Goal: Task Accomplishment & Management: Manage account settings

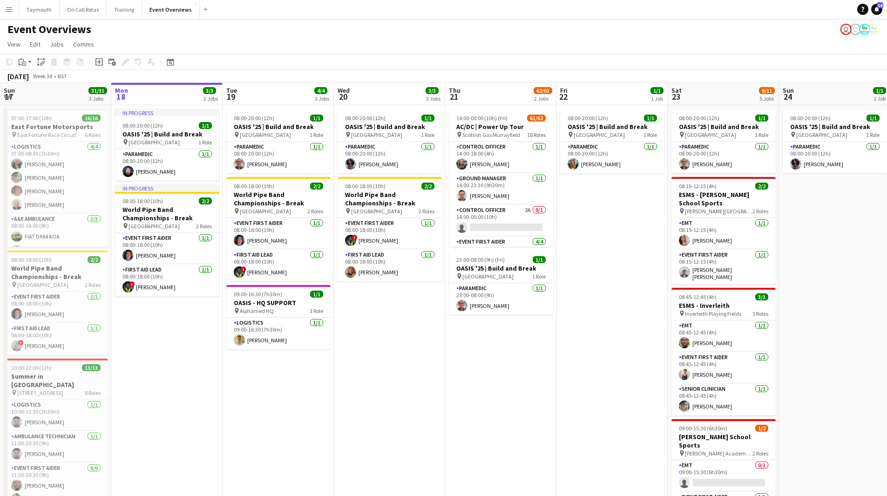
scroll to position [0, 286]
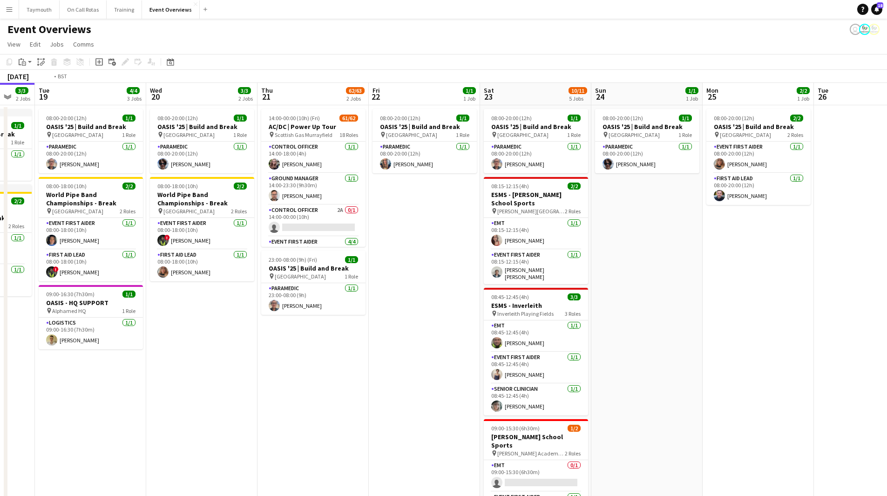
drag, startPoint x: 363, startPoint y: 393, endPoint x: 532, endPoint y: 386, distance: 169.6
click at [532, 392] on app-calendar-viewport "Sun 17 31/31 3 Jobs Mon 18 3/3 2 Jobs Tue 19 4/4 3 Jobs Wed 20 3/3 2 Jobs Thu 2…" at bounding box center [443, 399] width 887 height 632
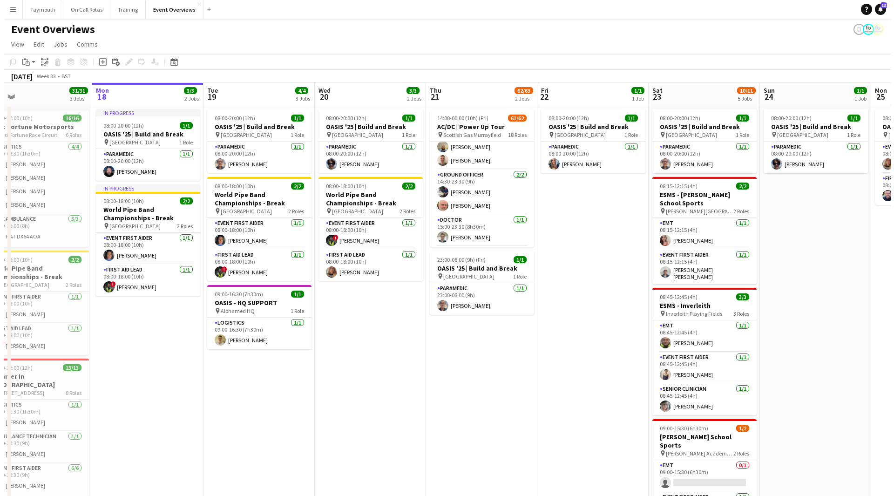
scroll to position [233, 0]
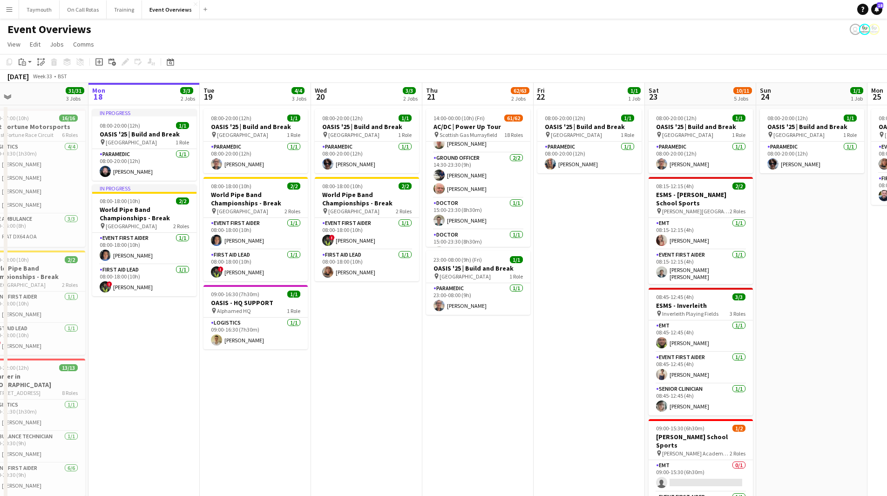
click at [3, 7] on button "Menu" at bounding box center [9, 9] width 19 height 19
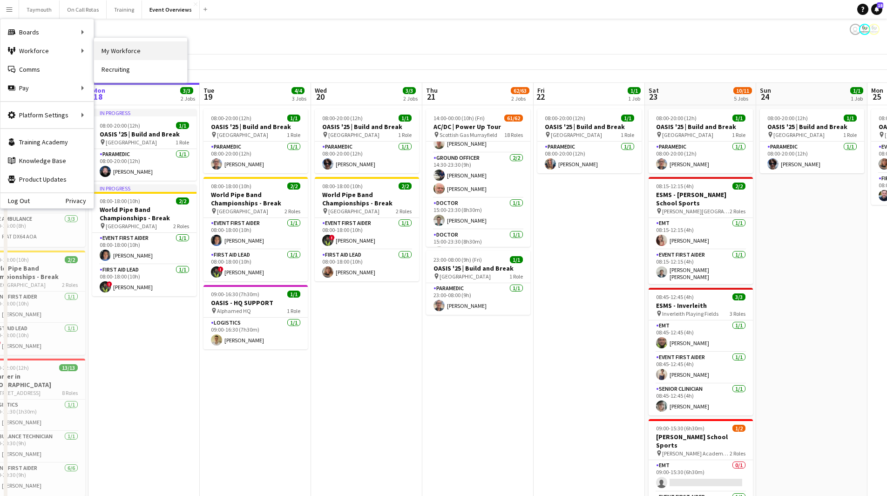
click at [141, 48] on link "My Workforce" at bounding box center [140, 50] width 93 height 19
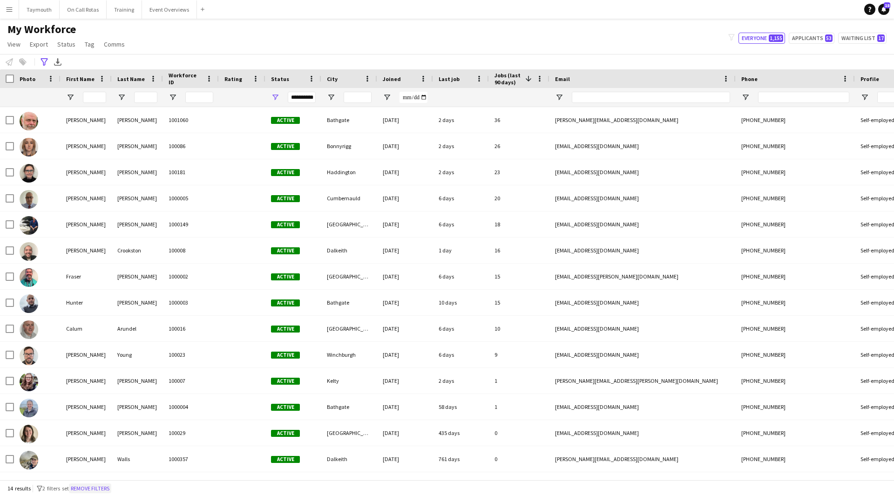
click at [94, 487] on button "Remove filters" at bounding box center [90, 488] width 42 height 10
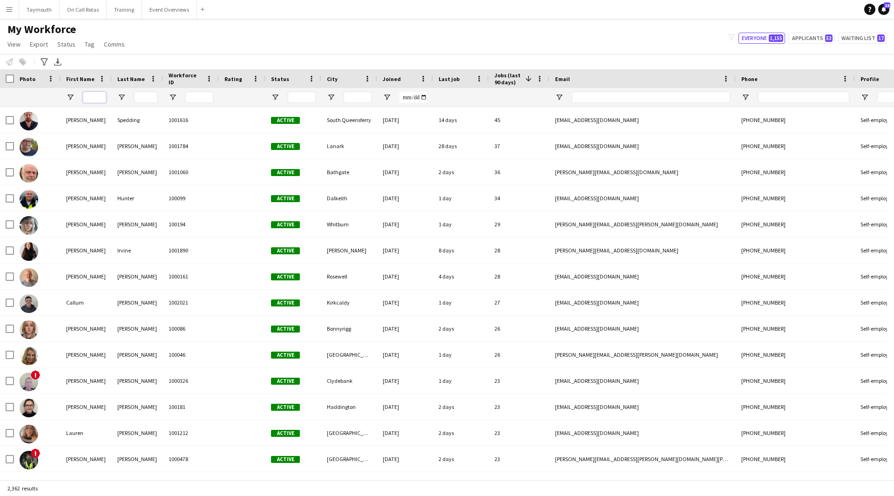
click at [98, 100] on input "First Name Filter Input" at bounding box center [94, 97] width 23 height 11
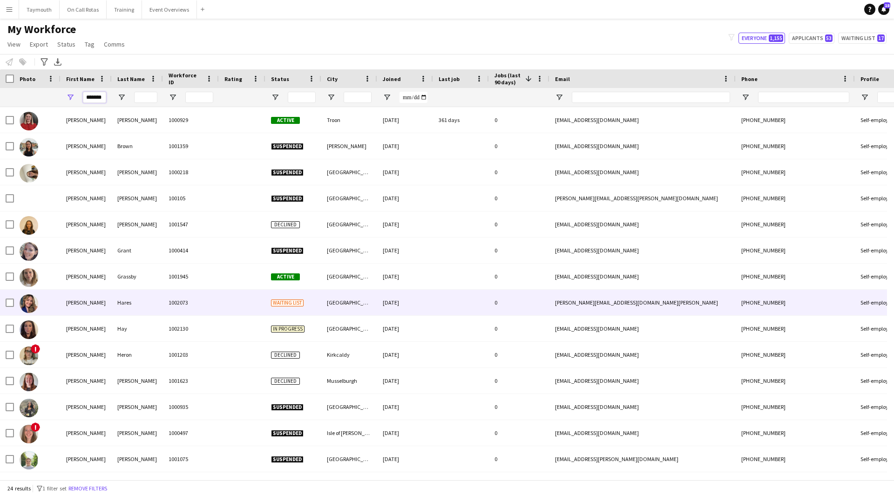
type input "*******"
click at [142, 298] on div "Hares" at bounding box center [137, 303] width 51 height 26
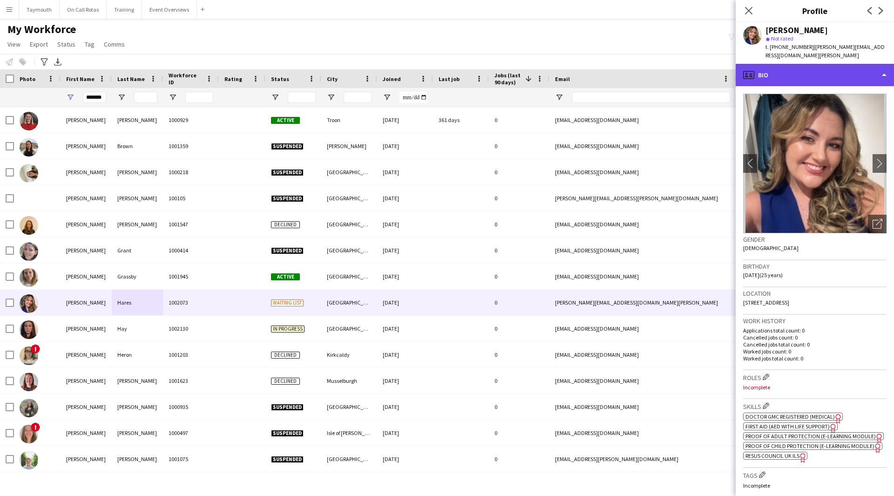
click at [817, 66] on div "profile Bio" at bounding box center [814, 75] width 158 height 22
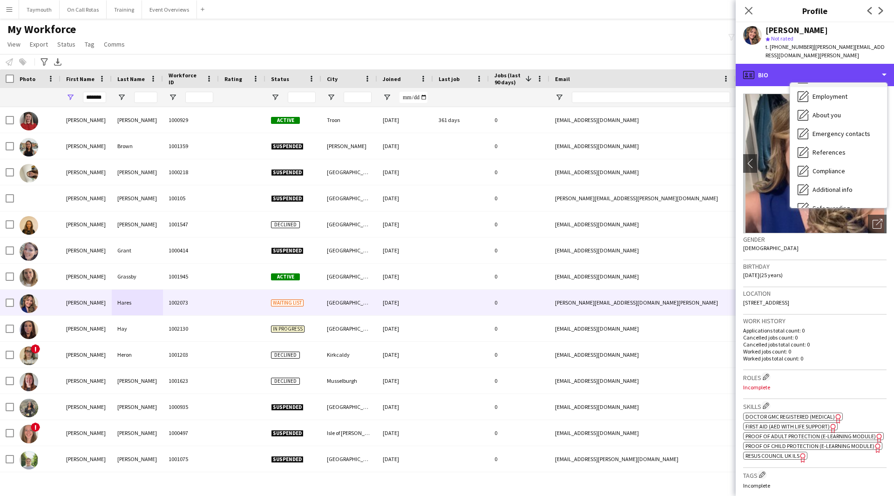
scroll to position [140, 0]
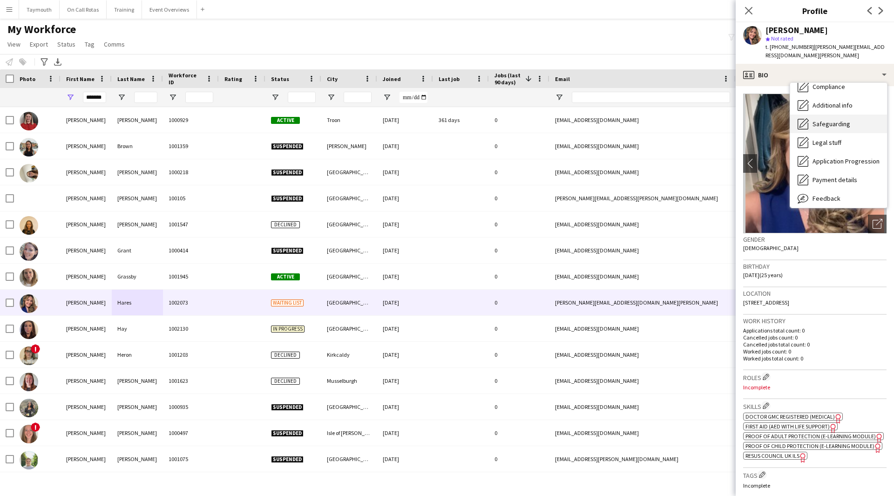
click at [844, 120] on div "Safeguarding Safeguarding" at bounding box center [838, 124] width 97 height 19
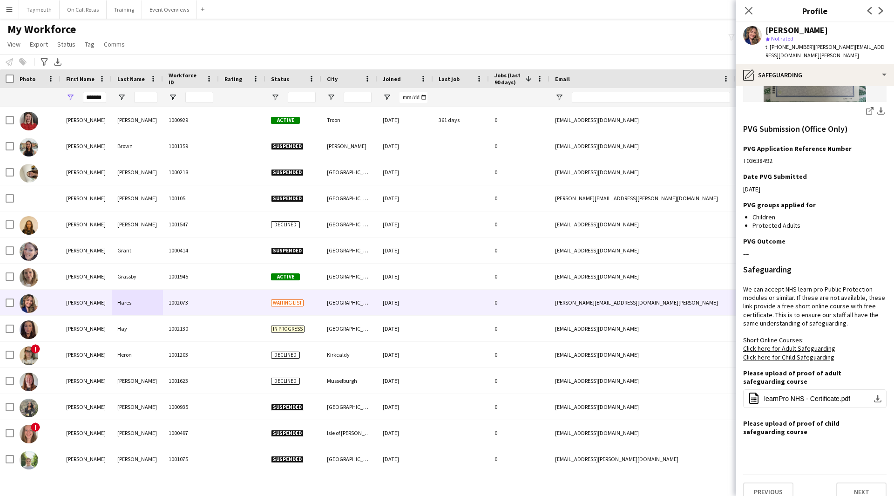
scroll to position [424, 0]
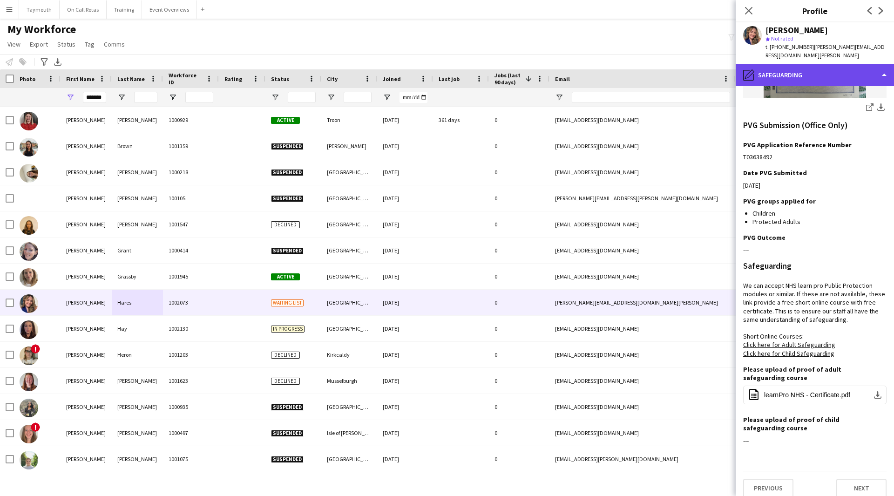
click at [859, 65] on div "pencil4 Safeguarding" at bounding box center [814, 75] width 158 height 22
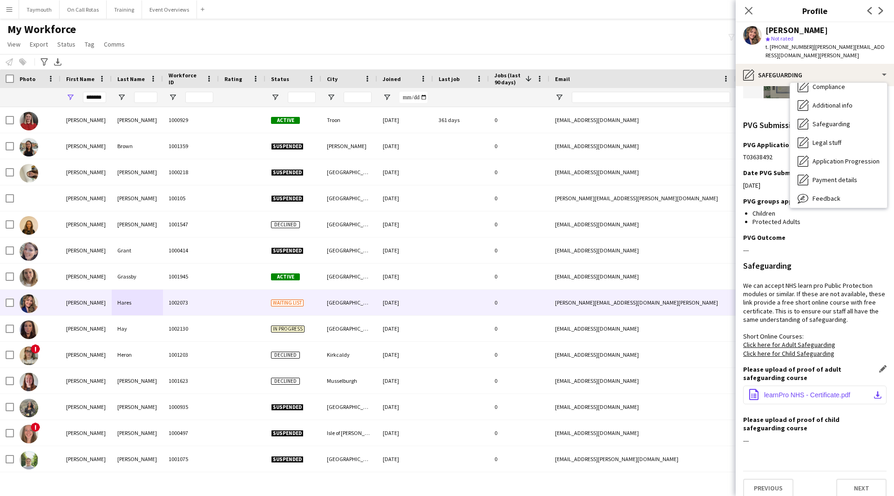
click at [836, 391] on span "learnPro NHS - Certificate.pdf" at bounding box center [807, 394] width 86 height 7
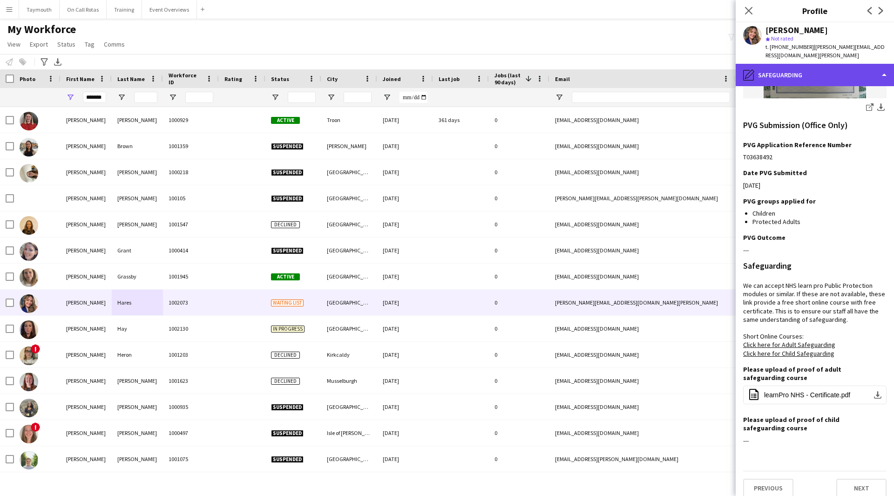
click at [836, 67] on div "pencil4 Safeguarding" at bounding box center [814, 75] width 158 height 22
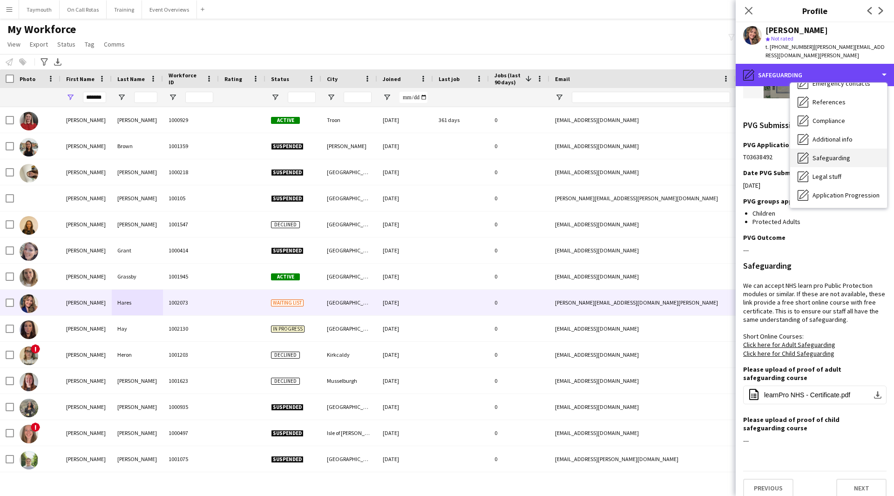
scroll to position [93, 0]
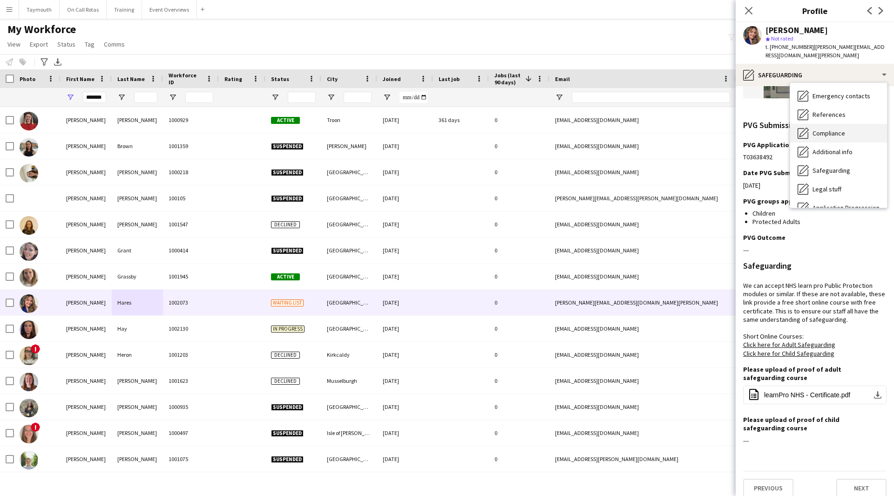
click at [836, 129] on span "Compliance" at bounding box center [828, 133] width 33 height 8
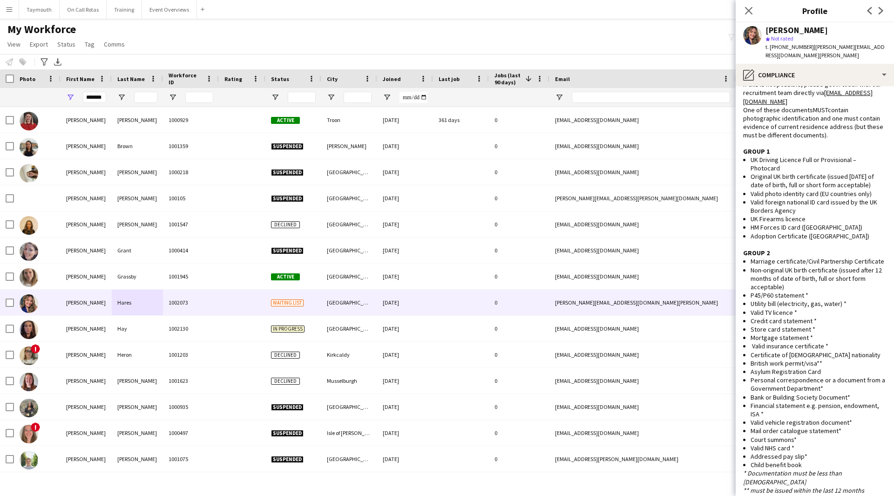
scroll to position [0, 0]
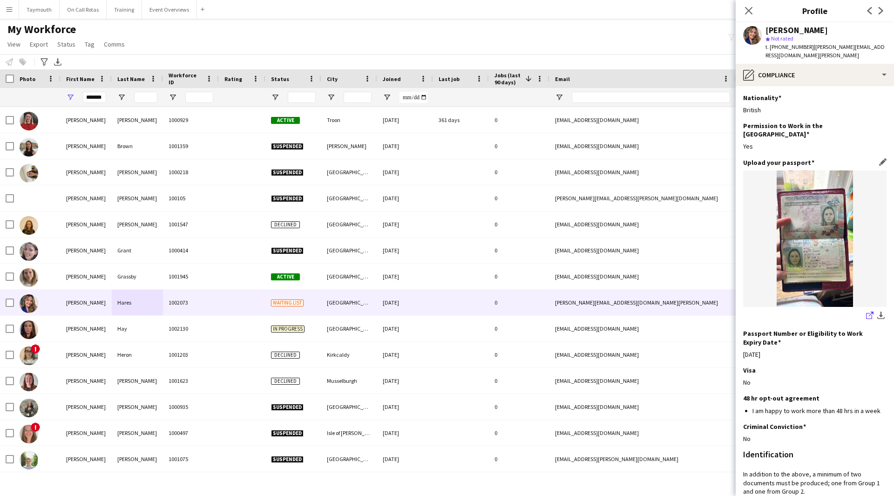
click at [866, 311] on icon "share-external-link-1" at bounding box center [869, 314] width 7 height 7
click at [829, 70] on div "pencil4 Compliance" at bounding box center [814, 75] width 158 height 22
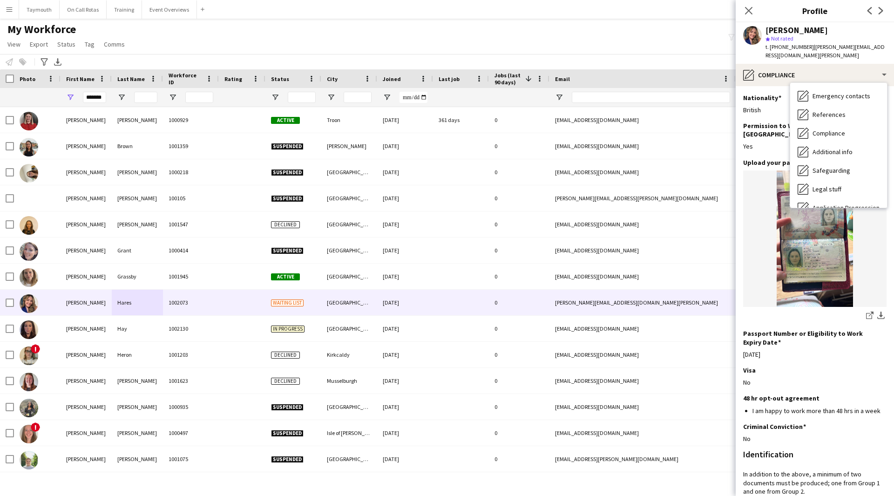
drag, startPoint x: 842, startPoint y: 47, endPoint x: 853, endPoint y: 47, distance: 10.7
click at [842, 47] on span "| rebecca.hares@nhs.scot" at bounding box center [824, 50] width 119 height 15
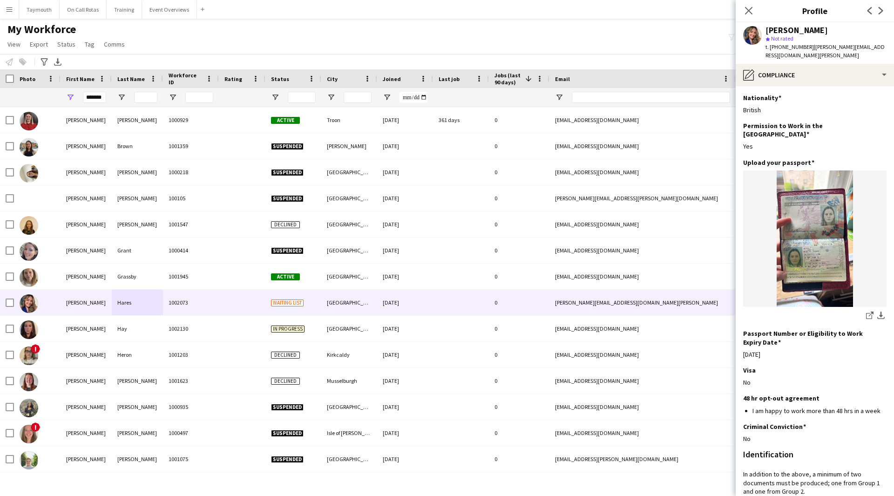
drag, startPoint x: 870, startPoint y: 47, endPoint x: 809, endPoint y: 49, distance: 61.0
click at [809, 49] on div "Rebecca Hares star Not rated t. +447766808988 | rebecca.hares@nhs.scot" at bounding box center [814, 42] width 158 height 41
copy span "rebecca.hares@nhs.scot"
click at [808, 73] on div "pencil4 Compliance" at bounding box center [814, 75] width 158 height 22
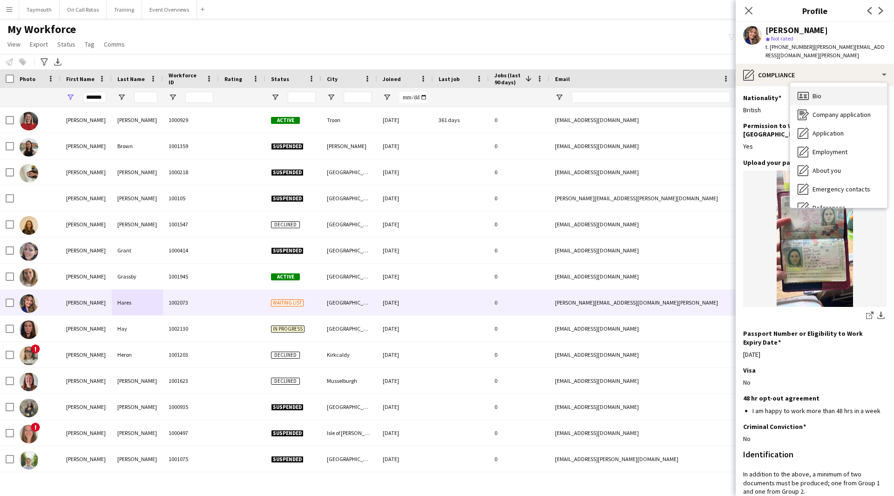
click at [822, 90] on div "Bio Bio" at bounding box center [838, 96] width 97 height 19
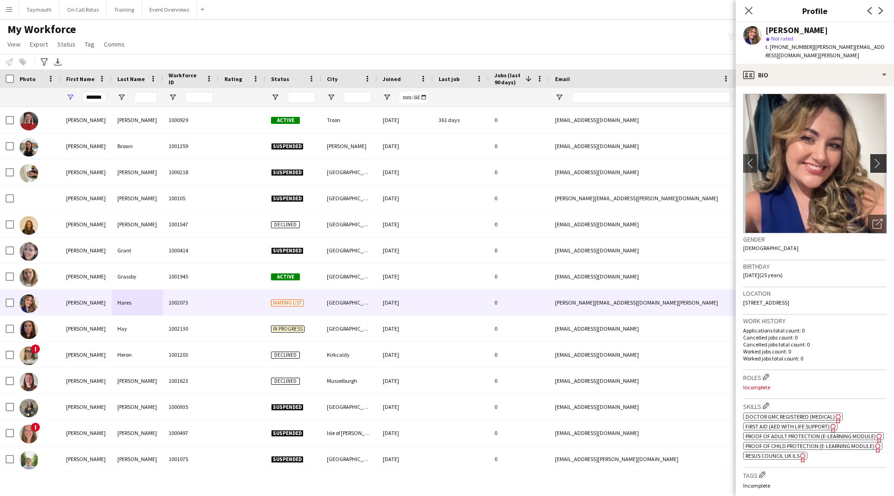
click at [874, 158] on app-icon "chevron-right" at bounding box center [879, 163] width 14 height 10
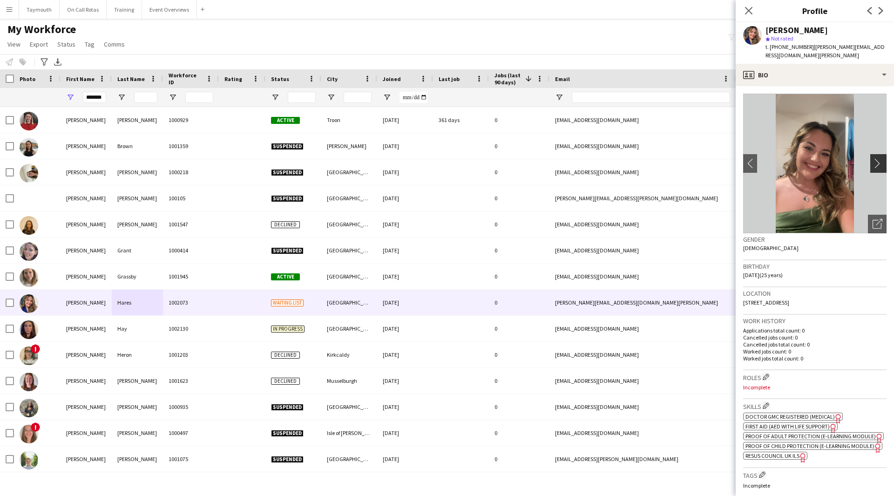
click at [874, 158] on app-icon "chevron-right" at bounding box center [879, 163] width 14 height 10
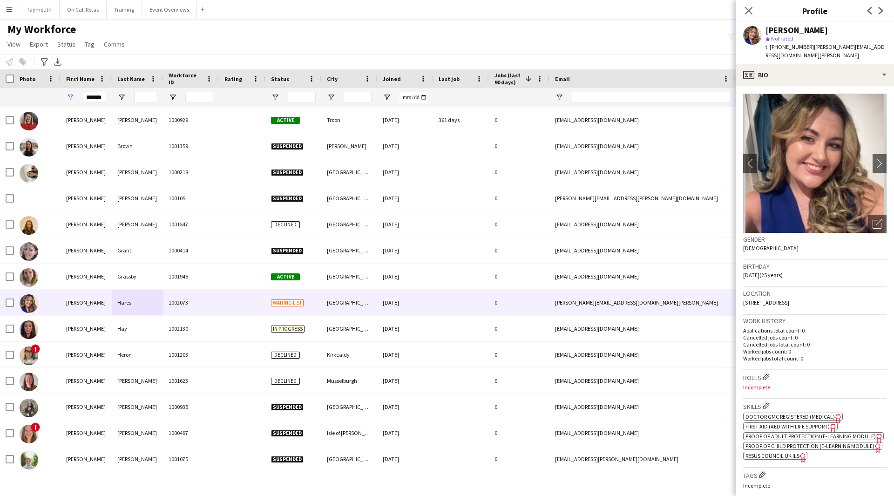
drag, startPoint x: 838, startPoint y: 293, endPoint x: 833, endPoint y: 290, distance: 5.8
click at [833, 290] on div "Location 102-56 Commercial Street, Edinburgh, EH6 6LS" at bounding box center [814, 300] width 143 height 27
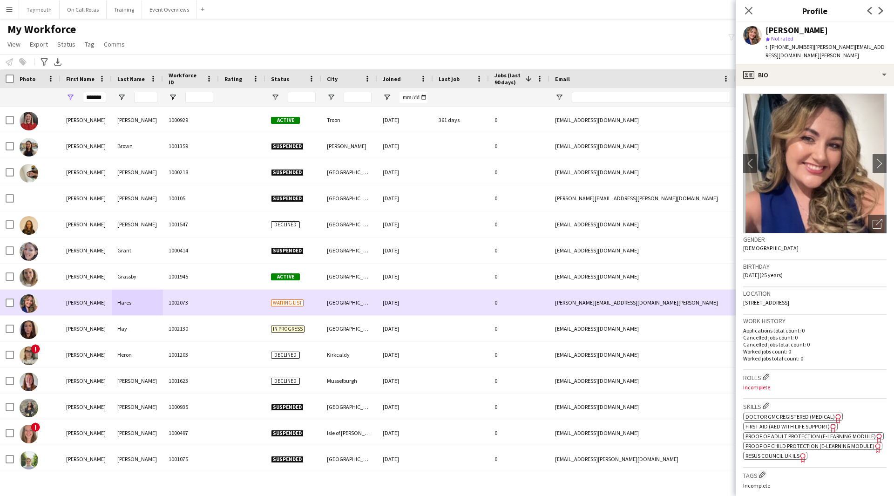
copy span "EH6 6LS"
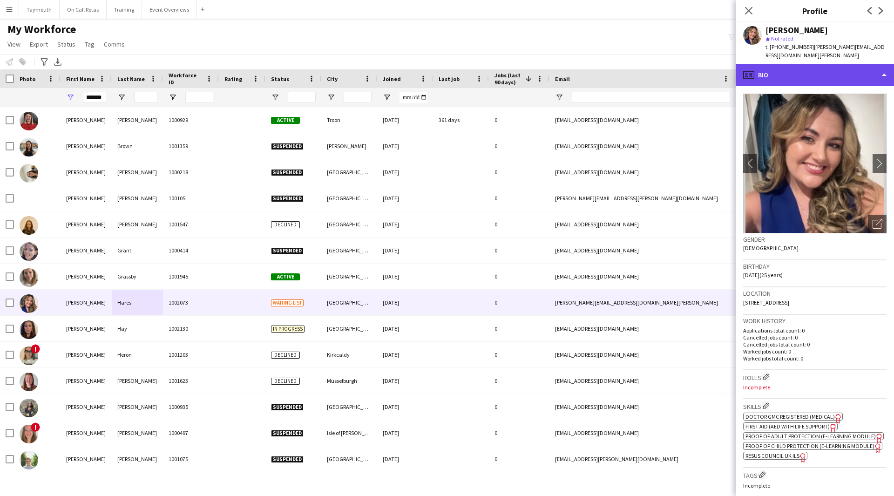
click at [811, 67] on div "profile Bio" at bounding box center [814, 75] width 158 height 22
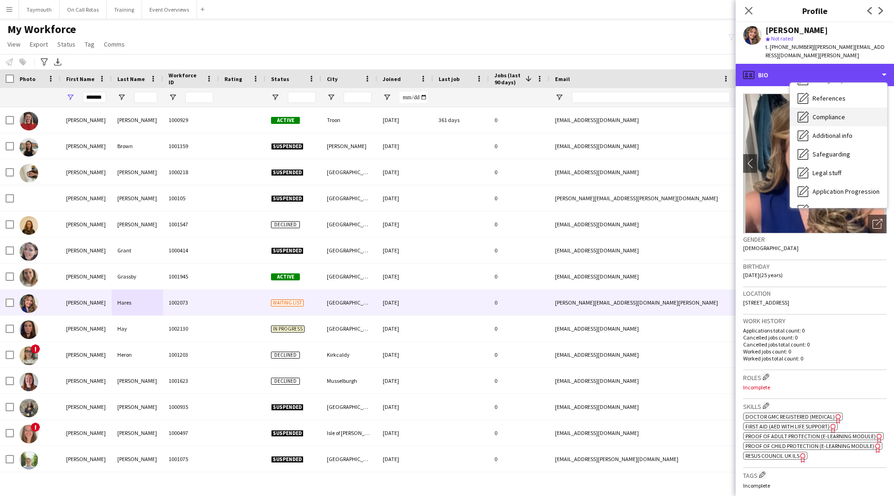
scroll to position [93, 0]
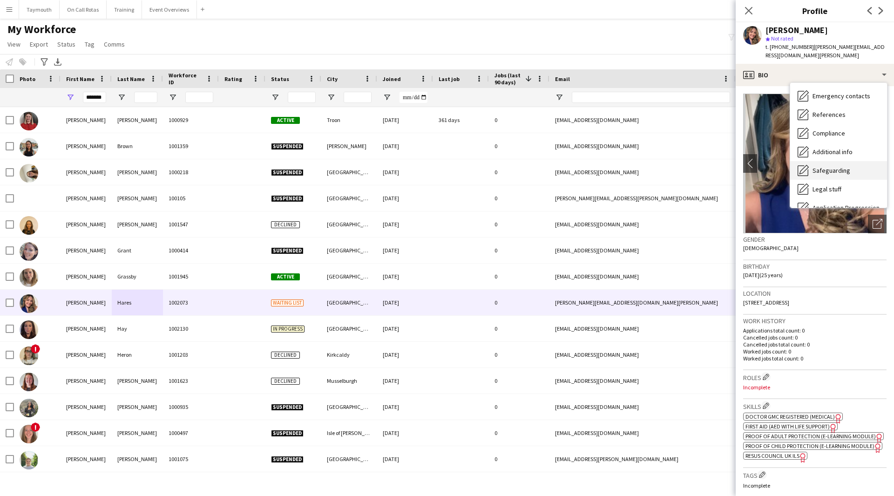
click at [837, 166] on span "Safeguarding" at bounding box center [831, 170] width 38 height 8
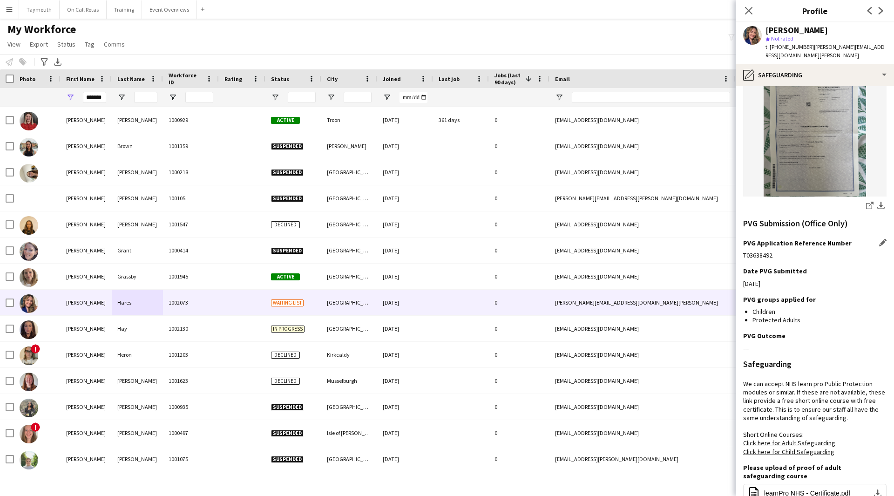
scroll to position [326, 0]
click at [879, 266] on app-icon "Edit this field" at bounding box center [882, 269] width 7 height 7
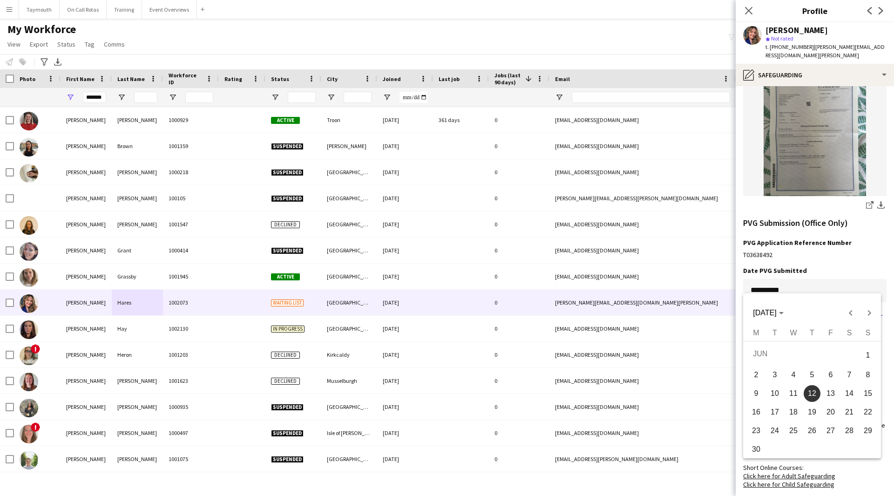
drag, startPoint x: 798, startPoint y: 281, endPoint x: 689, endPoint y: 277, distance: 108.5
click at [686, 278] on body "Menu Boards Boards Boards All jobs Status Workforce Workforce My Workforce Recr…" at bounding box center [447, 248] width 894 height 496
click at [815, 393] on span "12" at bounding box center [811, 393] width 17 height 17
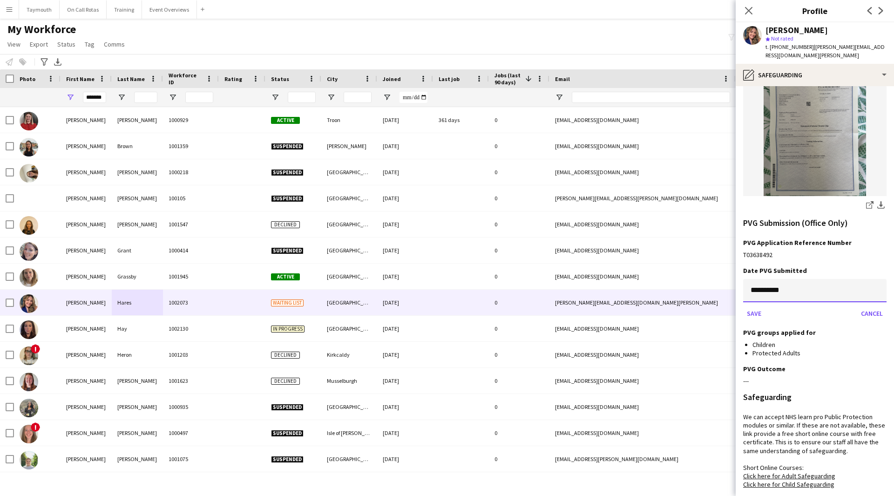
click at [816, 281] on input "**********" at bounding box center [814, 290] width 143 height 23
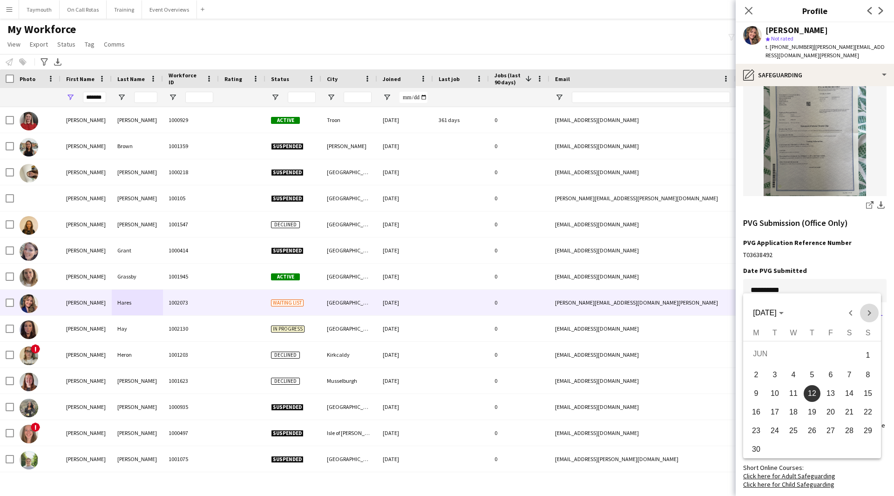
click at [869, 314] on span "Next month" at bounding box center [869, 312] width 19 height 19
click at [759, 412] on span "18" at bounding box center [756, 412] width 17 height 17
type input "**********"
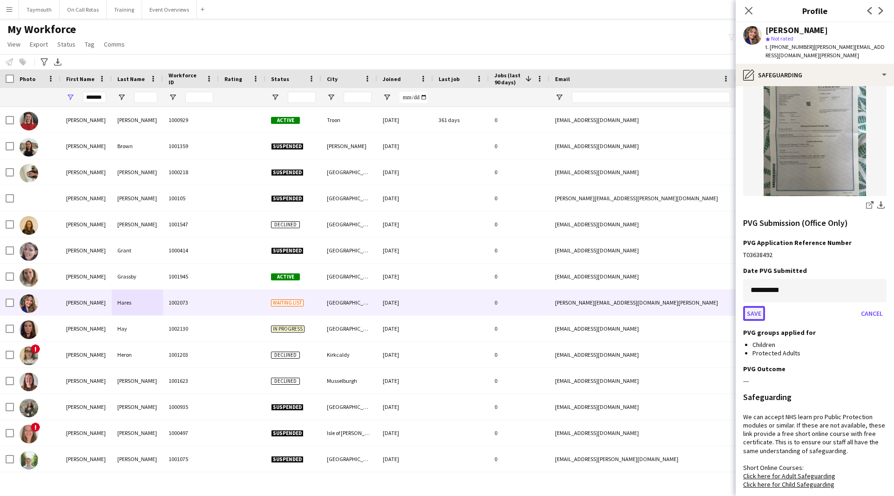
click at [760, 306] on button "Save" at bounding box center [754, 313] width 22 height 15
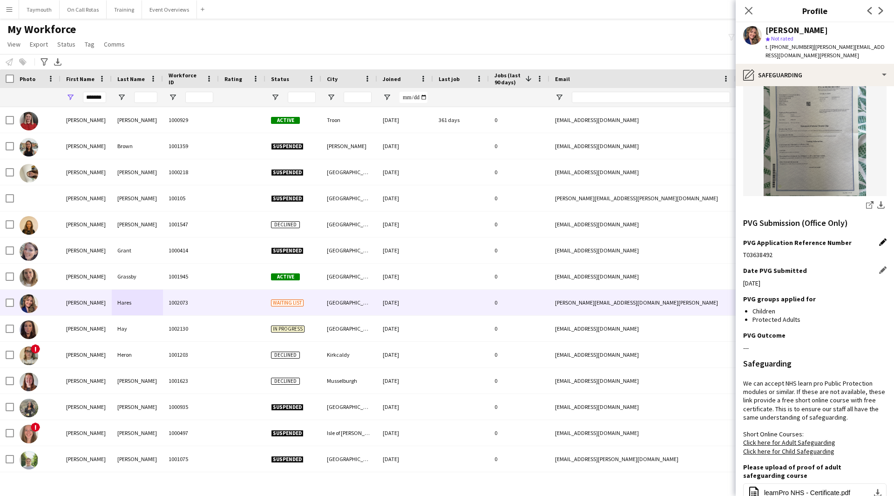
drag, startPoint x: 873, startPoint y: 238, endPoint x: 873, endPoint y: 231, distance: 7.0
click at [873, 238] on div "PVG Application Reference Number Edit this field" at bounding box center [814, 242] width 143 height 8
click at [879, 238] on app-icon "Edit this field" at bounding box center [882, 241] width 7 height 7
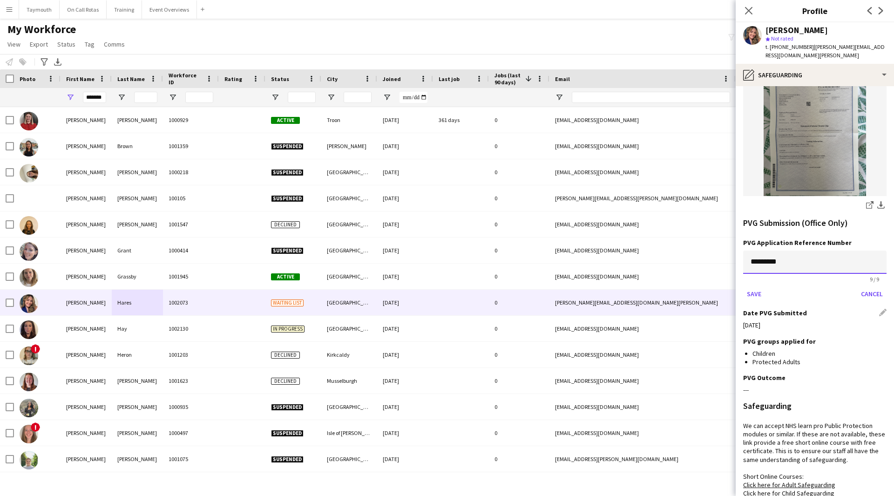
drag, startPoint x: 811, startPoint y: 251, endPoint x: 566, endPoint y: 242, distance: 245.5
click at [566, 242] on body "Menu Boards Boards Boards All jobs Status Workforce Workforce My Workforce Recr…" at bounding box center [447, 248] width 894 height 496
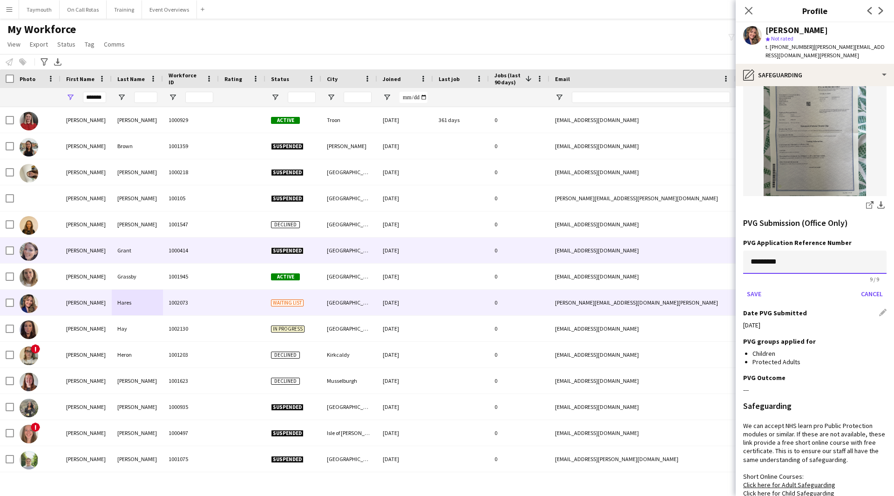
paste input
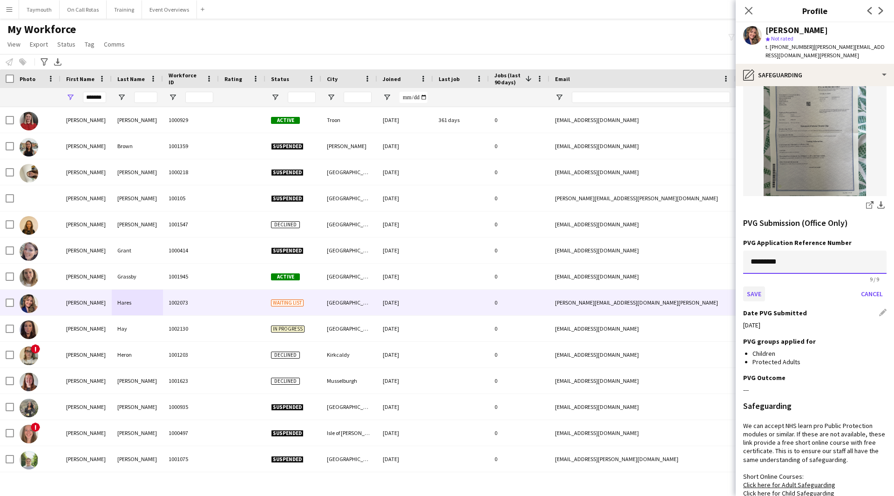
type input "*********"
click at [758, 287] on button "Save" at bounding box center [754, 293] width 22 height 15
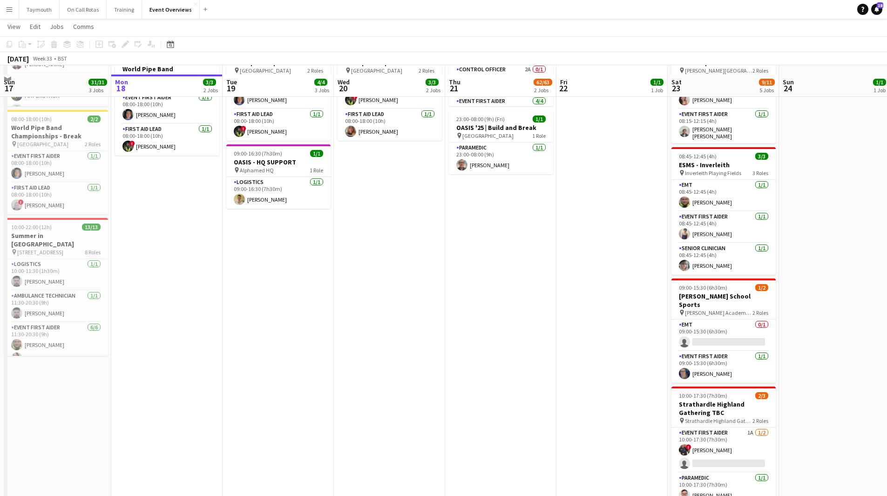
scroll to position [176, 0]
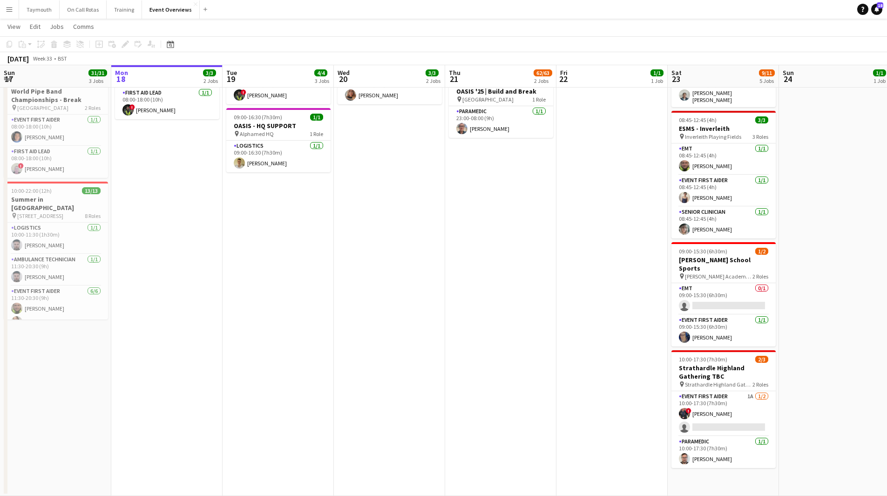
click at [723, 399] on app-card-role "Event First Aider 1A 1/2 10:00-17:30 (7h30m) ! Ryan Murray single-neutral-actio…" at bounding box center [723, 413] width 104 height 45
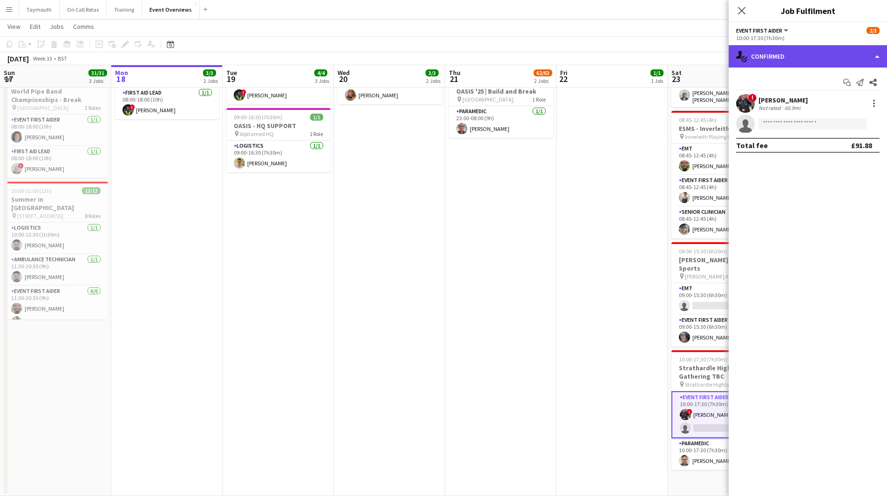
click at [836, 59] on div "single-neutral-actions-check-2 Confirmed" at bounding box center [807, 56] width 158 height 22
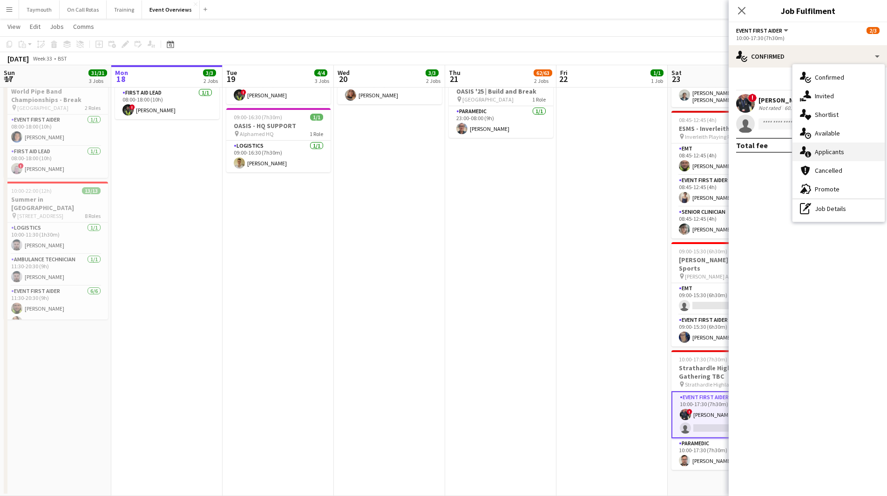
click at [831, 152] on div "single-neutral-actions-information Applicants" at bounding box center [838, 151] width 92 height 19
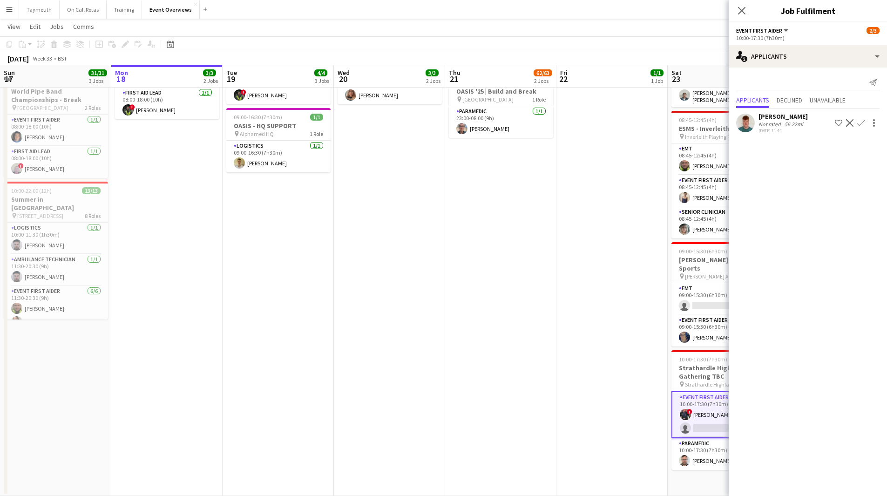
click at [791, 126] on div "56.22mi" at bounding box center [793, 124] width 22 height 7
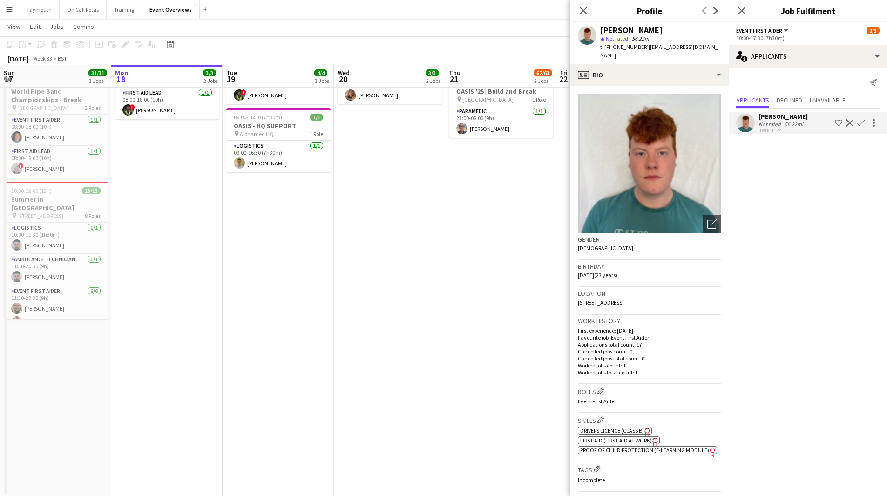
click at [861, 122] on app-icon "Confirm" at bounding box center [860, 122] width 7 height 7
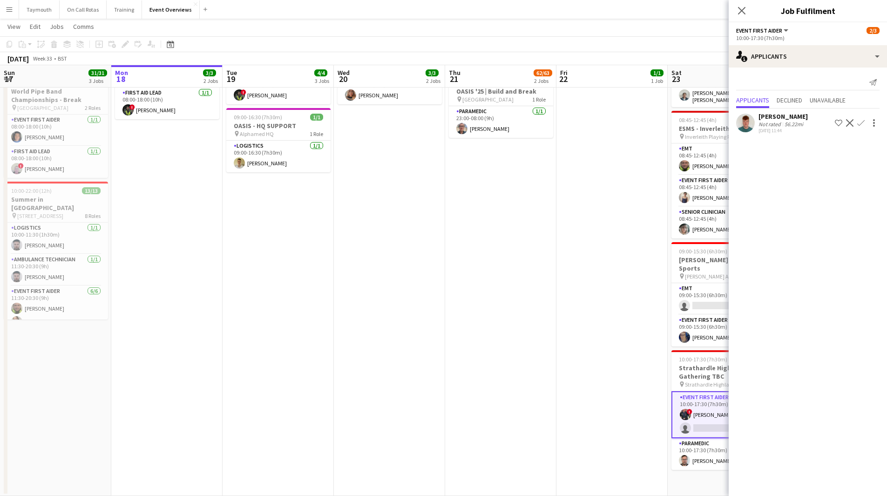
click at [863, 125] on app-icon "Confirm" at bounding box center [860, 122] width 7 height 7
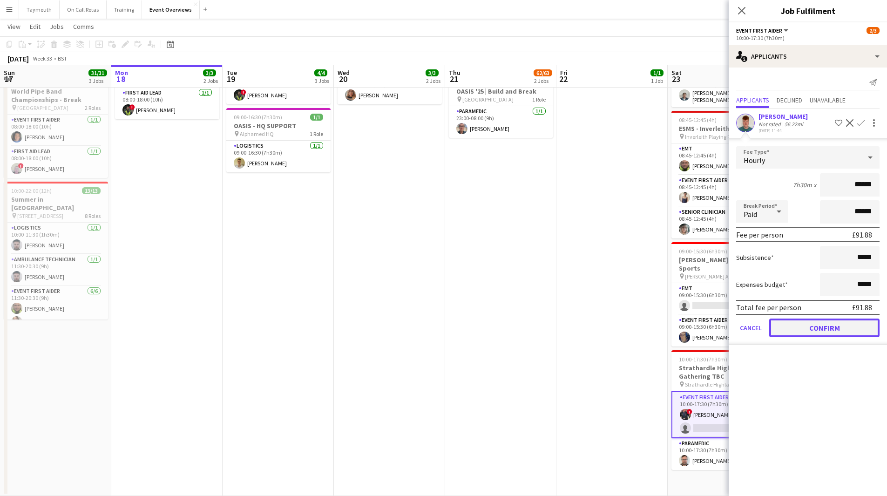
click at [829, 325] on button "Confirm" at bounding box center [824, 327] width 110 height 19
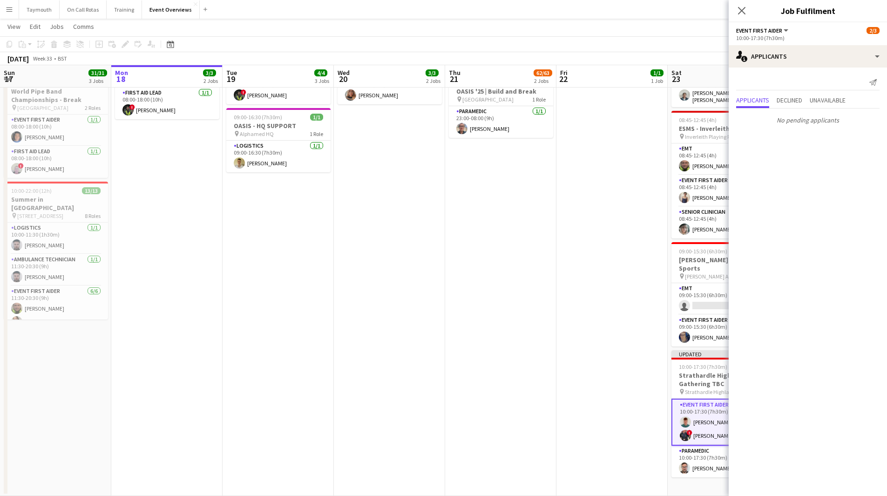
click at [623, 304] on app-date-cell "08:00-20:00 (12h) 1/1 OASIS '25 | Build and Break pin Murrayfield Stadium 1 Rol…" at bounding box center [611, 211] width 111 height 567
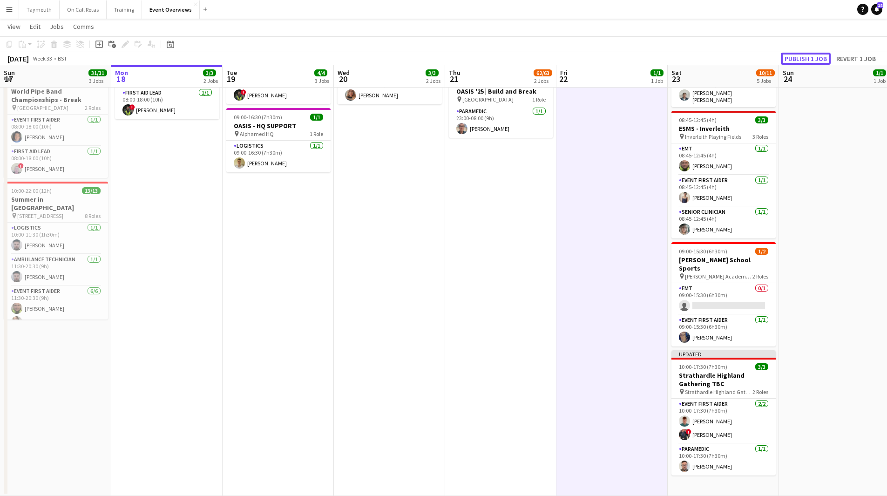
click at [813, 56] on button "Publish 1 job" at bounding box center [806, 59] width 50 height 12
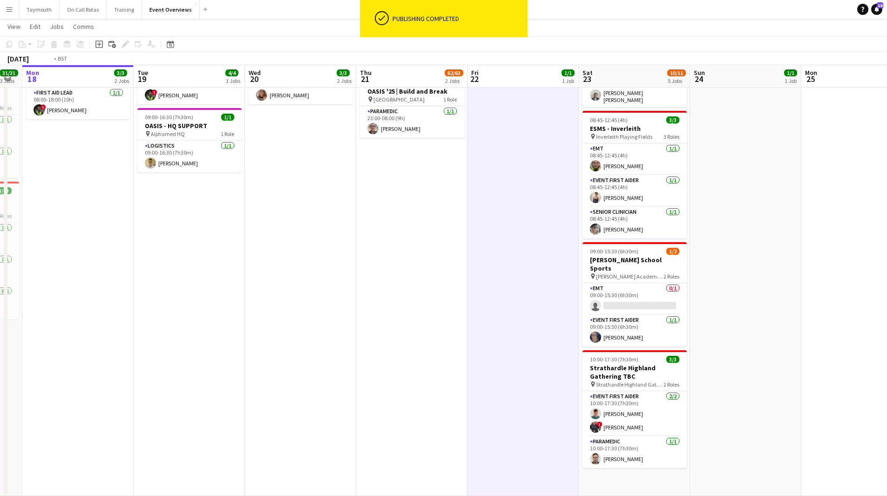
drag, startPoint x: 475, startPoint y: 327, endPoint x: 373, endPoint y: 330, distance: 102.0
click at [373, 330] on app-calendar-viewport "Fri 15 36/36 3 Jobs Sat 16 68/69 3 Jobs Sun 17 31/31 3 Jobs Mon 18 3/3 2 Jobs T…" at bounding box center [443, 177] width 887 height 635
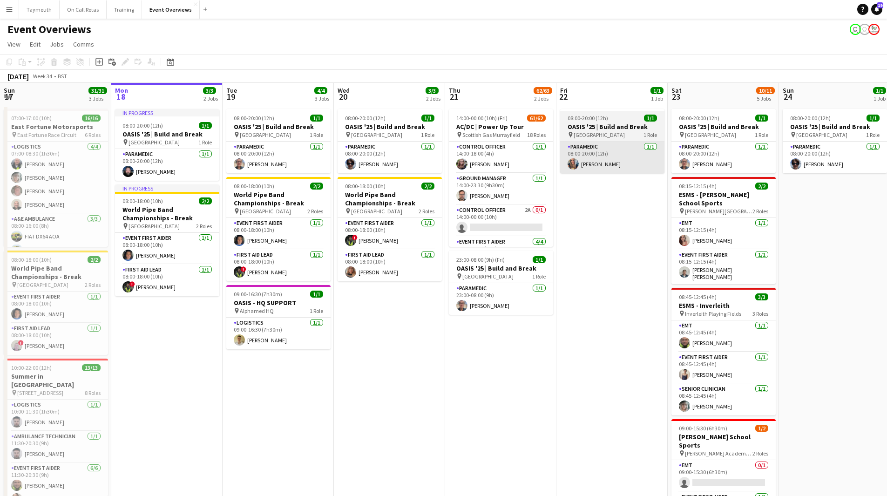
scroll to position [0, 334]
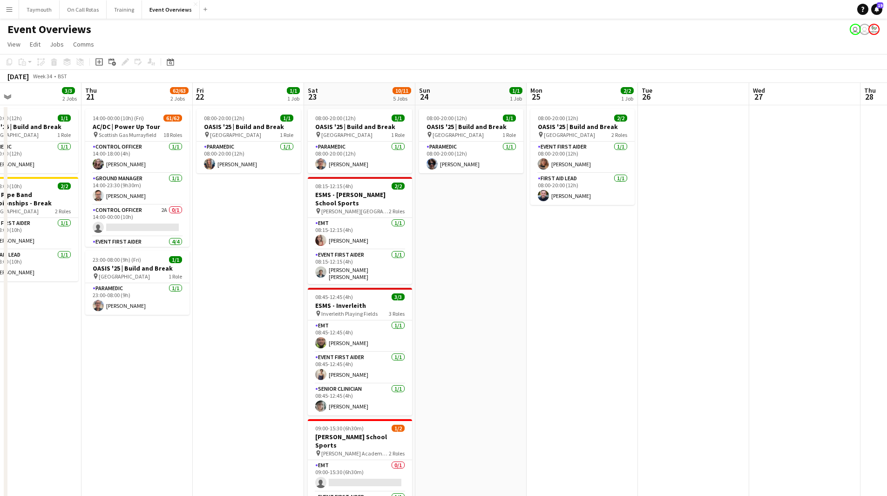
drag, startPoint x: 682, startPoint y: 350, endPoint x: 269, endPoint y: 331, distance: 413.7
click at [279, 338] on app-calendar-viewport "Sun 17 31/31 3 Jobs Mon 18 3/3 2 Jobs Tue 19 4/4 3 Jobs Wed 20 3/3 2 Jobs Thu 2…" at bounding box center [443, 378] width 887 height 590
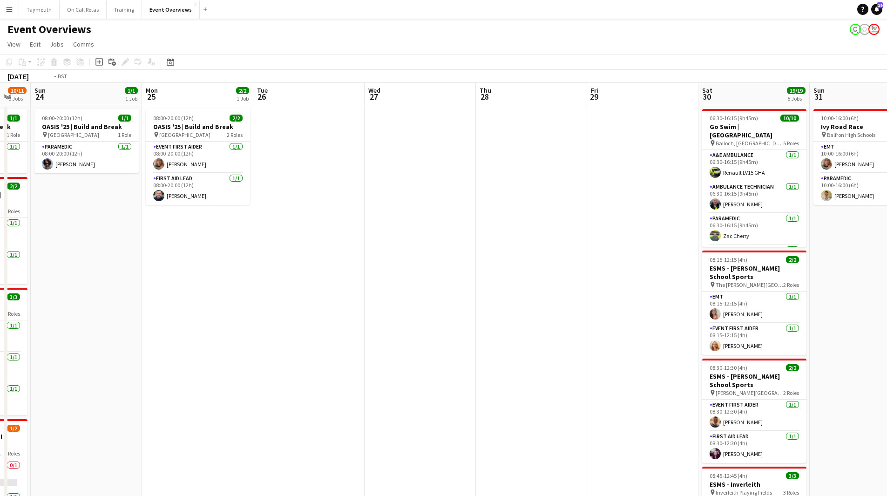
drag, startPoint x: 640, startPoint y: 350, endPoint x: 316, endPoint y: 345, distance: 324.0
click at [154, 334] on app-calendar-viewport "Thu 21 62/63 2 Jobs Fri 22 1/1 1 Job Sat 23 10/11 5 Jobs Sun 24 1/1 1 Job Mon 2…" at bounding box center [443, 399] width 887 height 632
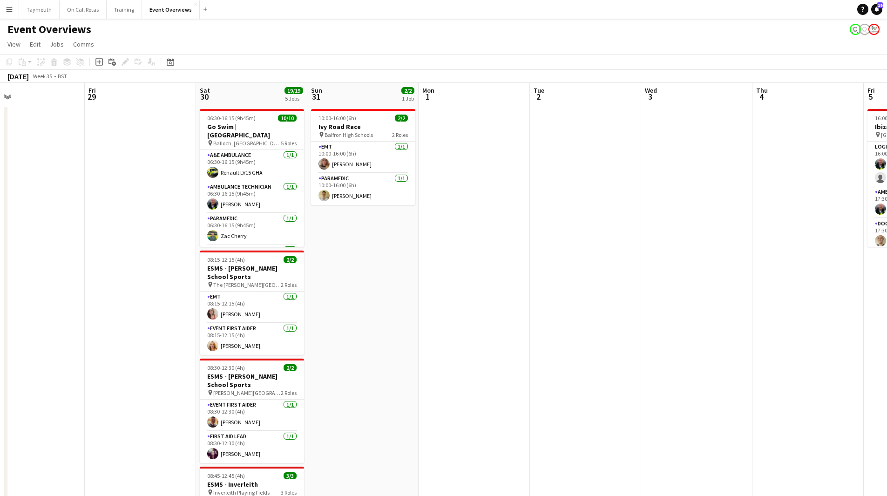
drag, startPoint x: 628, startPoint y: 360, endPoint x: 234, endPoint y: 354, distance: 394.8
click at [236, 355] on app-calendar-viewport "Tue 26 Wed 27 Thu 28 Fri 29 Sat 30 19/19 5 Jobs Sun 31 2/2 1 Job Mon 1 Tue 2 We…" at bounding box center [443, 399] width 887 height 632
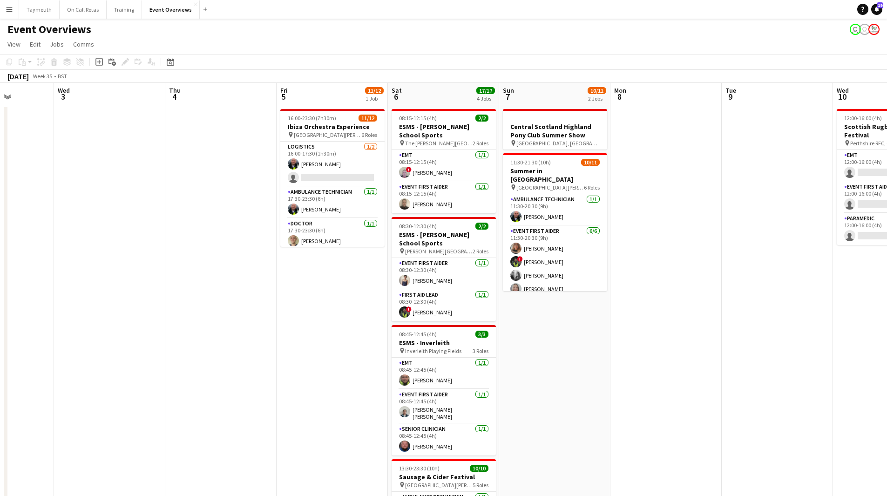
drag, startPoint x: 472, startPoint y: 366, endPoint x: 247, endPoint y: 353, distance: 225.2
click at [65, 356] on app-calendar-viewport "Sat 30 19/19 5 Jobs Sun 31 2/2 1 Job Mon 1 Tue 2 Wed 3 Thu 4 Fri 5 11/12 1 Job …" at bounding box center [443, 399] width 887 height 632
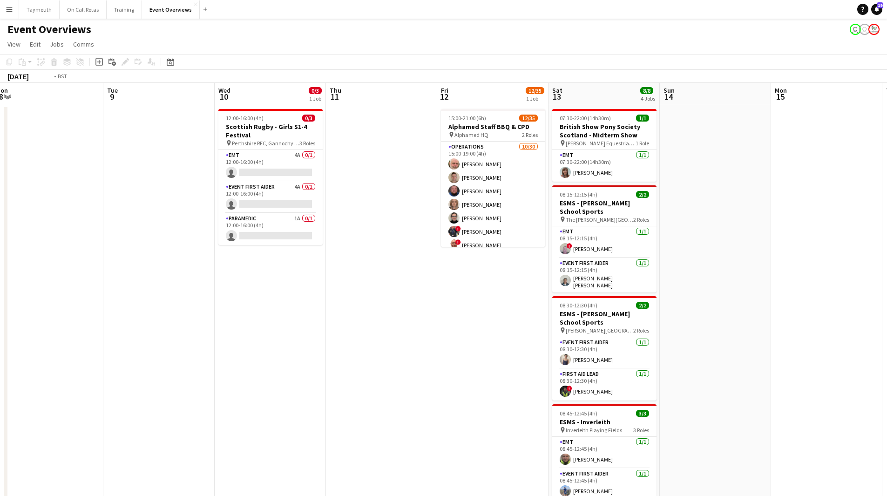
scroll to position [0, 361]
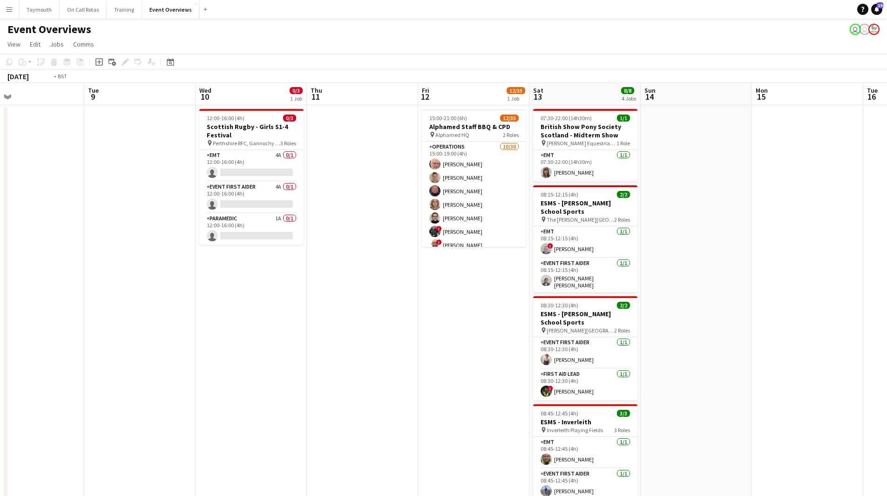
drag, startPoint x: 533, startPoint y: 358, endPoint x: 138, endPoint y: 359, distance: 395.2
click at [138, 359] on app-calendar-viewport "Fri 5 11/12 1 Job Sat 6 17/17 4 Jobs Sun 7 10/11 2 Jobs Mon 8 Tue 9 Wed 10 0/3 …" at bounding box center [443, 399] width 887 height 632
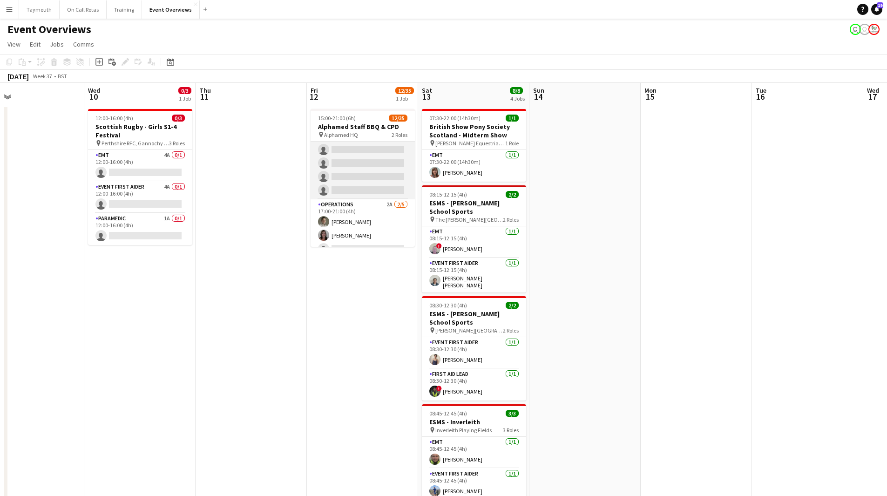
scroll to position [404, 0]
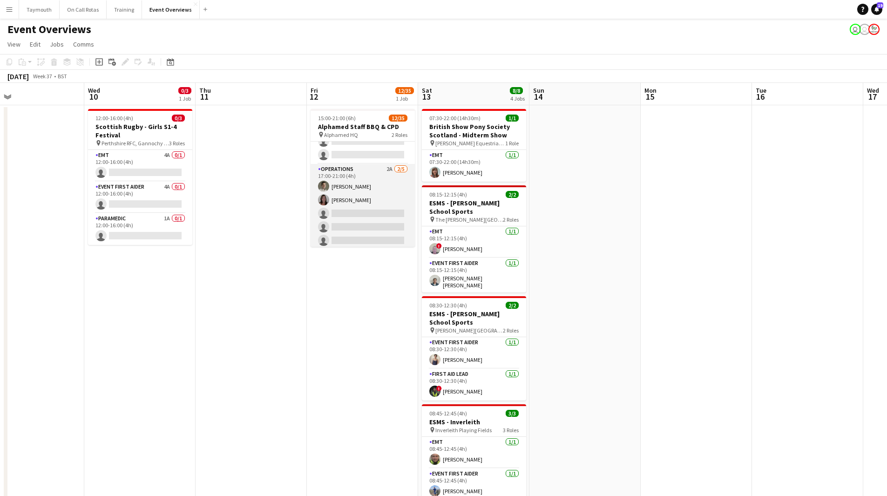
click at [365, 202] on app-card-role "Operations 2A [DATE] 17:00-21:00 (4h) [PERSON_NAME] [PERSON_NAME] single-neutra…" at bounding box center [362, 207] width 104 height 86
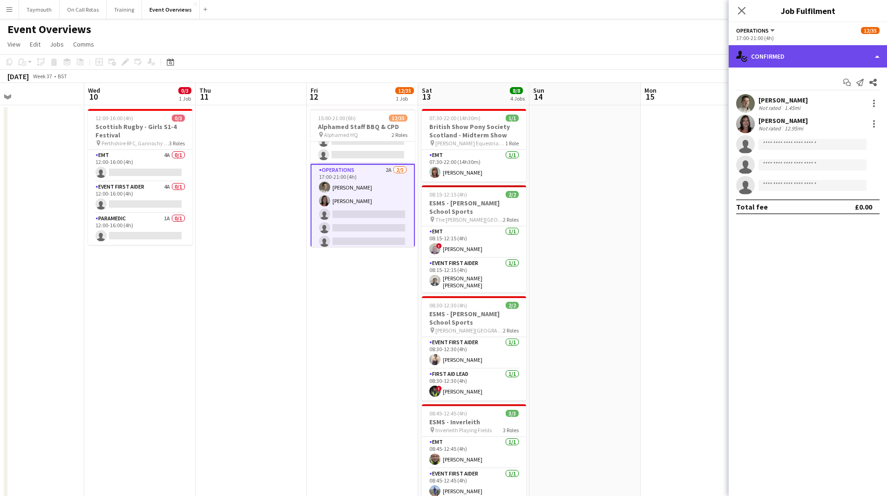
click at [831, 52] on div "single-neutral-actions-check-2 Confirmed" at bounding box center [807, 56] width 158 height 22
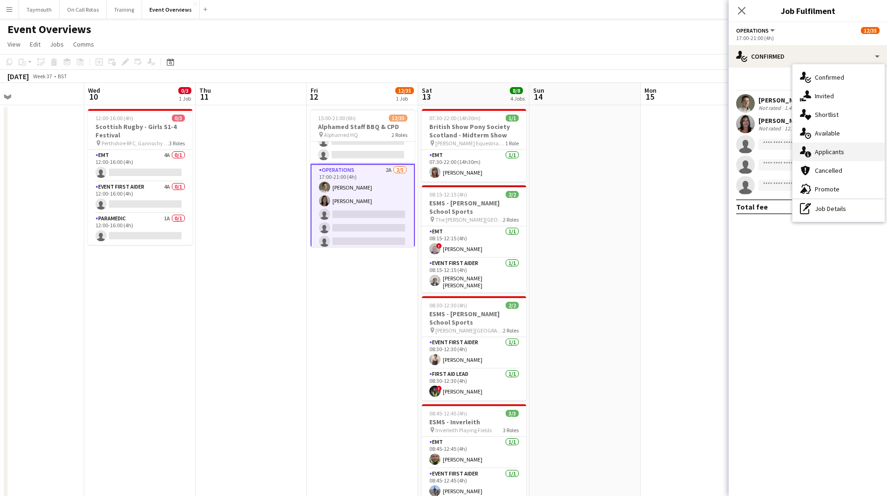
click at [851, 154] on div "single-neutral-actions-information Applicants" at bounding box center [838, 151] width 92 height 19
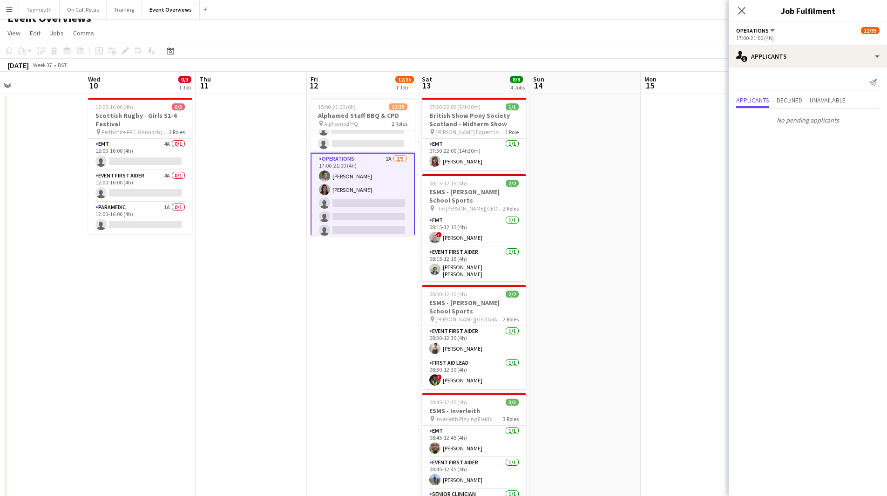
scroll to position [0, 0]
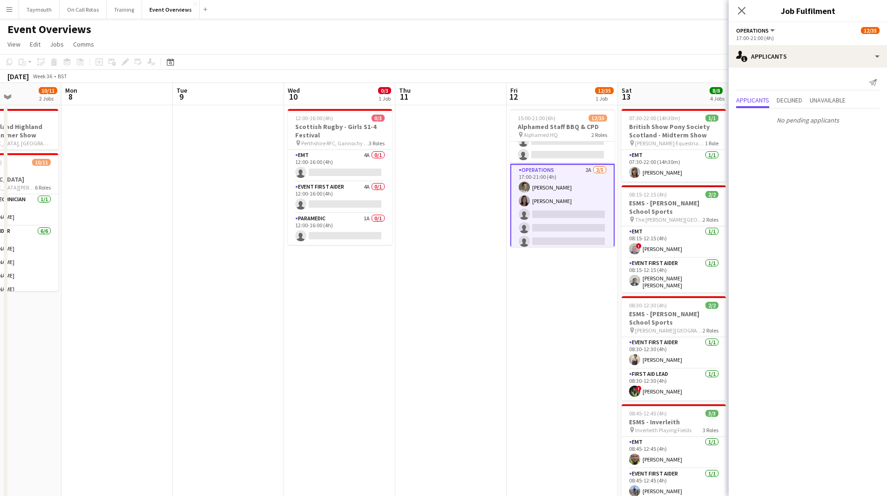
drag, startPoint x: 181, startPoint y: 278, endPoint x: 380, endPoint y: 287, distance: 199.9
click at [380, 287] on app-calendar-viewport "Fri 5 11/12 1 Job Sat 6 17/17 4 Jobs Sun 7 10/11 2 Jobs Mon 8 Tue 9 Wed 10 0/3 …" at bounding box center [443, 399] width 887 height 632
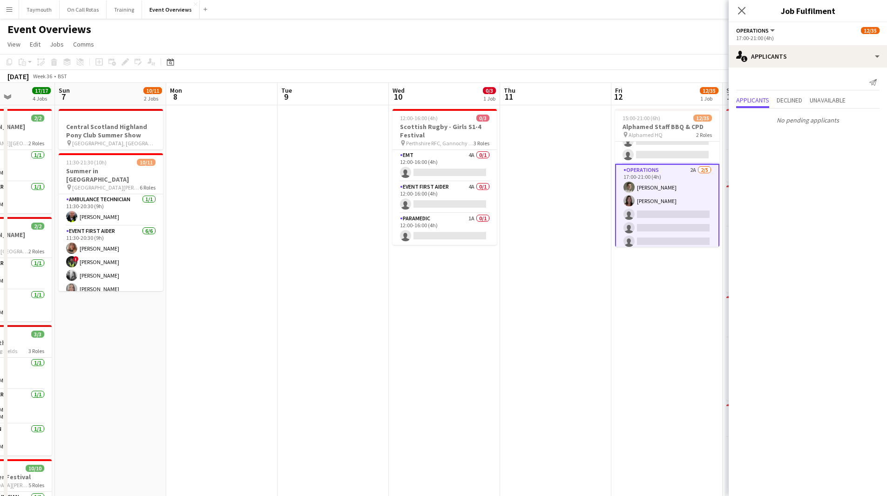
scroll to position [0, 277]
drag, startPoint x: 267, startPoint y: 300, endPoint x: 490, endPoint y: 312, distance: 223.3
click at [490, 312] on app-calendar-viewport "Thu 4 Fri 5 11/12 1 Job Sat 6 17/17 4 Jobs Sun 7 10/11 2 Jobs Mon 8 Tue 9 Wed 1…" at bounding box center [443, 399] width 887 height 632
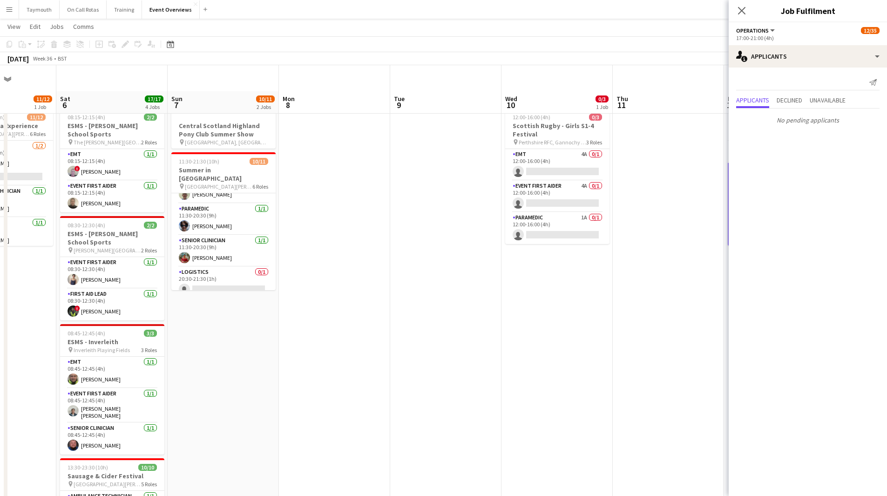
scroll to position [93, 0]
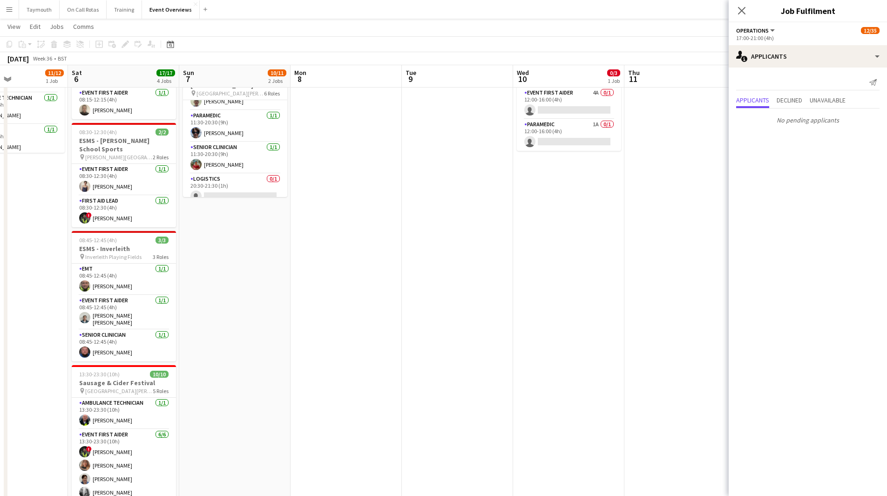
drag, startPoint x: 250, startPoint y: 353, endPoint x: 468, endPoint y: 364, distance: 218.1
click at [472, 365] on app-calendar-viewport "Wed 3 Thu 4 Fri 5 11/12 1 Job Sat 6 17/17 4 Jobs Sun 7 10/11 2 Jobs Mon 8 Tue 9…" at bounding box center [443, 282] width 887 height 678
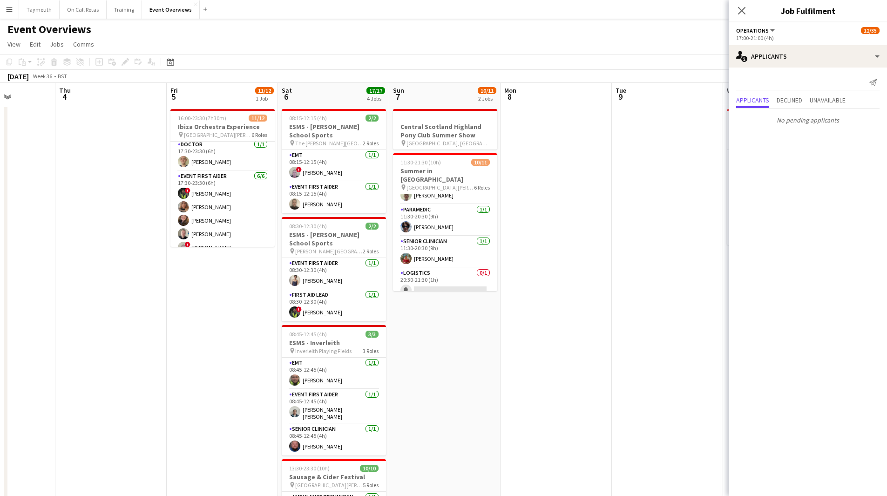
scroll to position [0, 0]
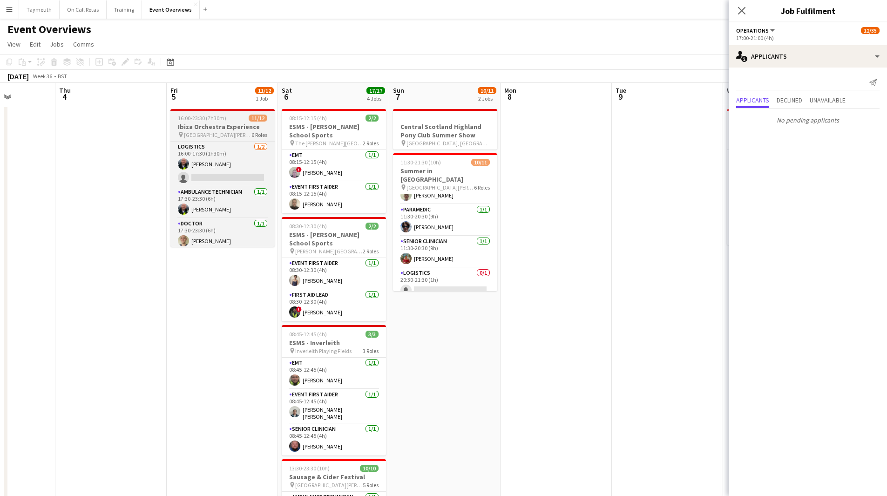
click at [212, 121] on app-job-card "16:00-23:30 (7h30m) 11/12 Ibiza Orchestra Experience pin [GEOGRAPHIC_DATA][PERS…" at bounding box center [222, 178] width 104 height 138
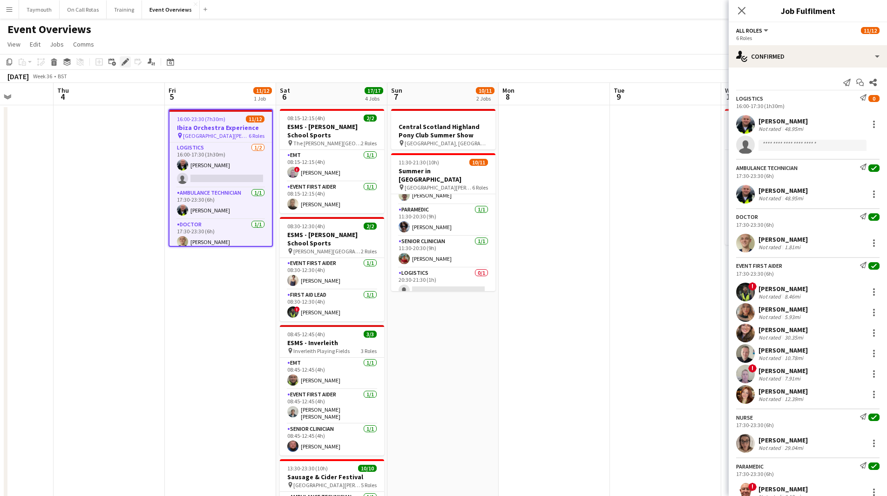
click at [125, 60] on icon "Edit" at bounding box center [124, 61] width 7 height 7
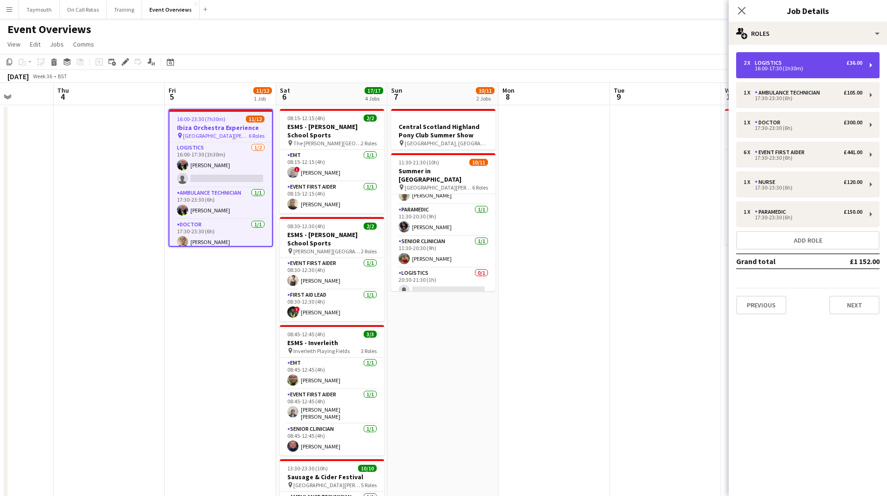
click at [798, 68] on div "16:00-17:30 (1h30m)" at bounding box center [802, 68] width 119 height 5
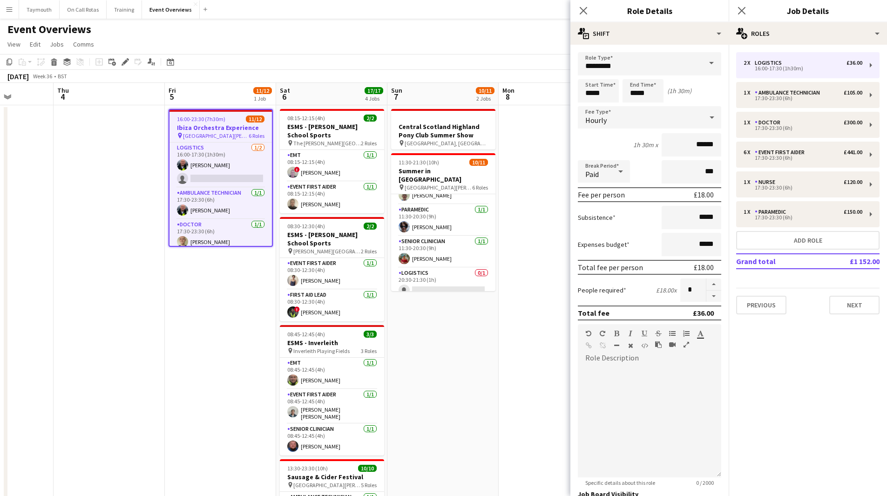
drag, startPoint x: 713, startPoint y: 299, endPoint x: 701, endPoint y: 299, distance: 12.1
click at [713, 298] on button "button" at bounding box center [713, 296] width 15 height 12
type input "*"
click at [235, 289] on app-date-cell "16:00-23:30 (7h30m) 11/12 Ibiza Orchestra Experience pin [GEOGRAPHIC_DATA][PERS…" at bounding box center [220, 410] width 111 height 610
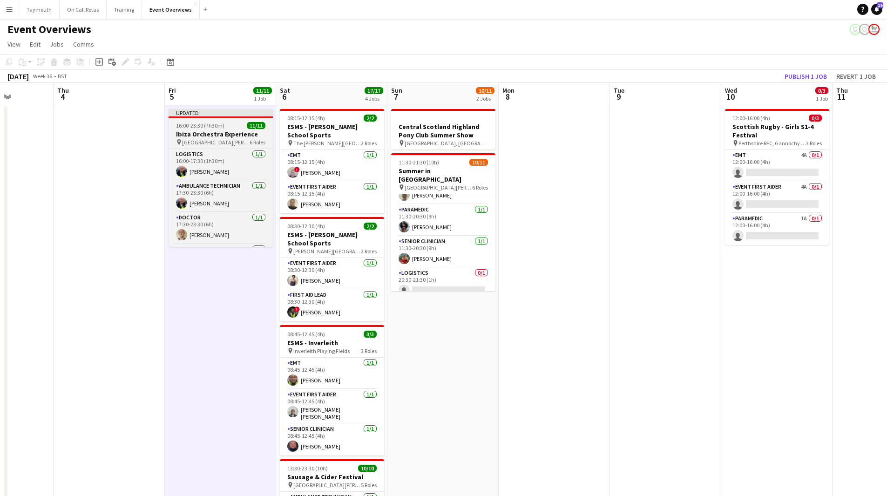
click at [219, 134] on h3 "Ibiza Orchestra Experience" at bounding box center [220, 134] width 104 height 8
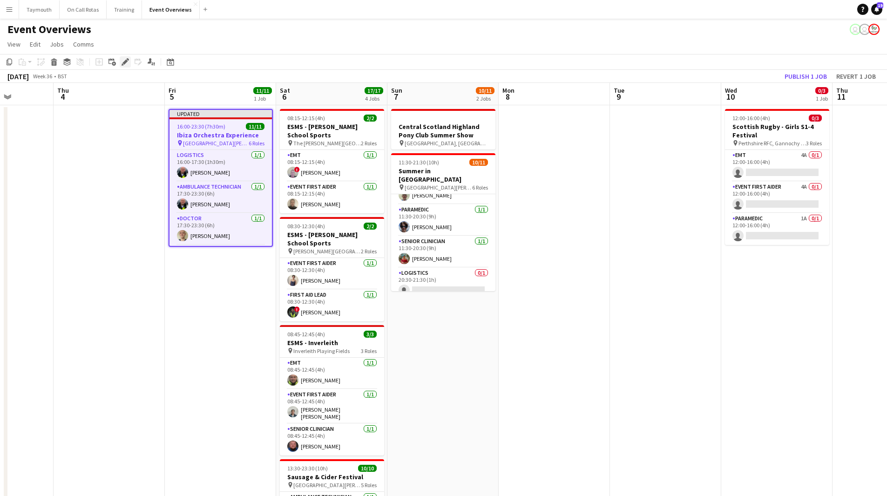
click at [128, 63] on icon "Edit" at bounding box center [124, 61] width 7 height 7
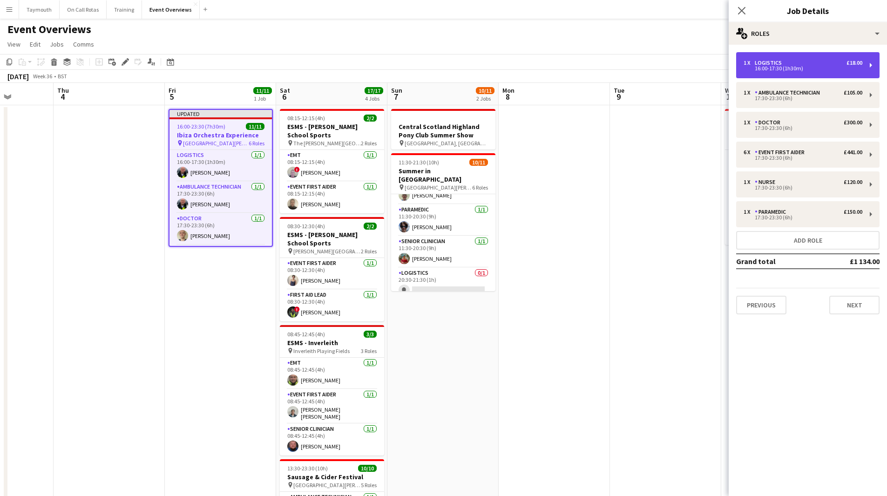
click at [836, 66] on div "1 x Logistics £18.00" at bounding box center [802, 63] width 119 height 7
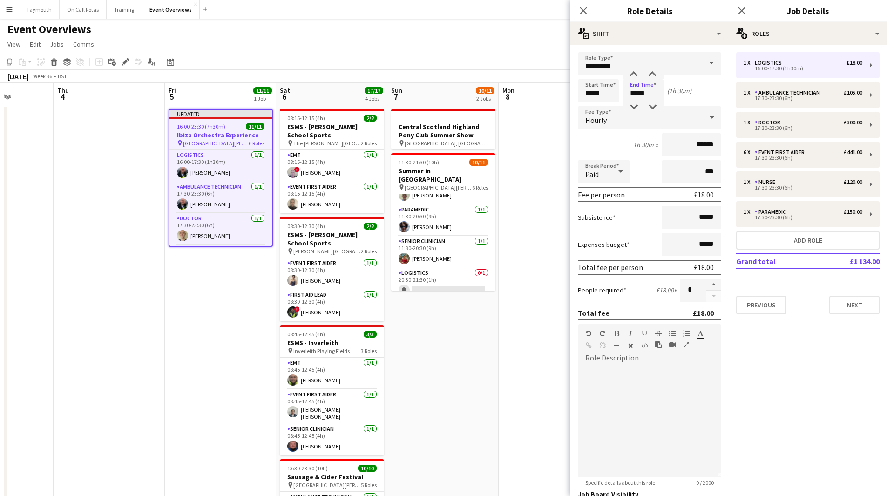
click at [650, 95] on input "*****" at bounding box center [642, 90] width 41 height 23
click at [647, 94] on input "*****" at bounding box center [642, 90] width 41 height 23
click at [611, 92] on input "*****" at bounding box center [598, 90] width 41 height 23
type input "*****"
click at [658, 95] on input "*****" at bounding box center [642, 90] width 41 height 23
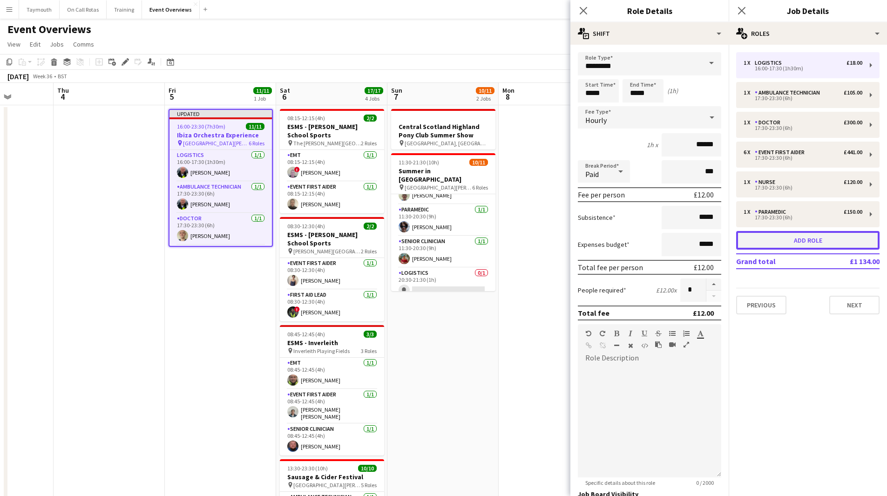
click at [831, 242] on button "Add role" at bounding box center [807, 240] width 143 height 19
type input "**********"
type input "*****"
type input "******"
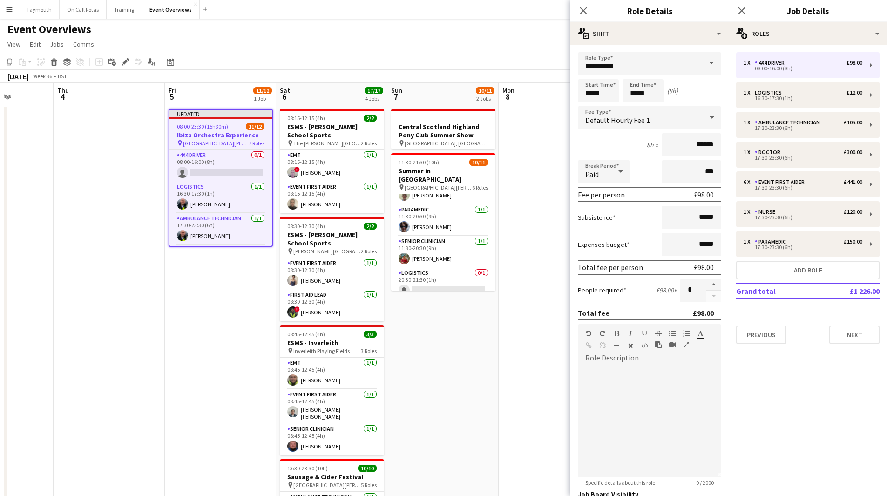
drag, startPoint x: 644, startPoint y: 63, endPoint x: 271, endPoint y: 59, distance: 372.9
click at [287, 54] on body "Menu Boards Boards Boards All jobs Status Workforce Workforce My Workforce Recr…" at bounding box center [443, 357] width 887 height 715
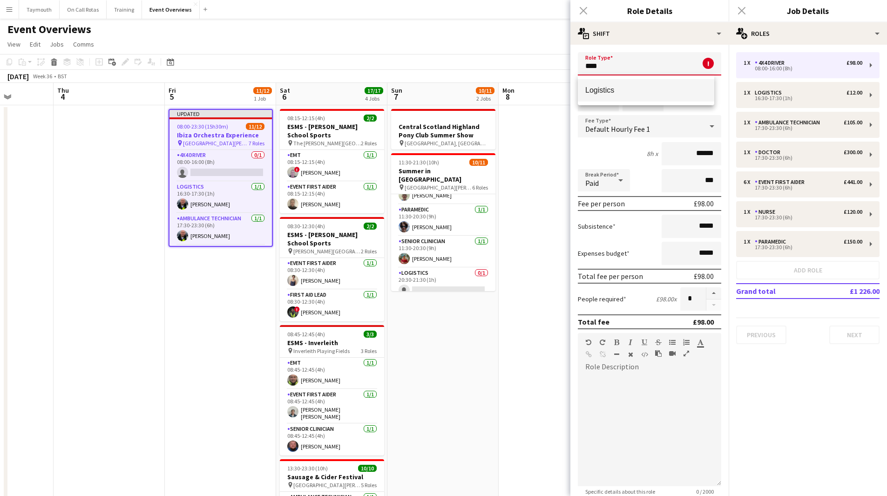
click at [607, 88] on span "Logistics" at bounding box center [645, 90] width 121 height 9
type input "*********"
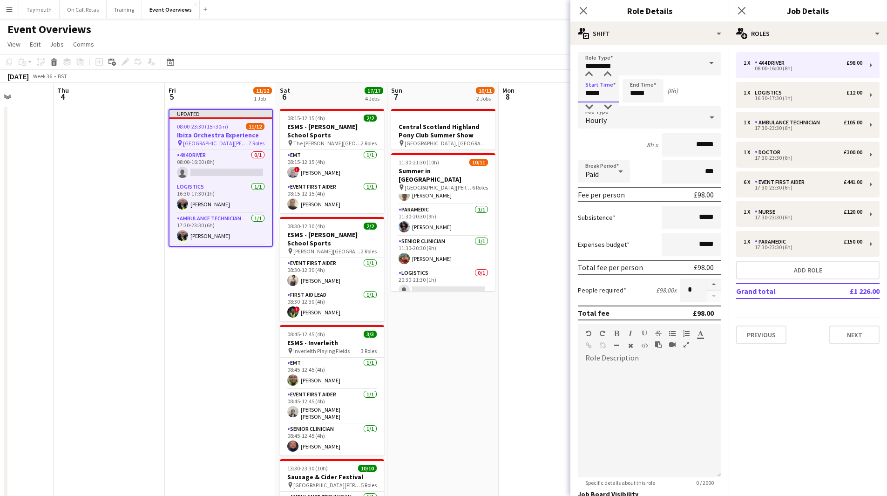
drag, startPoint x: 609, startPoint y: 93, endPoint x: 398, endPoint y: 88, distance: 211.8
click at [404, 93] on body "Menu Boards Boards Boards All jobs Status Workforce Workforce My Workforce Recr…" at bounding box center [443, 357] width 887 height 715
type input "*****"
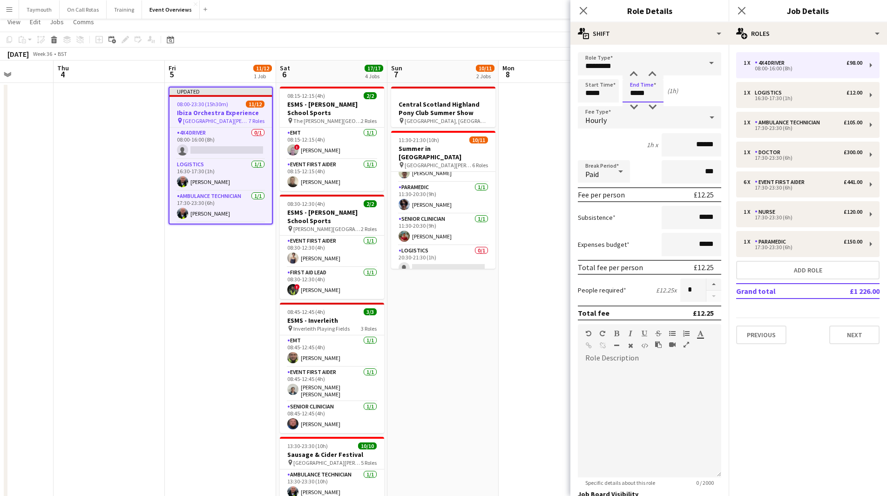
scroll to position [0, 0]
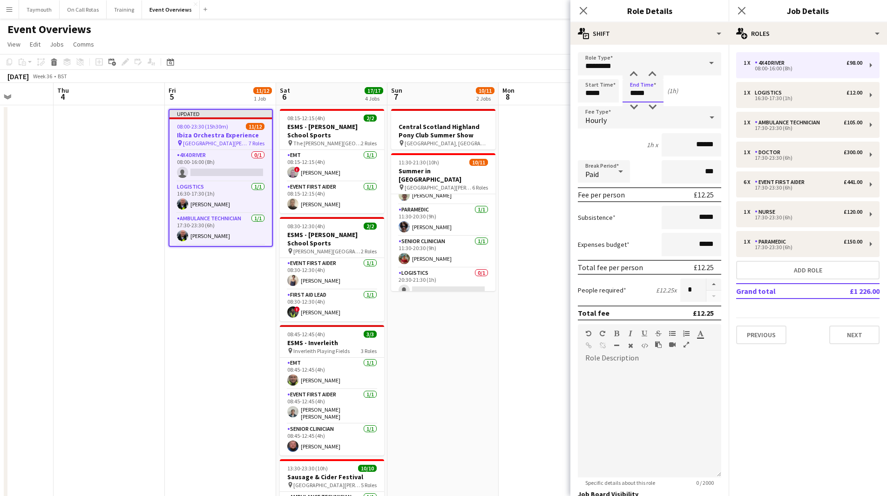
type input "*****"
click at [186, 298] on app-date-cell "Updated 08:00-23:30 (15h30m) 11/12 Ibiza Orchestra Experience pin [GEOGRAPHIC_D…" at bounding box center [220, 410] width 111 height 610
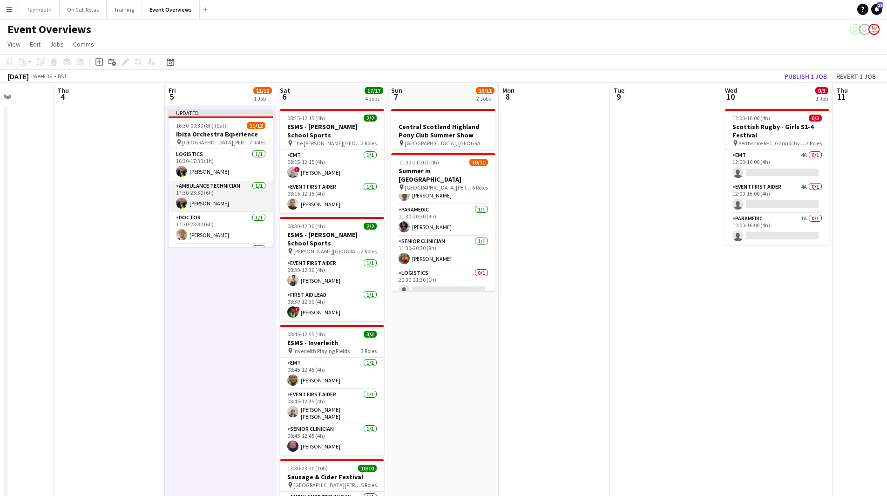
scroll to position [191, 0]
click at [223, 229] on app-card-role "Logistics 0/1 23:30-00:30 (1h) single-neutral-actions" at bounding box center [220, 231] width 104 height 32
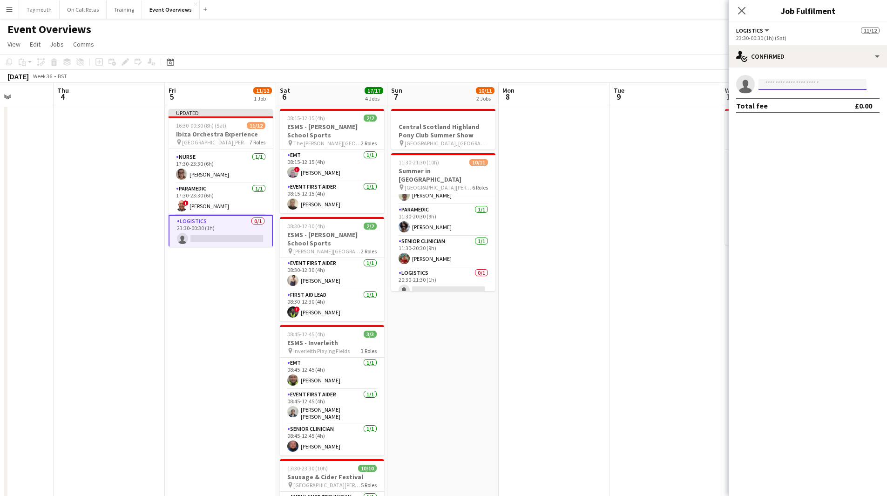
click at [824, 82] on input at bounding box center [812, 84] width 108 height 11
type input "*****"
click at [807, 109] on span "[PHONE_NUMBER]" at bounding box center [812, 112] width 93 height 7
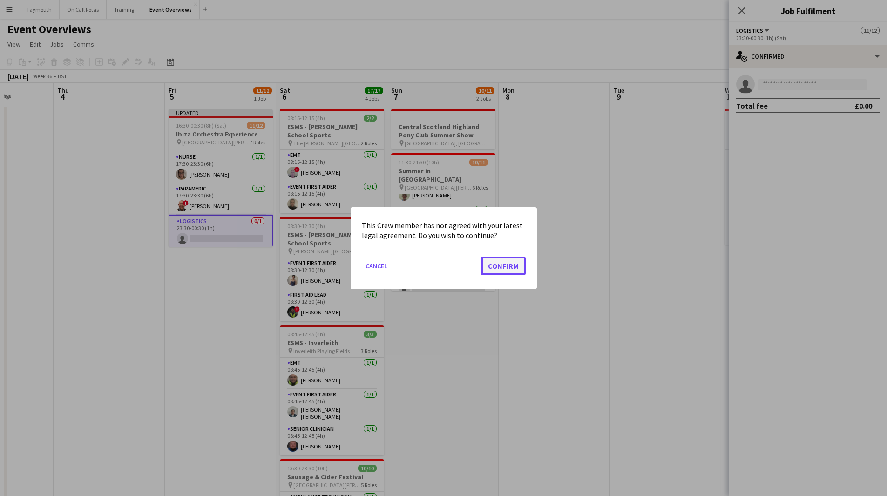
click at [499, 264] on button "Confirm" at bounding box center [503, 265] width 45 height 19
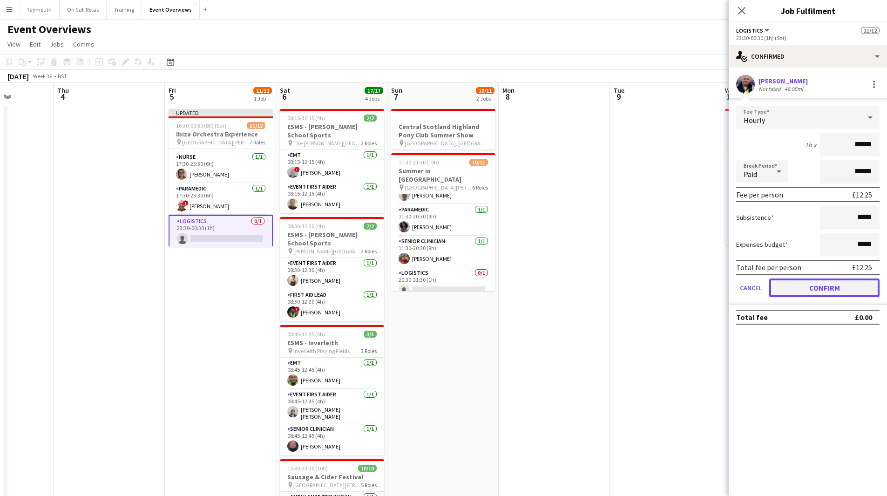
click at [821, 284] on button "Confirm" at bounding box center [824, 287] width 110 height 19
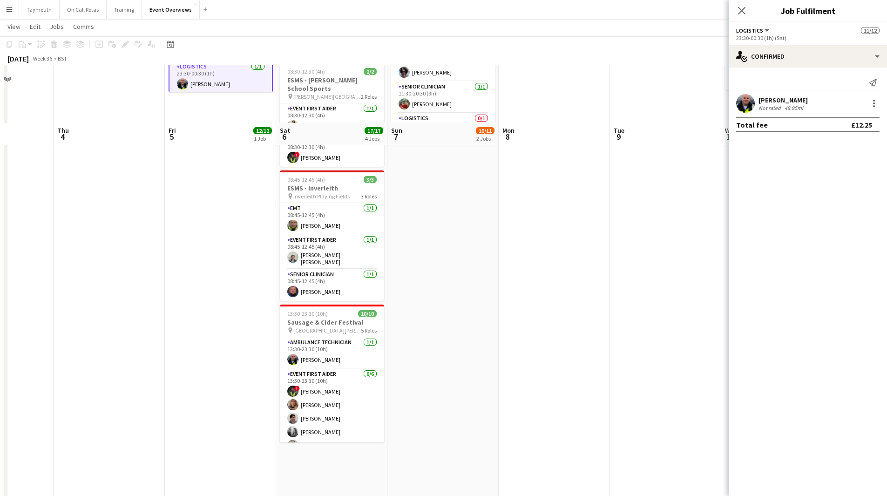
scroll to position [218, 0]
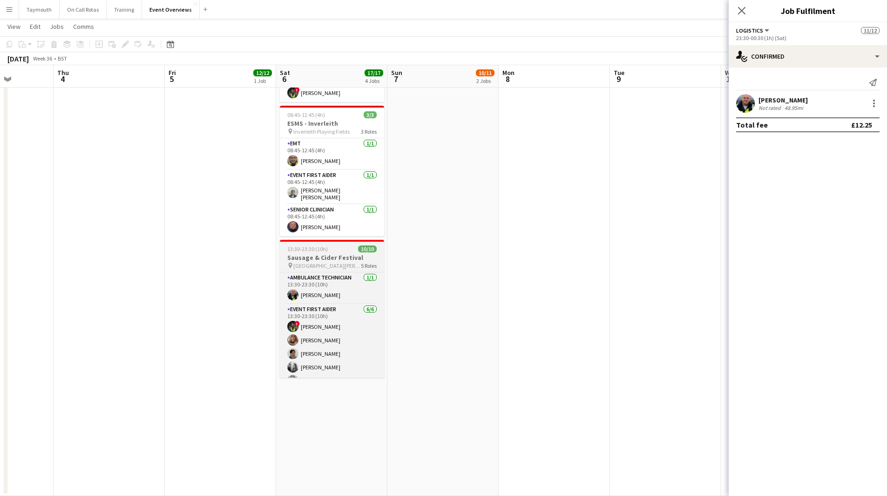
click at [352, 256] on h3 "Sausage & Cider Festival" at bounding box center [332, 257] width 104 height 8
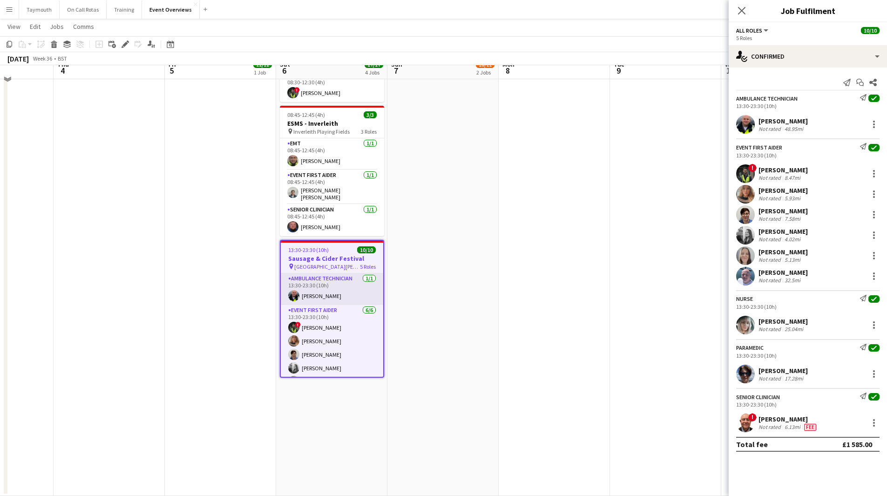
scroll to position [172, 0]
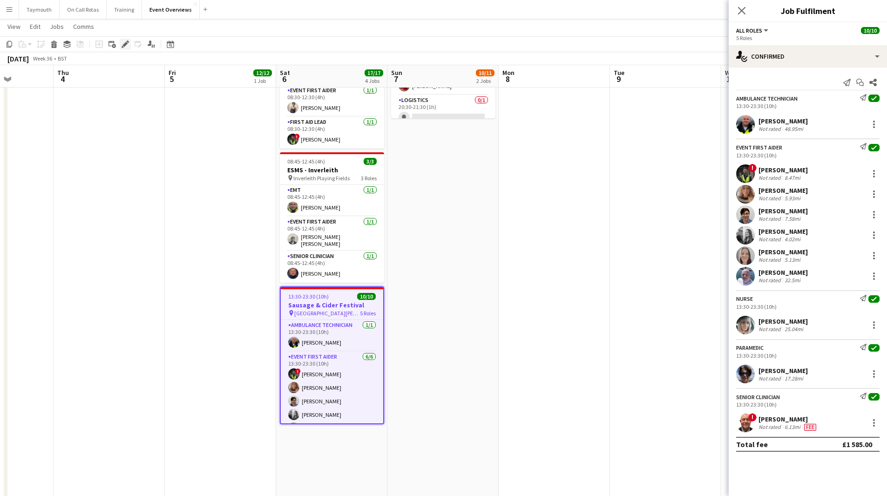
click at [127, 44] on icon at bounding box center [124, 44] width 5 height 5
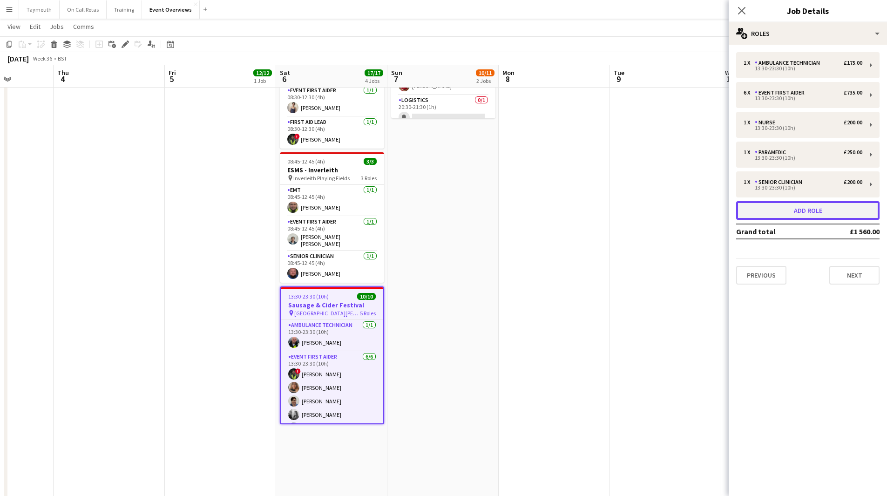
click at [811, 216] on button "Add role" at bounding box center [807, 210] width 143 height 19
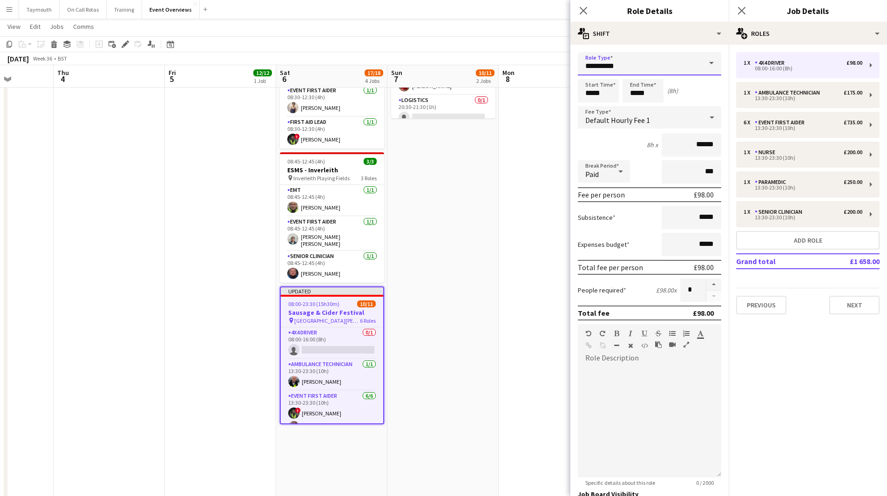
drag, startPoint x: 649, startPoint y: 56, endPoint x: 378, endPoint y: 57, distance: 271.4
click at [378, 58] on body "Menu Boards Boards Boards All jobs Status Workforce Workforce My Workforce Recr…" at bounding box center [443, 185] width 887 height 714
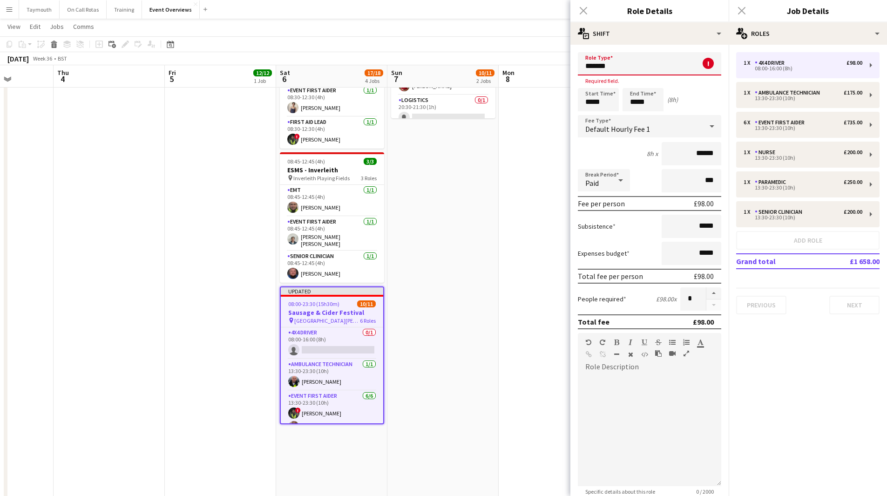
drag, startPoint x: 627, startPoint y: 65, endPoint x: 558, endPoint y: 60, distance: 69.5
click at [560, 61] on body "Menu Boards Boards Boards All jobs Status Workforce Workforce My Workforce Recr…" at bounding box center [443, 185] width 887 height 714
click at [672, 88] on span "Logistics" at bounding box center [645, 90] width 121 height 9
type input "*********"
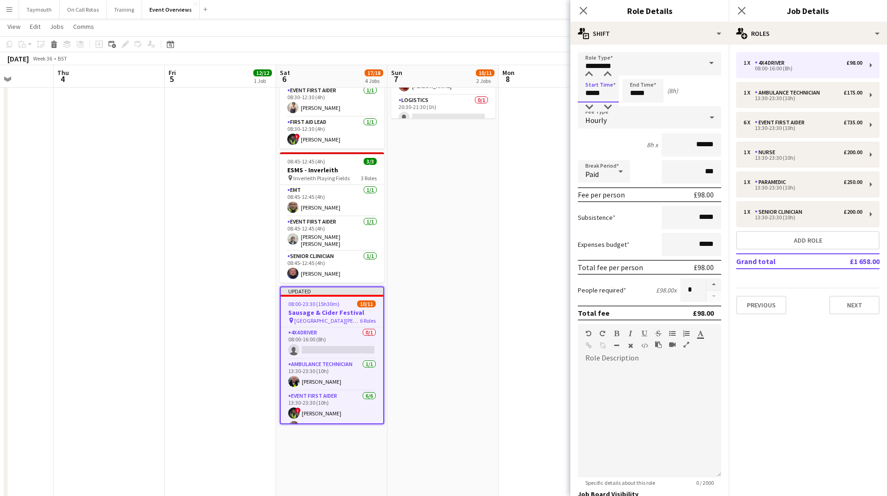
drag, startPoint x: 607, startPoint y: 92, endPoint x: 479, endPoint y: 80, distance: 128.2
click at [478, 80] on body "Menu Boards Boards Boards All jobs Status Workforce Workforce My Workforce Recr…" at bounding box center [443, 185] width 887 height 714
type input "*****"
drag, startPoint x: 657, startPoint y: 91, endPoint x: 579, endPoint y: 84, distance: 77.5
click at [579, 85] on div "Start Time ***** End Time ***** (3h 30m)" at bounding box center [649, 90] width 143 height 23
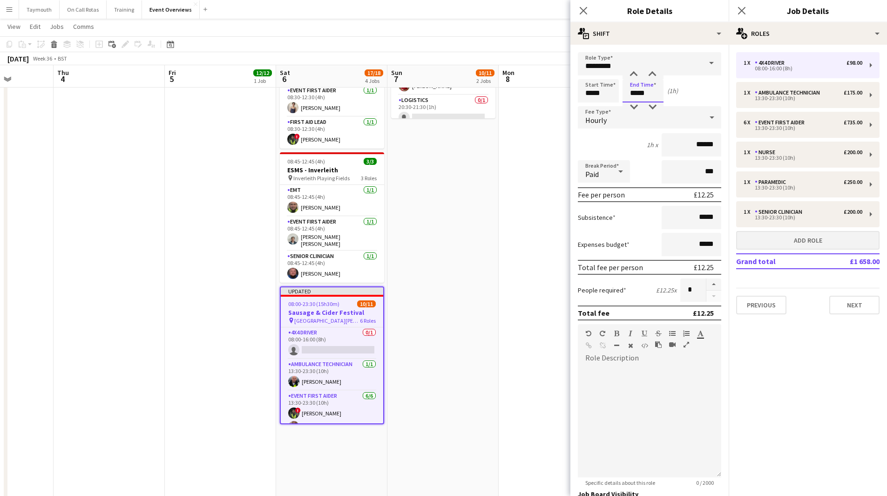
type input "*****"
click at [841, 242] on button "Add role" at bounding box center [807, 240] width 143 height 19
type input "**********"
type input "*****"
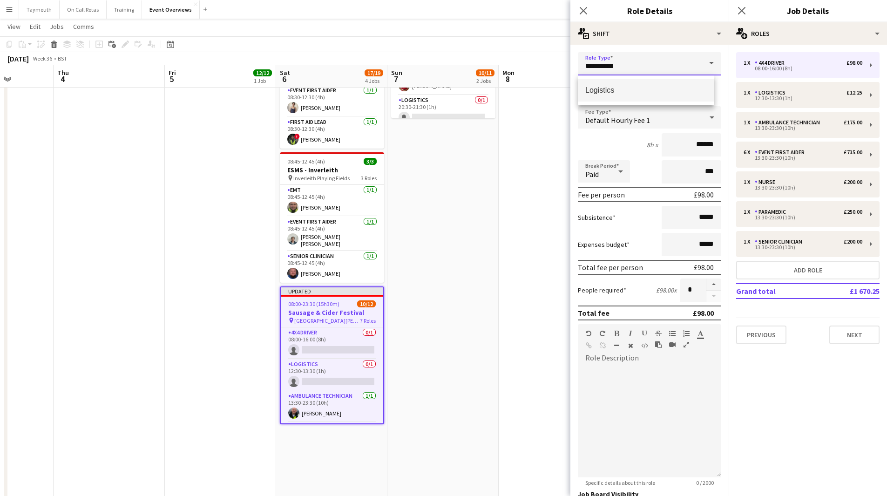
drag, startPoint x: 669, startPoint y: 65, endPoint x: 299, endPoint y: 8, distance: 373.8
click at [353, 31] on body "Menu Boards Boards Boards All jobs Status Workforce Workforce My Workforce Recr…" at bounding box center [443, 185] width 887 height 714
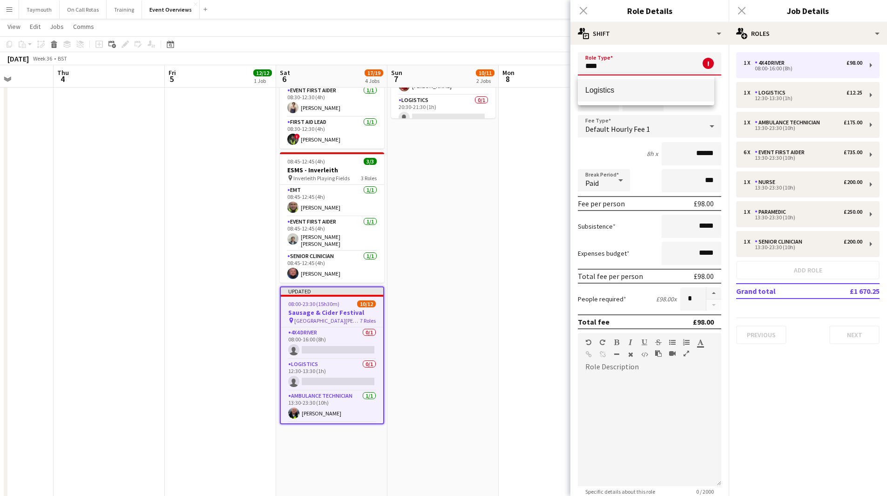
click at [655, 94] on span "Logistics" at bounding box center [645, 90] width 121 height 9
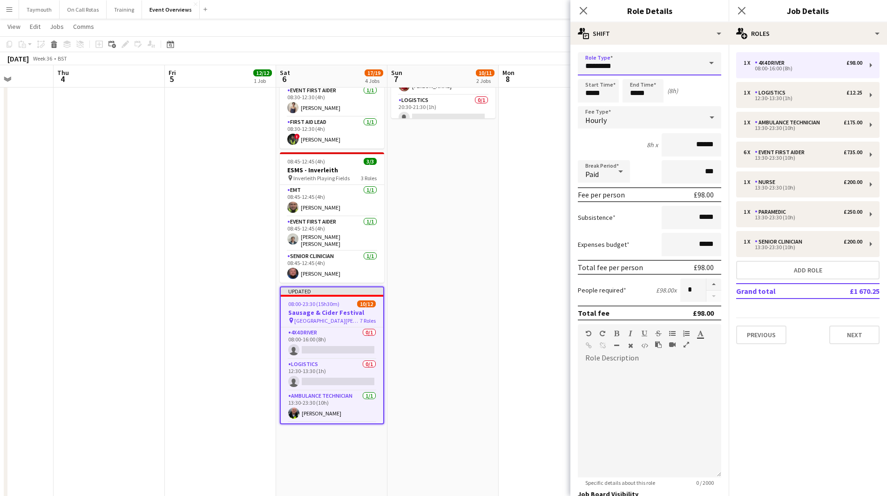
drag, startPoint x: 647, startPoint y: 68, endPoint x: 531, endPoint y: 65, distance: 116.9
click at [531, 65] on body "Menu Boards Boards Boards All jobs Status Workforce Workforce My Workforce Recr…" at bounding box center [443, 185] width 887 height 714
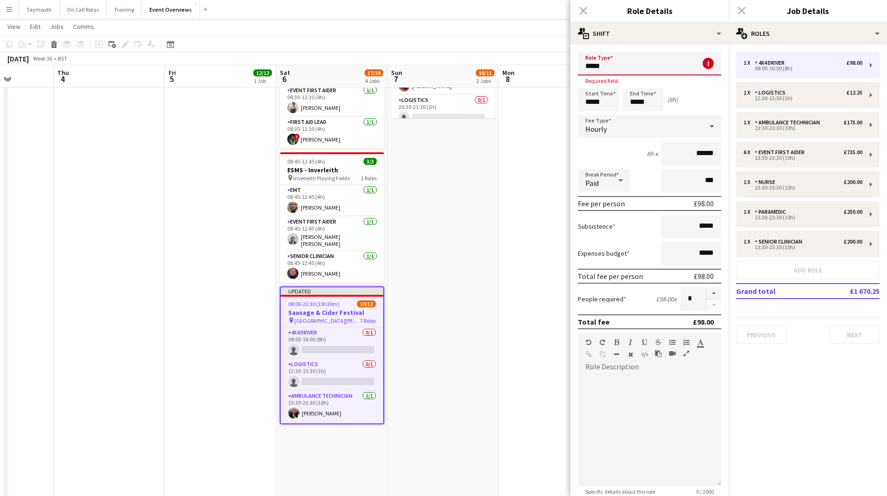
type input "*****"
drag, startPoint x: 613, startPoint y: 63, endPoint x: 526, endPoint y: 57, distance: 86.8
click at [536, 57] on body "Menu Boards Boards Boards All jobs Status Workforce Workforce My Workforce Recr…" at bounding box center [443, 185] width 887 height 714
click at [632, 94] on span "Logistics" at bounding box center [645, 90] width 121 height 9
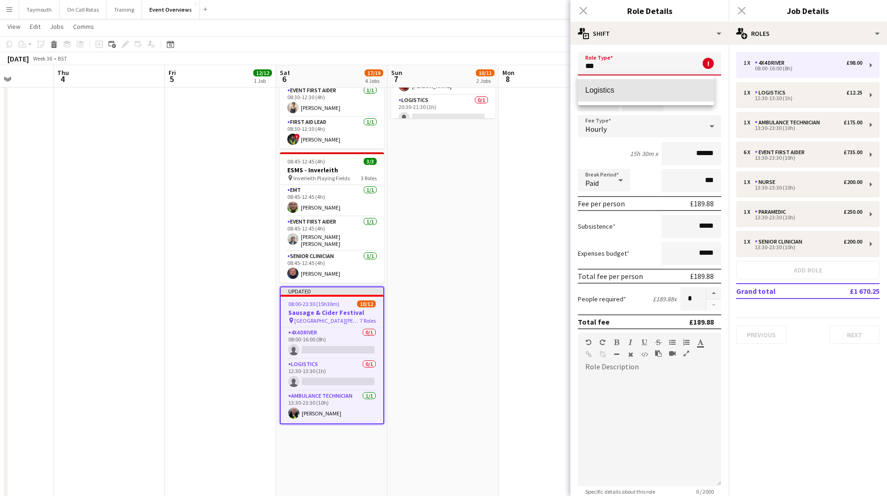
type input "*********"
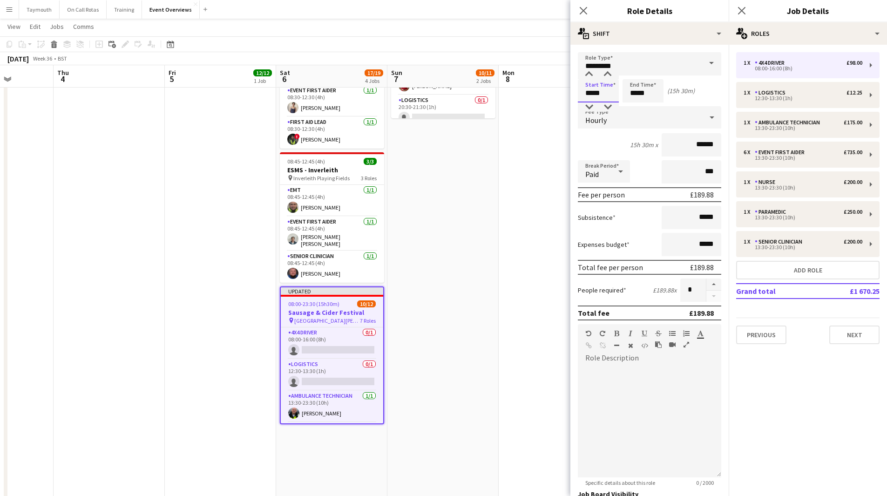
drag, startPoint x: 611, startPoint y: 90, endPoint x: 455, endPoint y: 82, distance: 156.1
click at [455, 82] on body "Menu Boards Boards Boards All jobs Status Workforce Workforce My Workforce Recr…" at bounding box center [443, 185] width 887 height 714
drag, startPoint x: 648, startPoint y: 94, endPoint x: 593, endPoint y: 91, distance: 55.0
click at [593, 91] on div "Start Time ***** End Time ***** (15h 30m)" at bounding box center [649, 90] width 143 height 23
paste input
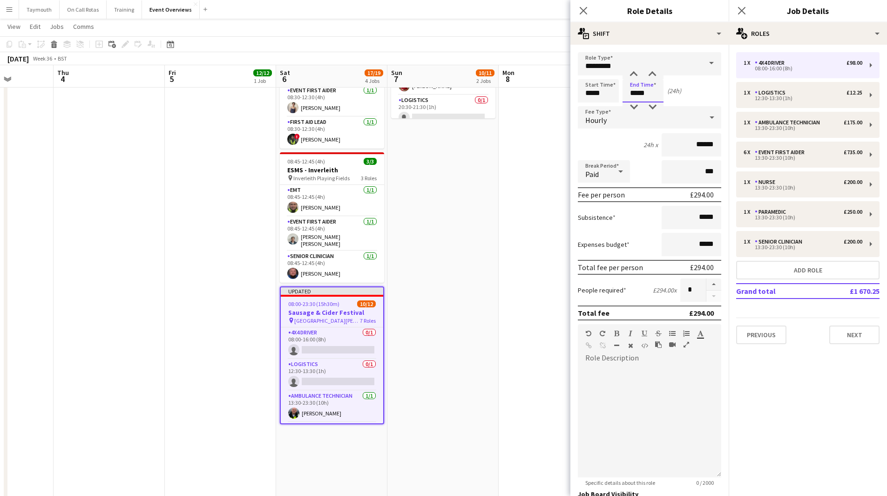
type input "*****"
drag, startPoint x: 549, startPoint y: 92, endPoint x: 472, endPoint y: 83, distance: 76.8
click at [475, 86] on body "Menu Boards Boards Boards All jobs Status Workforce Workforce My Workforce Recr…" at bounding box center [443, 185] width 887 height 714
type input "*****"
click at [485, 305] on app-date-cell "Central Scotland Highland Pony Club Summer Show pin [GEOGRAPHIC_DATA], [GEOGRAP…" at bounding box center [442, 238] width 111 height 610
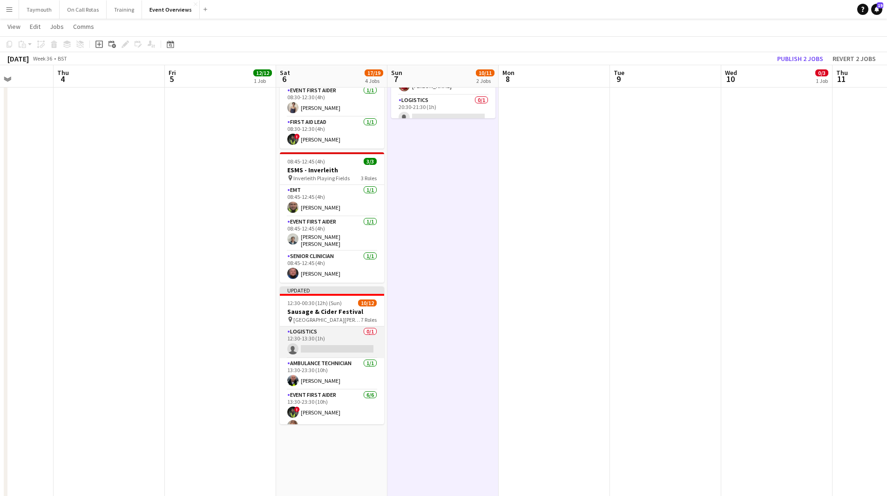
click at [356, 337] on app-card-role "Logistics 0/1 12:30-13:30 (1h) single-neutral-actions" at bounding box center [332, 342] width 104 height 32
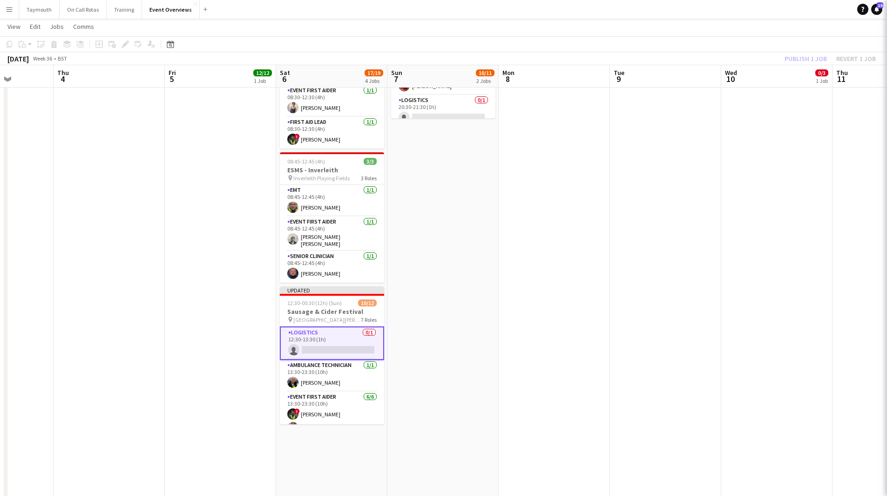
scroll to position [0, 281]
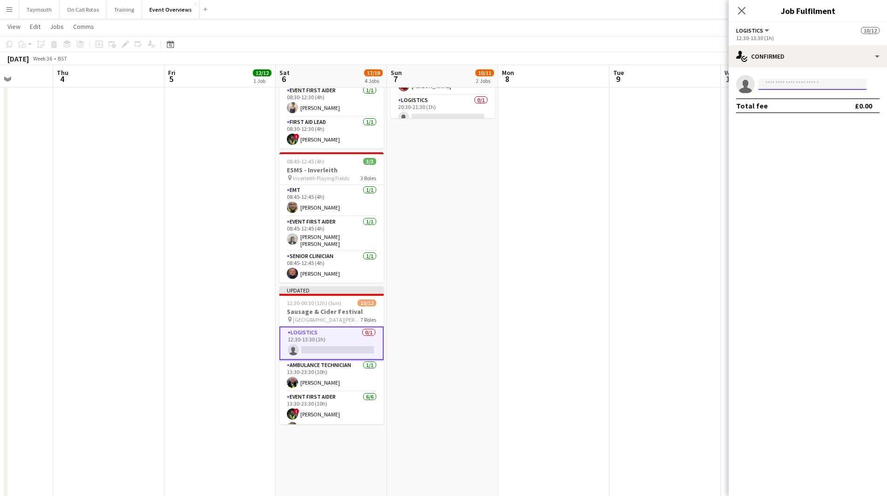
click at [803, 79] on input at bounding box center [812, 84] width 108 height 11
type input "*****"
click at [829, 104] on span "[EMAIL_ADDRESS][DOMAIN_NAME]" at bounding box center [812, 104] width 93 height 7
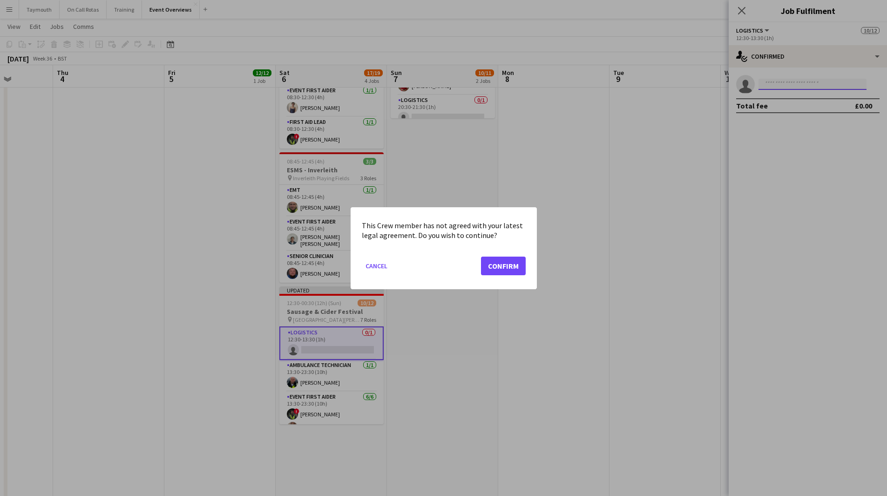
scroll to position [0, 0]
click at [512, 269] on button "Confirm" at bounding box center [503, 265] width 45 height 19
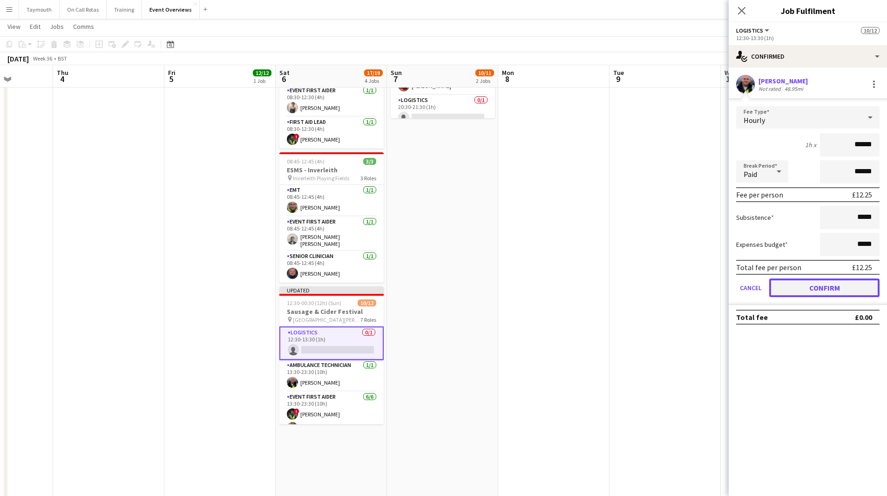
click at [858, 288] on button "Confirm" at bounding box center [824, 287] width 110 height 19
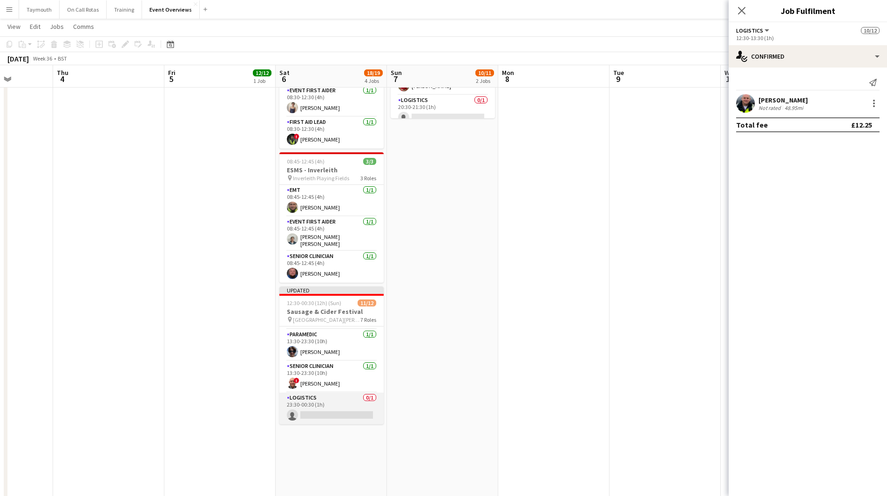
click at [347, 394] on app-card-role "Logistics 0/1 23:30-00:30 (1h) single-neutral-actions" at bounding box center [331, 408] width 104 height 32
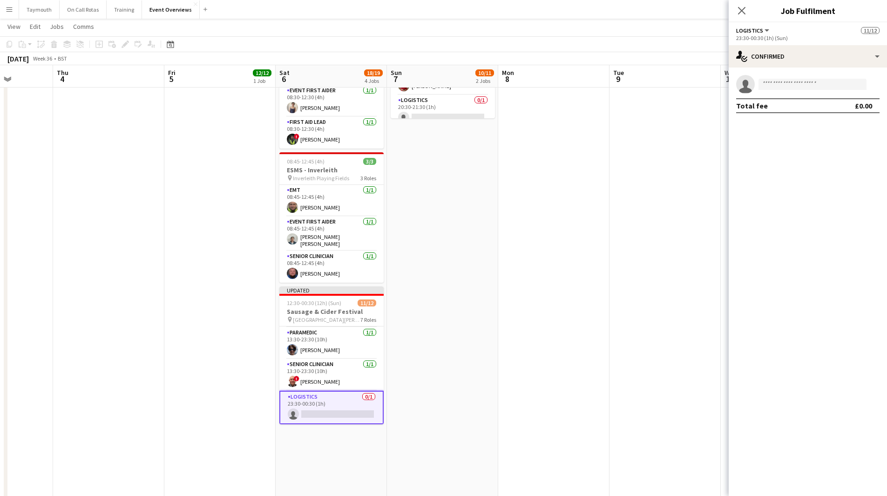
scroll to position [191, 0]
drag, startPoint x: 826, startPoint y: 87, endPoint x: 828, endPoint y: 82, distance: 5.6
click at [829, 82] on input at bounding box center [812, 84] width 108 height 11
type input "*****"
click at [817, 116] on div "[PERSON_NAME] Active [EMAIL_ADDRESS][DOMAIN_NAME] [PHONE_NUMBER]" at bounding box center [812, 105] width 108 height 30
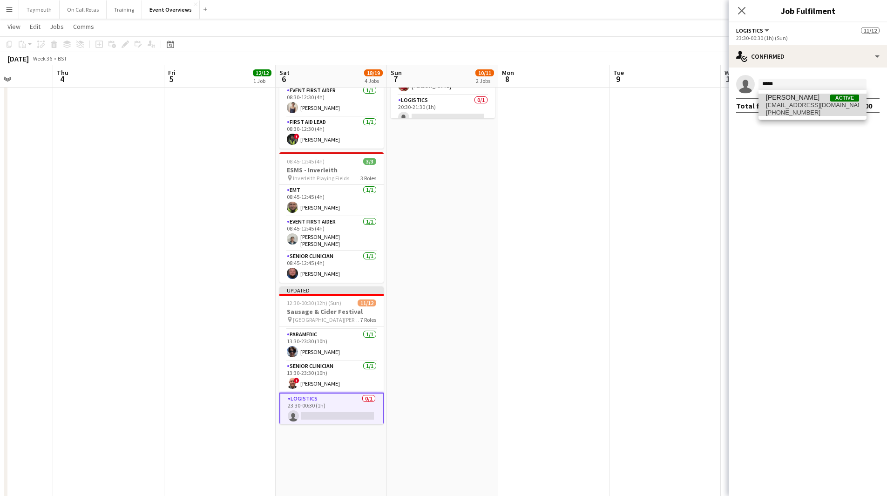
click at [807, 109] on span "[PHONE_NUMBER]" at bounding box center [812, 112] width 93 height 7
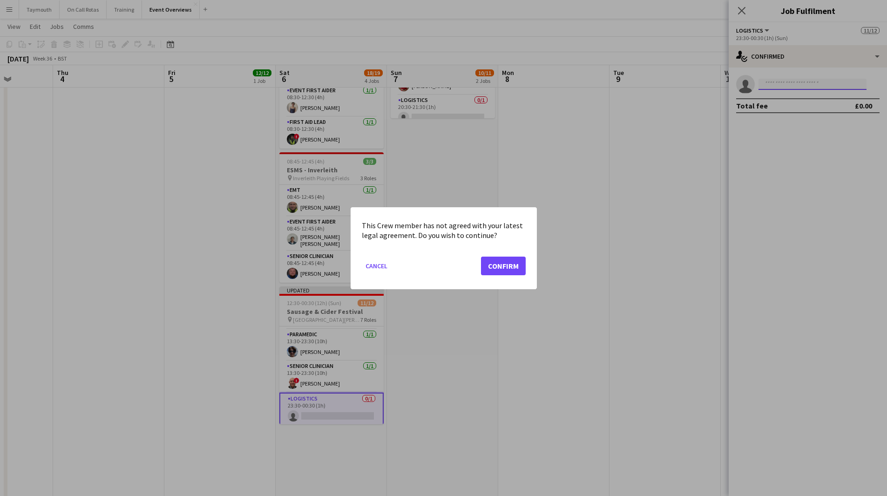
scroll to position [0, 0]
click at [502, 259] on button "Confirm" at bounding box center [503, 265] width 45 height 19
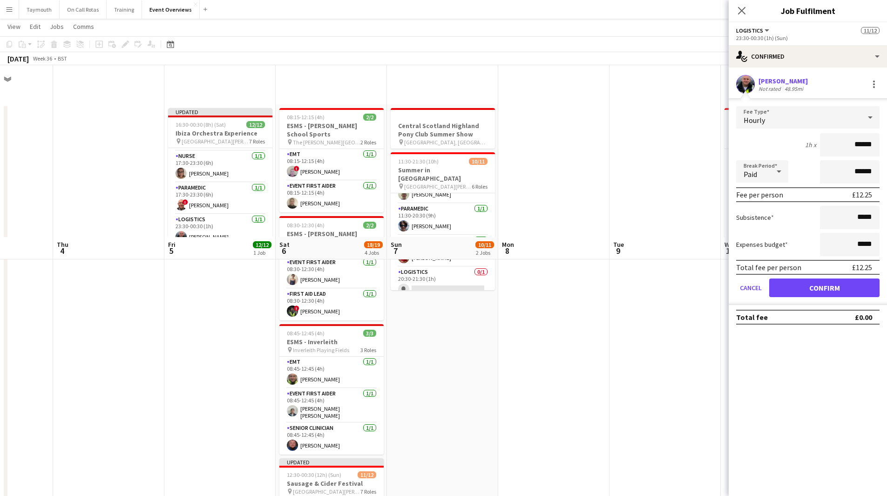
scroll to position [172, 0]
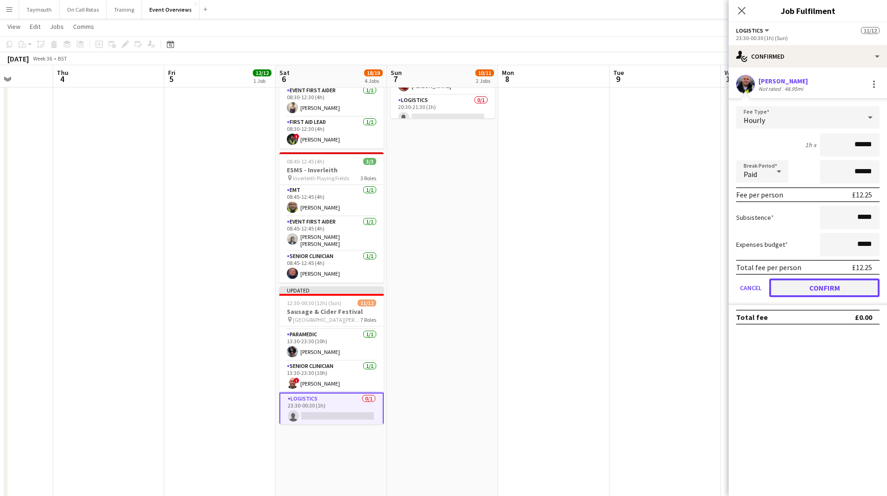
click at [836, 287] on button "Confirm" at bounding box center [824, 287] width 110 height 19
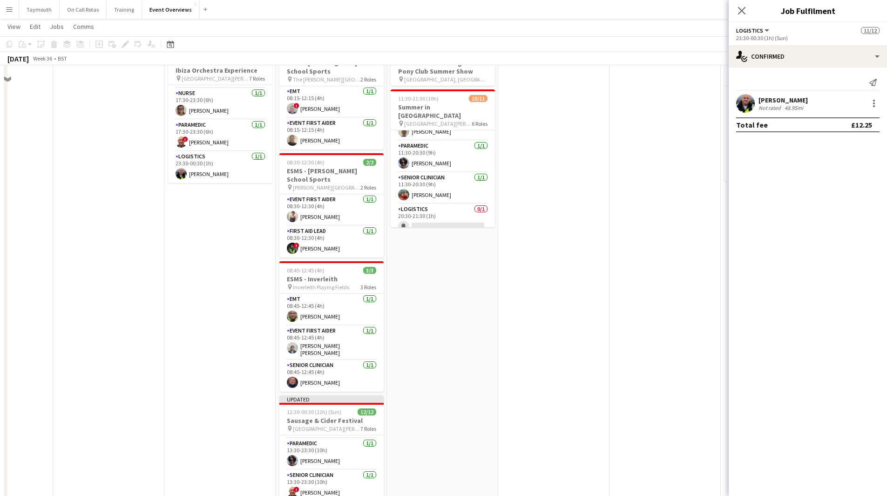
scroll to position [0, 0]
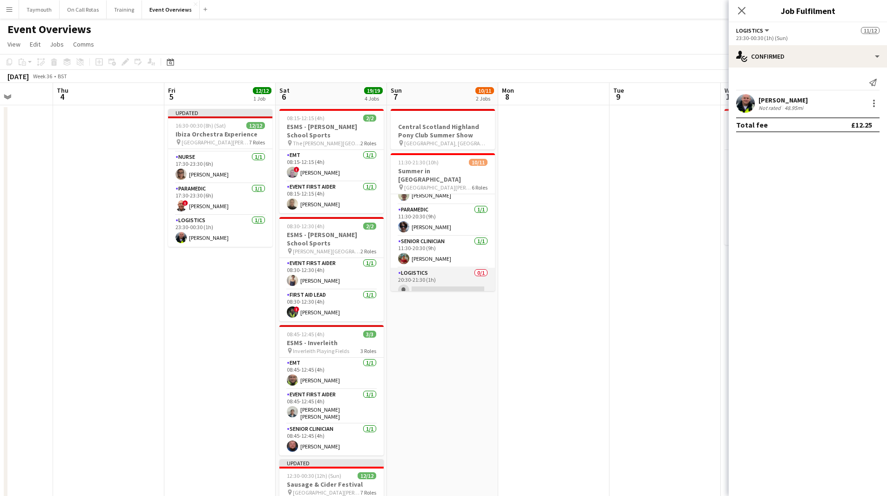
click at [453, 271] on app-card-role "Logistics 0/1 20:30-21:30 (1h) single-neutral-actions" at bounding box center [443, 284] width 104 height 32
click at [810, 105] on input at bounding box center [812, 103] width 108 height 11
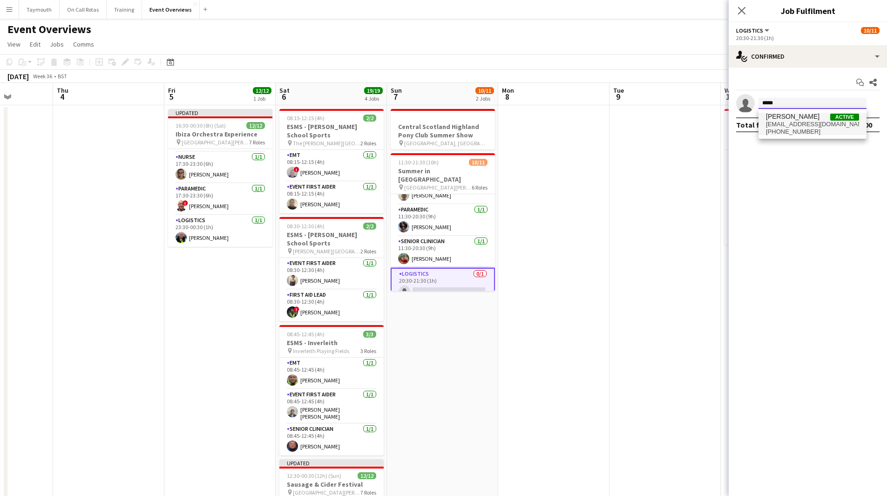
type input "*****"
click at [788, 124] on span "[EMAIL_ADDRESS][DOMAIN_NAME]" at bounding box center [812, 124] width 93 height 7
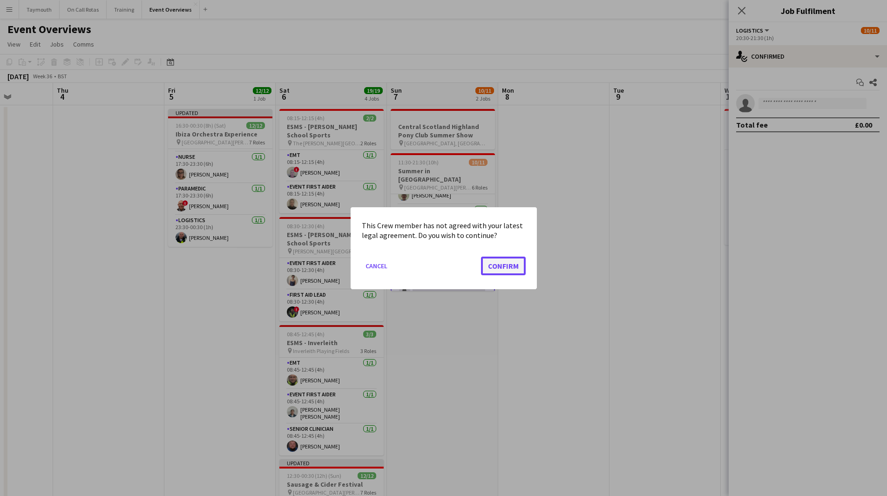
click at [515, 270] on button "Confirm" at bounding box center [503, 265] width 45 height 19
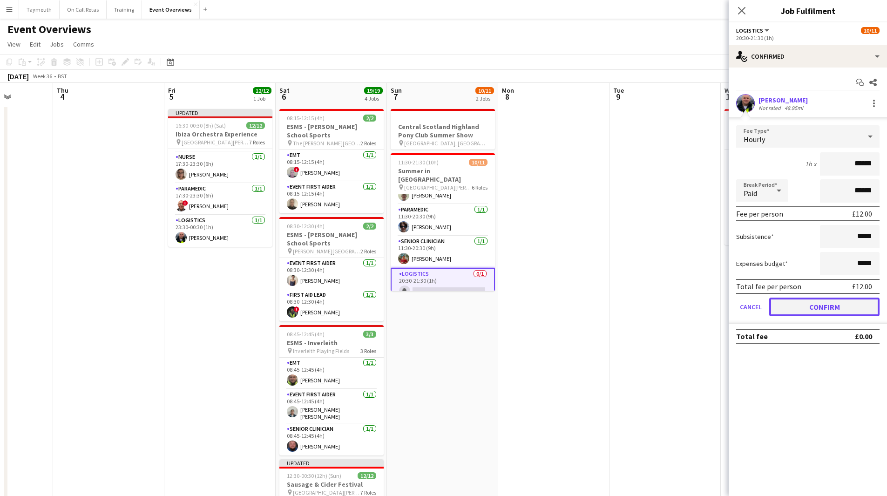
click at [829, 309] on button "Confirm" at bounding box center [824, 306] width 110 height 19
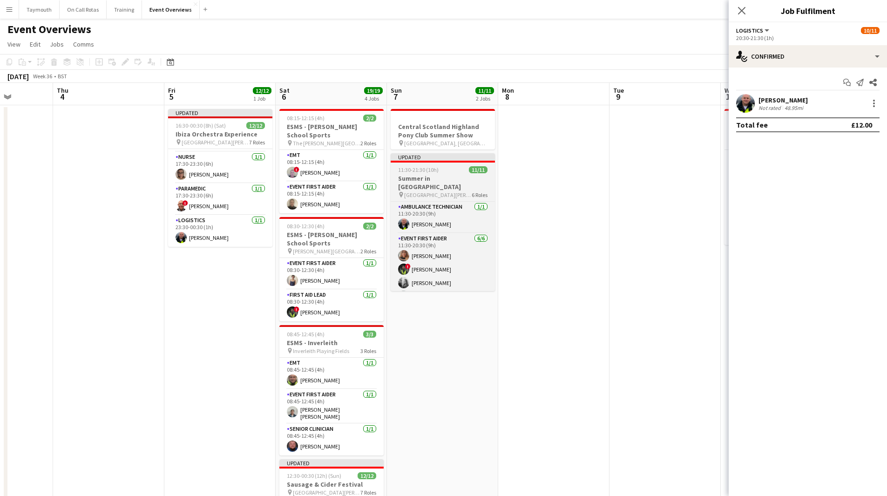
click at [448, 175] on h3 "Summer in [GEOGRAPHIC_DATA]" at bounding box center [443, 182] width 104 height 17
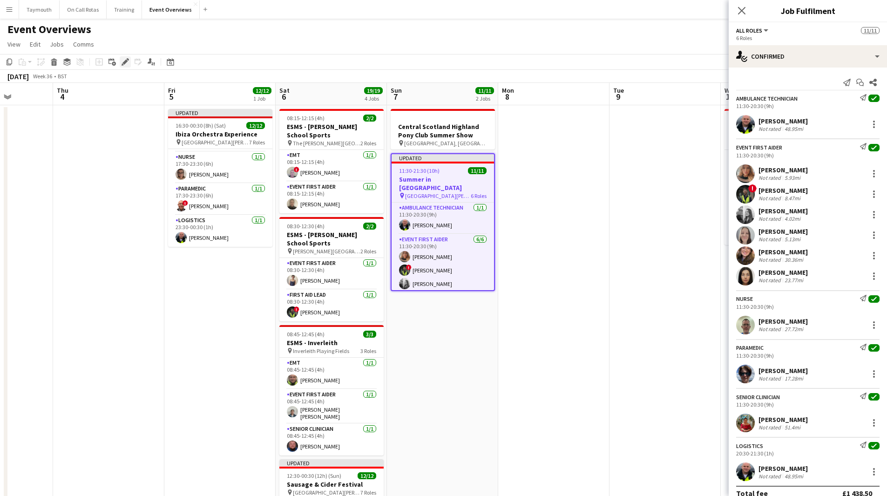
click at [128, 63] on icon "Edit" at bounding box center [124, 61] width 7 height 7
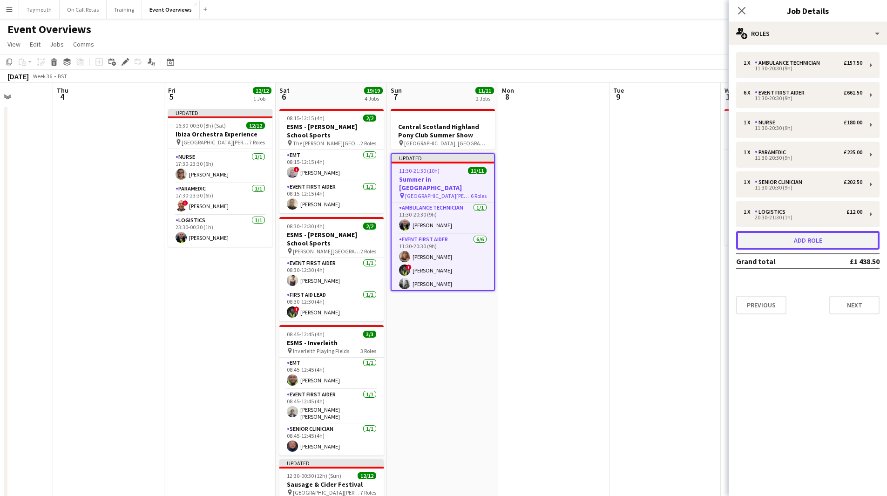
click at [819, 240] on button "Add role" at bounding box center [807, 240] width 143 height 19
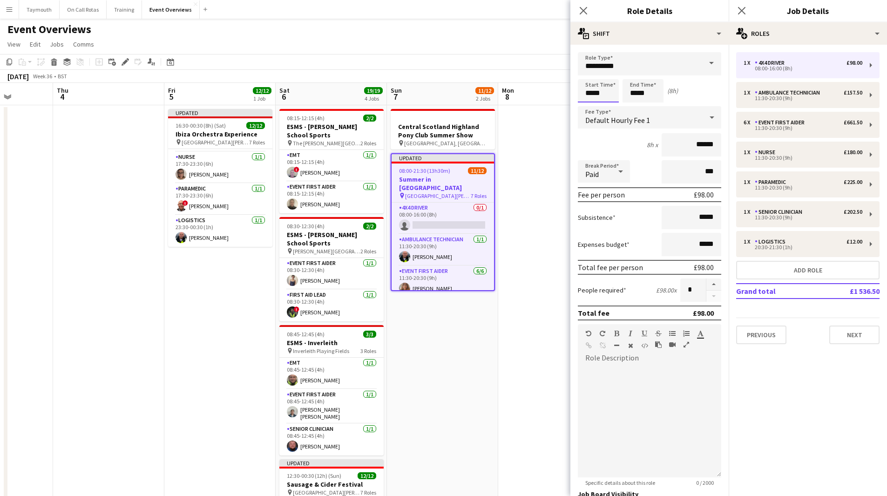
drag, startPoint x: 614, startPoint y: 92, endPoint x: 404, endPoint y: 87, distance: 210.5
click at [409, 89] on body "Menu Boards Boards Boards All jobs Status Workforce Workforce My Workforce Recr…" at bounding box center [443, 357] width 887 height 715
type input "*****"
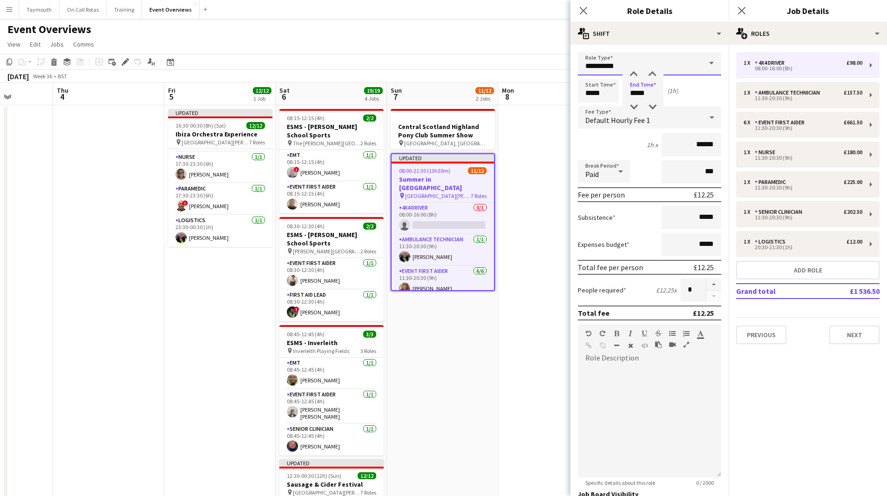
drag, startPoint x: 635, startPoint y: 66, endPoint x: 296, endPoint y: 24, distance: 341.0
click at [344, 28] on body "Menu Boards Boards Boards All jobs Status Workforce Workforce My Workforce Recr…" at bounding box center [443, 357] width 887 height 715
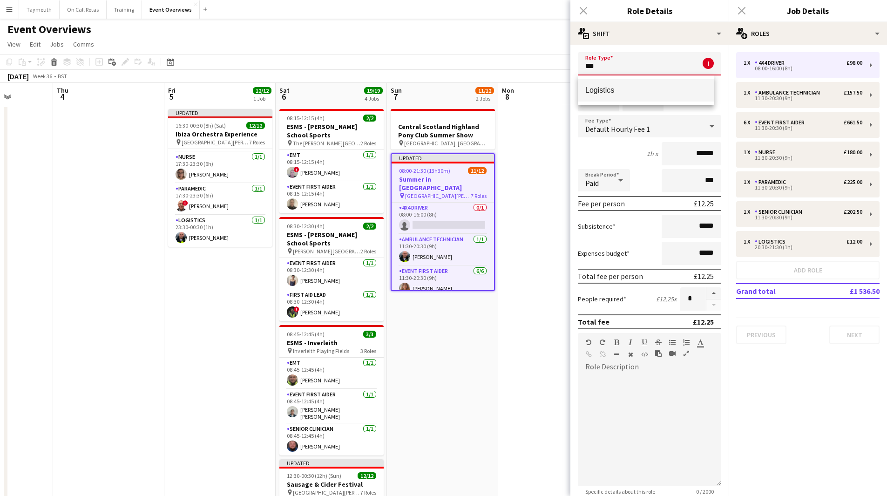
click at [663, 91] on span "Logistics" at bounding box center [645, 90] width 121 height 9
type input "*********"
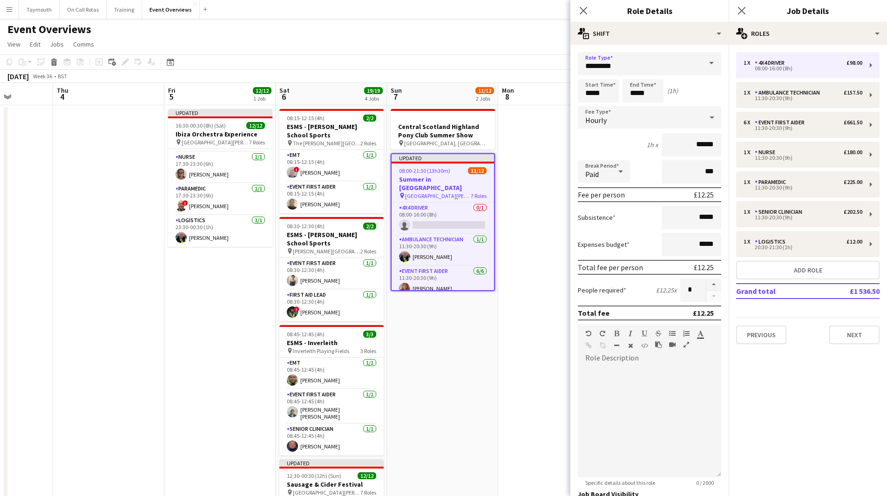
click at [521, 348] on app-date-cell at bounding box center [553, 410] width 111 height 610
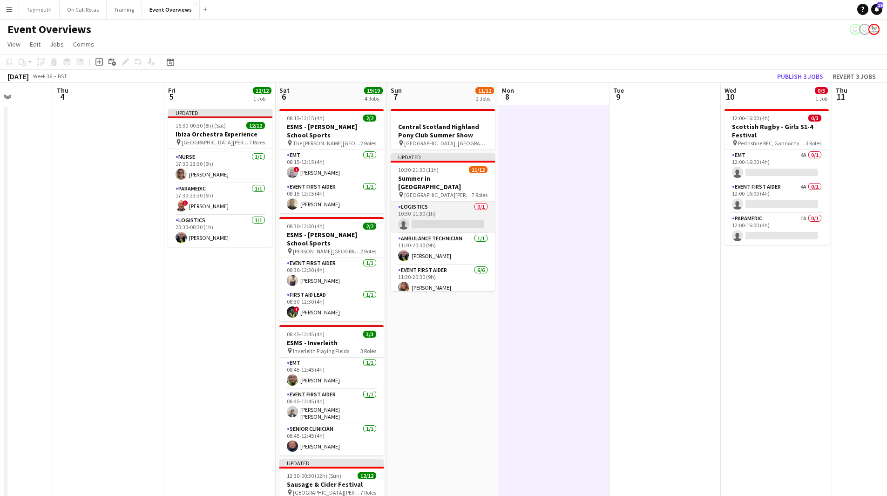
click at [457, 217] on app-card-role "Logistics 0/1 10:30-11:30 (1h) single-neutral-actions" at bounding box center [443, 218] width 104 height 32
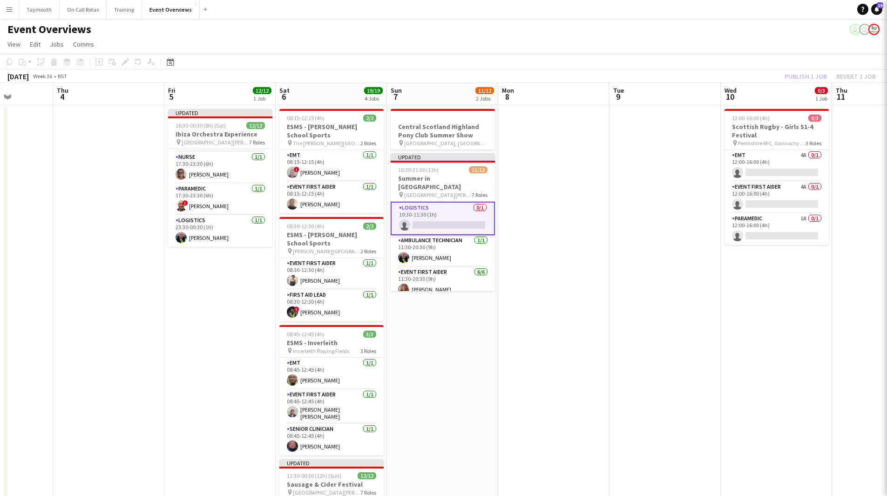
scroll to position [0, 281]
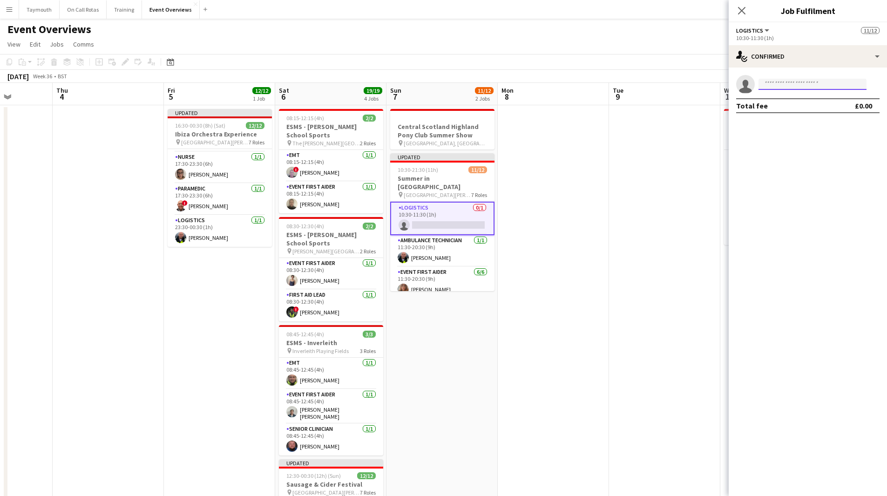
click at [864, 84] on input at bounding box center [812, 84] width 108 height 11
type input "*****"
click at [826, 104] on span "[EMAIL_ADDRESS][DOMAIN_NAME]" at bounding box center [812, 104] width 93 height 7
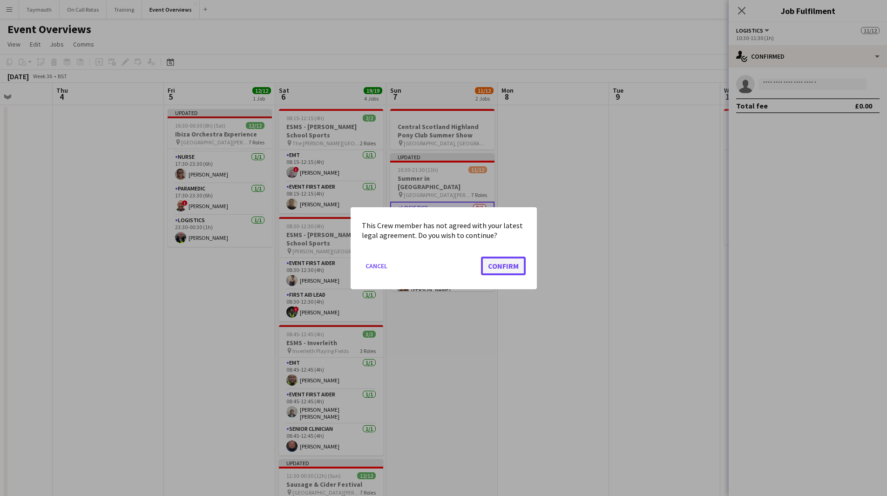
click at [494, 262] on button "Confirm" at bounding box center [503, 265] width 45 height 19
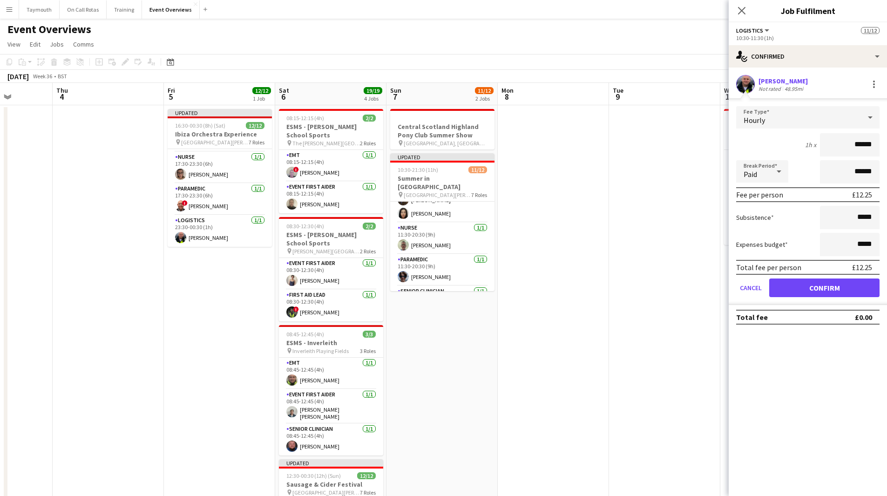
scroll to position [193, 0]
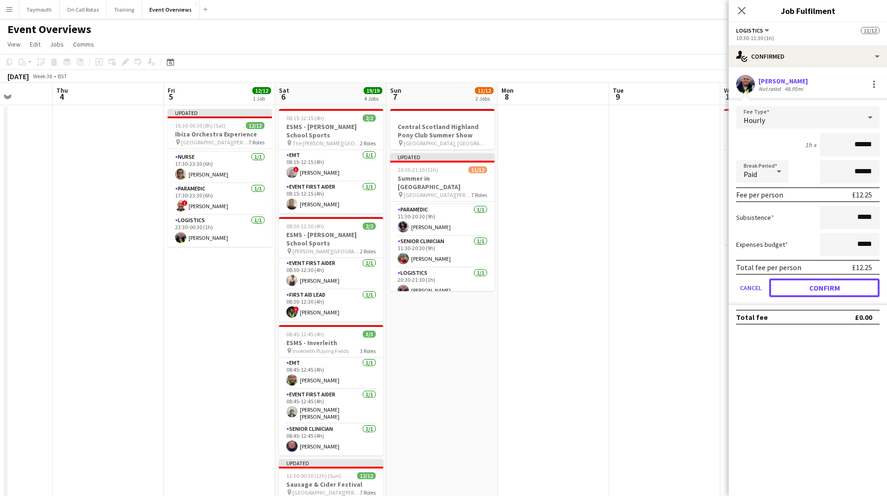
drag, startPoint x: 850, startPoint y: 289, endPoint x: 539, endPoint y: 290, distance: 311.4
click at [849, 289] on button "Confirm" at bounding box center [824, 287] width 110 height 19
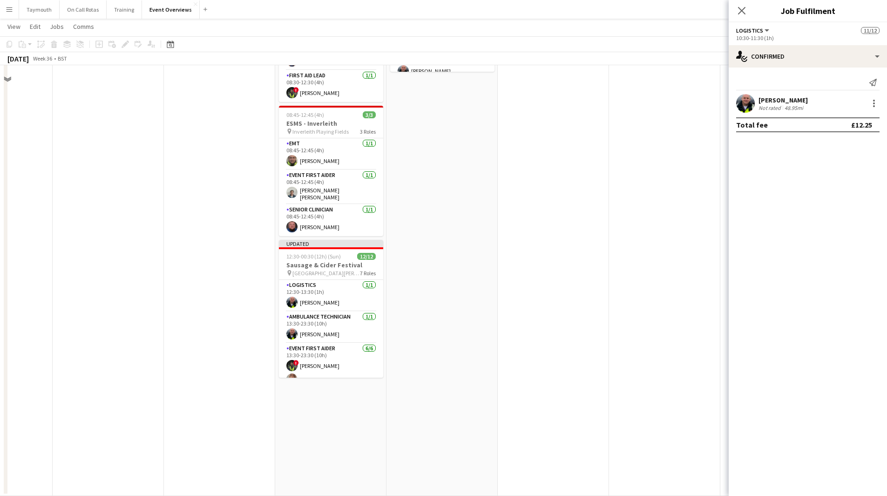
scroll to position [0, 0]
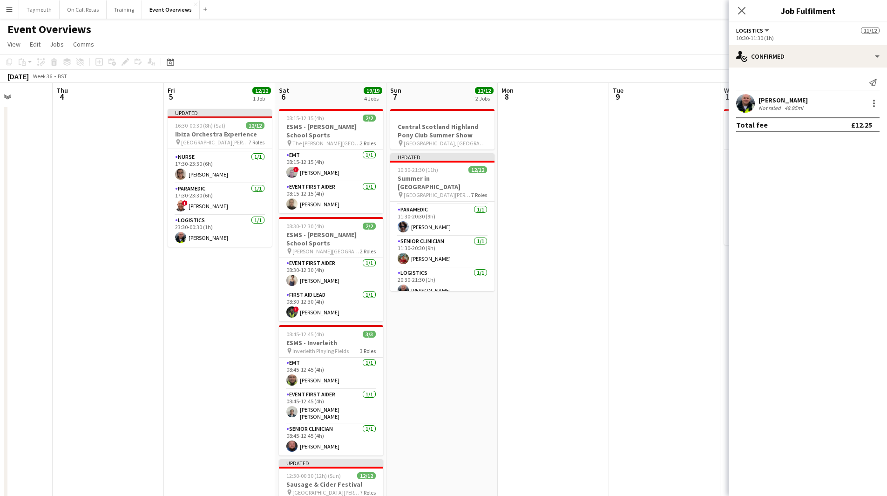
click at [581, 305] on app-date-cell at bounding box center [553, 410] width 111 height 610
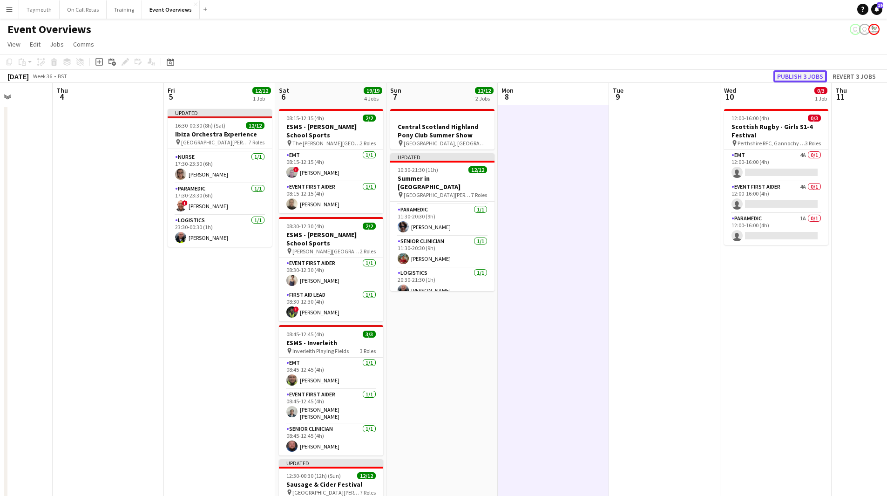
click at [807, 70] on button "Publish 3 jobs" at bounding box center [800, 76] width 54 height 12
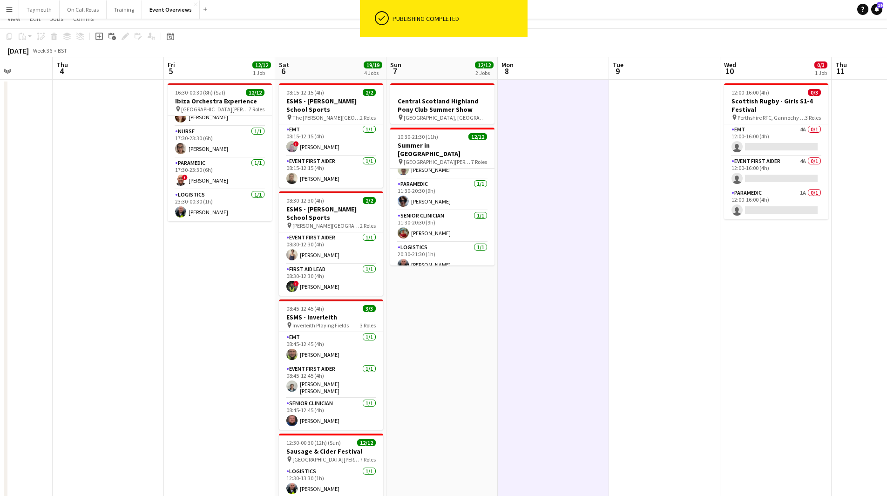
scroll to position [47, 0]
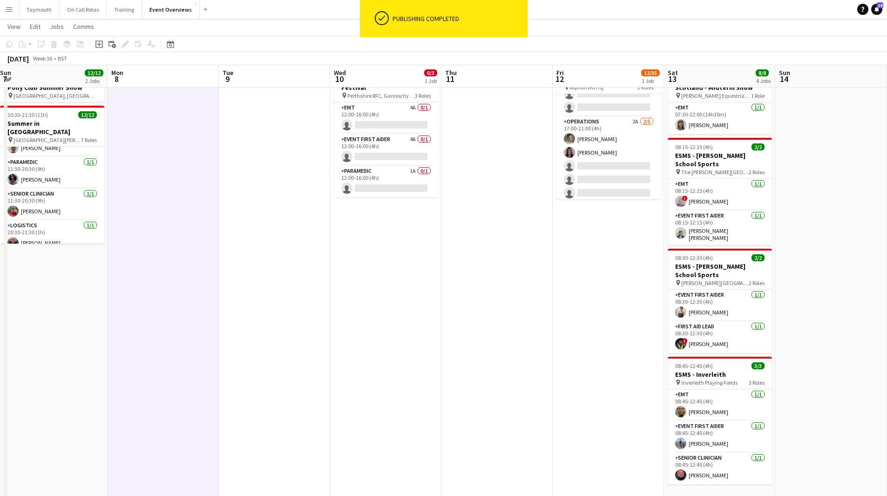
drag, startPoint x: 656, startPoint y: 306, endPoint x: 262, endPoint y: 328, distance: 394.4
click at [262, 328] on app-calendar-viewport "Thu 4 Fri 5 12/12 1 Job Sat 6 19/19 4 Jobs Sun 7 12/12 2 Jobs Mon 8 Tue 9 Wed 1…" at bounding box center [443, 329] width 887 height 678
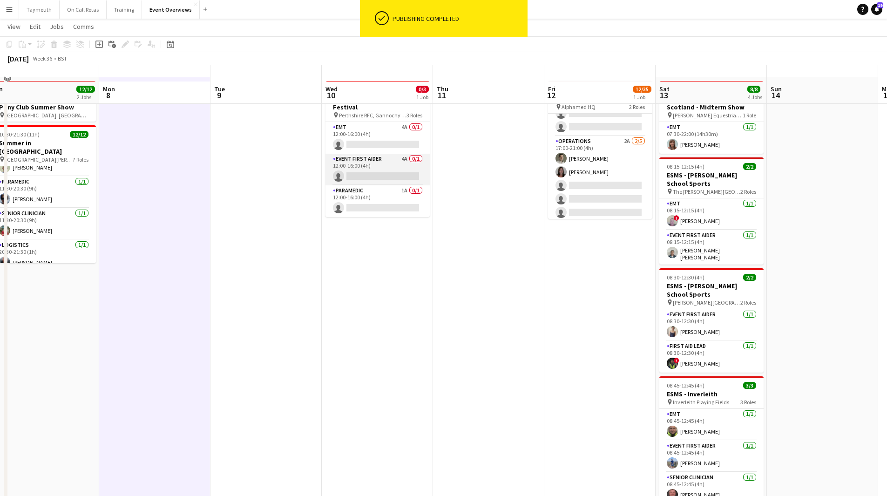
scroll to position [0, 0]
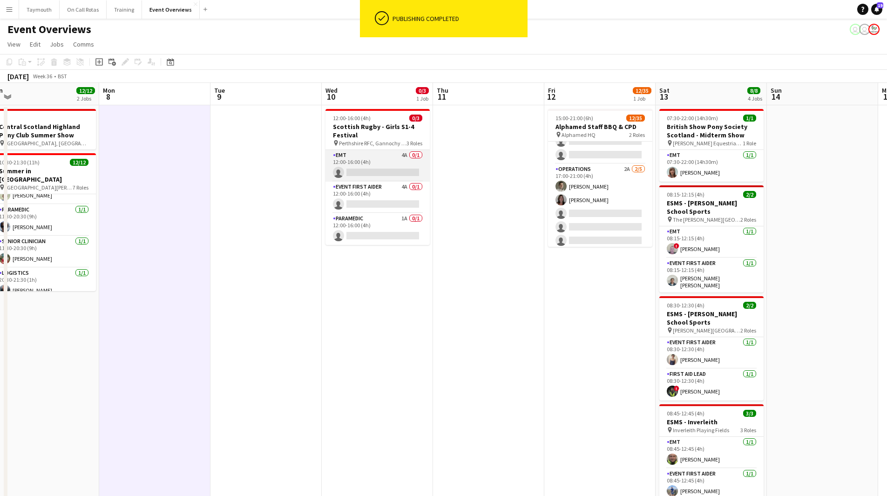
click at [377, 159] on app-card-role "EMT 4A 0/1 12:00-16:00 (4h) single-neutral-actions" at bounding box center [377, 166] width 104 height 32
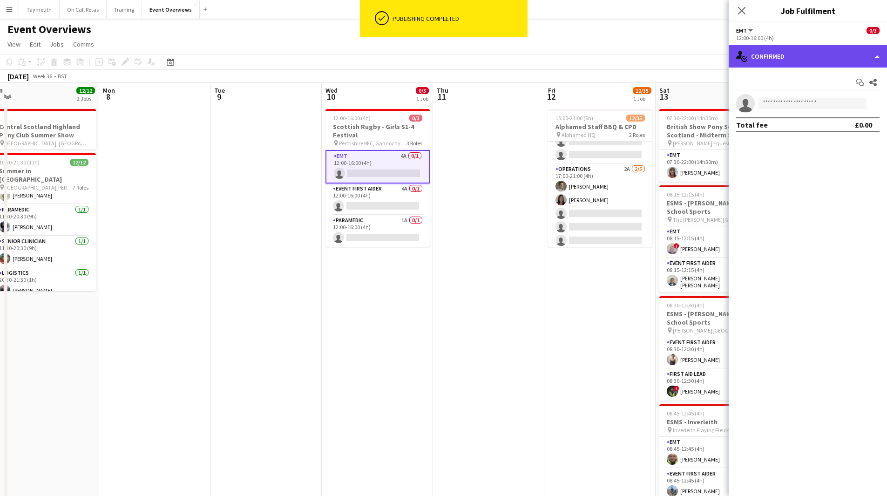
click at [803, 54] on div "single-neutral-actions-check-2 Confirmed" at bounding box center [807, 56] width 158 height 22
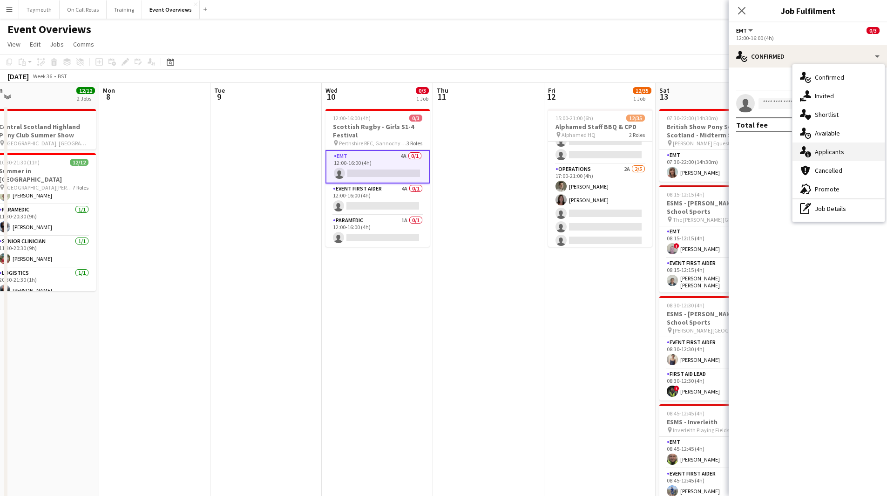
click at [849, 143] on div "single-neutral-actions-information Applicants" at bounding box center [838, 151] width 92 height 19
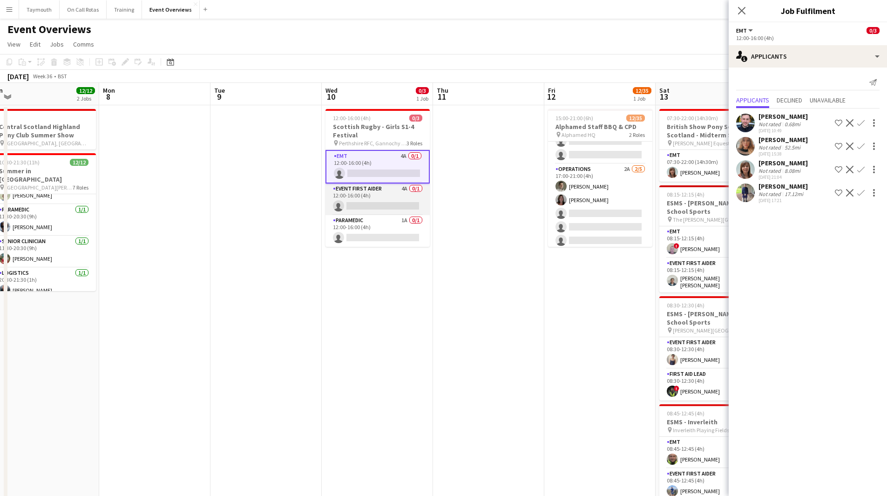
click at [409, 193] on app-card-role "Event First Aider 4A 0/1 12:00-16:00 (4h) single-neutral-actions" at bounding box center [377, 199] width 104 height 32
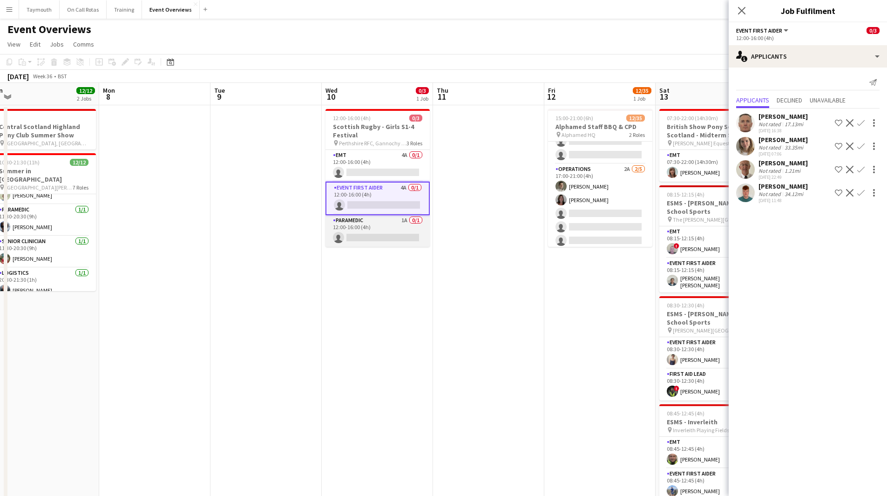
click at [398, 226] on app-card-role "Paramedic 1A 0/1 12:00-16:00 (4h) single-neutral-actions" at bounding box center [377, 231] width 104 height 32
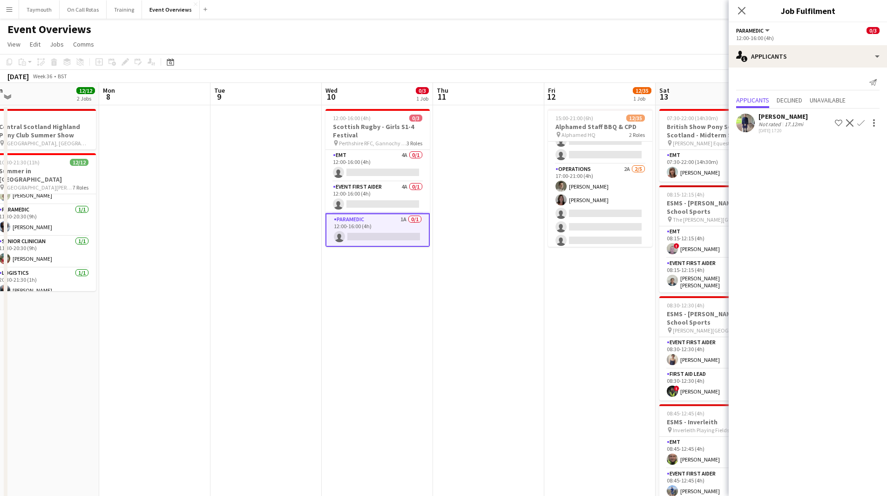
click at [860, 121] on app-icon "Confirm" at bounding box center [860, 122] width 7 height 7
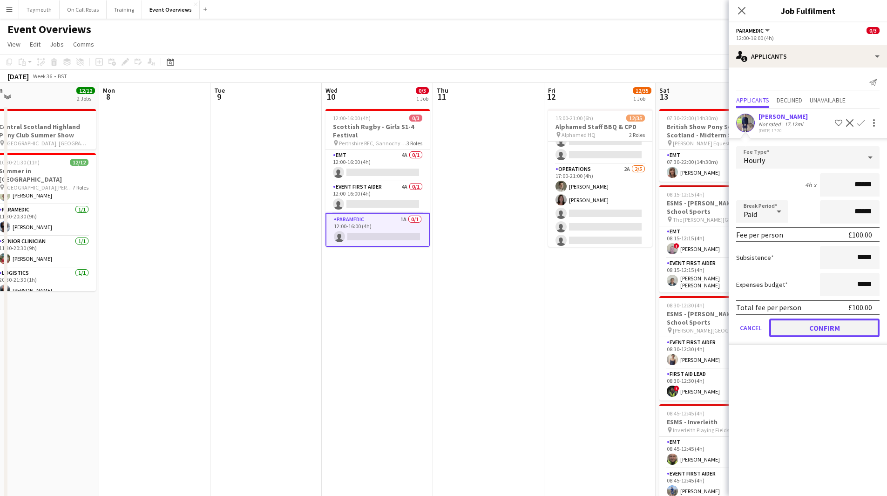
click at [815, 323] on button "Confirm" at bounding box center [824, 327] width 110 height 19
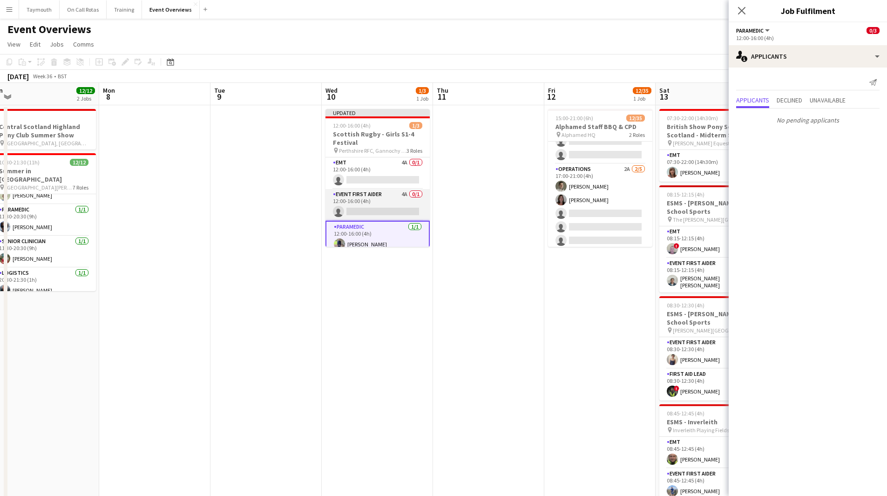
click at [394, 202] on app-card-role "Event First Aider 4A 0/1 12:00-16:00 (4h) single-neutral-actions" at bounding box center [377, 205] width 104 height 32
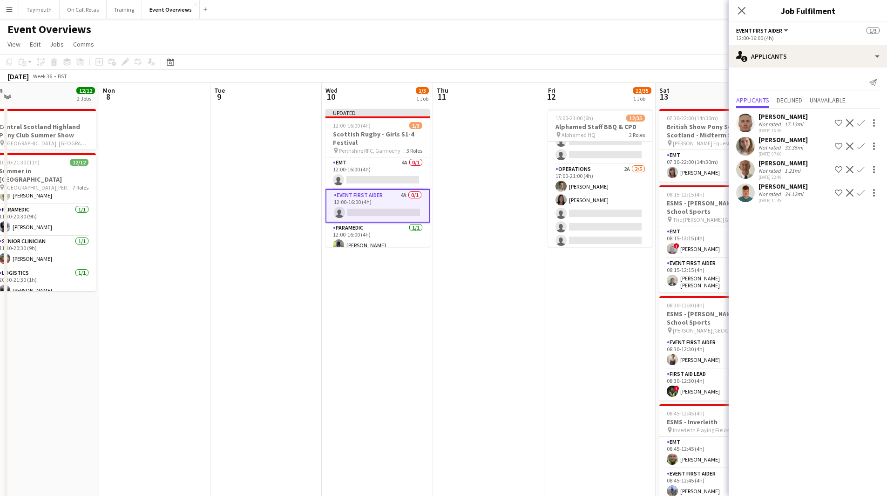
click at [770, 194] on div "Not rated" at bounding box center [770, 193] width 24 height 7
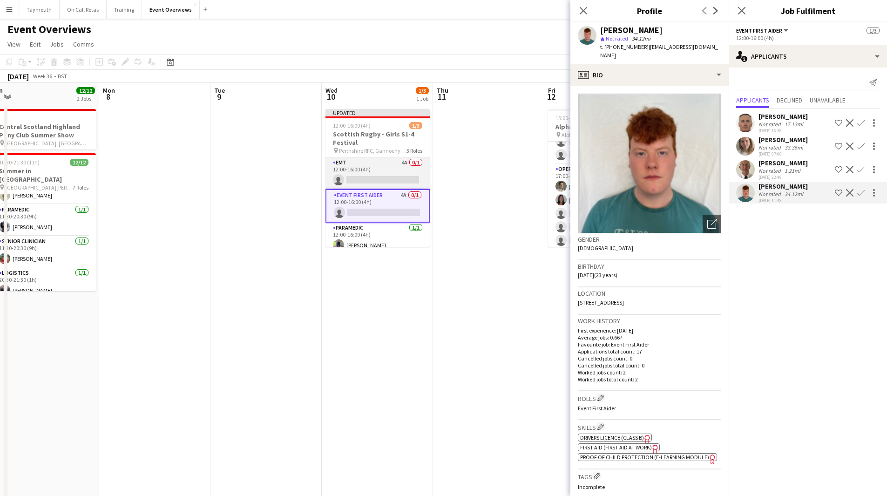
click at [389, 170] on app-card-role "EMT 4A 0/1 12:00-16:00 (4h) single-neutral-actions" at bounding box center [377, 173] width 104 height 32
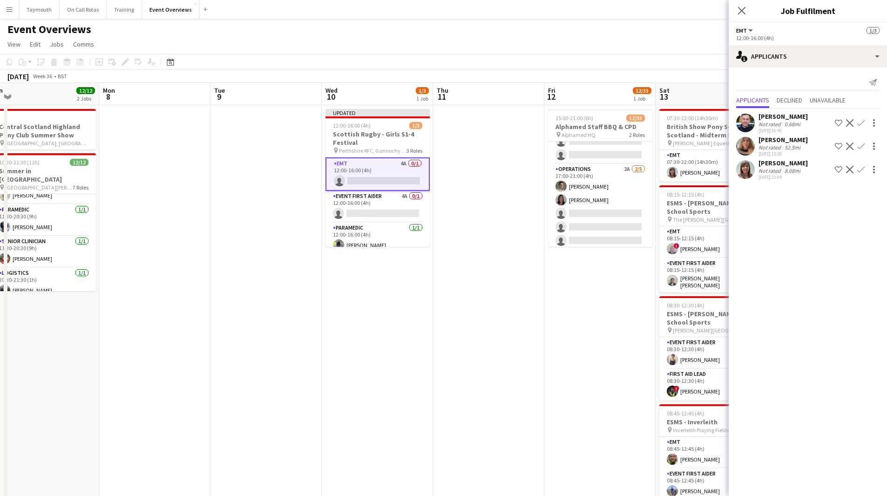
click at [858, 123] on app-icon "Confirm" at bounding box center [860, 122] width 7 height 7
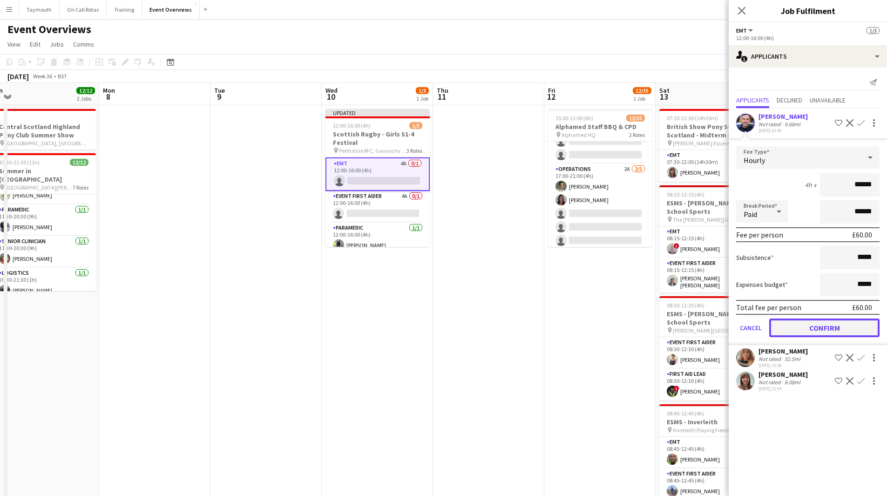
click at [793, 331] on button "Confirm" at bounding box center [824, 327] width 110 height 19
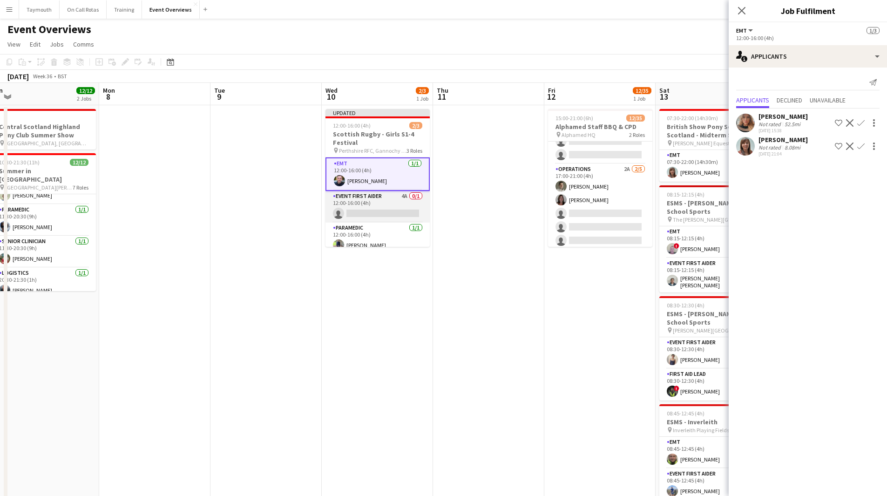
click at [395, 196] on app-card-role "Event First Aider 4A 0/1 12:00-16:00 (4h) single-neutral-actions" at bounding box center [377, 207] width 104 height 32
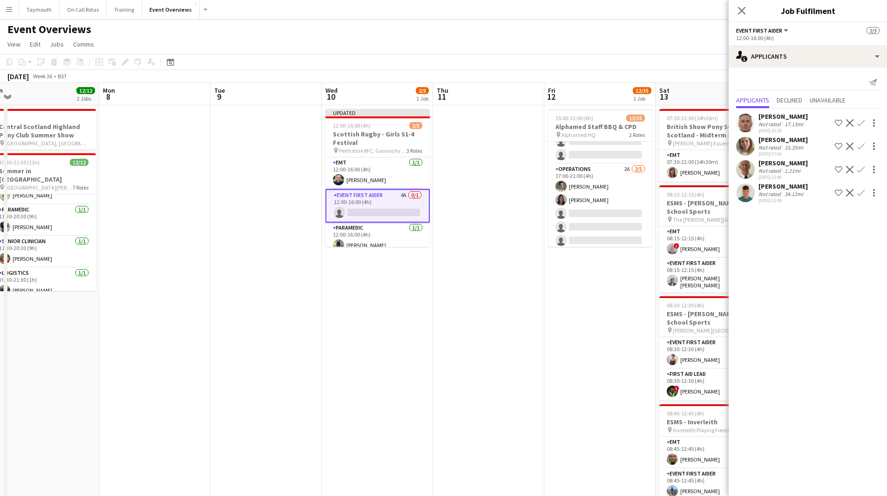
click at [859, 123] on app-icon "Confirm" at bounding box center [860, 122] width 7 height 7
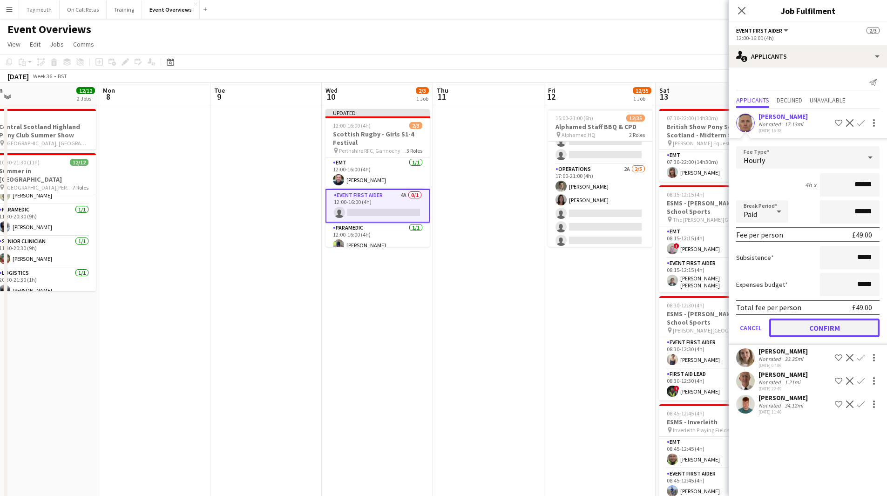
click at [854, 329] on button "Confirm" at bounding box center [824, 327] width 110 height 19
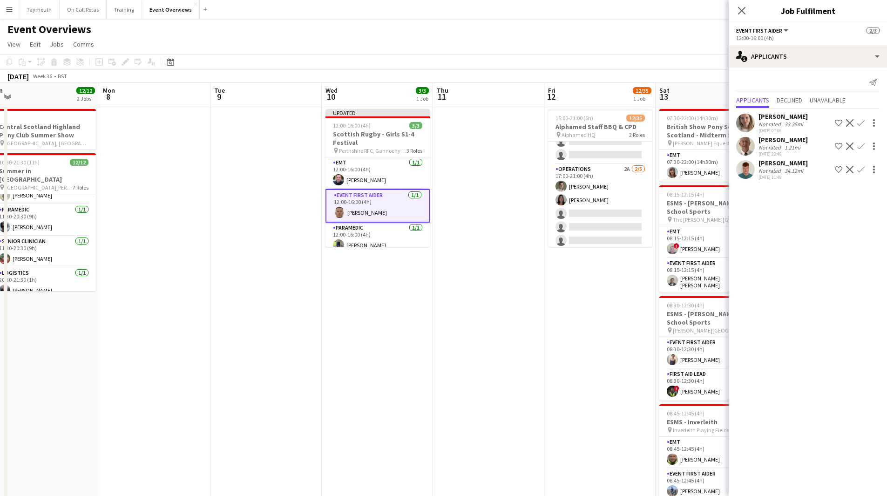
click at [524, 287] on app-date-cell at bounding box center [488, 410] width 111 height 610
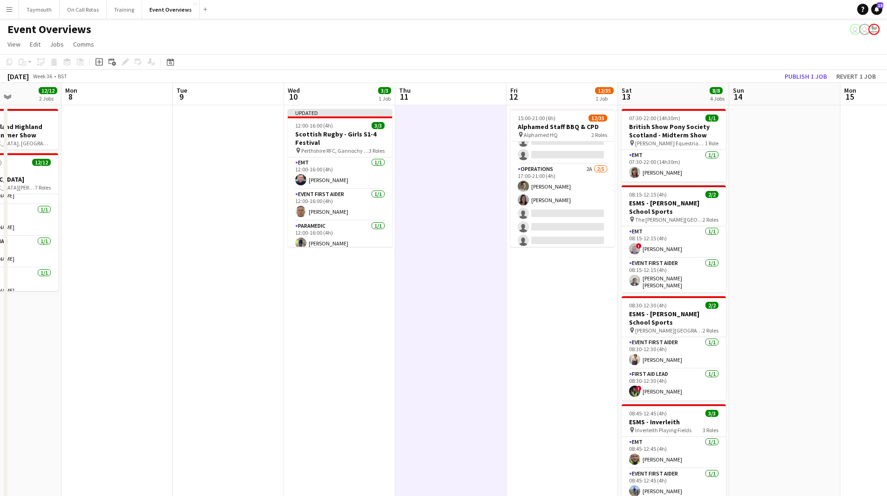
scroll to position [0, 289]
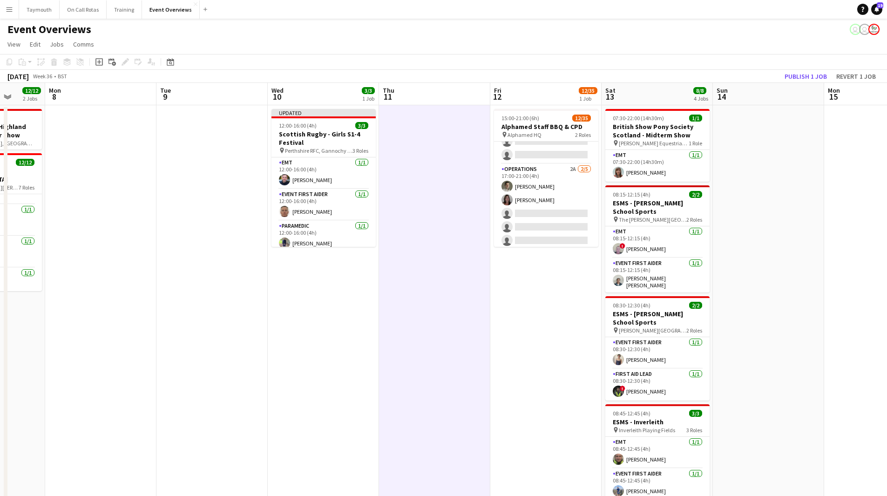
drag, startPoint x: 590, startPoint y: 357, endPoint x: 536, endPoint y: 363, distance: 54.3
click at [536, 363] on app-calendar-viewport "Fri 5 12/12 1 Job Sat 6 19/19 4 Jobs Sun 7 12/12 2 Jobs Mon 8 Tue 9 Wed 10 3/3 …" at bounding box center [443, 399] width 887 height 632
click at [673, 171] on app-card-role "EMT [DATE] 07:30-22:00 (14h30m) [PERSON_NAME]" at bounding box center [657, 166] width 104 height 32
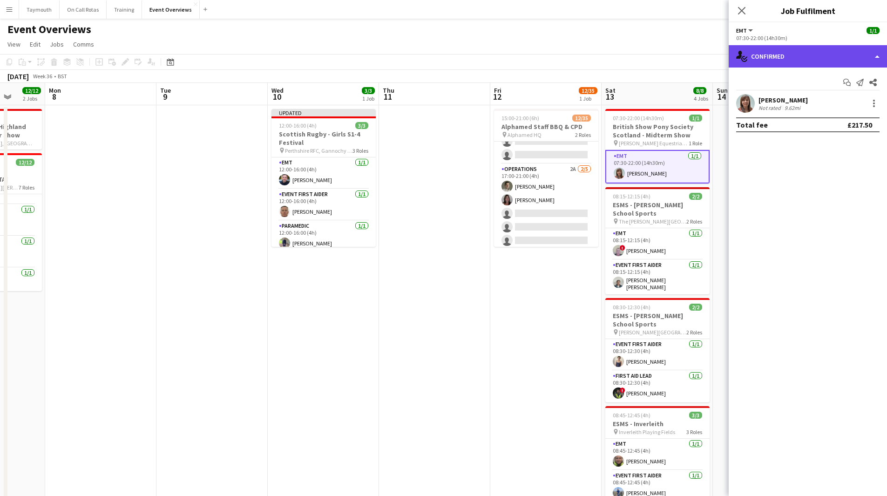
click at [823, 60] on div "single-neutral-actions-check-2 Confirmed" at bounding box center [807, 56] width 158 height 22
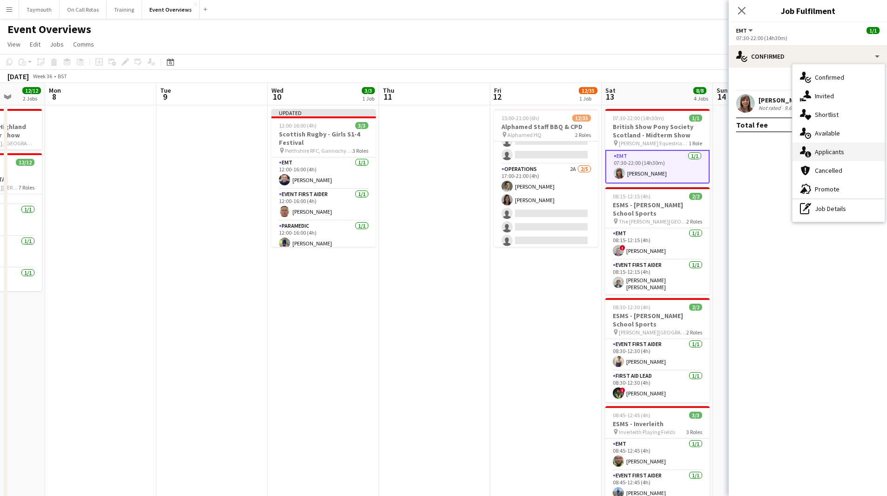
click at [825, 148] on div "single-neutral-actions-information Applicants" at bounding box center [838, 151] width 92 height 19
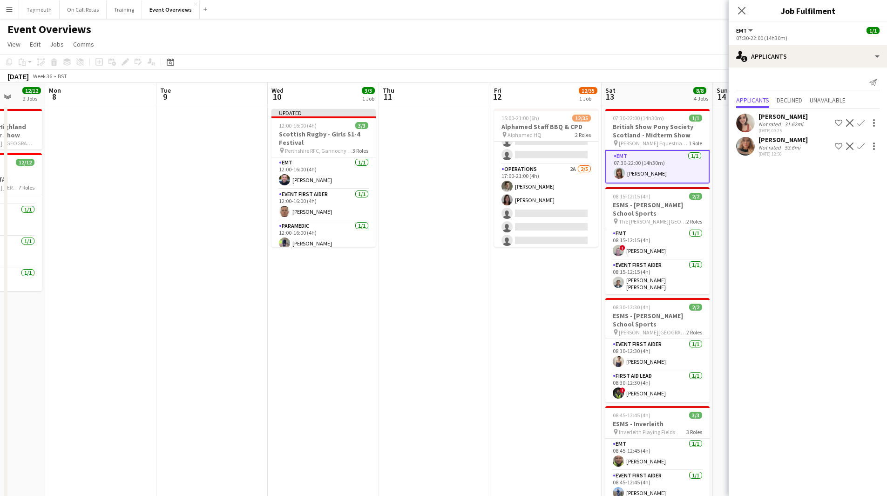
click at [553, 322] on app-date-cell "15:00-21:00 (6h) 12/35 Alphamed Staff BBQ & CPD pin Alphamed HQ 2 Roles Operati…" at bounding box center [545, 410] width 111 height 610
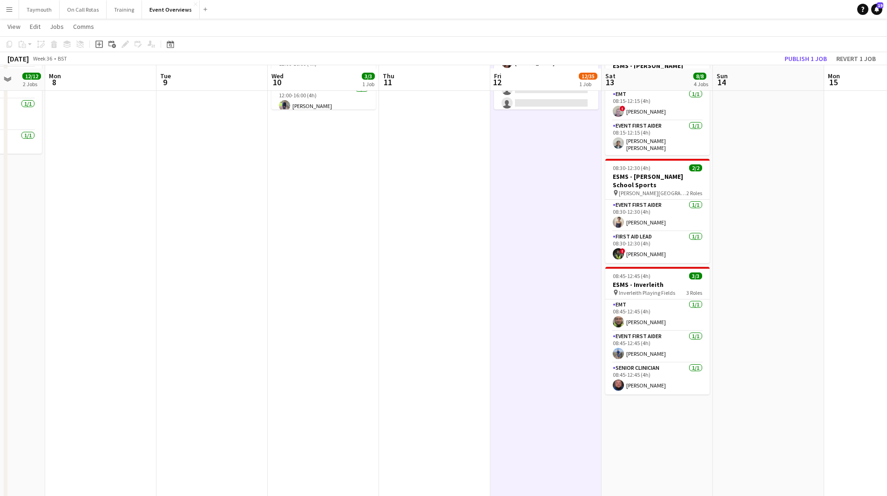
scroll to position [0, 0]
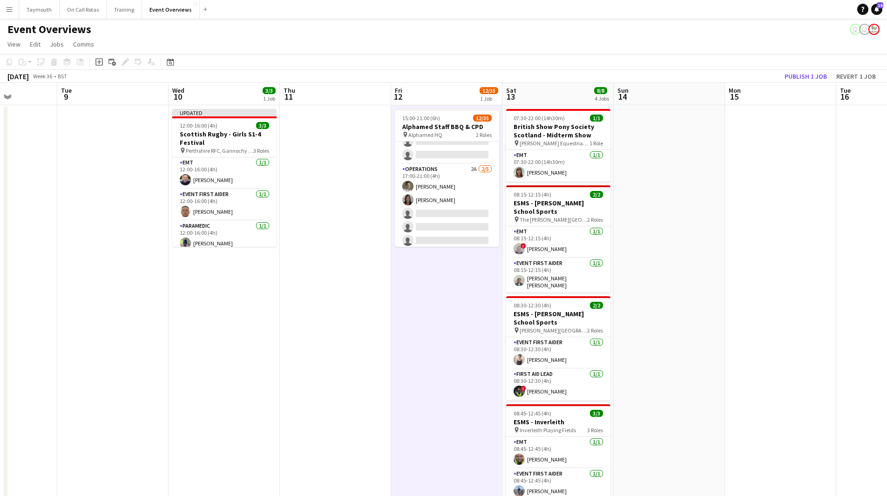
drag, startPoint x: 760, startPoint y: 281, endPoint x: 552, endPoint y: 299, distance: 208.9
click at [552, 299] on app-calendar-viewport "Sat 6 19/19 4 Jobs Sun 7 12/12 2 Jobs Mon 8 Tue 9 Wed 10 3/3 1 Job Thu 11 Fri 1…" at bounding box center [443, 399] width 887 height 632
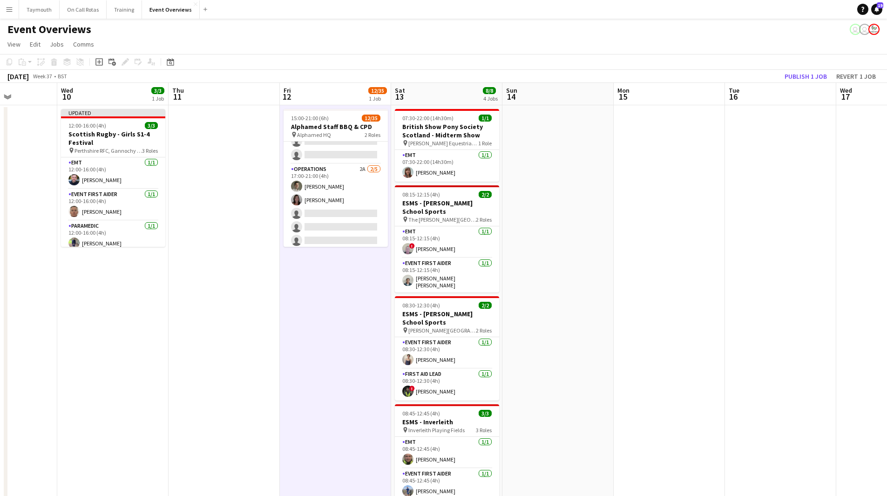
drag, startPoint x: 701, startPoint y: 290, endPoint x: 450, endPoint y: 314, distance: 251.5
click at [451, 314] on app-calendar-viewport "Sun 7 12/12 2 Jobs Mon 8 Tue 9 Wed 10 3/3 1 Job Thu 11 Fri 12 12/35 1 Job Sat 1…" at bounding box center [443, 399] width 887 height 632
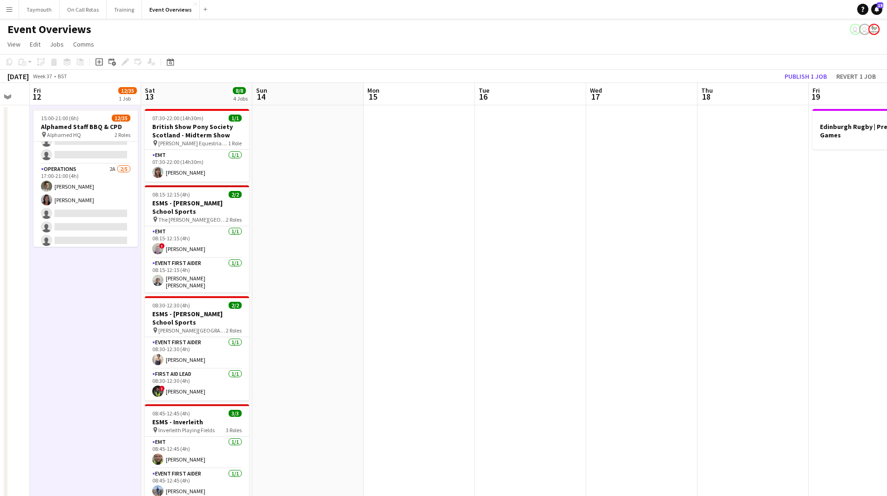
drag, startPoint x: 577, startPoint y: 312, endPoint x: 390, endPoint y: 326, distance: 187.7
click at [390, 327] on app-calendar-viewport "Tue 9 Wed 10 3/3 1 Job Thu 11 Fri 12 12/35 1 Job Sat 13 8/8 4 Jobs Sun 14 Mon 1…" at bounding box center [443, 399] width 887 height 632
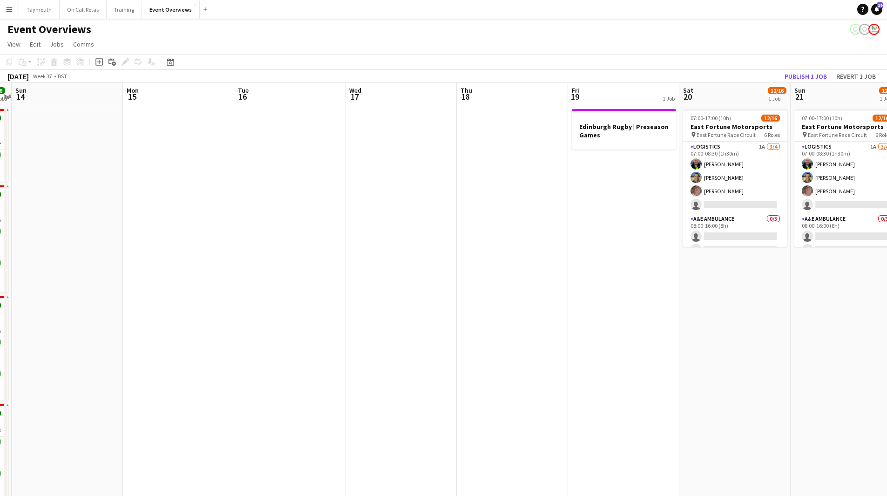
drag, startPoint x: 556, startPoint y: 307, endPoint x: 391, endPoint y: 326, distance: 165.8
click at [391, 326] on app-calendar-viewport "Thu 11 Fri 12 12/35 1 Job Sat 13 8/8 4 Jobs Sun 14 Mon 15 Tue 16 Wed 17 Thu 18 …" at bounding box center [443, 399] width 887 height 632
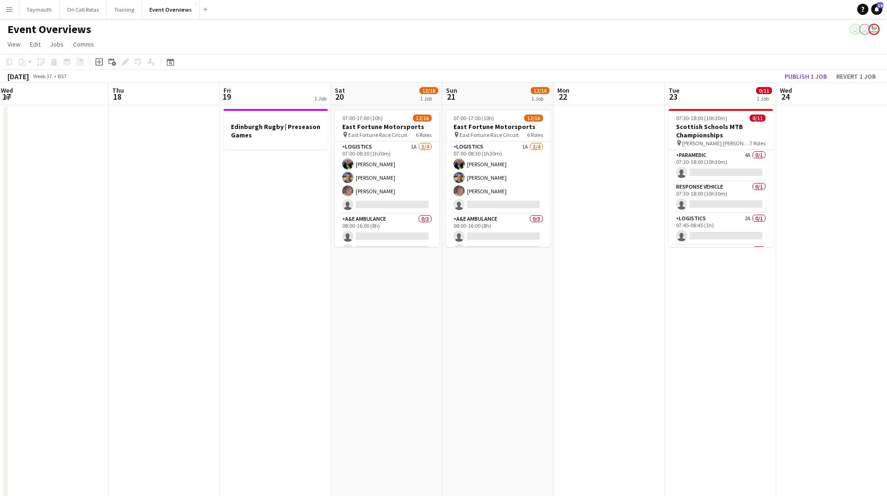
drag, startPoint x: 554, startPoint y: 291, endPoint x: 304, endPoint y: 320, distance: 252.0
click at [304, 320] on app-calendar-viewport "Sun 14 Mon 15 Tue 16 Wed 17 Thu 18 Fri 19 1 Job Sat 20 12/16 1 Job Sun 21 12/16…" at bounding box center [443, 399] width 887 height 632
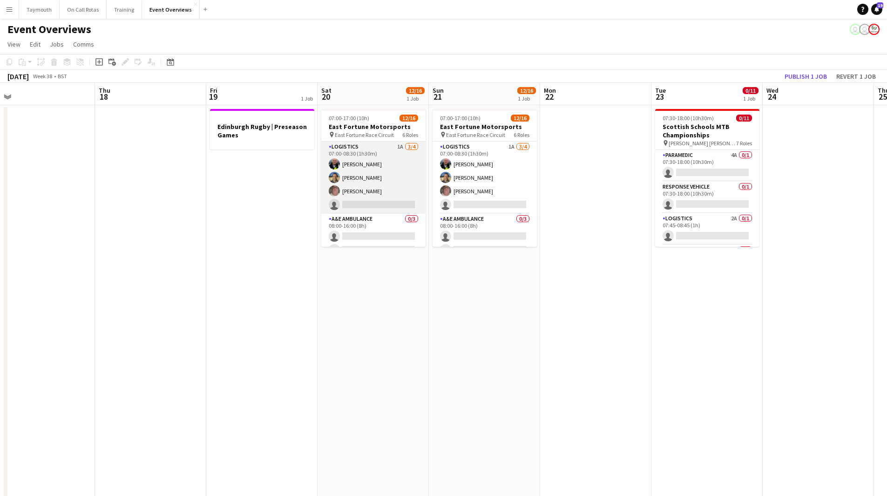
click at [385, 165] on app-card-role "Logistics 1A [DATE] 07:00-08:30 (1h30m) [PERSON_NAME] [PERSON_NAME] [PERSON_NAM…" at bounding box center [373, 177] width 104 height 72
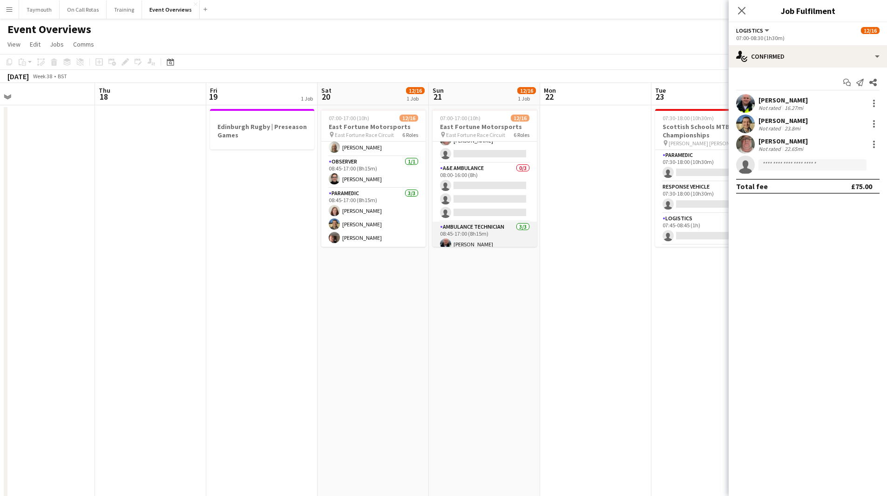
scroll to position [0, 0]
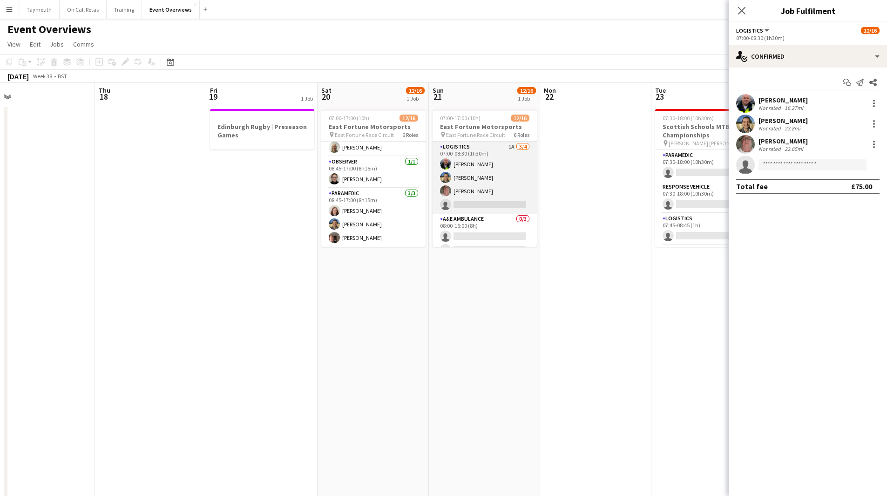
click at [497, 175] on app-card-role "Logistics 1A [DATE] 07:00-08:30 (1h30m) [PERSON_NAME] [PERSON_NAME] [PERSON_NAM…" at bounding box center [484, 177] width 104 height 72
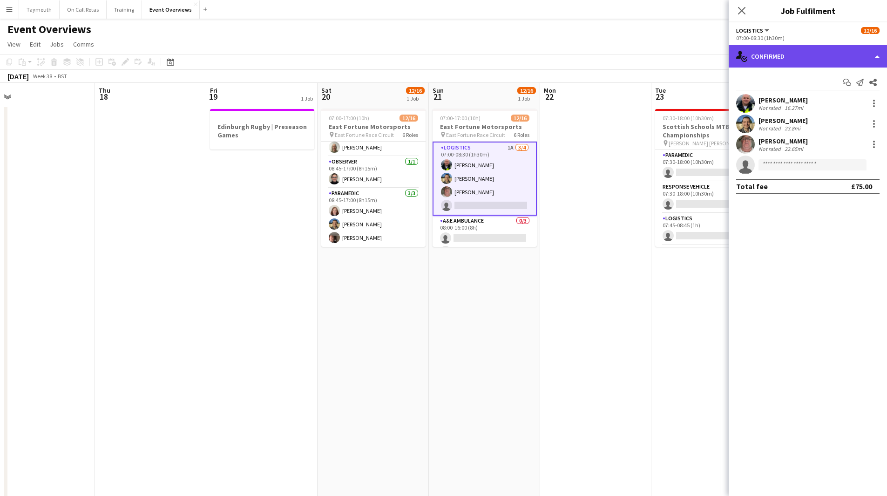
click at [794, 52] on div "single-neutral-actions-check-2 Confirmed" at bounding box center [807, 56] width 158 height 22
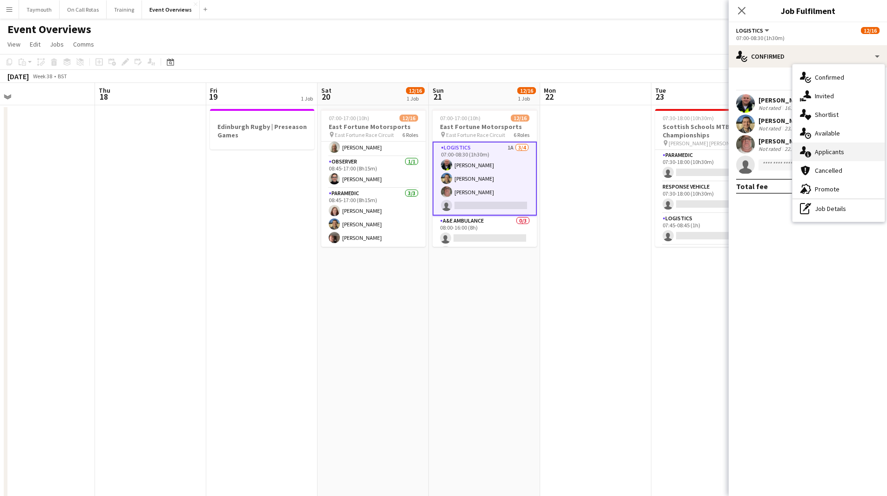
click at [824, 156] on div "single-neutral-actions-information Applicants" at bounding box center [838, 151] width 92 height 19
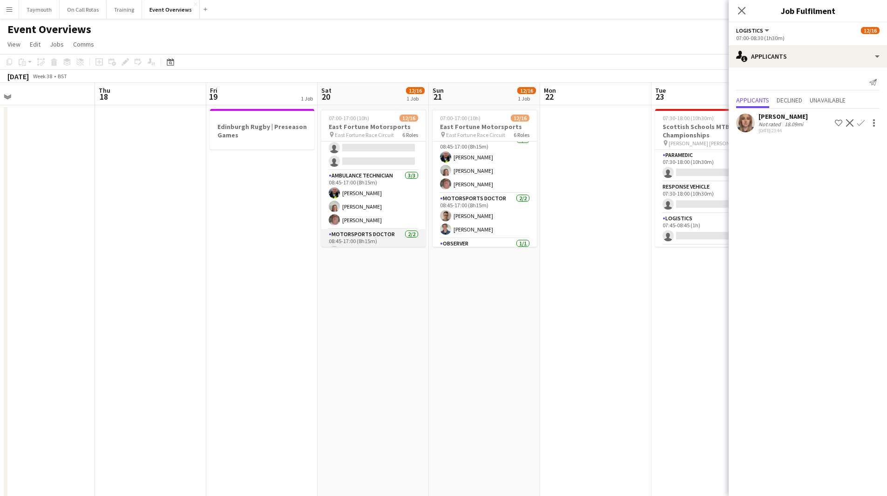
scroll to position [0, 0]
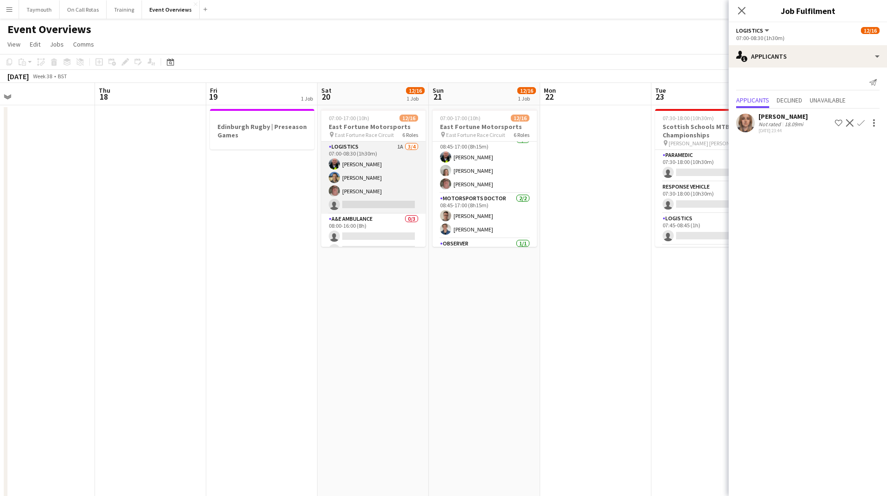
click at [369, 167] on app-card-role "Logistics 1A [DATE] 07:00-08:30 (1h30m) [PERSON_NAME] [PERSON_NAME] [PERSON_NAM…" at bounding box center [373, 177] width 104 height 72
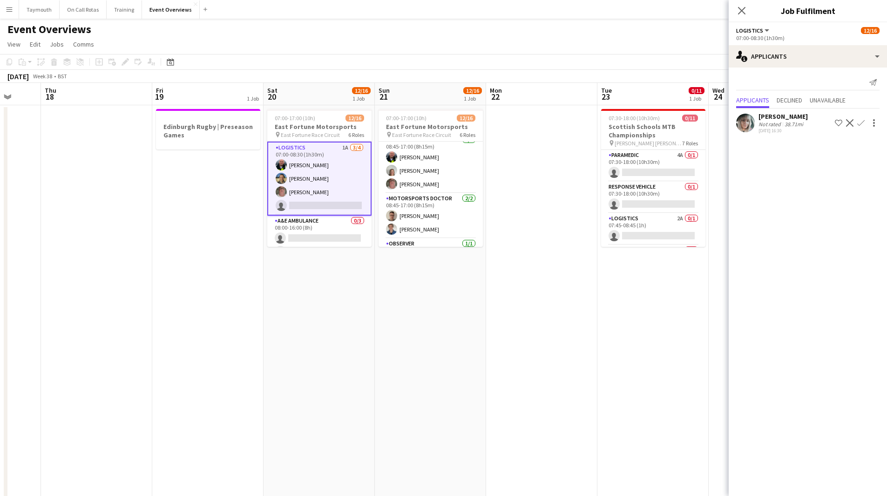
drag, startPoint x: 452, startPoint y: 243, endPoint x: 444, endPoint y: 245, distance: 9.0
click at [445, 244] on app-calendar-viewport "Mon 15 Tue 16 Wed 17 Thu 18 Fri 19 1 Job Sat 20 12/16 1 Job Sun 21 12/16 1 Job …" at bounding box center [443, 399] width 887 height 632
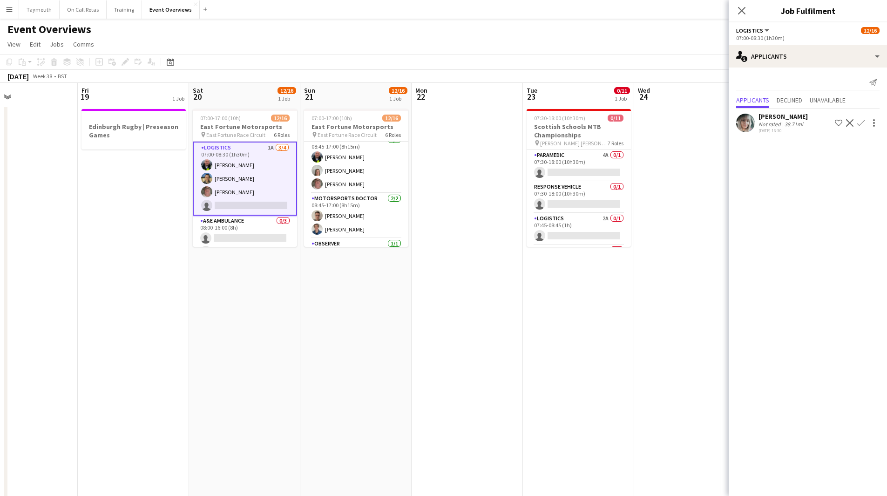
drag, startPoint x: 508, startPoint y: 247, endPoint x: 420, endPoint y: 255, distance: 87.8
click at [424, 255] on app-calendar-viewport "Mon 15 Tue 16 Wed 17 Thu 18 Fri 19 1 Job Sat 20 12/16 1 Job Sun 21 12/16 1 Job …" at bounding box center [443, 399] width 887 height 632
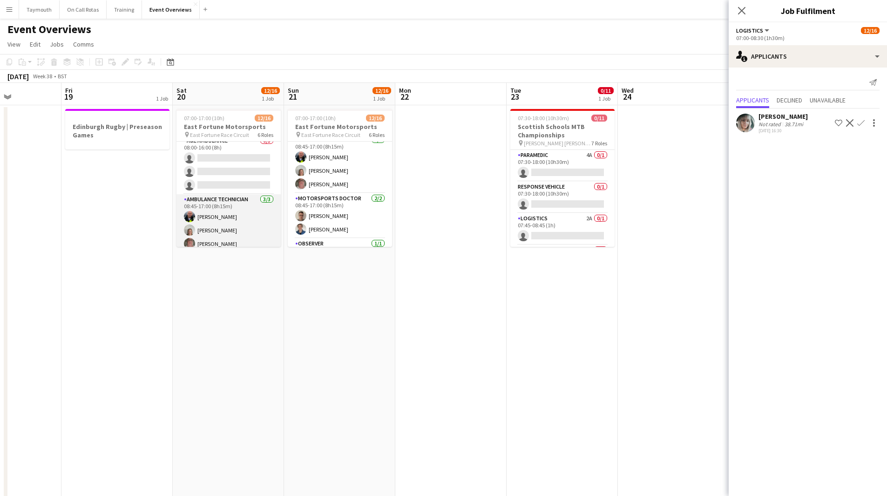
scroll to position [93, 0]
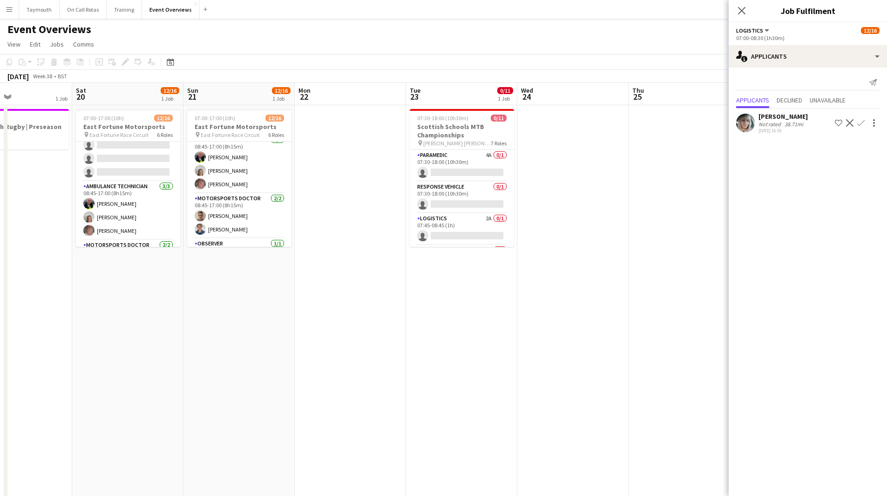
drag, startPoint x: 425, startPoint y: 262, endPoint x: 269, endPoint y: 265, distance: 156.4
click at [269, 265] on app-calendar-viewport "Tue 16 Wed 17 Thu 18 Fri 19 1 Job Sat 20 12/16 1 Job Sun 21 12/16 1 Job Mon 22 …" at bounding box center [443, 399] width 887 height 632
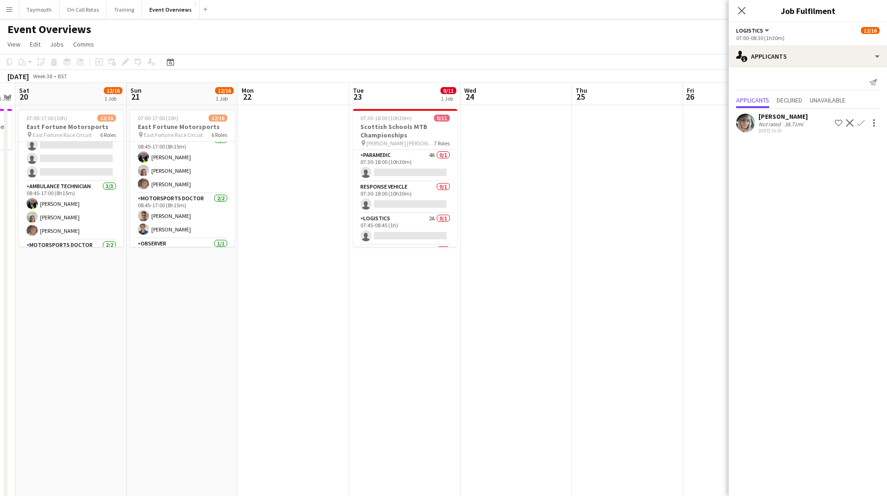
click at [573, 302] on app-calendar-viewport "Wed 17 Thu 18 Fri 19 1 Job Sat 20 12/16 1 Job Sun 21 12/16 1 Job Mon 22 Tue 23 …" at bounding box center [443, 399] width 887 height 632
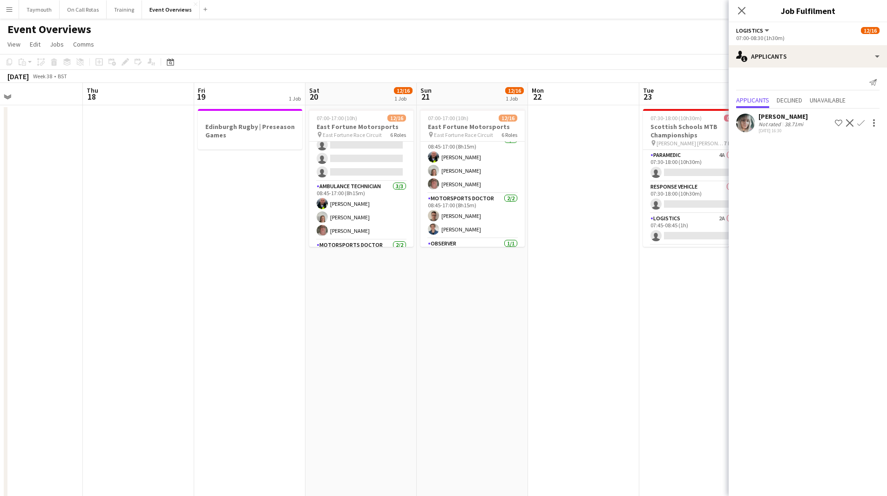
click at [494, 328] on app-calendar-viewport "Mon 15 Tue 16 Wed 17 Thu 18 Fri 19 1 Job Sat 20 12/16 1 Job Sun 21 12/16 1 Job …" at bounding box center [443, 399] width 887 height 632
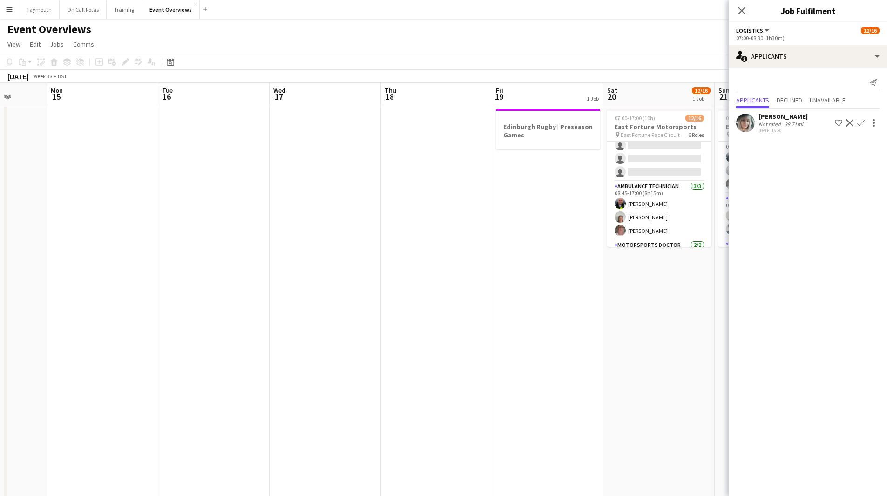
drag, startPoint x: 163, startPoint y: 332, endPoint x: 597, endPoint y: 342, distance: 434.4
click at [404, 329] on app-calendar-viewport "Fri 12 12/35 1 Job Sat 13 8/8 4 Jobs Sun 14 Mon 15 Tue 16 Wed 17 Thu 18 Fri 19 …" at bounding box center [443, 399] width 887 height 632
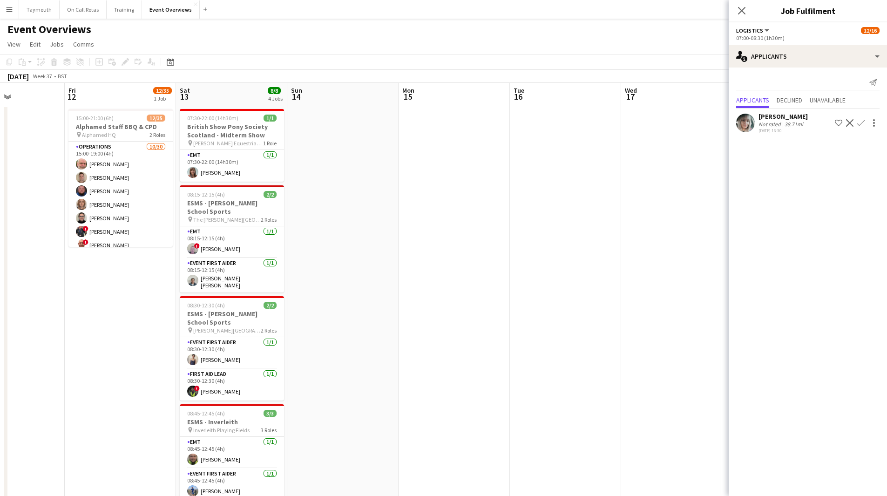
drag, startPoint x: 263, startPoint y: 337, endPoint x: 606, endPoint y: 336, distance: 343.0
click at [511, 337] on app-calendar-viewport "Tue 9 Wed 10 3/3 1 Job Thu 11 Fri 12 12/35 1 Job Sat 13 8/8 4 Jobs Sun 14 Mon 1…" at bounding box center [443, 399] width 887 height 632
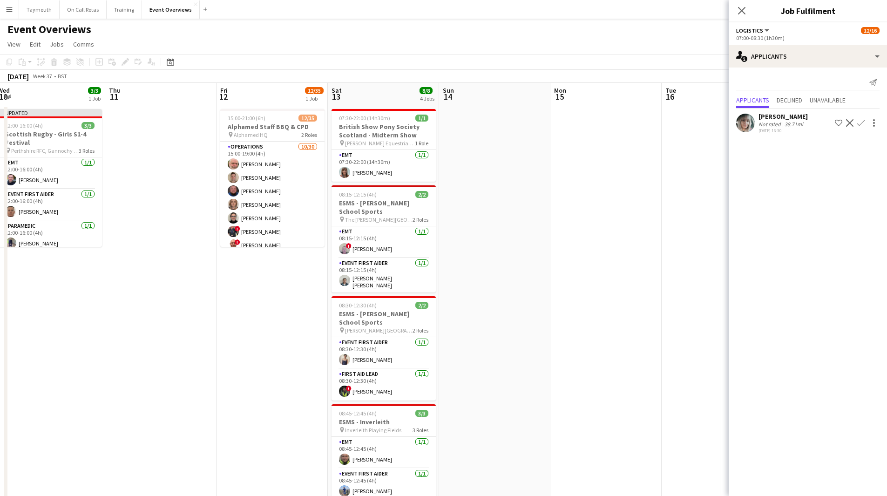
drag, startPoint x: 202, startPoint y: 381, endPoint x: 445, endPoint y: 360, distance: 243.4
click at [445, 360] on app-calendar-viewport "Mon 8 Tue 9 Wed 10 3/3 1 Job Thu 11 Fri 12 12/35 1 Job Sat 13 8/8 4 Jobs Sun 14…" at bounding box center [443, 399] width 887 height 632
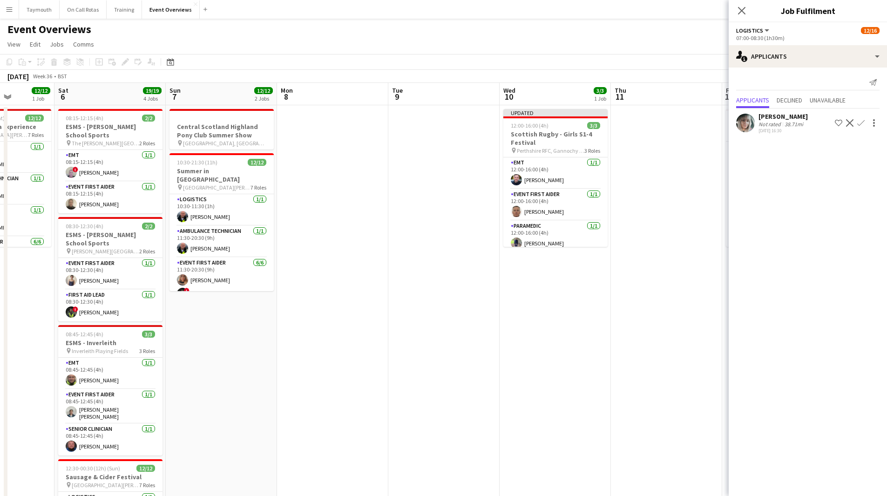
drag, startPoint x: 291, startPoint y: 368, endPoint x: 536, endPoint y: 362, distance: 244.9
click at [536, 362] on app-calendar-viewport "Wed 3 Thu 4 Fri 5 12/12 1 Job Sat 6 19/19 4 Jobs Sun 7 12/12 2 Jobs Mon 8 Tue 9…" at bounding box center [443, 399] width 887 height 632
click at [514, 353] on app-date-cell "Updated 12:00-16:00 (4h) 3/3 Scottish Rugby - Girls S1-4 Festival pin Perthshir…" at bounding box center [554, 410] width 111 height 610
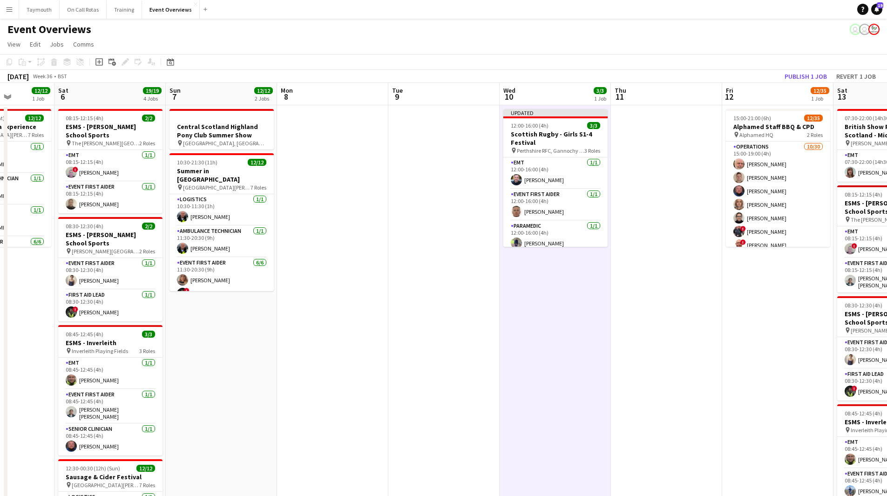
scroll to position [0, 279]
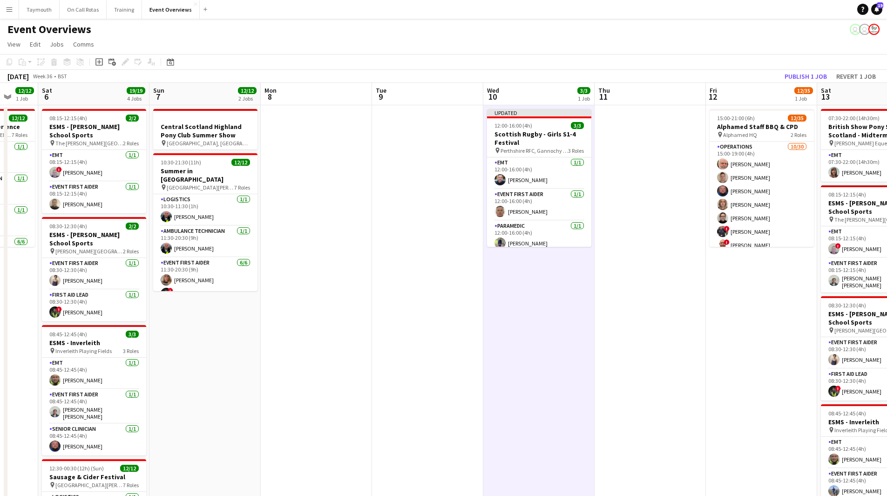
drag, startPoint x: 566, startPoint y: 303, endPoint x: 257, endPoint y: 320, distance: 309.1
click at [237, 334] on app-calendar-viewport "Wed 3 Thu 4 Fri 5 12/12 1 Job Sat 6 19/19 4 Jobs Sun 7 12/12 2 Jobs Mon 8 Tue 9…" at bounding box center [443, 399] width 887 height 632
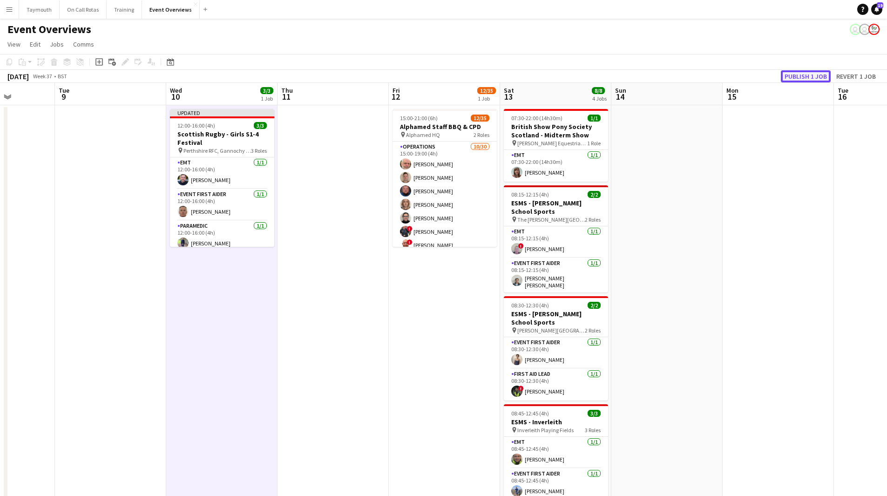
click at [821, 78] on button "Publish 1 job" at bounding box center [806, 76] width 50 height 12
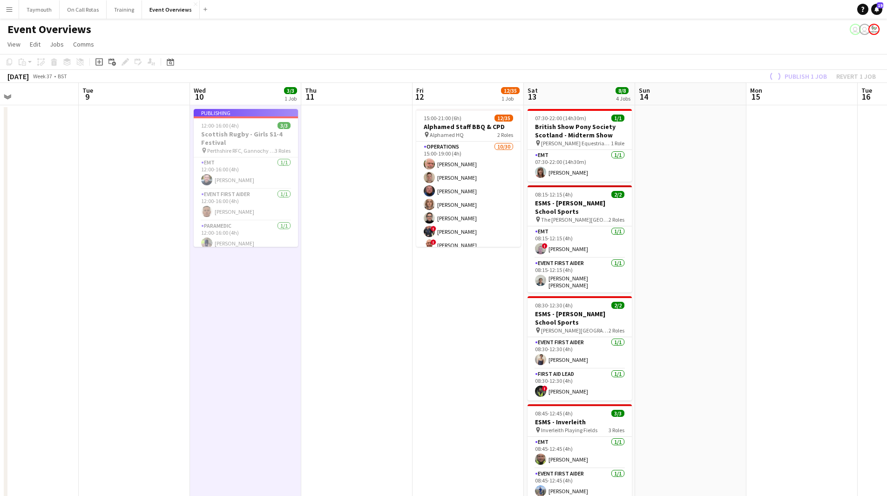
drag, startPoint x: 250, startPoint y: 317, endPoint x: 535, endPoint y: 320, distance: 284.9
click at [528, 320] on app-calendar-viewport "Sat 6 19/19 4 Jobs Sun 7 12/12 2 Jobs Mon 8 Tue 9 Wed 10 3/3 1 Job Thu 11 Fri 1…" at bounding box center [443, 399] width 887 height 632
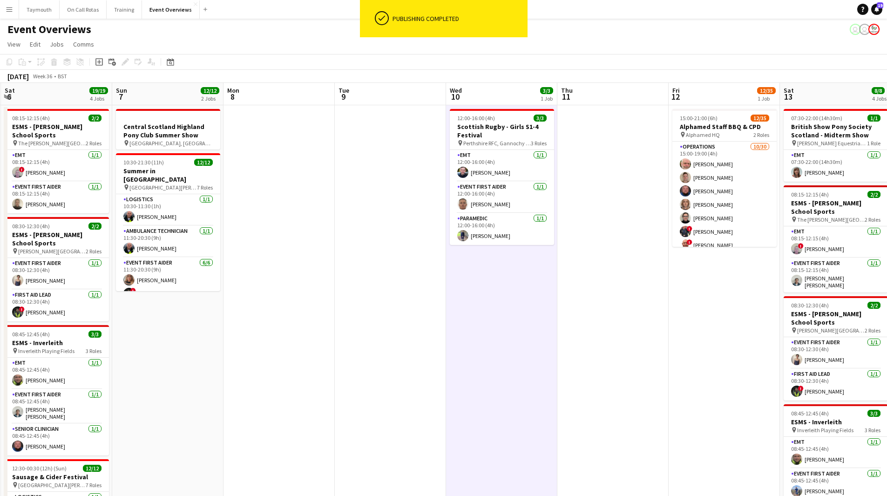
drag, startPoint x: 386, startPoint y: 326, endPoint x: 405, endPoint y: 325, distance: 19.1
click at [413, 326] on app-calendar-viewport "Thu 4 Fri 5 12/12 1 Job Sat 6 19/19 4 Jobs Sun 7 12/12 2 Jobs Mon 8 Tue 9 Wed 1…" at bounding box center [443, 399] width 887 height 632
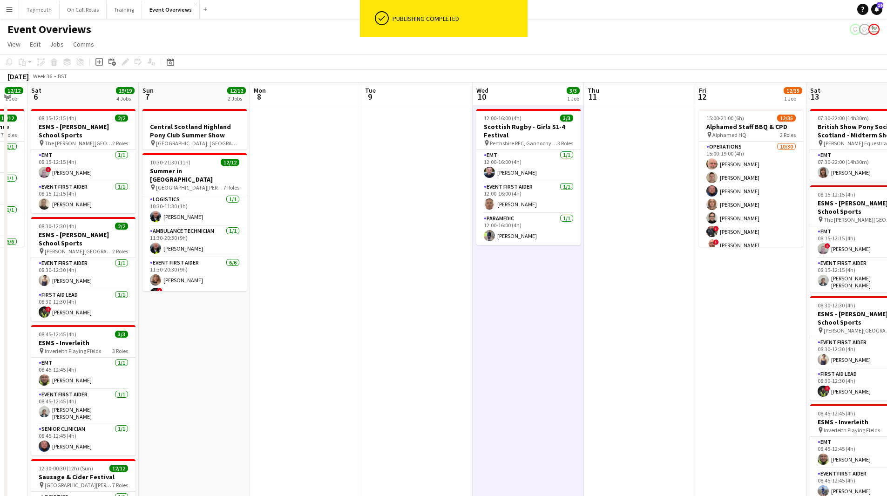
drag, startPoint x: 438, startPoint y: 323, endPoint x: 585, endPoint y: 313, distance: 147.8
click at [587, 310] on app-calendar-viewport "Thu 4 Fri 5 12/12 1 Job Sat 6 19/19 4 Jobs Sun 7 12/12 2 Jobs Mon 8 Tue 9 Wed 1…" at bounding box center [443, 399] width 887 height 632
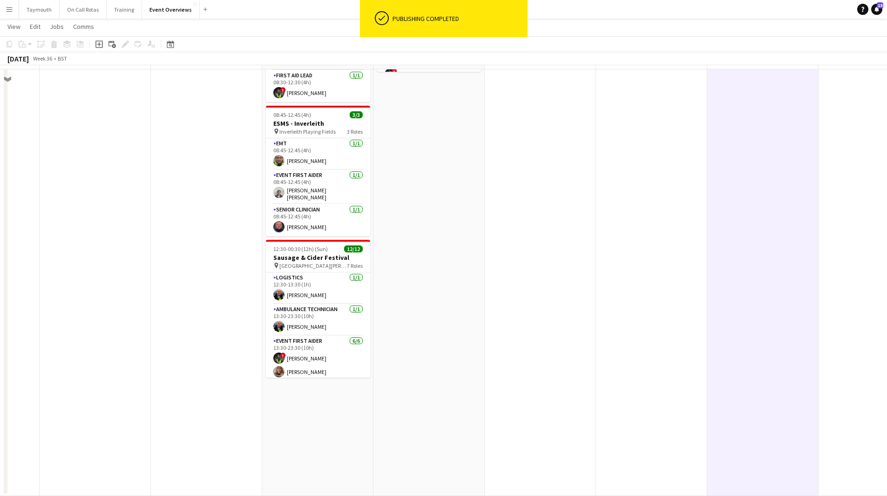
scroll to position [0, 0]
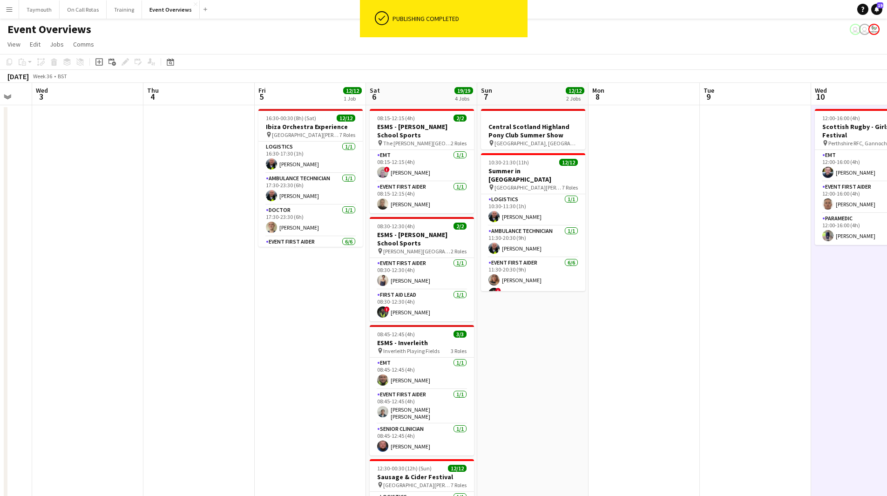
drag, startPoint x: 154, startPoint y: 372, endPoint x: 551, endPoint y: 380, distance: 396.7
click at [527, 377] on app-calendar-viewport "Mon 1 Tue 2 Wed 3 Thu 4 Fri 5 12/12 1 Job Sat 6 19/19 4 Jobs Sun 7 12/12 2 Jobs…" at bounding box center [443, 399] width 887 height 632
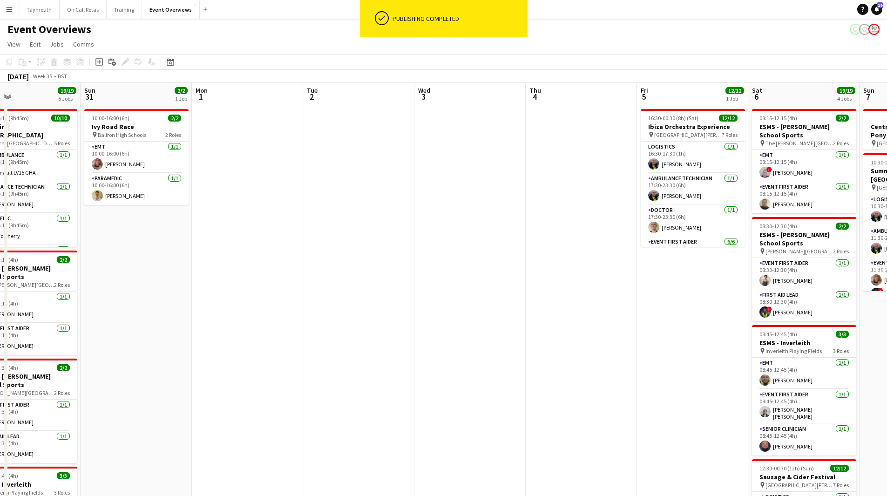
drag, startPoint x: 257, startPoint y: 370, endPoint x: 539, endPoint y: 367, distance: 282.1
click at [515, 367] on app-calendar-viewport "Thu 28 Fri 29 Sat 30 19/19 5 Jobs Sun 31 2/2 1 Job Mon 1 Tue 2 Wed 3 Thu 4 Fri …" at bounding box center [443, 399] width 887 height 632
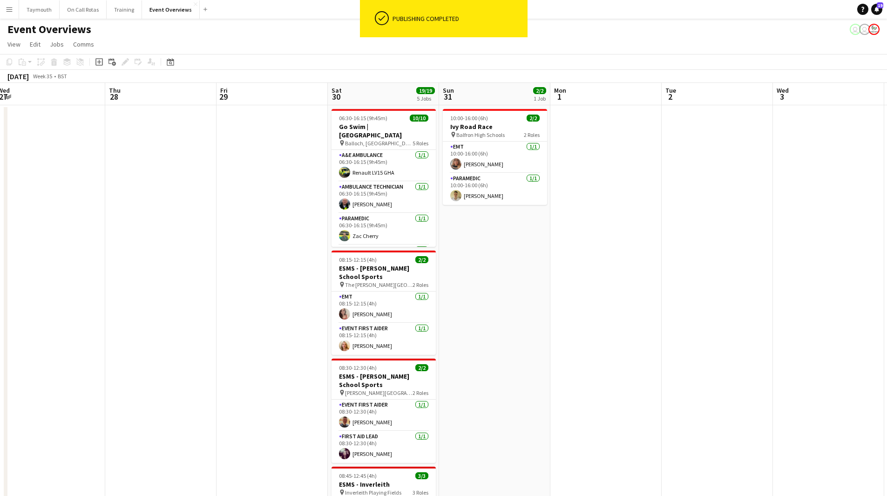
drag, startPoint x: 551, startPoint y: 358, endPoint x: 477, endPoint y: 371, distance: 75.1
click at [588, 357] on app-calendar-viewport "Mon 25 2/2 1 Job Tue 26 Wed 27 Thu 28 Fri 29 Sat 30 19/19 5 Jobs Sun 31 2/2 1 J…" at bounding box center [443, 399] width 887 height 632
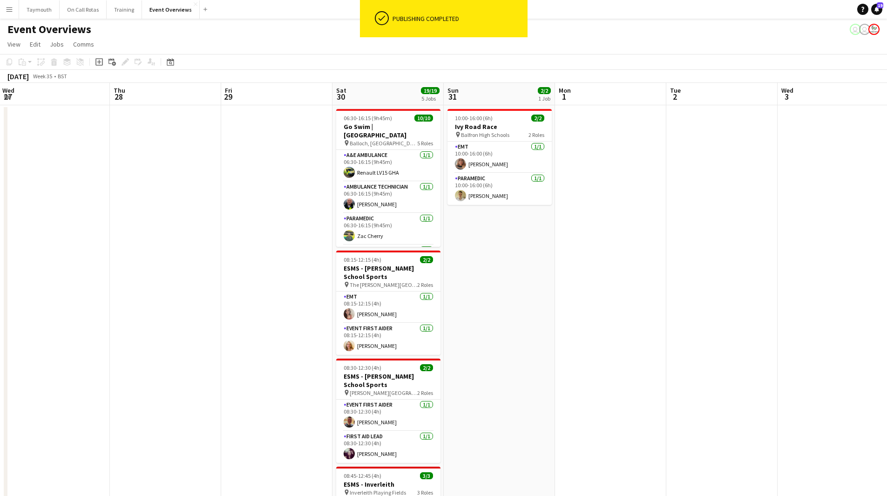
drag, startPoint x: 128, startPoint y: 329, endPoint x: 568, endPoint y: 362, distance: 441.5
click at [568, 362] on app-calendar-viewport "Mon 25 2/2 1 Job Tue 26 Wed 27 Thu 28 Fri 29 Sat 30 19/19 5 Jobs Sun 31 2/2 1 J…" at bounding box center [443, 399] width 887 height 632
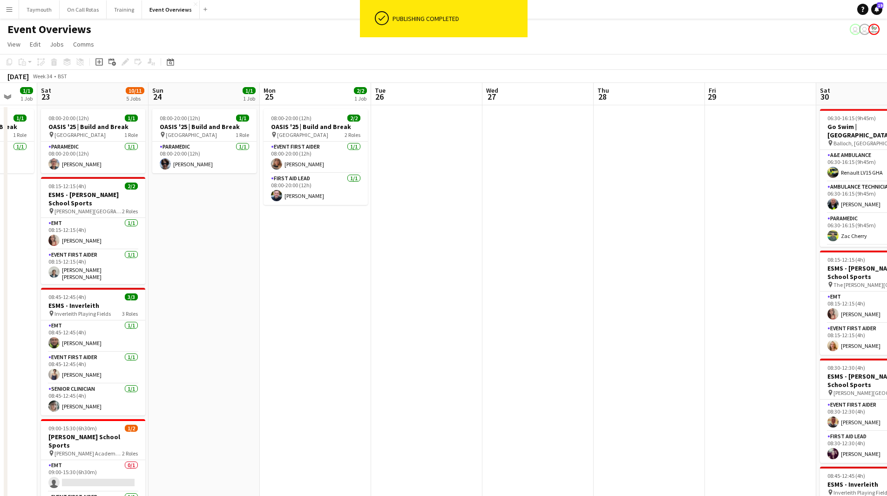
drag, startPoint x: 314, startPoint y: 363, endPoint x: 568, endPoint y: 371, distance: 253.8
click at [566, 371] on app-calendar-viewport "Thu 21 62/63 2 Jobs Fri 22 1/1 1 Job Sat 23 10/11 5 Jobs Sun 24 1/1 1 Job Mon 2…" at bounding box center [443, 399] width 887 height 632
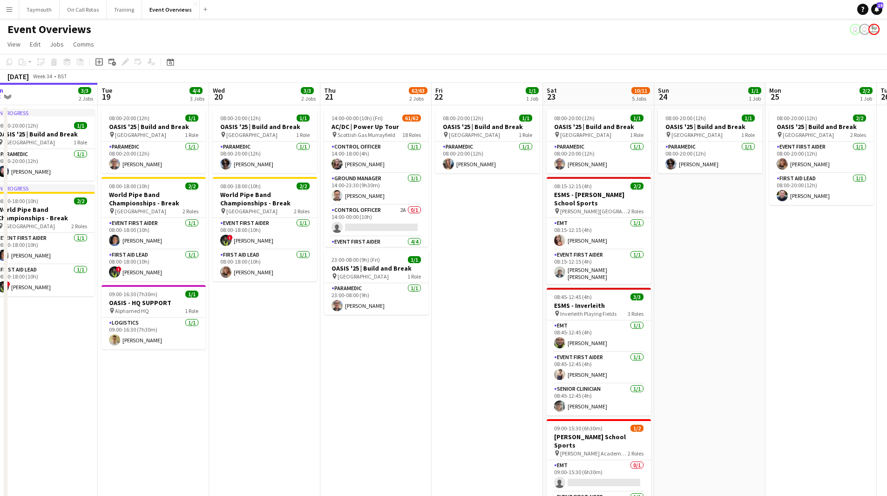
drag, startPoint x: 255, startPoint y: 376, endPoint x: 492, endPoint y: 385, distance: 238.1
click at [492, 385] on app-calendar-viewport "Sat 16 68/69 3 Jobs Sun 17 31/31 3 Jobs Mon 18 3/3 2 Jobs Tue 19 4/4 3 Jobs Wed…" at bounding box center [443, 399] width 887 height 632
click at [162, 10] on button "Event Overviews Close" at bounding box center [171, 9] width 58 height 18
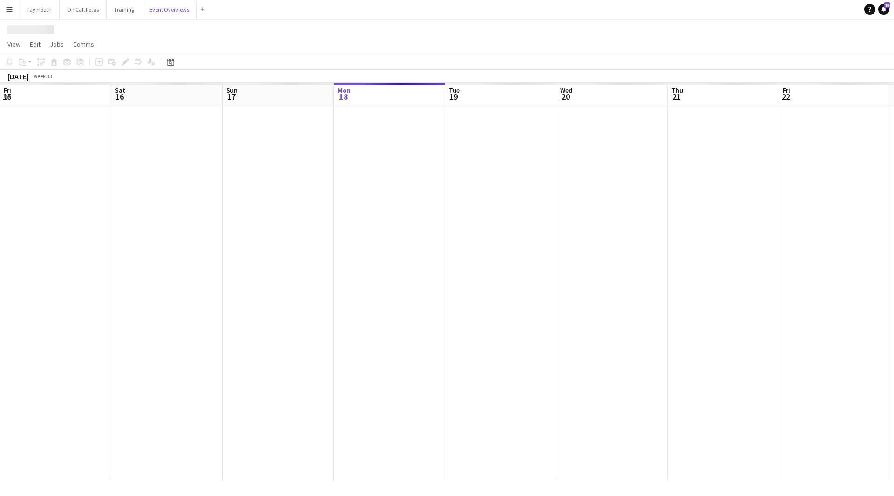
scroll to position [0, 222]
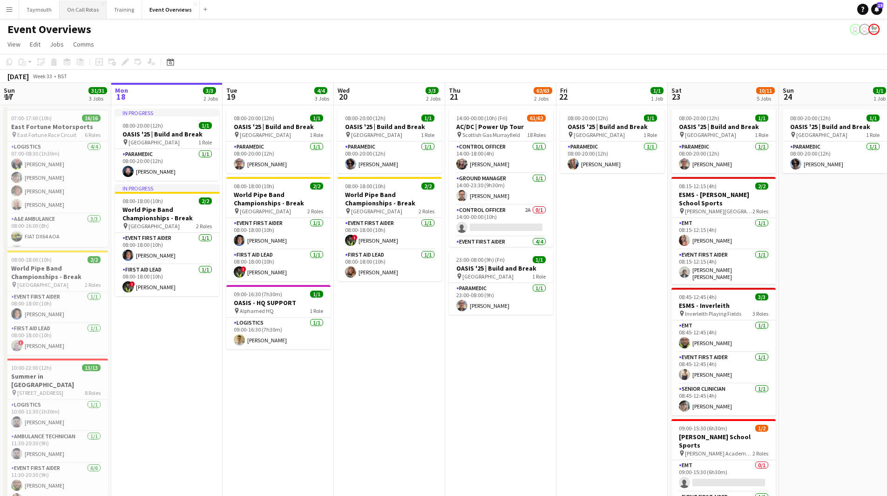
click at [93, 16] on button "On Call Rotas Close" at bounding box center [83, 9] width 47 height 18
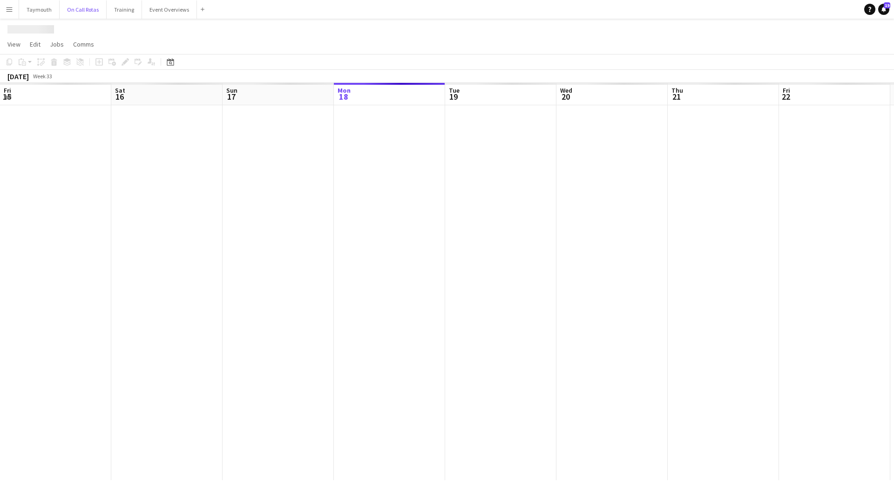
scroll to position [0, 222]
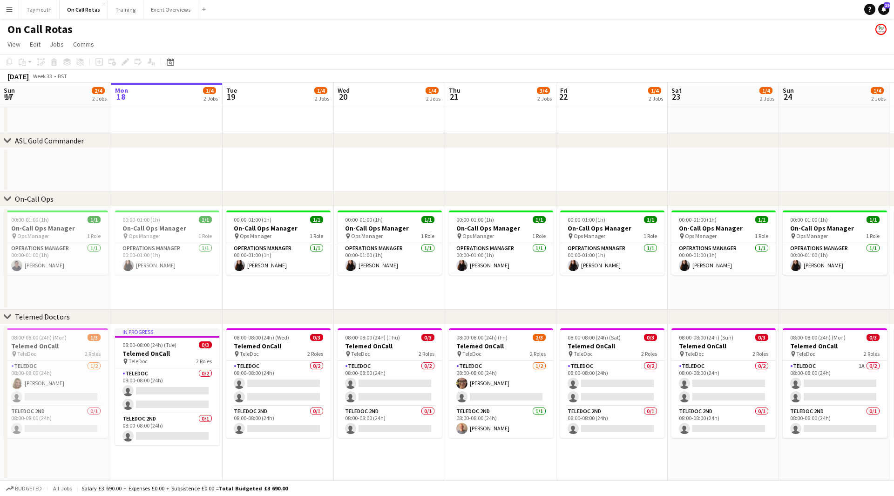
drag, startPoint x: 728, startPoint y: 325, endPoint x: 175, endPoint y: 321, distance: 553.5
click at [175, 321] on div "chevron-right Telemed Doctors" at bounding box center [447, 317] width 894 height 15
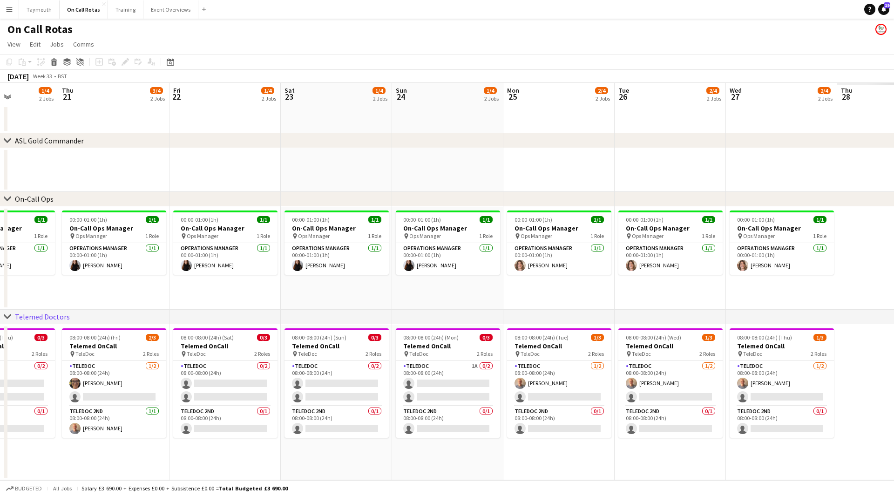
drag, startPoint x: 310, startPoint y: 305, endPoint x: 212, endPoint y: 298, distance: 98.5
click at [192, 300] on app-calendar-viewport "Mon 18 1/4 2 Jobs Tue 19 1/4 2 Jobs Wed 20 1/4 2 Jobs Thu 21 3/4 2 Jobs Fri 22 …" at bounding box center [447, 281] width 894 height 397
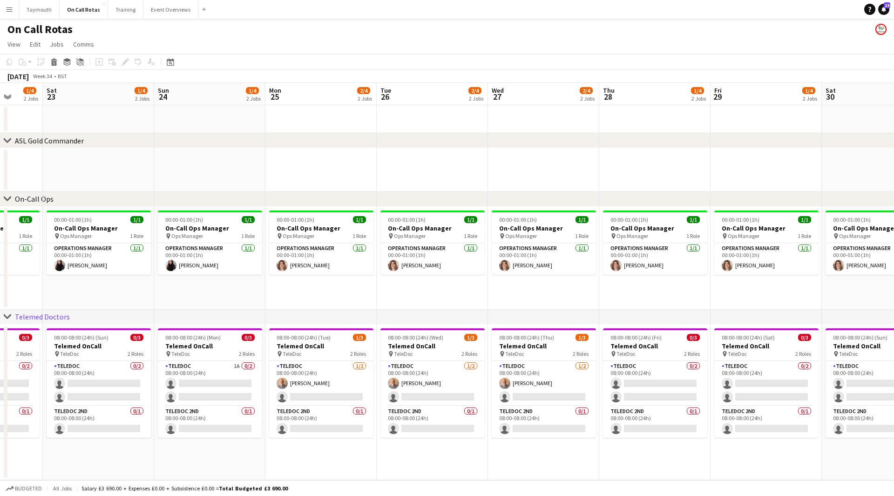
drag, startPoint x: 744, startPoint y: 296, endPoint x: 326, endPoint y: 292, distance: 418.0
click at [326, 292] on app-calendar-viewport "Wed 20 1/4 2 Jobs Thu 21 3/4 2 Jobs Fri 22 1/4 2 Jobs Sat 23 1/4 2 Jobs Sun 24 …" at bounding box center [447, 281] width 894 height 397
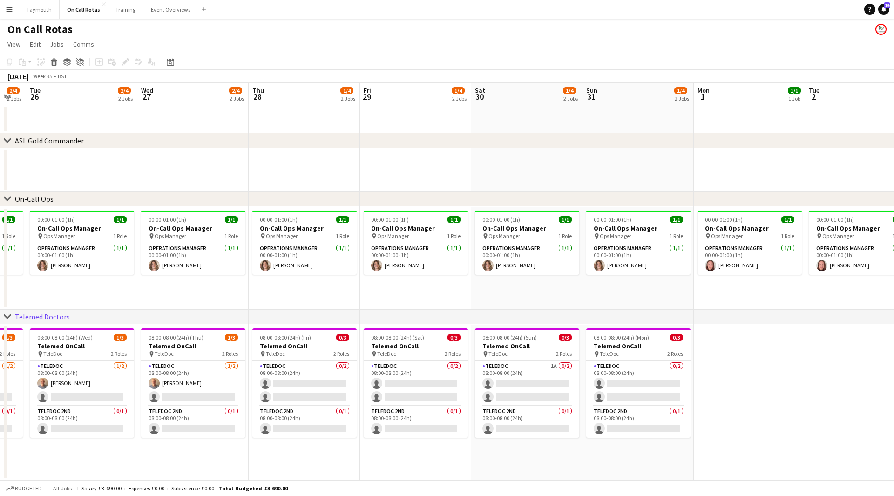
drag, startPoint x: 319, startPoint y: 292, endPoint x: 338, endPoint y: 289, distance: 19.4
click at [308, 290] on app-calendar-viewport "Sat 23 1/4 2 Jobs Sun 24 1/4 2 Jobs Mon 25 2/4 2 Jobs Tue 26 2/4 2 Jobs Wed 27 …" at bounding box center [447, 281] width 894 height 397
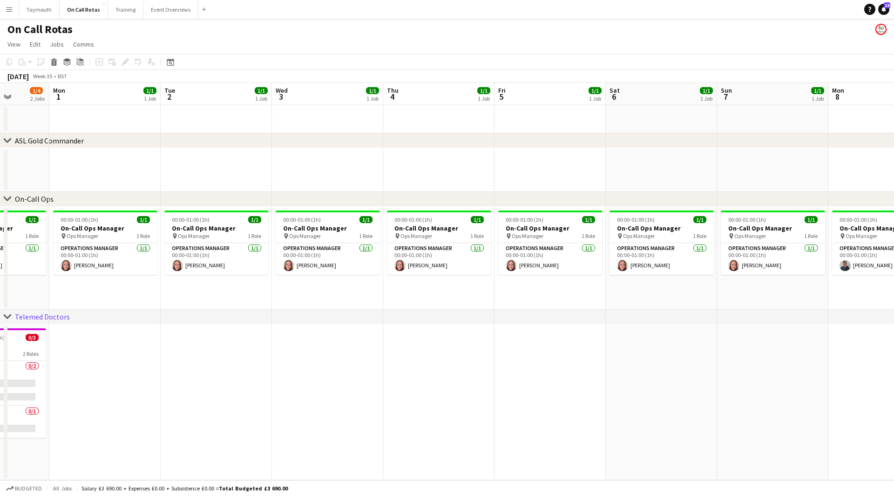
drag, startPoint x: 597, startPoint y: 289, endPoint x: 581, endPoint y: 291, distance: 15.5
click at [331, 295] on app-calendar-viewport "Thu 28 1/4 2 Jobs Fri 29 1/4 2 Jobs Sat 30 1/4 2 Jobs Sun 31 1/4 2 Jobs Mon 1 1…" at bounding box center [447, 281] width 894 height 397
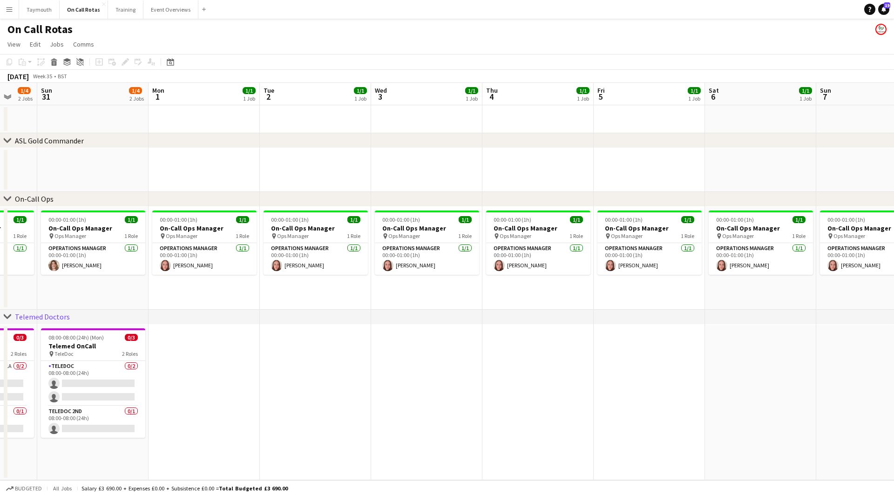
drag, startPoint x: 603, startPoint y: 294, endPoint x: 392, endPoint y: 287, distance: 210.5
click at [392, 287] on app-calendar-viewport "Thu 28 1/4 2 Jobs Fri 29 1/4 2 Jobs Sat 30 1/4 2 Jobs Sun 31 1/4 2 Jobs Mon 1 1…" at bounding box center [447, 281] width 894 height 397
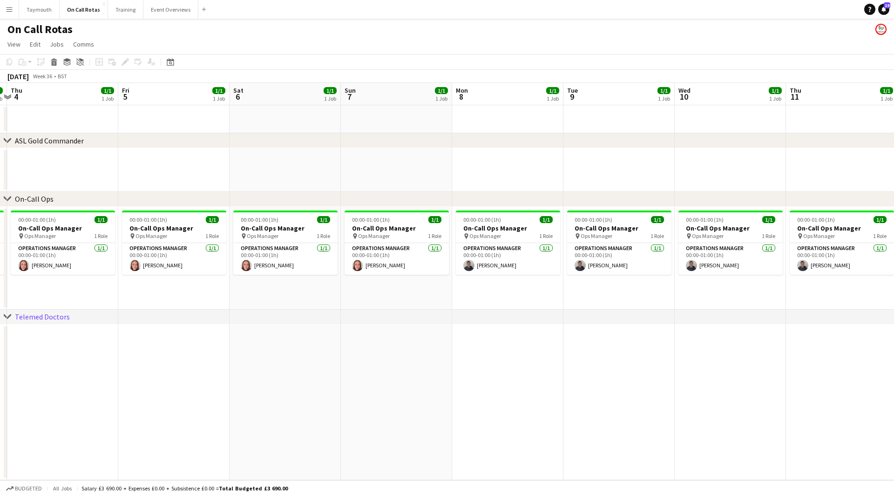
drag, startPoint x: 616, startPoint y: 290, endPoint x: 338, endPoint y: 291, distance: 277.9
click at [326, 293] on app-calendar-viewport "Mon 1 1/1 1 Job Tue 2 1/1 1 Job Wed 3 1/1 1 Job Thu 4 1/1 1 Job Fri 5 1/1 1 Job…" at bounding box center [447, 281] width 894 height 397
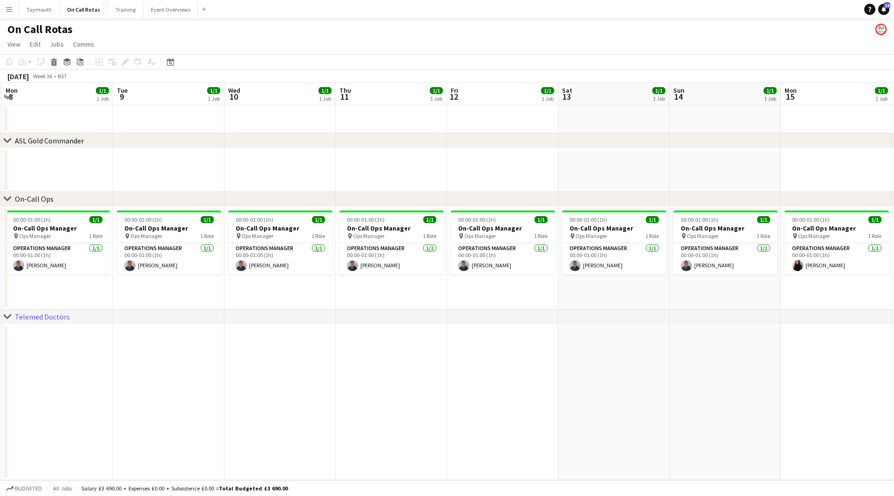
drag, startPoint x: 671, startPoint y: 293, endPoint x: 668, endPoint y: 287, distance: 6.9
click at [442, 289] on app-calendar-viewport "Fri 5 1/1 1 Job Sat 6 1/1 1 Job Sun 7 1/1 1 Job Mon 8 1/1 1 Job Tue 9 1/1 1 Job…" at bounding box center [447, 281] width 894 height 397
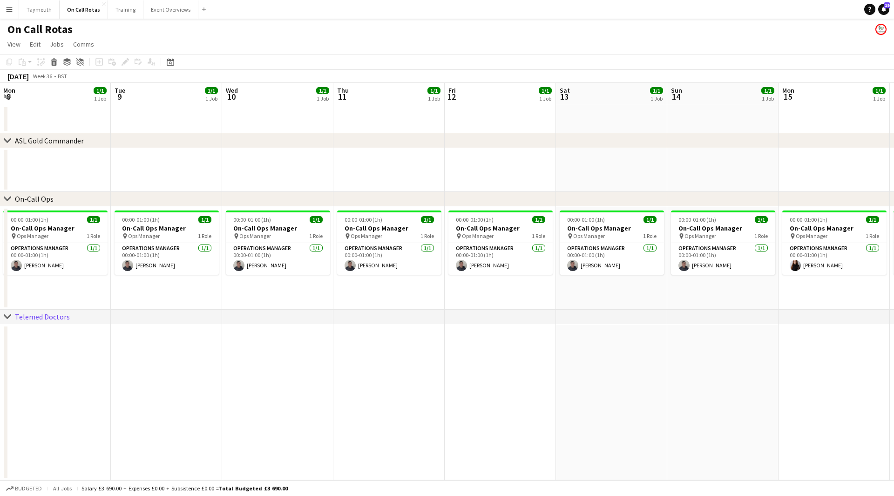
click at [443, 292] on app-calendar-viewport "Fri 5 1/1 1 Job Sat 6 1/1 1 Job Sun 7 1/1 1 Job Mon 8 1/1 1 Job Tue 9 1/1 1 Job…" at bounding box center [447, 281] width 894 height 397
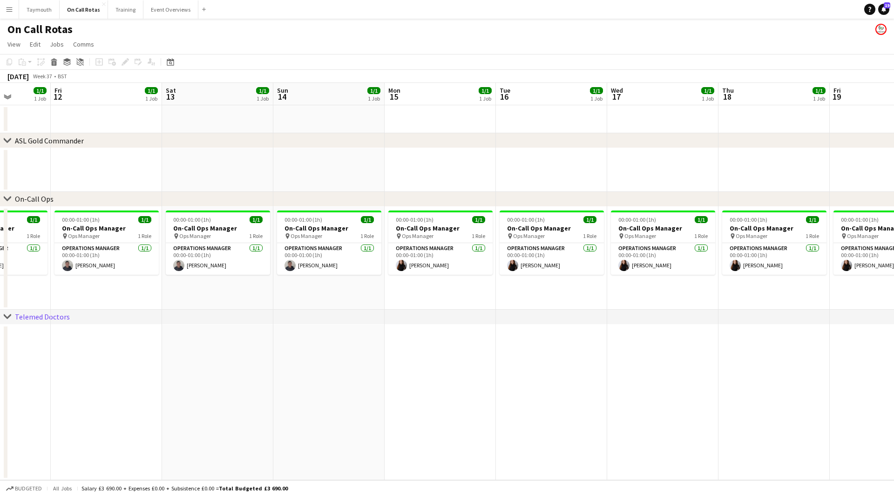
drag, startPoint x: 543, startPoint y: 296, endPoint x: 428, endPoint y: 291, distance: 115.1
click at [414, 292] on app-calendar-viewport "Mon 8 1/1 1 Job Tue 9 1/1 1 Job Wed 10 1/1 1 Job Thu 11 1/1 1 Job Fri 12 1/1 1 …" at bounding box center [447, 281] width 894 height 397
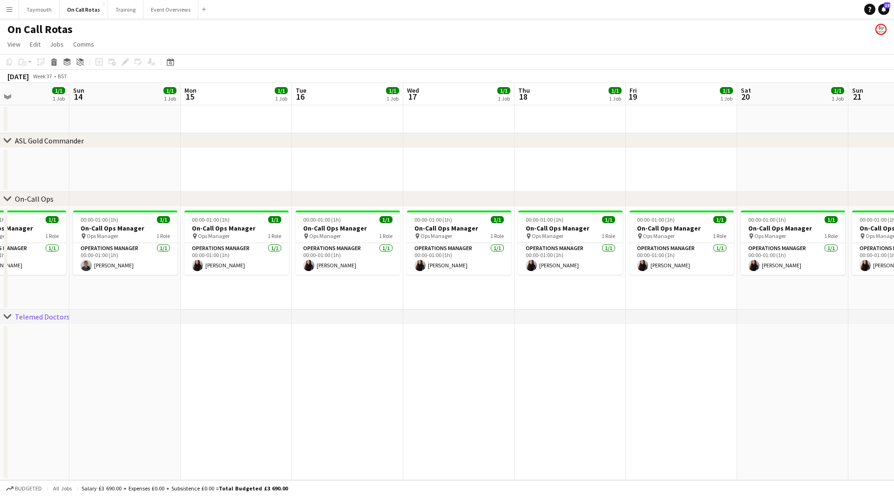
drag, startPoint x: 630, startPoint y: 290, endPoint x: 329, endPoint y: 290, distance: 300.7
click at [328, 291] on app-calendar-viewport "Wed 10 1/1 1 Job Thu 11 1/1 1 Job Fri 12 1/1 1 Job Sat 13 1/1 1 Job Sun 14 1/1 …" at bounding box center [447, 281] width 894 height 397
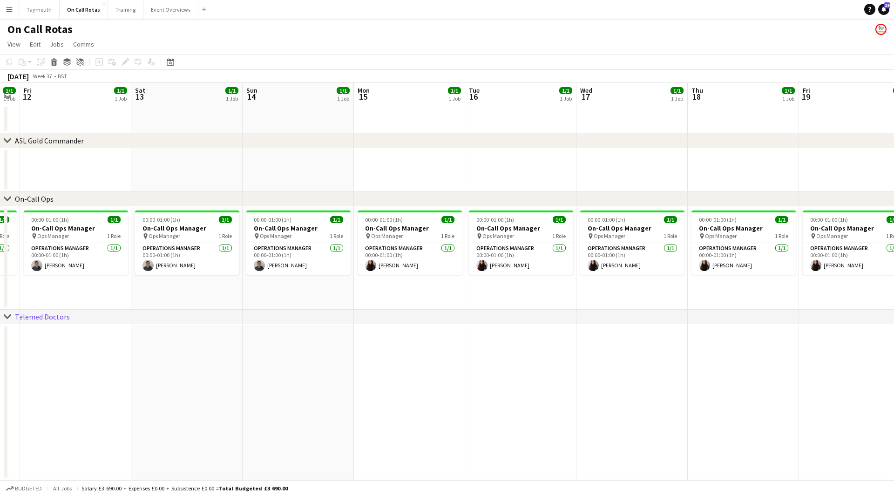
drag, startPoint x: 409, startPoint y: 287, endPoint x: 745, endPoint y: 285, distance: 336.1
click at [745, 285] on app-calendar-viewport "Wed 10 1/1 1 Job Thu 11 1/1 1 Job Fri 12 1/1 1 Job Sat 13 1/1 1 Job Sun 14 1/1 …" at bounding box center [447, 281] width 894 height 397
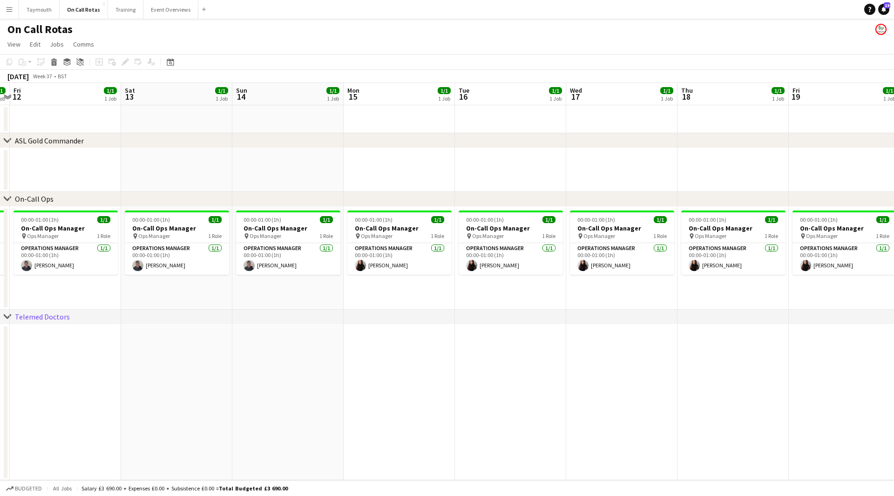
drag, startPoint x: 489, startPoint y: 291, endPoint x: 574, endPoint y: 283, distance: 86.1
click at [433, 287] on app-calendar-viewport "Tue 9 1/1 1 Job Wed 10 1/1 1 Job Thu 11 1/1 1 Job Fri 12 1/1 1 Job Sat 13 1/1 1…" at bounding box center [447, 281] width 894 height 397
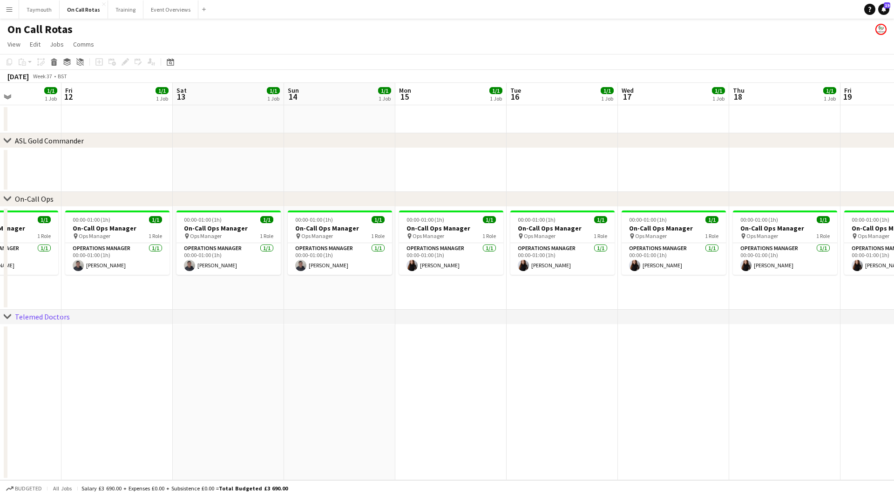
drag, startPoint x: 677, startPoint y: 303, endPoint x: 514, endPoint y: 291, distance: 163.8
click at [509, 292] on app-calendar-viewport "Tue 9 1/1 1 Job Wed 10 1/1 1 Job Thu 11 1/1 1 Job Fri 12 1/1 1 Job Sat 13 1/1 1…" at bounding box center [447, 281] width 894 height 397
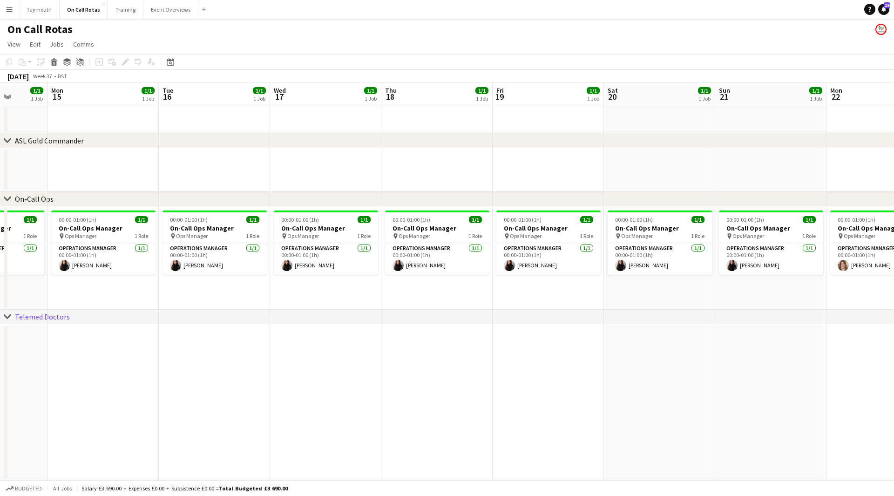
drag
click at [620, 293] on app-calendar-viewport "Fri 12 1/1 1 Job Sat 13 1/1 1 Job Sun 14 1/1 1 Job Mon 15 1/1 1 Job Tue 16 1/1 …" at bounding box center [447, 281] width 894 height 397
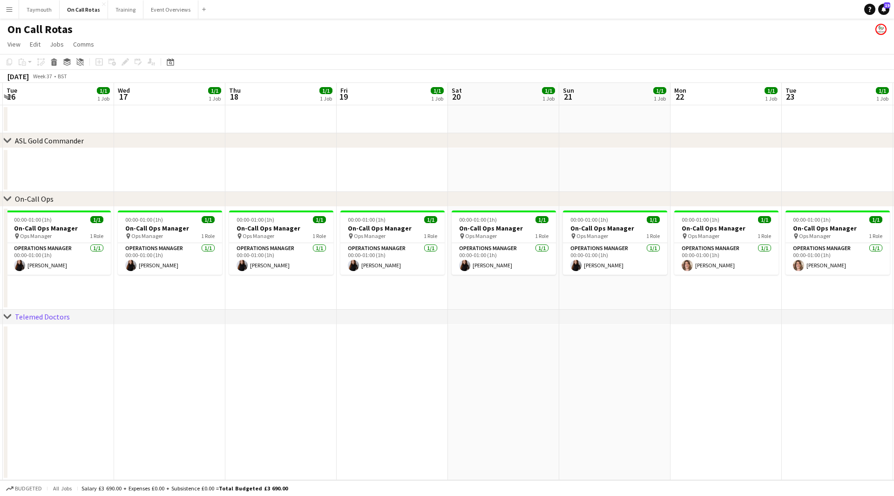
click at [600, 296] on app-calendar-viewport "Sat 13 1/1 1 Job Sun 14 1/1 1 Job Mon 15 1/1 1 Job Tue 16 1/1 1 Job Wed 17 1/1 …" at bounding box center [447, 281] width 894 height 397
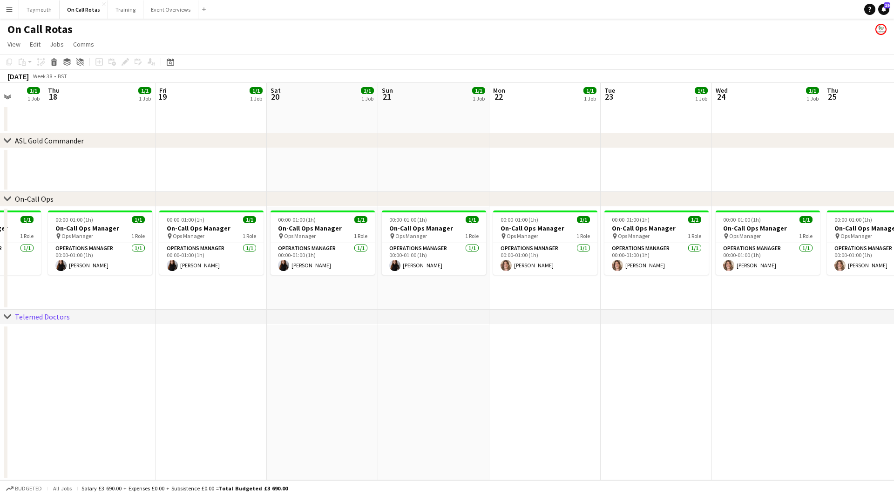
click at [499, 294] on app-calendar-viewport "Mon 15 1/1 1 Job Tue 16 1/1 1 Job Wed 17 1/1 1 Job Thu 18 1/1 1 Job Fri 19 1/1 …" at bounding box center [447, 281] width 894 height 397
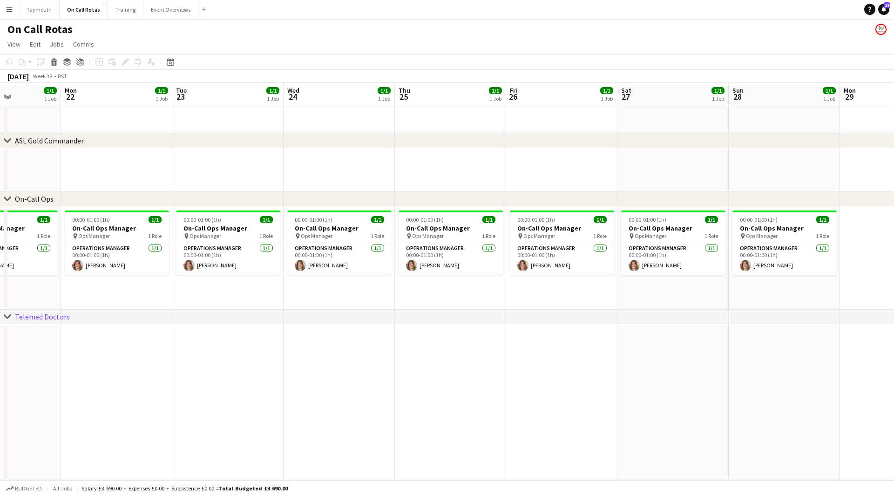
click at [342, 294] on app-calendar-viewport "Thu 18 1/1 1 Job Fri 19 1/1 1 Job Sat 20 1/1 1 Job Sun 21 1/1 1 Job Mon 22 1/1 …" at bounding box center [447, 281] width 894 height 397
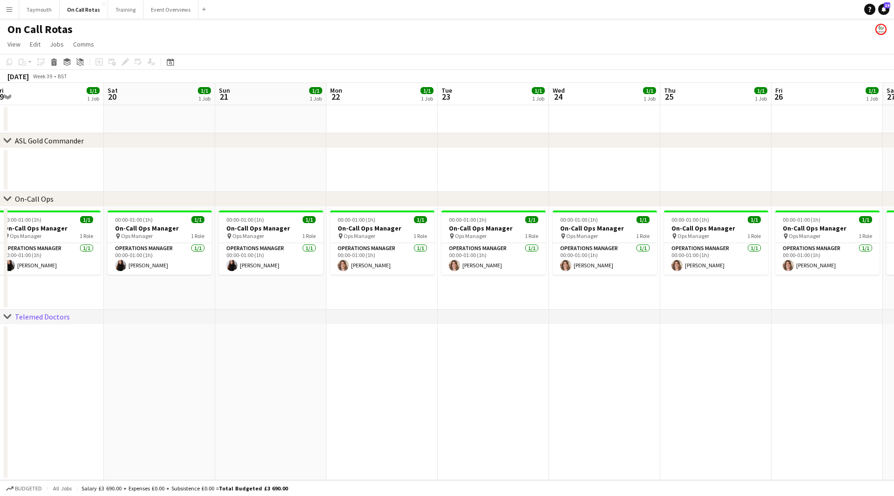
click at [886, 294] on app-calendar-viewport "Wed 17 1/1 1 Job Thu 18 1/1 1 Job Fri 19 1/1 1 Job Sat 20 1/1 1 Job Sun 21 1/1 …" at bounding box center [447, 281] width 894 height 397
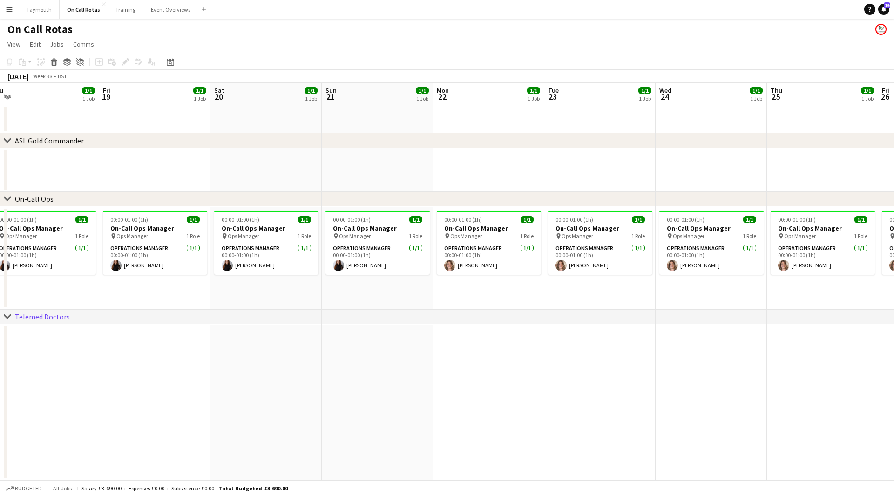
click at [672, 294] on app-calendar-viewport "Tue 16 1/1 1 Job Wed 17 1/1 1 Job Thu 18 1/1 1 Job Fri 19 1/1 1 Job Sat 20 1/1 …" at bounding box center [447, 281] width 894 height 397
drag, startPoint x: 462, startPoint y: 357, endPoint x: 408, endPoint y: 373, distance: 56.0
click at [713, 359] on app-calendar-viewport "Tue 16 1/1 1 Job Wed 17 1/1 1 Job Thu 18 1/1 1 Job Fri 19 1/1 1 Job Sat 20 1/1 …" at bounding box center [447, 281] width 894 height 397
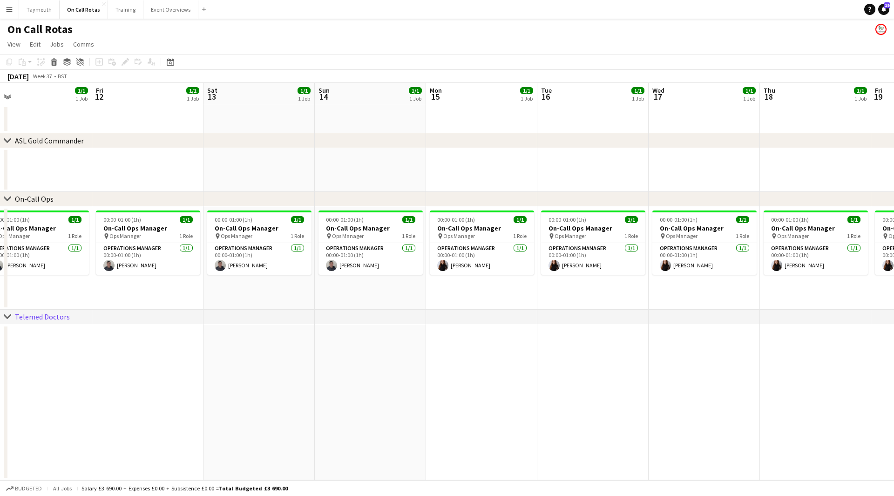
drag, startPoint x: 328, startPoint y: 374, endPoint x: 600, endPoint y: 391, distance: 272.3
click at [590, 386] on app-calendar-viewport "Tue 9 1/1 1 Job Wed 10 1/1 1 Job Thu 11 1/1 1 Job Fri 12 1/1 1 Job Sat 13 1/1 1…" at bounding box center [447, 281] width 894 height 397
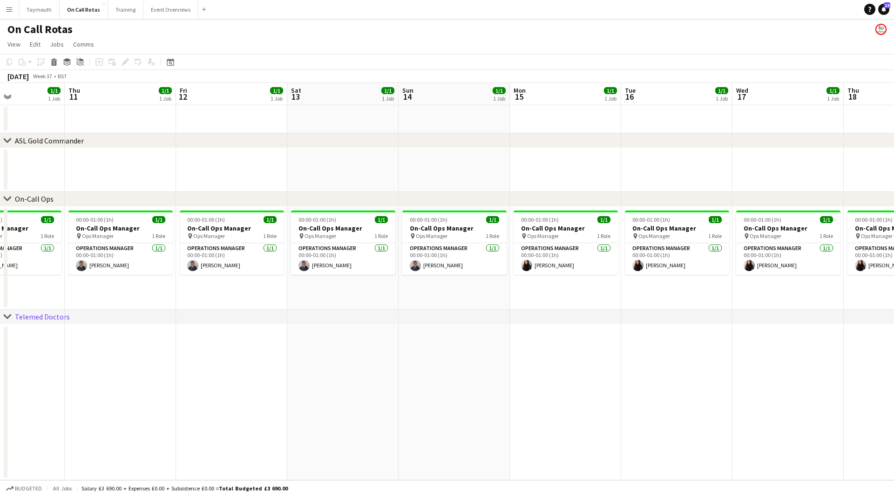
drag, startPoint x: 345, startPoint y: 402, endPoint x: 425, endPoint y: 410, distance: 81.0
click at [543, 412] on app-calendar-viewport "Mon 8 1/1 1 Job Tue 9 1/1 1 Job Wed 10 1/1 1 Job Thu 11 1/1 1 Job Fri 12 1/1 1 …" at bounding box center [447, 281] width 894 height 397
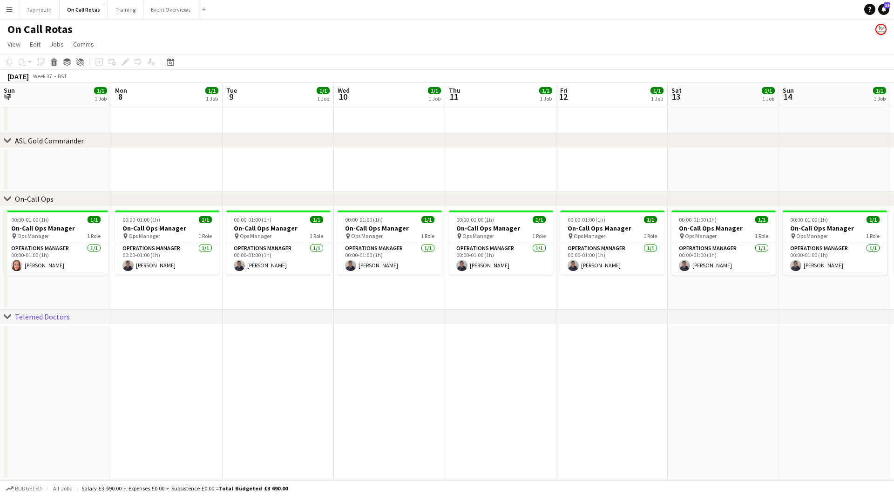
drag, startPoint x: 356, startPoint y: 389, endPoint x: 597, endPoint y: 389, distance: 240.6
click at [531, 389] on app-calendar-viewport "Fri 5 1/1 1 Job Sat 6 1/1 1 Job Sun 7 1/1 1 Job Mon 8 1/1 1 Job Tue 9 1/1 1 Job…" at bounding box center [447, 281] width 894 height 397
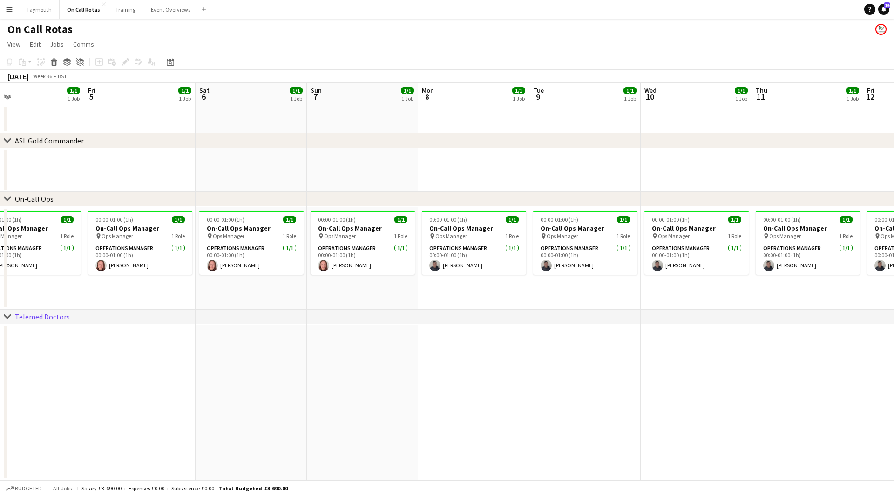
drag, startPoint x: 404, startPoint y: 377, endPoint x: 257, endPoint y: 364, distance: 147.6
click at [520, 381] on app-calendar-viewport "Tue 2 1/1 1 Job Wed 3 1/1 1 Job Thu 4 1/1 1 Job Fri 5 1/1 1 Job Sat 6 1/1 1 Job…" at bounding box center [447, 281] width 894 height 397
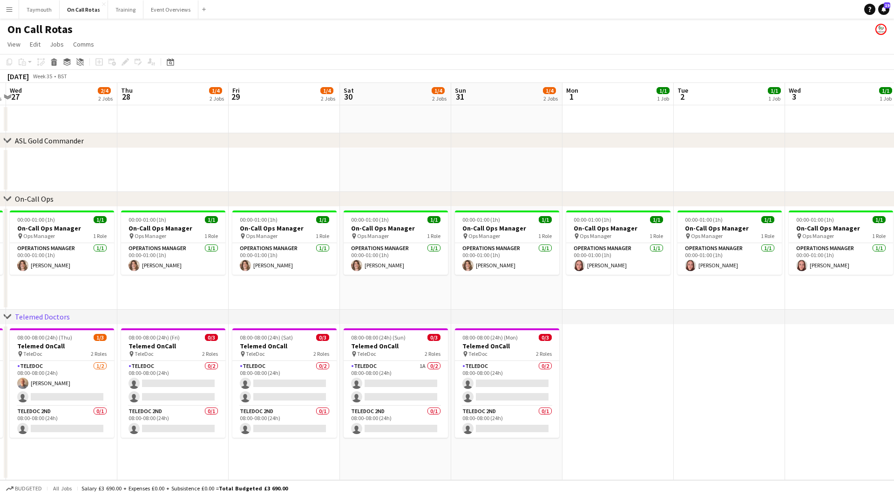
scroll to position [0, 198]
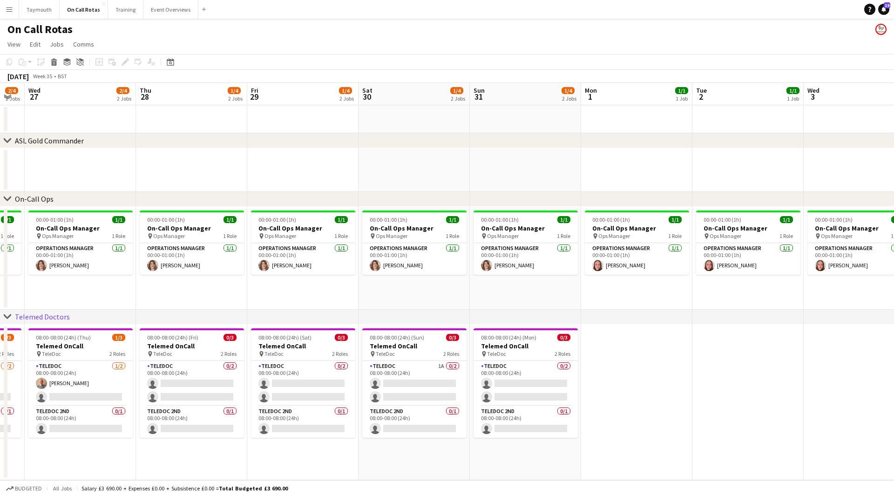
drag, startPoint x: 432, startPoint y: 372, endPoint x: 763, endPoint y: 365, distance: 330.6
click at [763, 365] on app-calendar-viewport "Mon 25 2/4 2 Jobs Tue 26 2/4 2 Jobs Wed 27 2/4 2 Jobs Thu 28 1/4 2 Jobs Fri 29 …" at bounding box center [447, 281] width 894 height 397
click at [634, 222] on div "00:00-01:00 (1h) 1/1" at bounding box center [637, 219] width 104 height 7
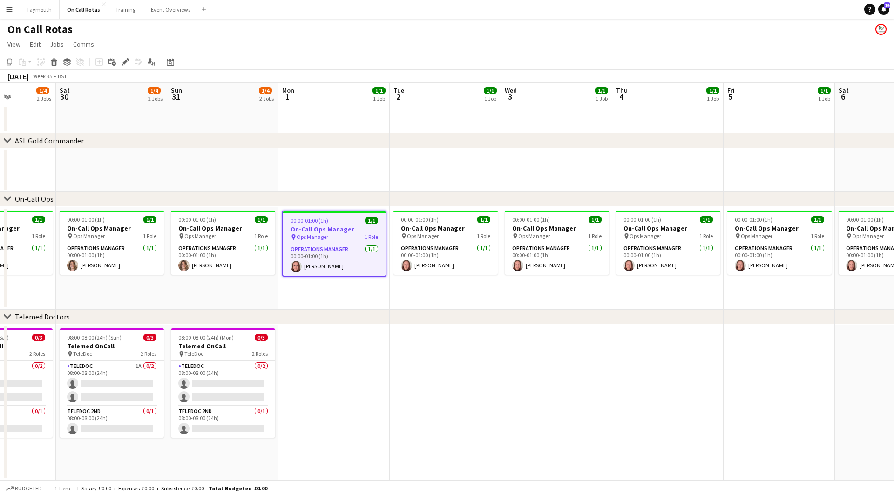
drag, startPoint x: 762, startPoint y: 341, endPoint x: 88, endPoint y: 347, distance: 674.5
click at [68, 350] on app-calendar-viewport "Mon 25 2/4 2 Jobs Tue 26 2/4 2 Jobs Wed 27 2/4 2 Jobs Thu 28 1/4 2 Jobs Fri 29 …" at bounding box center [447, 281] width 894 height 397
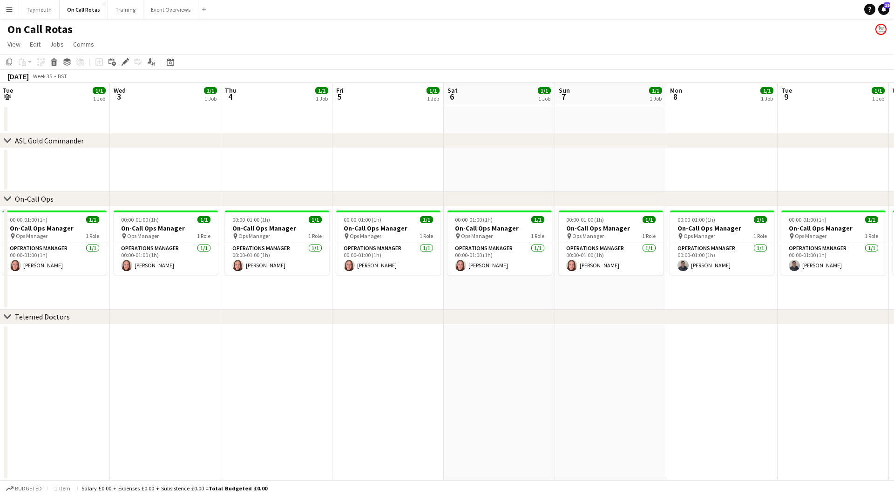
drag, startPoint x: 585, startPoint y: 354, endPoint x: 156, endPoint y: 351, distance: 428.7
click at [127, 356] on app-calendar-viewport "Sat 30 1/4 2 Jobs Sun 31 1/4 2 Jobs Mon 1 1/1 1 Job Tue 2 1/1 1 Job Wed 3 1/1 1…" at bounding box center [447, 281] width 894 height 397
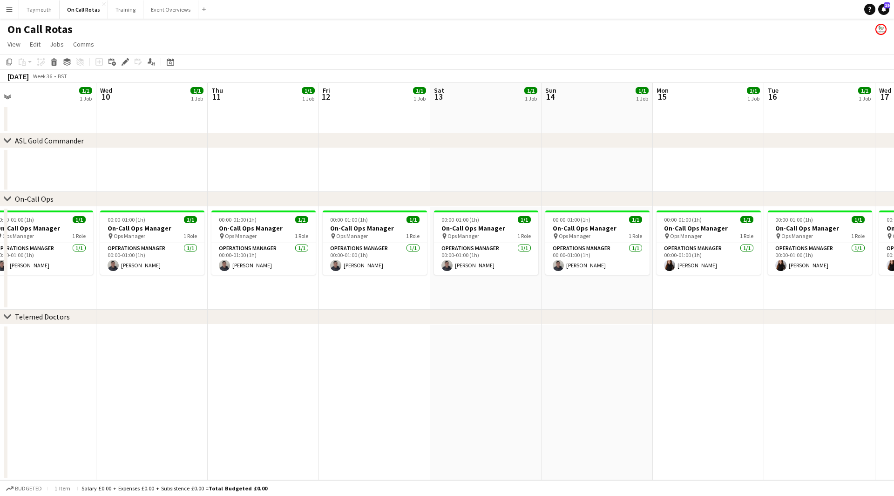
drag, startPoint x: 273, startPoint y: 347, endPoint x: 237, endPoint y: 339, distance: 36.6
click at [167, 342] on app-calendar-viewport "Sat 6 1/1 1 Job Sun 7 1/1 1 Job Mon 8 1/1 1 Job Tue 9 1/1 1 Job Wed 10 1/1 1 Jo…" at bounding box center [447, 281] width 894 height 397
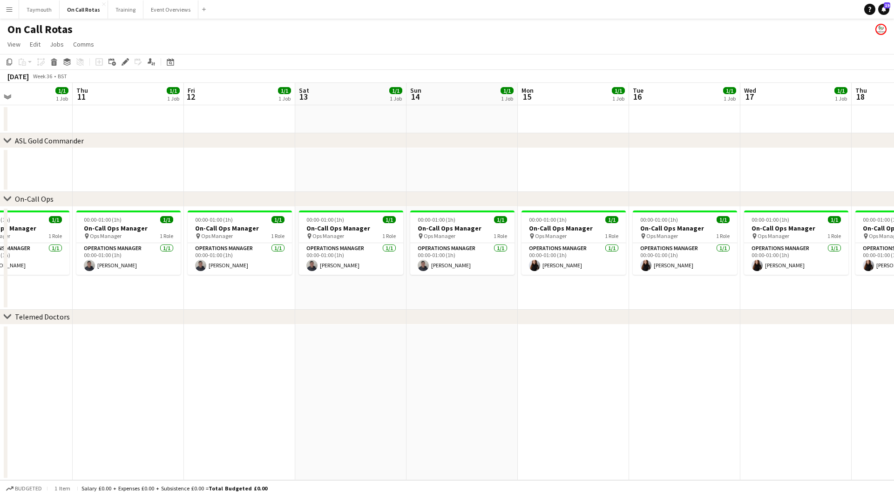
drag, startPoint x: 448, startPoint y: 339, endPoint x: 12, endPoint y: 332, distance: 436.2
click at [0, 338] on html "Menu Boards Boards Boards All jobs Status Workforce Workforce My Workforce Recr…" at bounding box center [447, 248] width 894 height 496
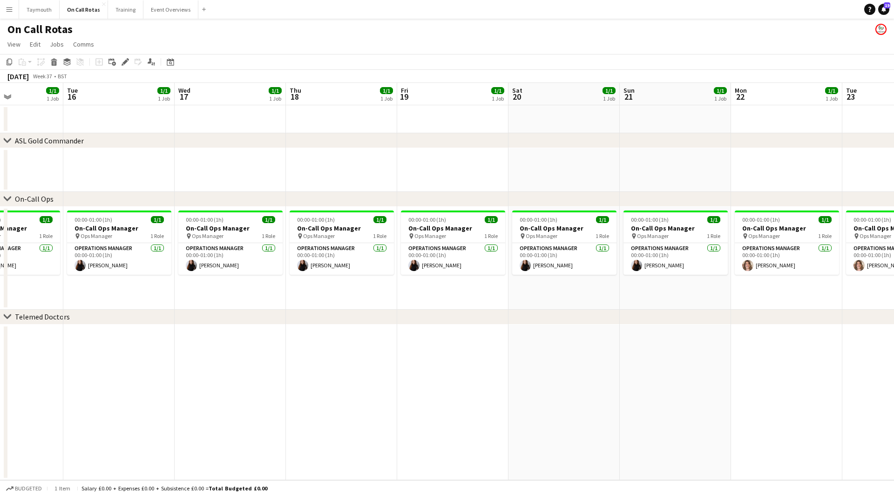
drag, startPoint x: 311, startPoint y: 338, endPoint x: 350, endPoint y: 335, distance: 38.8
click at [185, 341] on app-calendar-viewport "Fri 12 1/1 1 Job Sat 13 1/1 1 Job Sun 14 1/1 1 Job Mon 15 1/1 1 Job Tue 16 1/1 …" at bounding box center [447, 281] width 894 height 397
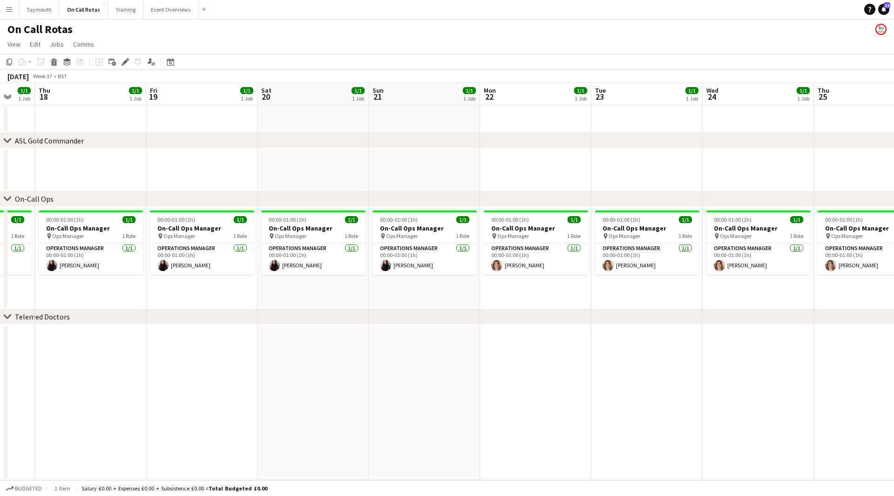
click at [85, 341] on app-calendar-viewport "Sun 14 1/1 1 Job Mon 15 1/1 1 Job Tue 16 1/1 1 Job Wed 17 1/1 1 Job Thu 18 1/1 …" at bounding box center [447, 281] width 894 height 397
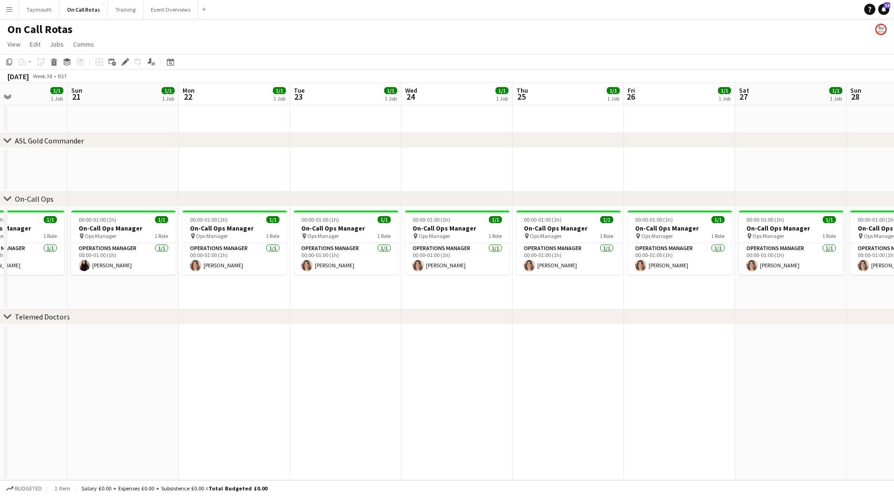
click at [105, 334] on app-calendar-viewport "Thu 18 1/1 1 Job Fri 19 1/1 1 Job Sat 20 1/1 1 Job Sun 21 1/1 1 Job Mon 22 1/1 …" at bounding box center [447, 281] width 894 height 397
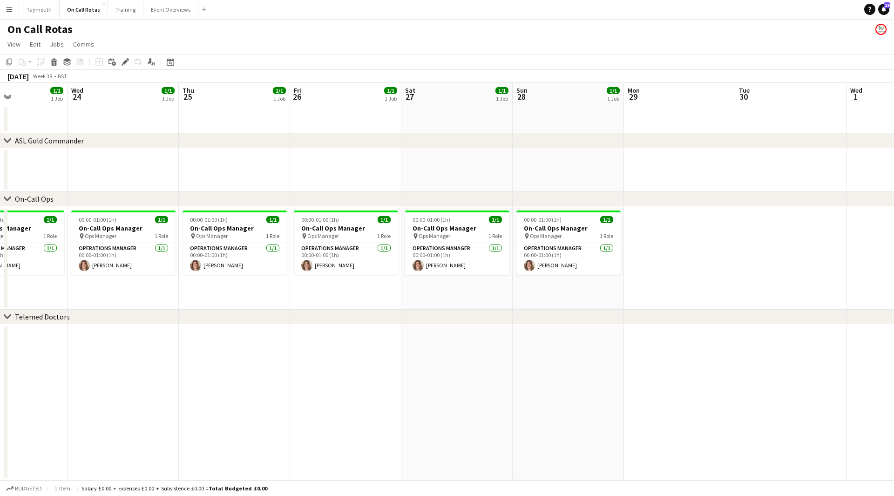
scroll to position [0, 308]
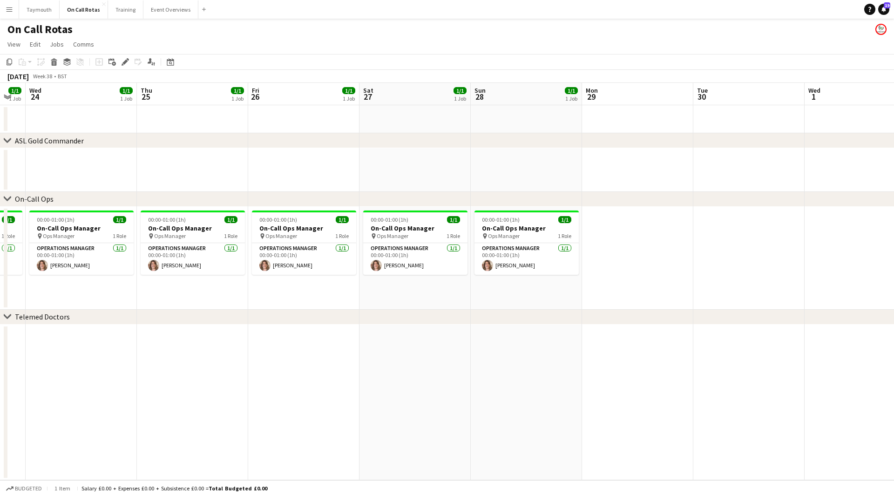
click at [213, 336] on div "chevron-right ASL Gold Commander chevron-right On-Call Ops chevron-right Teleme…" at bounding box center [447, 281] width 894 height 397
click at [546, 218] on div "00:00-01:00 (1h) 1/1" at bounding box center [526, 219] width 104 height 7
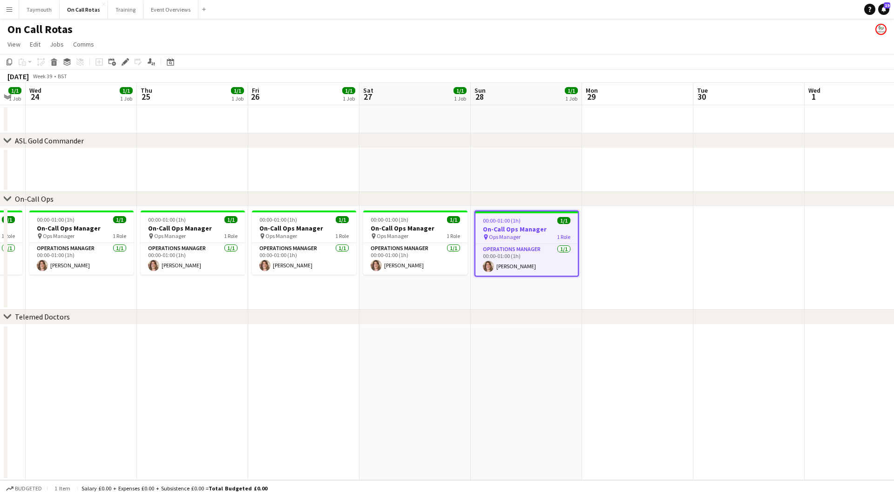
click at [528, 230] on h3 "On-Call Ops Manager" at bounding box center [526, 229] width 102 height 8
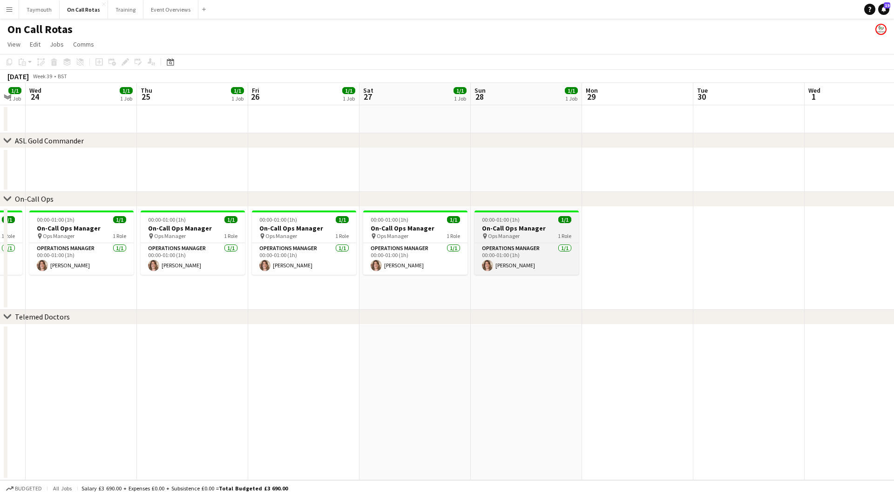
click at [529, 228] on h3 "On-Call Ops Manager" at bounding box center [526, 228] width 104 height 8
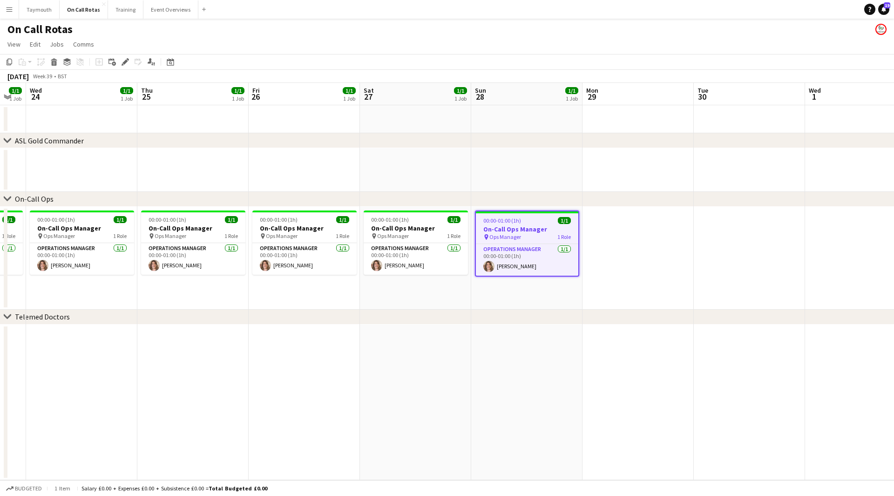
click at [811, 323] on div "chevron-right ASL Gold Commander chevron-right On-Call Ops chevron-right Teleme…" at bounding box center [447, 281] width 894 height 397
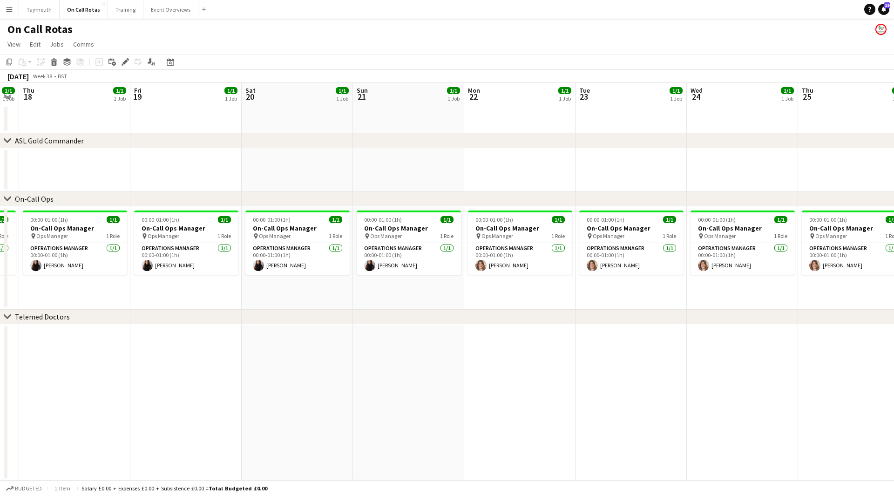
click at [722, 326] on app-calendar-viewport "Tue 16 1/1 1 Job Wed 17 1/1 1 Job Thu 18 1/1 1 Job Fri 19 1/1 1 Job Sat 20 1/1 …" at bounding box center [447, 281] width 894 height 397
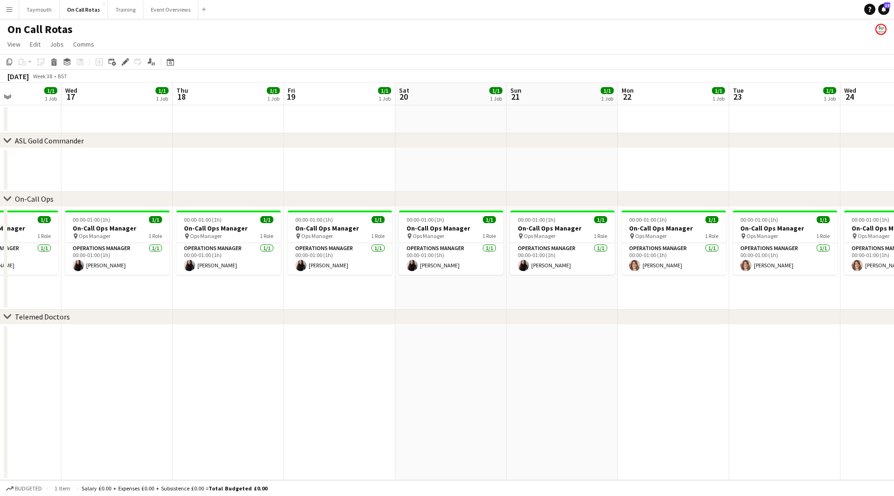
click at [625, 348] on app-calendar-viewport "Sun 14 1/1 1 Job Mon 15 1/1 1 Job Tue 16 1/1 1 Job Wed 17 1/1 1 Job Thu 18 1/1 …" at bounding box center [447, 281] width 894 height 397
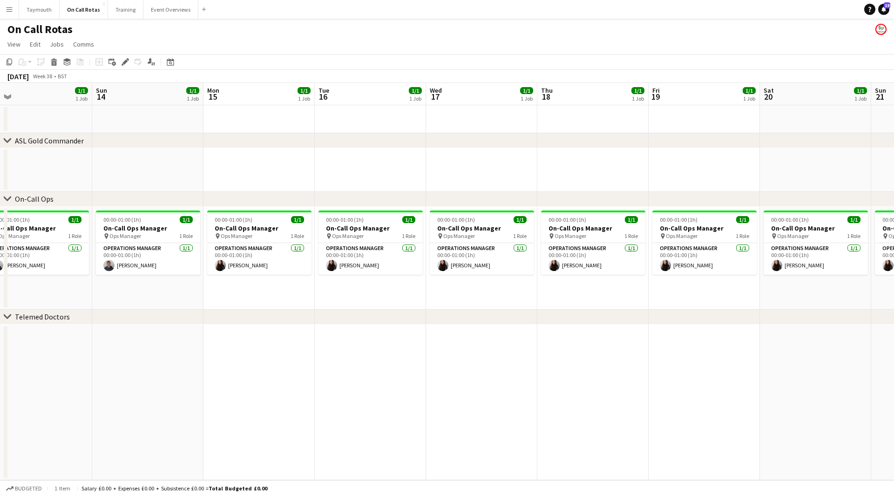
click at [600, 344] on app-calendar-viewport "Thu 11 1/1 1 Job Fri 12 1/1 1 Job Sat 13 1/1 1 Job Sun 14 1/1 1 Job Mon 15 1/1 …" at bounding box center [447, 281] width 894 height 397
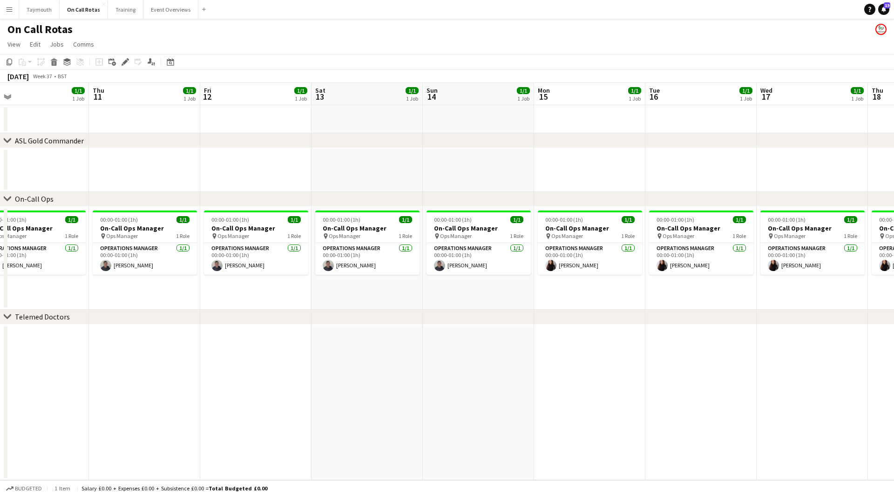
click at [469, 335] on app-calendar-viewport "Mon 8 1/1 1 Job Tue 9 1/1 1 Job Wed 10 1/1 1 Job Thu 11 1/1 1 Job Fri 12 1/1 1 …" at bounding box center [447, 281] width 894 height 397
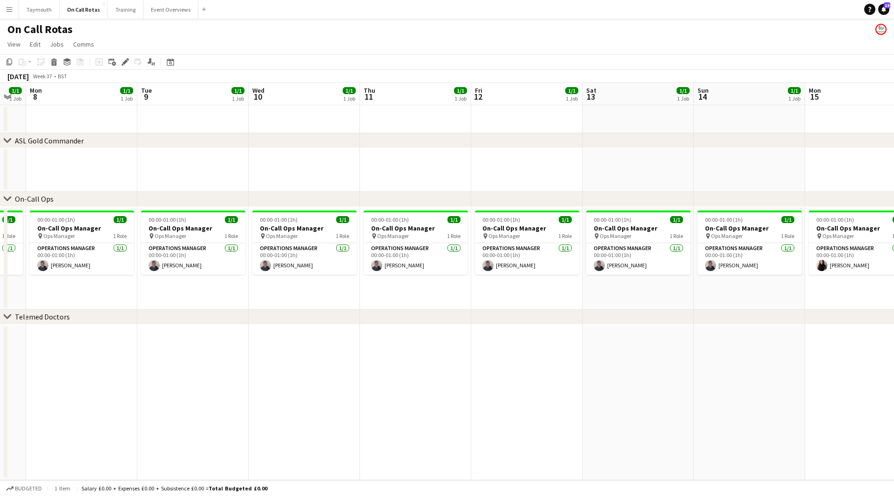
click at [559, 340] on app-calendar-viewport "Sat 6 1/1 1 Job Sun 7 1/1 1 Job Mon 8 1/1 1 Job Tue 9 1/1 1 Job Wed 10 1/1 1 Jo…" at bounding box center [447, 281] width 894 height 397
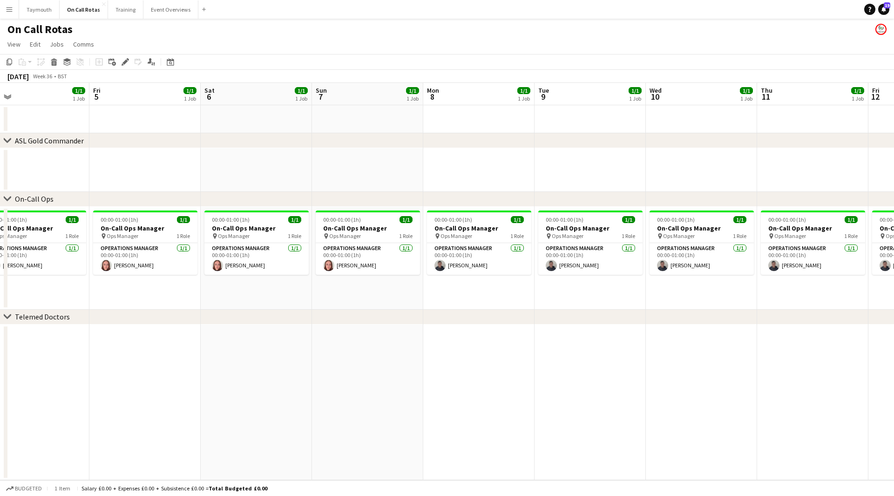
click at [485, 345] on app-calendar-viewport "Tue 2 1/1 1 Job Wed 3 1/1 1 Job Thu 4 1/1 1 Job Fri 5 1/1 1 Job Sat 6 1/1 1 Job…" at bounding box center [447, 281] width 894 height 397
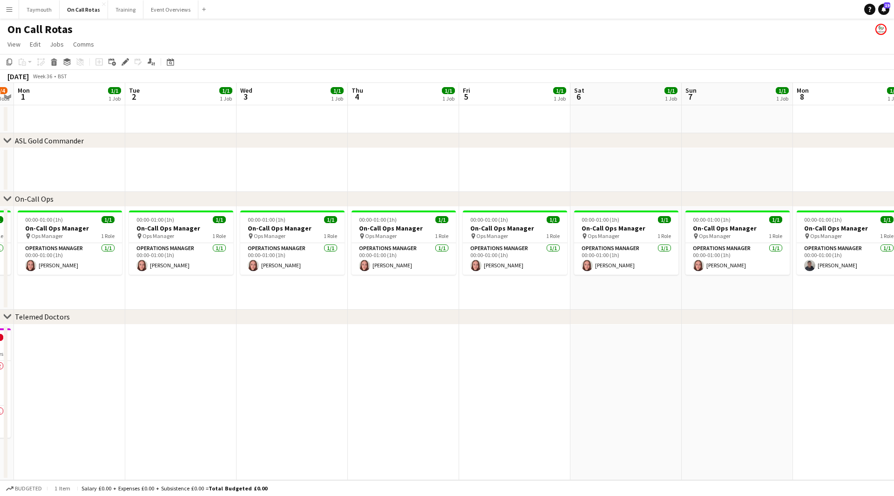
click at [487, 338] on app-calendar-viewport "Sat 30 1/4 2 Jobs Sun 31 1/4 2 Jobs Mon 1 1/1 1 Job Tue 2 1/1 1 Job Wed 3 1/1 1…" at bounding box center [447, 281] width 894 height 397
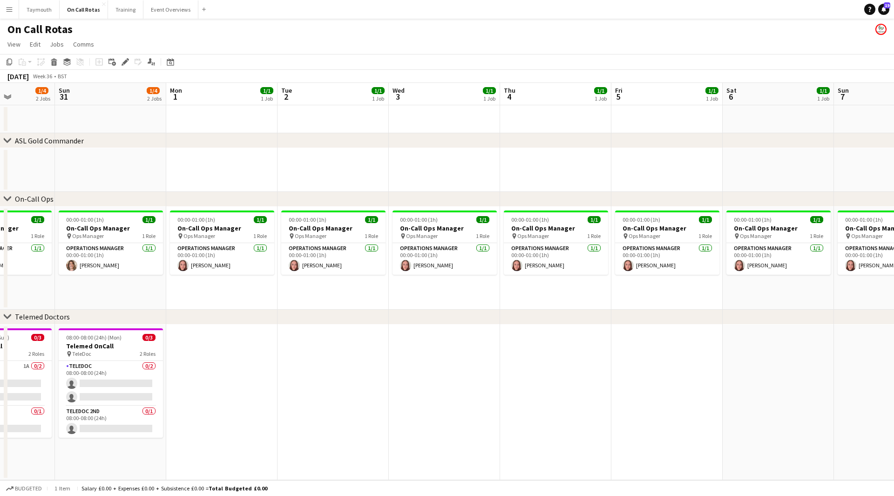
click at [489, 344] on app-calendar-viewport "Thu 28 1/4 2 Jobs Fri 29 1/4 2 Jobs Sat 30 1/4 2 Jobs Sun 31 1/4 2 Jobs Mon 1 1…" at bounding box center [447, 281] width 894 height 397
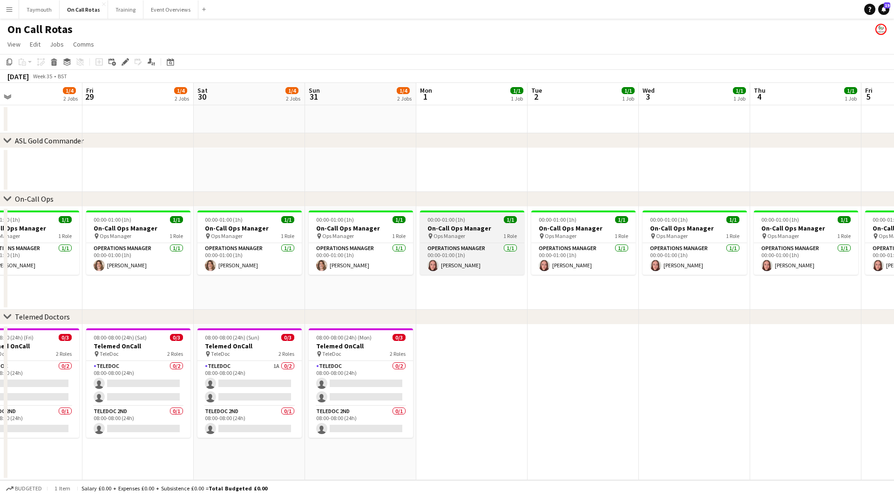
click at [462, 230] on h3 "On-Call Ops Manager" at bounding box center [472, 228] width 104 height 8
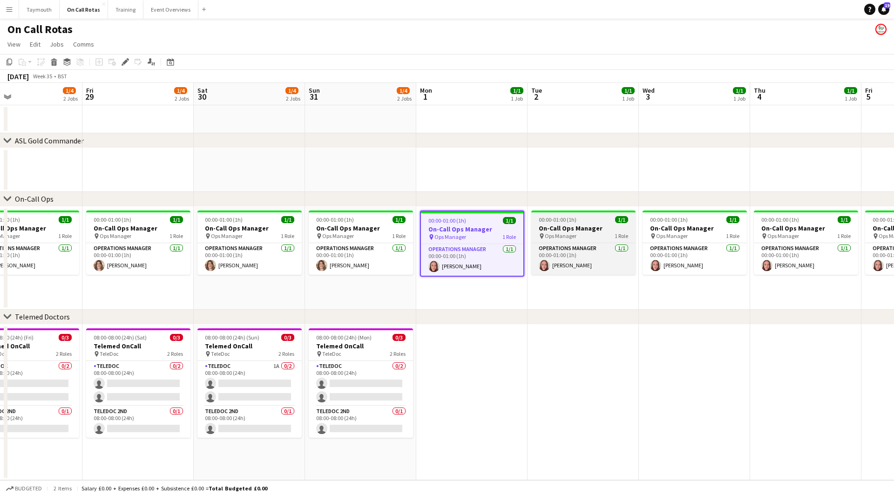
click at [555, 220] on span "00:00-01:00 (1h)" at bounding box center [558, 219] width 38 height 7
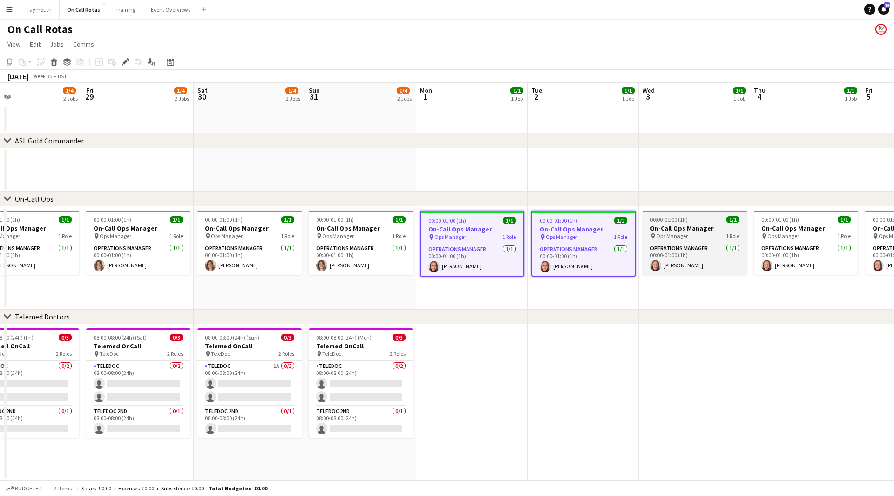
click at [660, 219] on span "00:00-01:00 (1h)" at bounding box center [669, 219] width 38 height 7
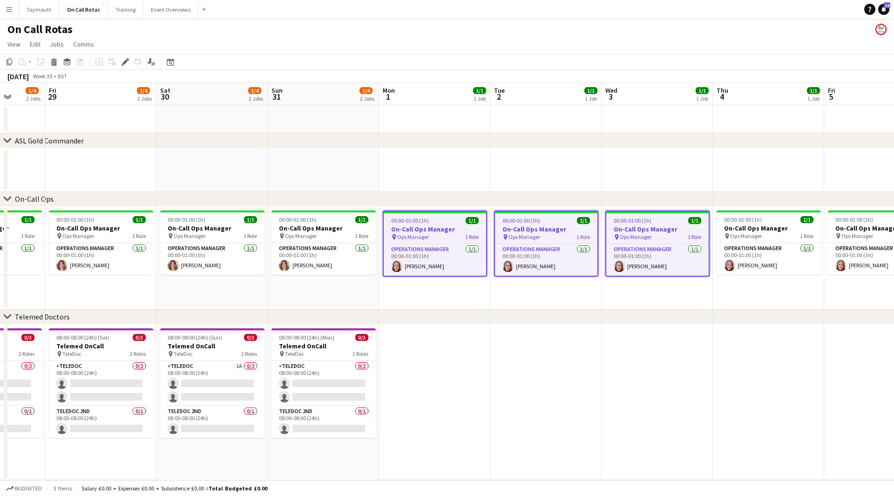
click at [343, 339] on app-calendar-viewport "Tue 26 2/4 2 Jobs Wed 27 2/4 2 Jobs Thu 28 1/4 2 Jobs Fri 29 1/4 2 Jobs Sat 30 …" at bounding box center [447, 281] width 894 height 397
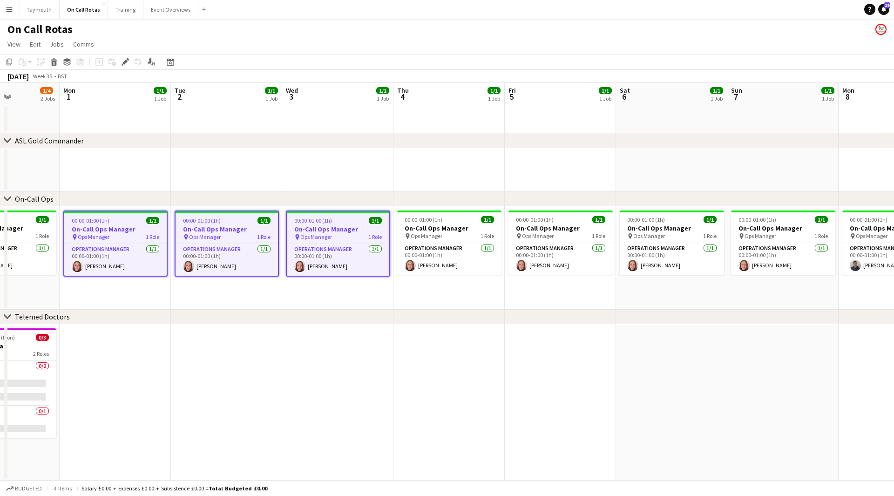
click at [451, 232] on div "pin Ops Manager 1 Role" at bounding box center [449, 235] width 104 height 7
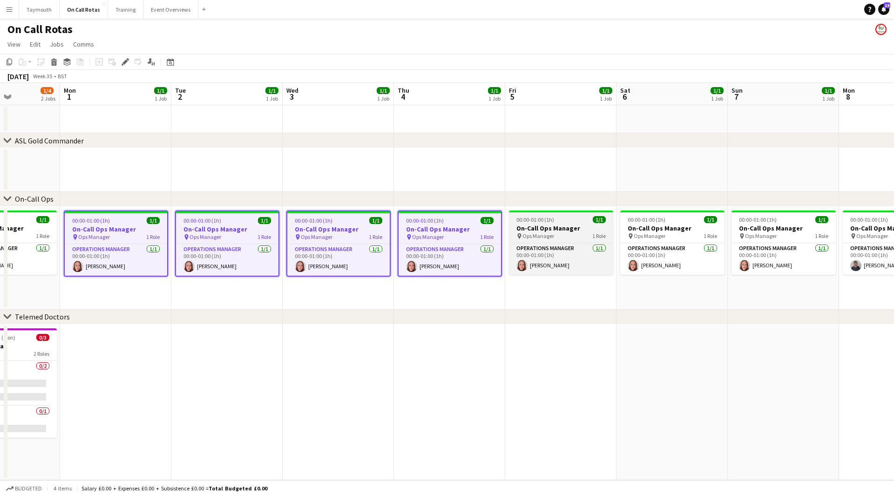
click at [530, 227] on h3 "On-Call Ops Manager" at bounding box center [561, 228] width 104 height 8
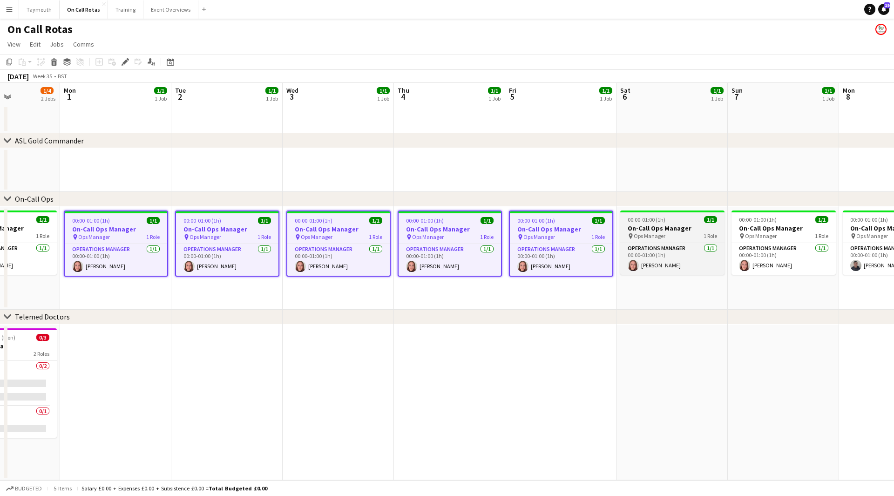
click at [663, 224] on h3 "On-Call Ops Manager" at bounding box center [672, 228] width 104 height 8
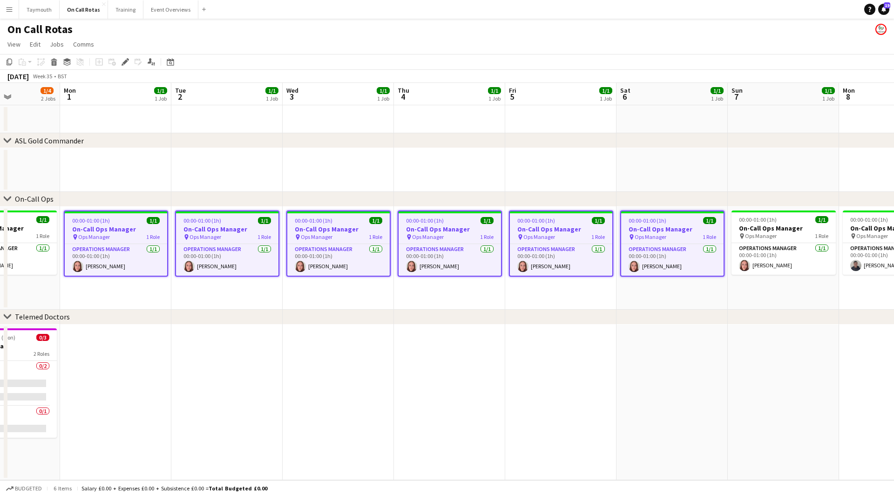
click at [249, 327] on div "chevron-right ASL Gold Commander chevron-right On-Call Ops chevron-right Teleme…" at bounding box center [447, 281] width 894 height 397
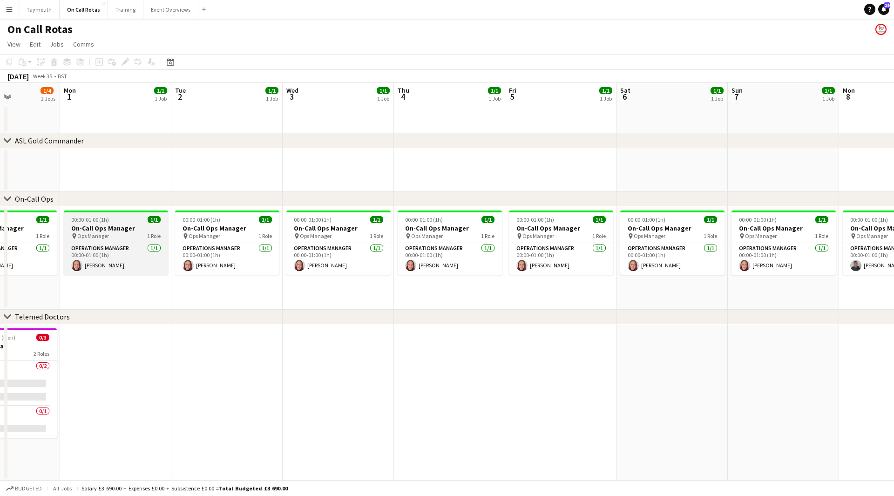
click at [85, 218] on span "00:00-01:00 (1h)" at bounding box center [90, 219] width 38 height 7
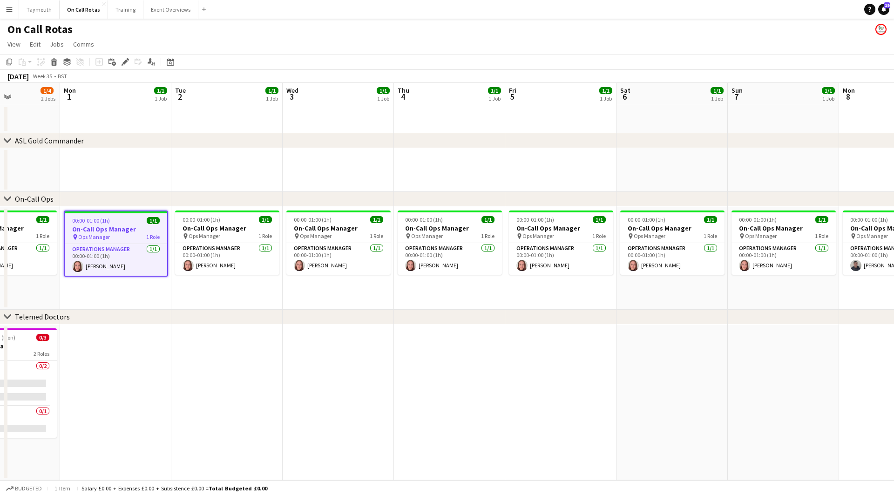
scroll to position [0, 308]
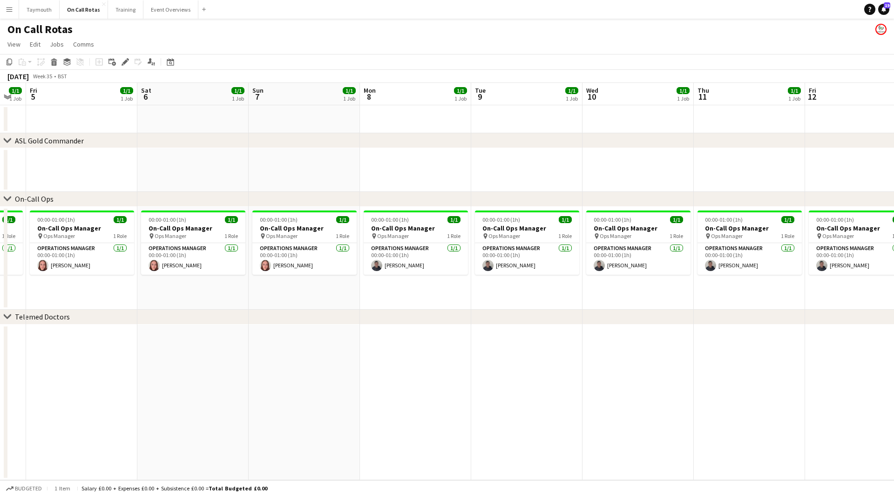
click at [0, 332] on html "Menu Boards Boards Boards All jobs Status Workforce Workforce My Workforce Recr…" at bounding box center [447, 248] width 894 height 496
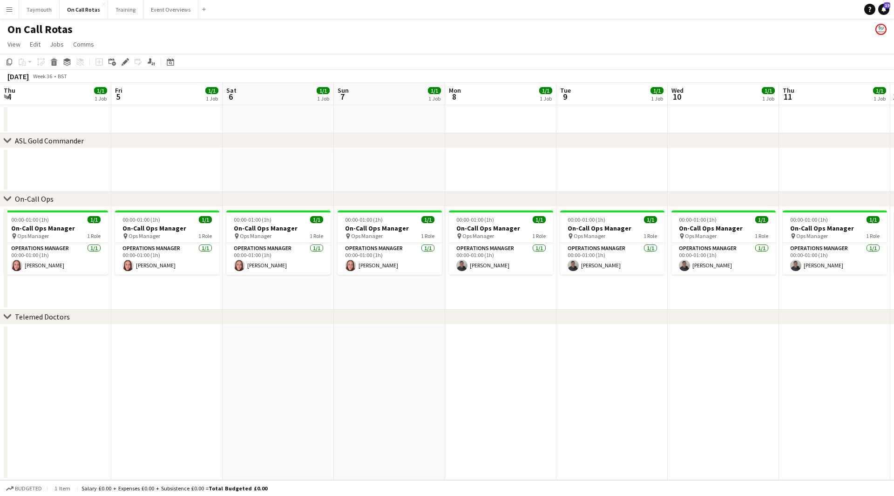
drag, startPoint x: 505, startPoint y: 354, endPoint x: -53, endPoint y: 339, distance: 557.4
click at [0, 339] on html "Menu Boards Boards Boards All jobs Status Workforce Workforce My Workforce Recr…" at bounding box center [447, 248] width 894 height 496
drag, startPoint x: 124, startPoint y: 337, endPoint x: 111, endPoint y: 333, distance: 13.8
click at [102, 337] on app-calendar-viewport "Mon 8 1/1 1 Job Tue 9 1/1 1 Job Wed 10 1/1 1 Job Thu 11 1/1 1 Job Fri 12 1/1 1 …" at bounding box center [447, 281] width 894 height 397
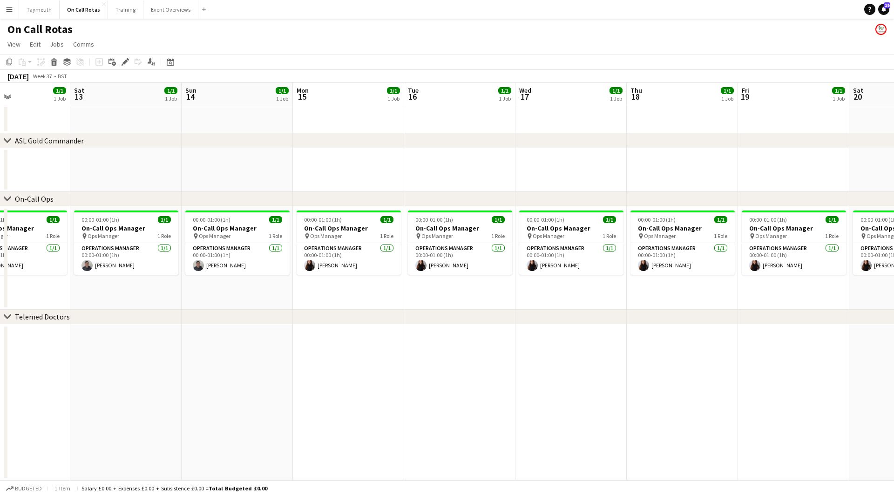
drag, startPoint x: 335, startPoint y: 334, endPoint x: 81, endPoint y: 337, distance: 254.2
click at [67, 338] on app-calendar-viewport "Wed 10 1/1 1 Job Thu 11 1/1 1 Job Fri 12 1/1 1 Job Sat 13 1/1 1 Job Sun 14 1/1 …" at bounding box center [447, 281] width 894 height 397
drag, startPoint x: 458, startPoint y: 327, endPoint x: 54, endPoint y: 343, distance: 404.8
click at [54, 343] on app-calendar-viewport "Sat 13 1/1 1 Job Sun 14 1/1 1 Job Mon 15 1/1 1 Job Tue 16 1/1 1 Job Wed 17 1/1 …" at bounding box center [447, 281] width 894 height 397
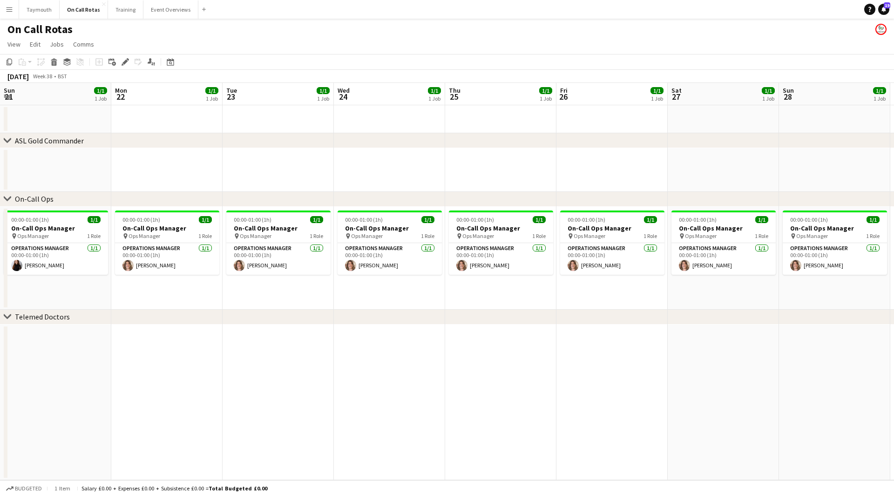
click at [191, 349] on app-calendar-viewport "Thu 18 1/1 1 Job Fri 19 1/1 1 Job Sat 20 1/1 1 Job Sun 21 1/1 1 Job Mon 22 1/1 …" at bounding box center [447, 281] width 894 height 397
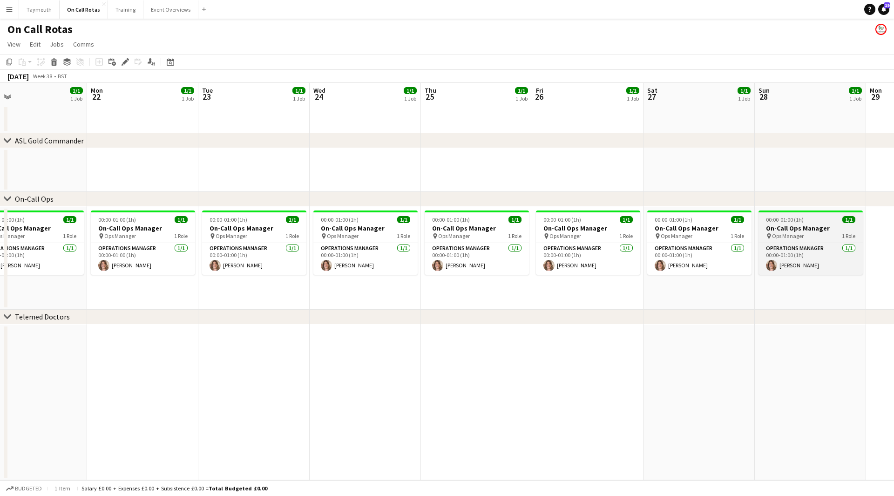
click at [821, 218] on div "00:00-01:00 (1h) 1/1" at bounding box center [810, 219] width 104 height 7
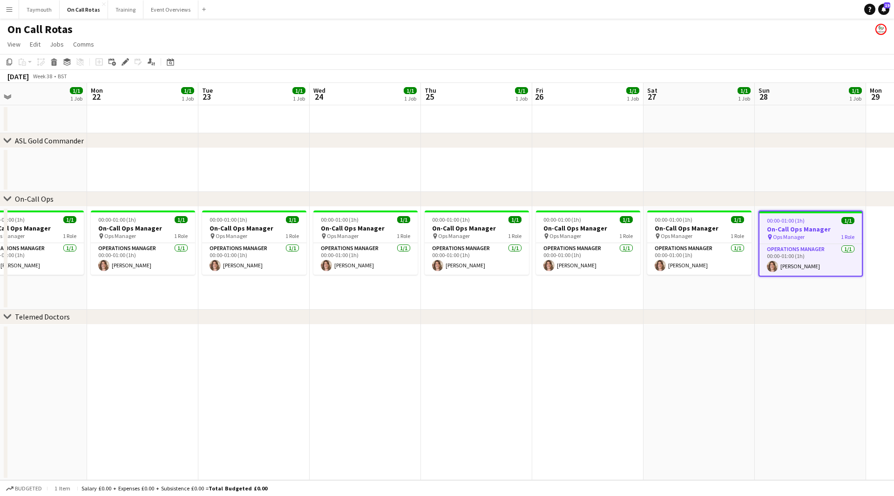
click at [886, 331] on app-calendar-viewport "Thu 18 1/1 1 Job Fri 19 1/1 1 Job Sat 20 1/1 1 Job Sun 21 1/1 1 Job Mon 22 1/1 …" at bounding box center [447, 281] width 894 height 397
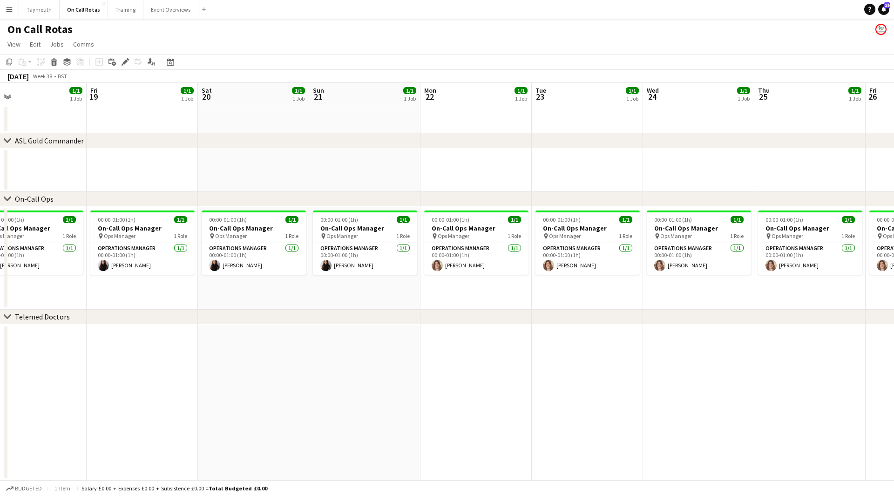
click at [612, 364] on app-calendar-viewport "Wed 17 1/1 1 Job Thu 18 1/1 1 Job Fri 19 1/1 1 Job Sat 20 1/1 1 Job Sun 21 1/1 …" at bounding box center [447, 281] width 894 height 397
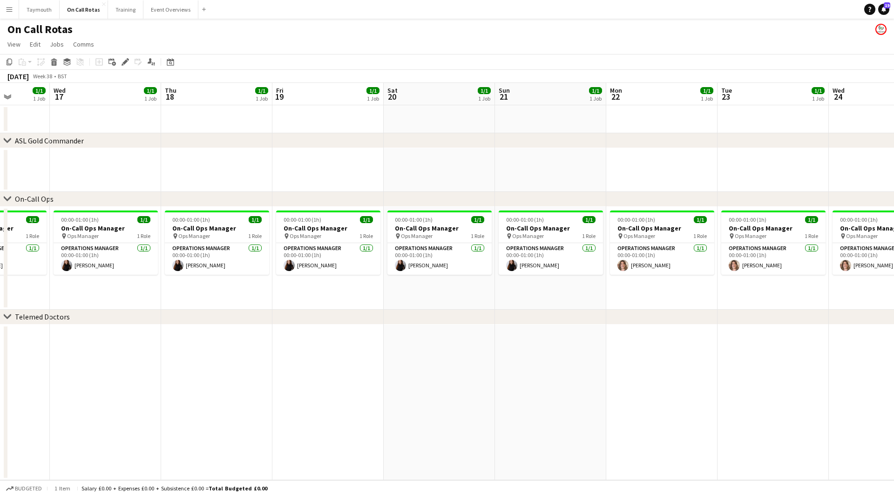
click at [498, 333] on app-calendar-viewport "Sun 14 1/1 1 Job Mon 15 1/1 1 Job Tue 16 1/1 1 Job Wed 17 1/1 1 Job Thu 18 1/1 …" at bounding box center [447, 281] width 894 height 397
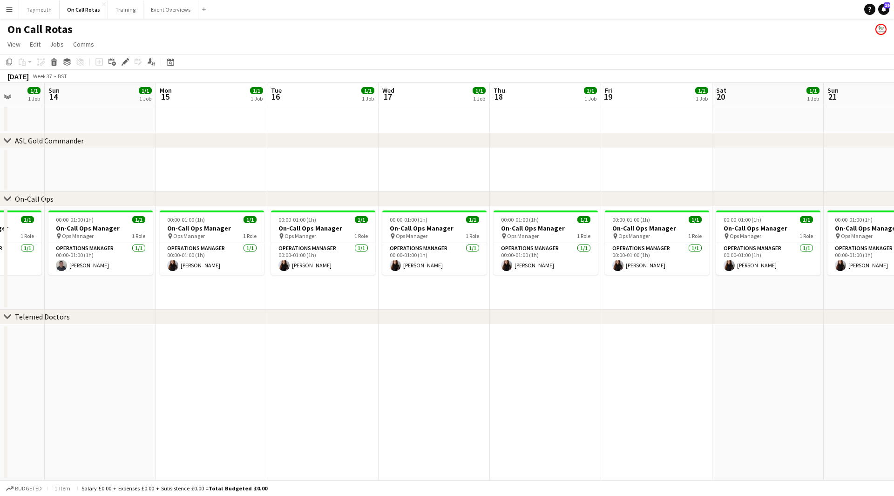
click at [579, 352] on app-calendar-viewport "Thu 11 1/1 1 Job Fri 12 1/1 1 Job Sat 13 1/1 1 Job Sun 14 1/1 1 Job Mon 15 1/1 …" at bounding box center [447, 281] width 894 height 397
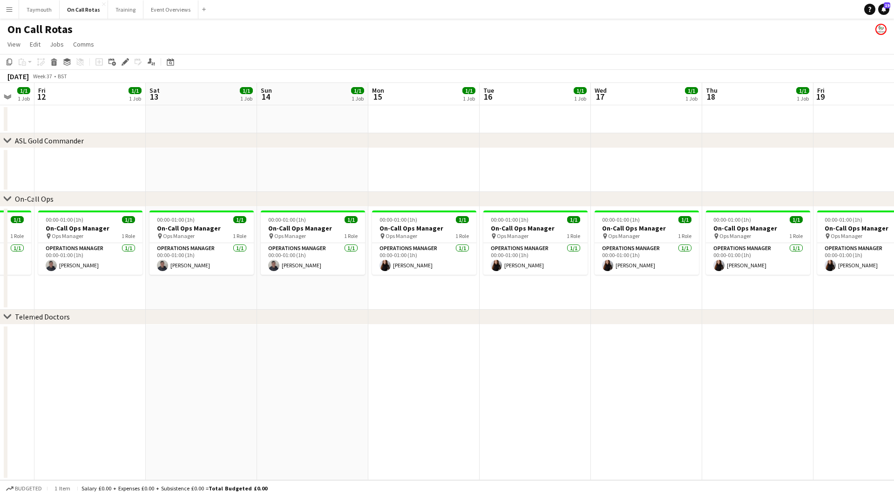
click at [575, 346] on app-calendar-viewport "Tue 9 1/1 1 Job Wed 10 1/1 1 Job Thu 11 1/1 1 Job Fri 12 1/1 1 Job Sat 13 1/1 1…" at bounding box center [447, 281] width 894 height 397
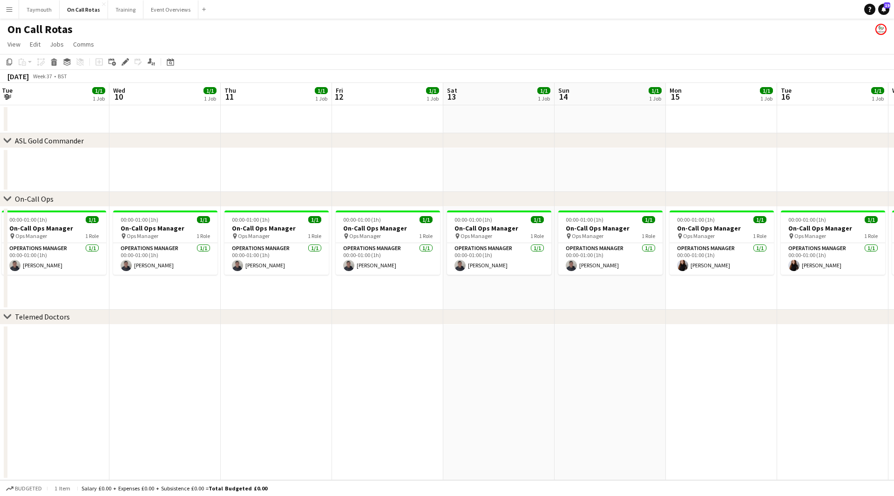
click at [660, 335] on app-calendar-viewport "Sun 7 1/1 1 Job Mon 8 1/1 1 Job Tue 9 1/1 1 Job Wed 10 1/1 1 Job Thu 11 1/1 1 J…" at bounding box center [447, 281] width 894 height 397
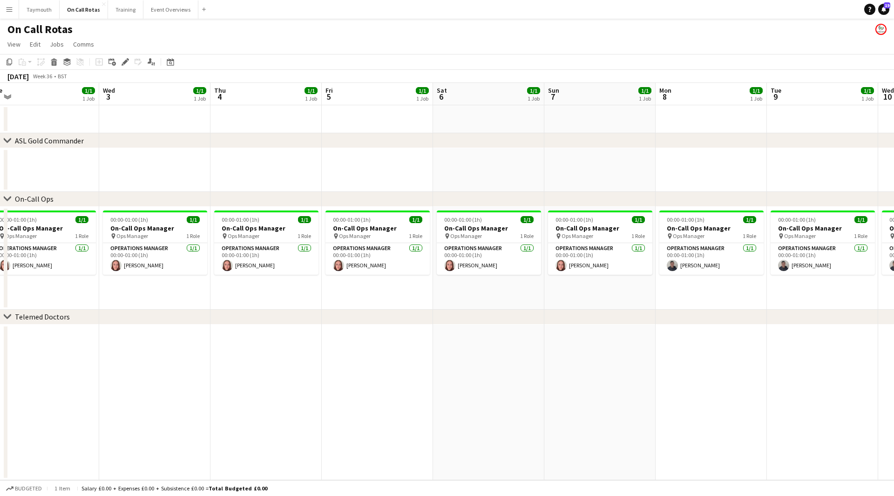
click at [596, 354] on app-calendar-viewport "Sun 31 1/4 2 Jobs Mon 1 1/1 1 Job Tue 2 1/1 1 Job Wed 3 1/1 1 Job Thu 4 1/1 1 J…" at bounding box center [447, 281] width 894 height 397
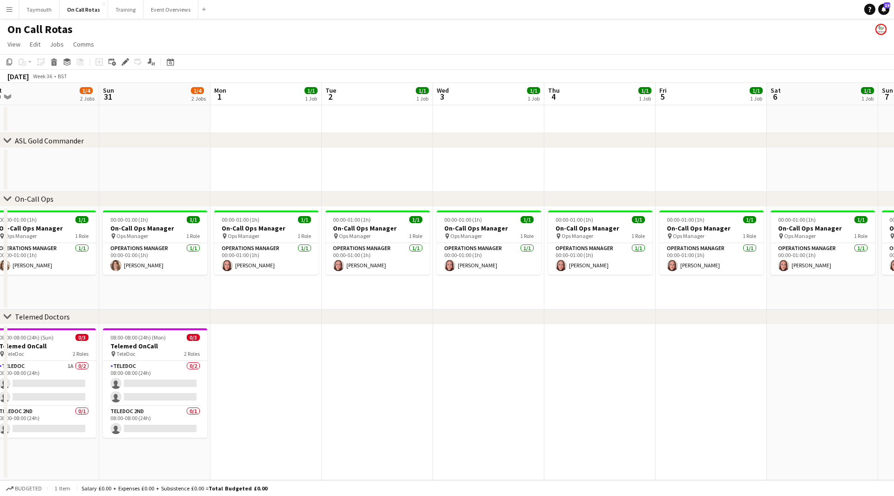
scroll to position [0, 297]
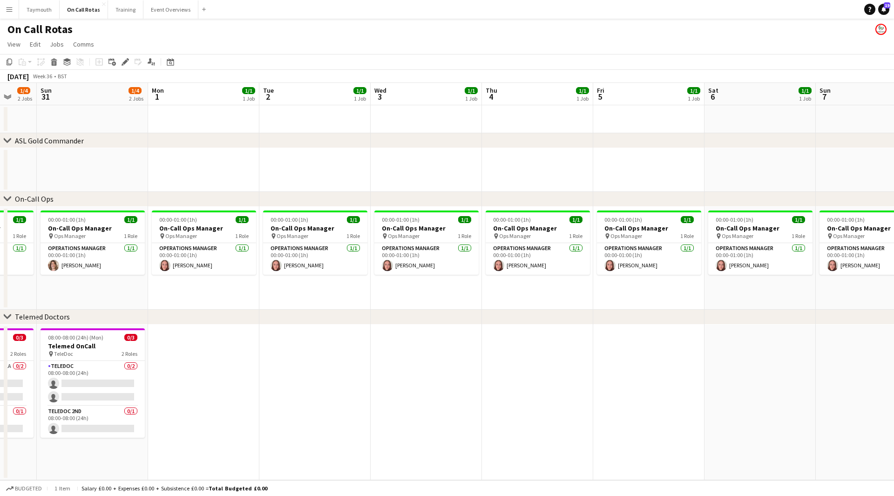
click at [640, 377] on app-calendar-viewport "Thu 28 1/4 2 Jobs Fri 29 1/4 2 Jobs Sat 30 1/4 2 Jobs Sun 31 1/4 2 Jobs Mon 1 1…" at bounding box center [447, 281] width 894 height 397
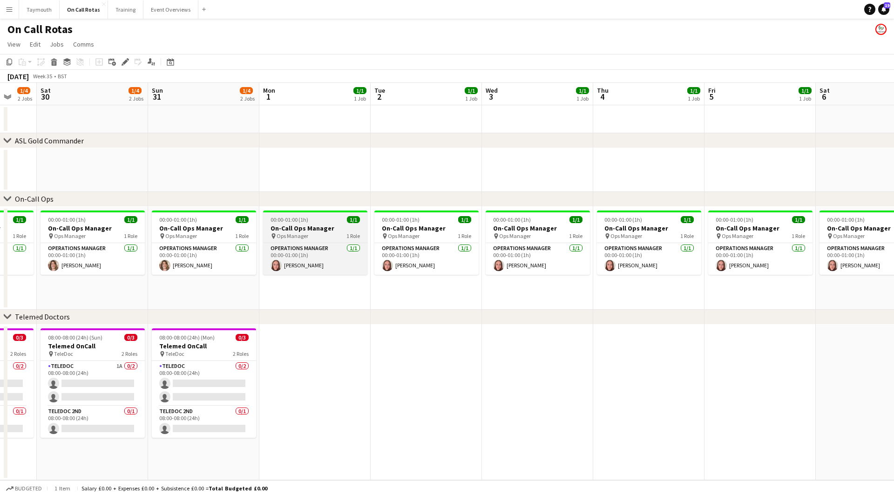
click at [311, 224] on h3 "On-Call Ops Manager" at bounding box center [315, 228] width 104 height 8
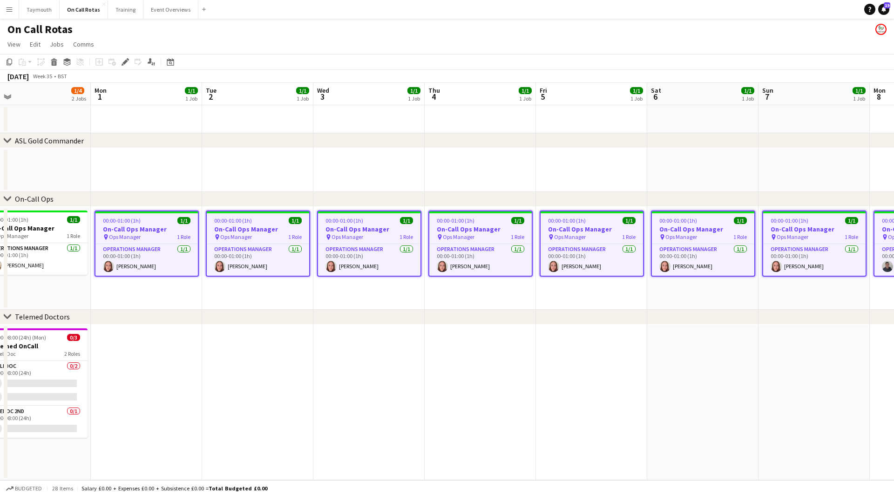
click at [103, 376] on app-calendar-viewport "Wed 27 2/4 2 Jobs Thu 28 1/4 2 Jobs Fri 29 1/4 2 Jobs Sat 30 1/4 2 Jobs Sun 31 …" at bounding box center [447, 281] width 894 height 397
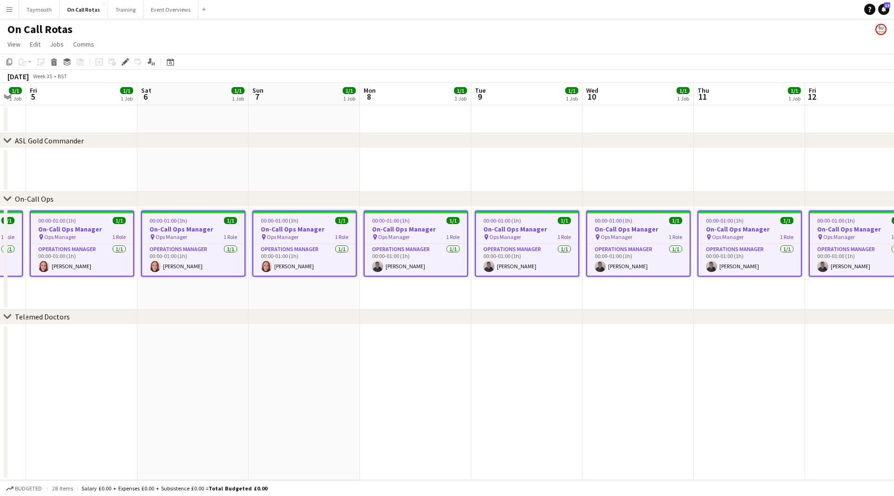
click at [216, 386] on app-calendar-viewport "Tue 2 1/1 1 Job Wed 3 1/1 1 Job Thu 4 1/1 1 Job Fri 5 1/1 1 Job Sat 6 1/1 1 Job…" at bounding box center [447, 281] width 894 height 397
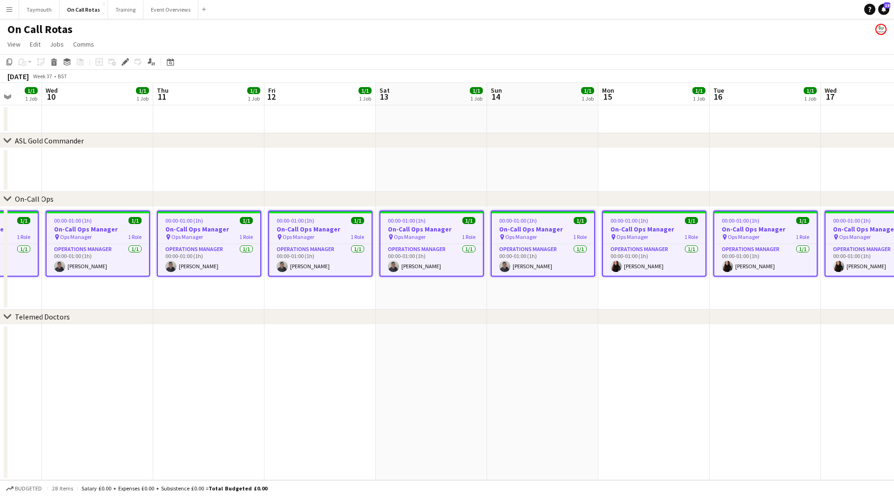
click at [160, 393] on app-calendar-viewport "Sun 7 1/1 1 Job Mon 8 1/1 1 Job Tue 9 1/1 1 Job Wed 10 1/1 1 Job Thu 11 1/1 1 J…" at bounding box center [447, 281] width 894 height 397
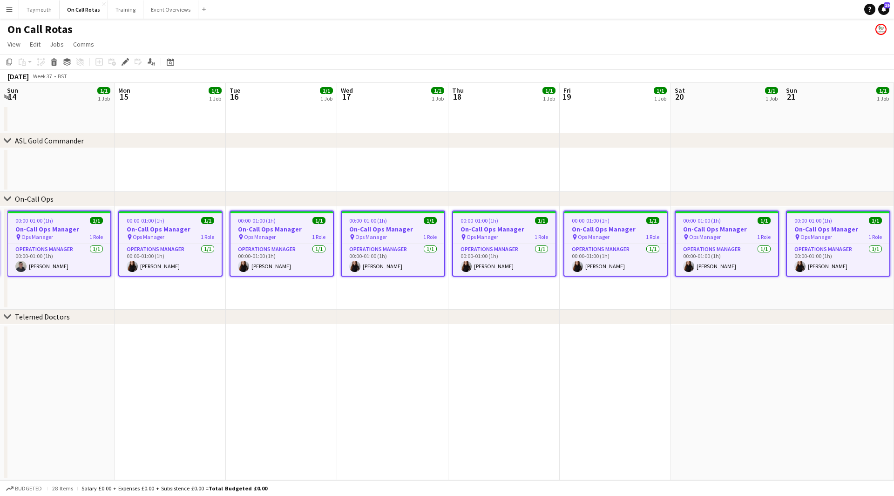
click at [91, 375] on app-calendar-viewport "Thu 11 1/1 1 Job Fri 12 1/1 1 Job Sat 13 1/1 1 Job Sun 14 1/1 1 Job Mon 15 1/1 …" at bounding box center [447, 281] width 894 height 397
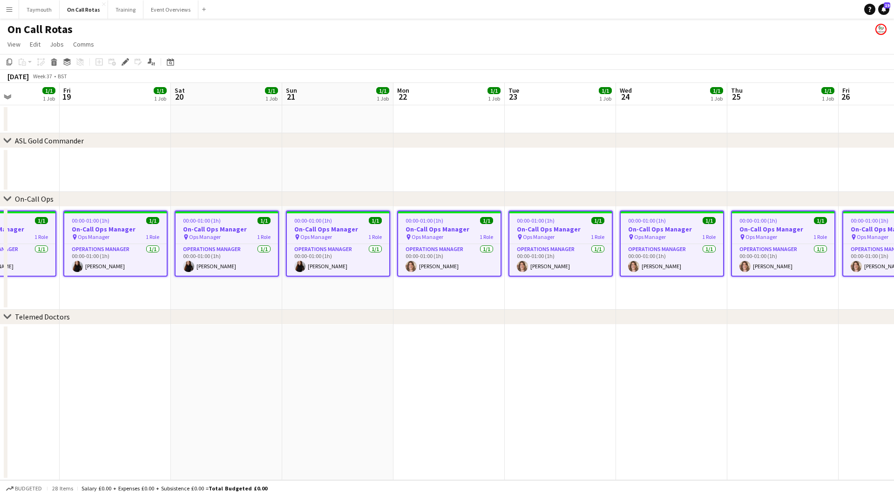
click at [112, 367] on app-calendar-viewport "Tue 16 1/1 1 Job Wed 17 1/1 1 Job Thu 18 1/1 1 Job Fri 19 1/1 1 Job Sat 20 1/1 …" at bounding box center [447, 281] width 894 height 397
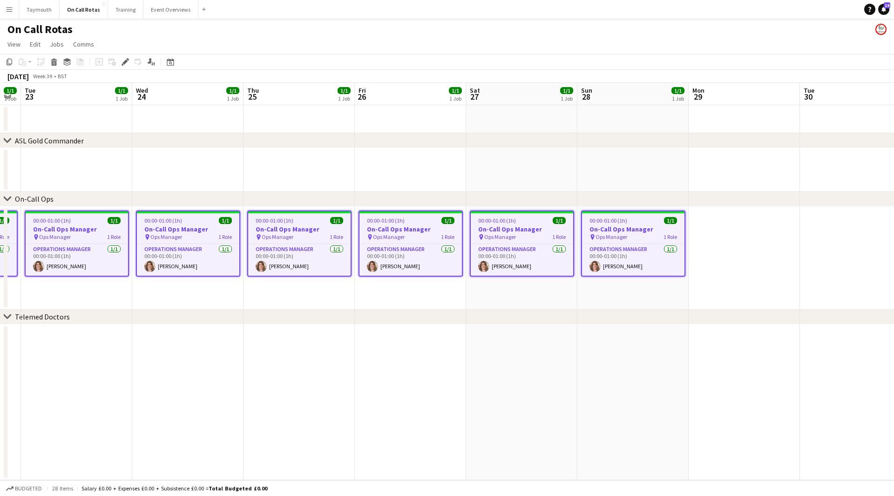
click at [155, 359] on app-calendar-viewport "Sat 20 1/1 1 Job Sun 21 1/1 1 Job Mon 22 1/1 1 Job Tue 23 1/1 1 Job Wed 24 1/1 …" at bounding box center [447, 281] width 894 height 397
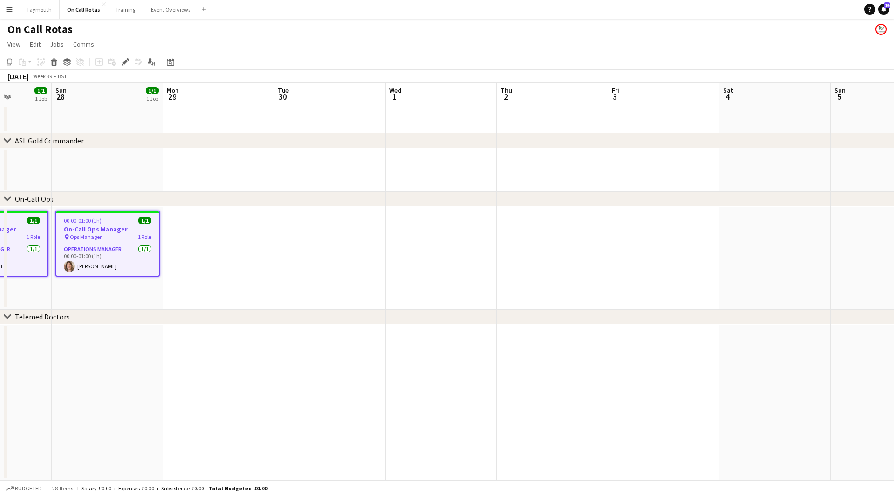
scroll to position [0, 282]
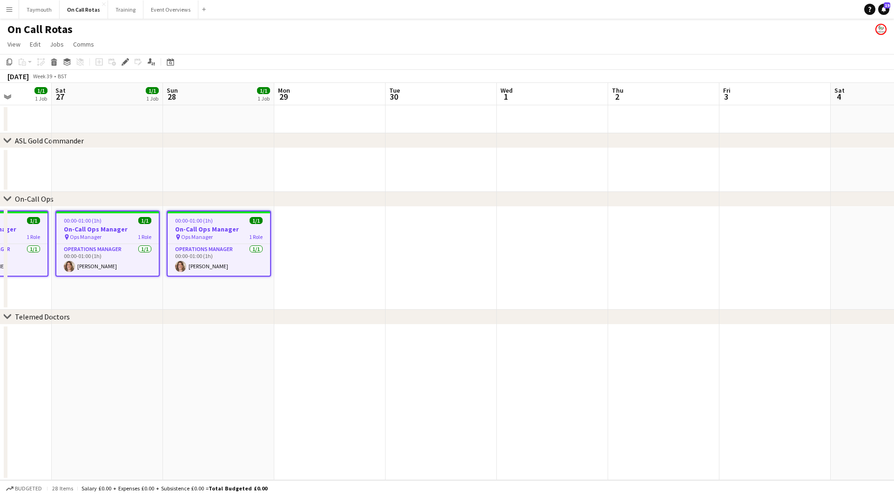
click at [350, 235] on app-date-cell at bounding box center [329, 258] width 111 height 103
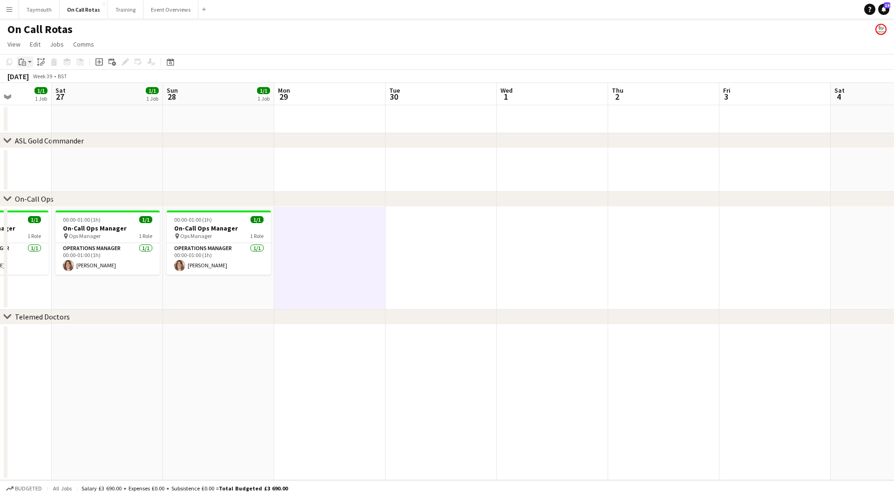
click at [20, 61] on icon "Paste" at bounding box center [22, 61] width 7 height 7
click at [36, 94] on link "Paste with crew Ctrl+Shift+V" at bounding box center [69, 95] width 88 height 8
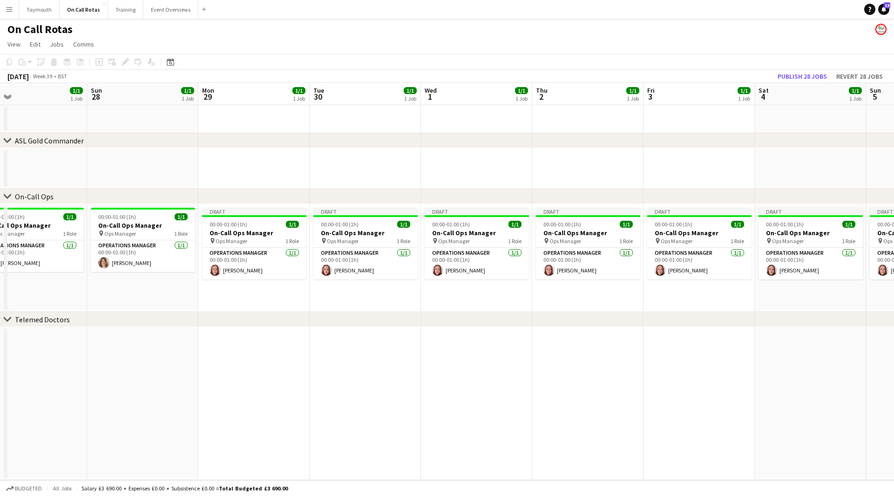
click at [209, 346] on app-calendar-viewport "Wed 24 1/1 1 Job Thu 25 1/1 1 Job Fri 26 1/1 1 Job Sat 27 1/1 1 Job Sun 28 1/1 …" at bounding box center [447, 281] width 894 height 397
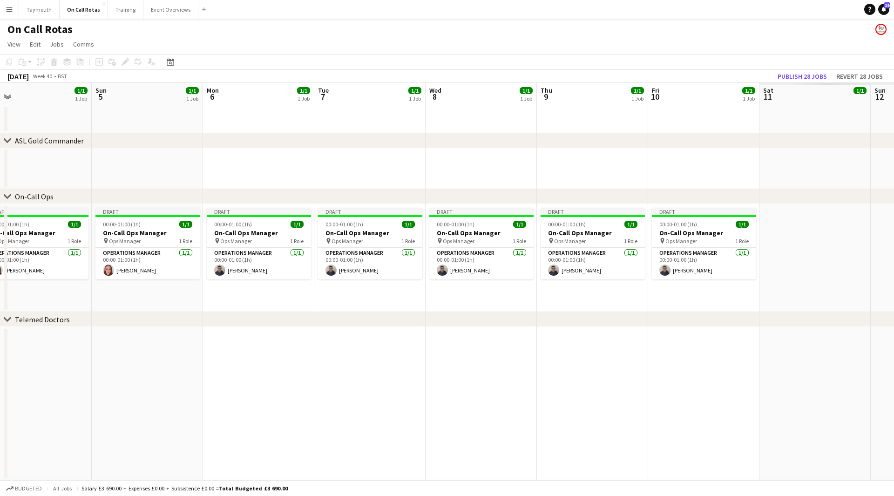
click at [137, 334] on app-calendar-viewport "Wed 1 1/1 1 Job Thu 2 1/1 1 Job Fri 3 1/1 1 Job Sat 4 1/1 1 Job Sun 5 1/1 1 Job…" at bounding box center [447, 281] width 894 height 397
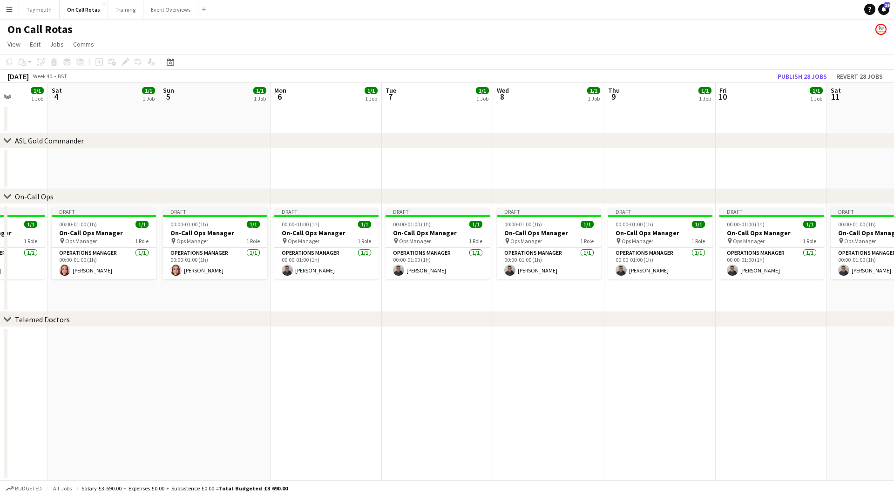
click at [155, 337] on app-calendar-viewport "Wed 1 1/1 1 Job Thu 2 1/1 1 Job Fri 3 1/1 1 Job Sat 4 1/1 1 Job Sun 5 1/1 1 Job…" at bounding box center [447, 281] width 894 height 397
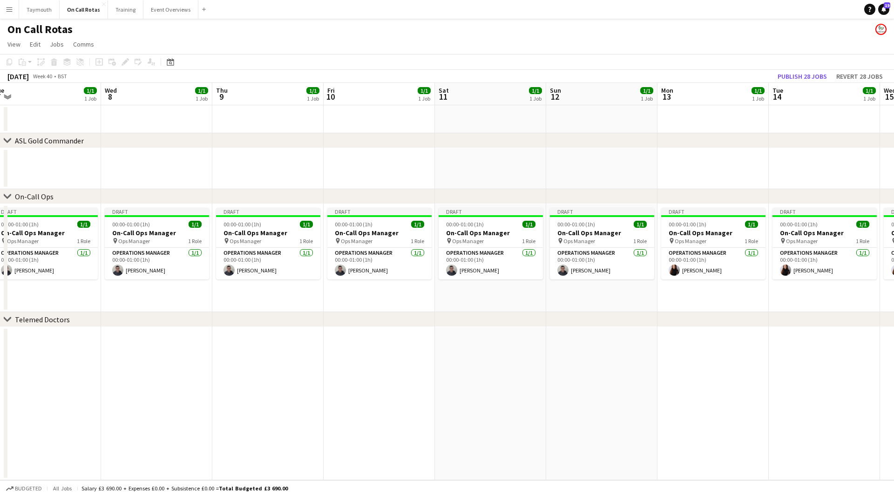
click at [220, 342] on app-calendar-viewport "Sat 4 1/1 1 Job Sun 5 1/1 1 Job Mon 6 1/1 1 Job Tue 7 1/1 1 Job Wed 8 1/1 1 Job…" at bounding box center [447, 281] width 894 height 397
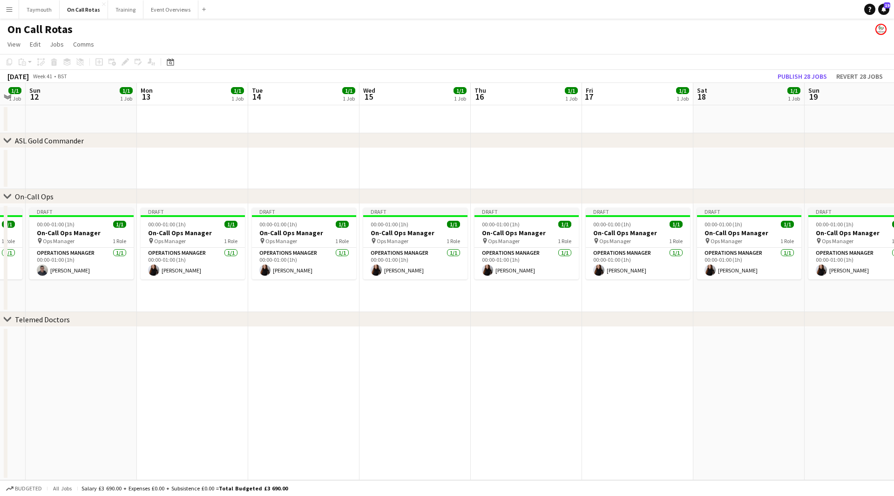
click at [239, 329] on app-calendar-viewport "Thu 9 1/1 1 Job Fri 10 1/1 1 Job Sat 11 1/1 1 Job Sun 12 1/1 1 Job Mon 13 1/1 1…" at bounding box center [447, 281] width 894 height 397
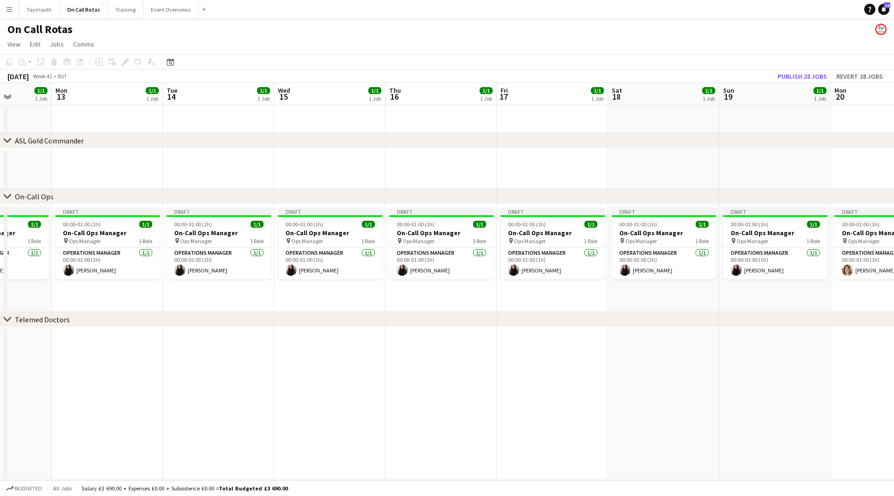
click at [573, 321] on div "chevron-right Telemed Doctors" at bounding box center [447, 319] width 894 height 15
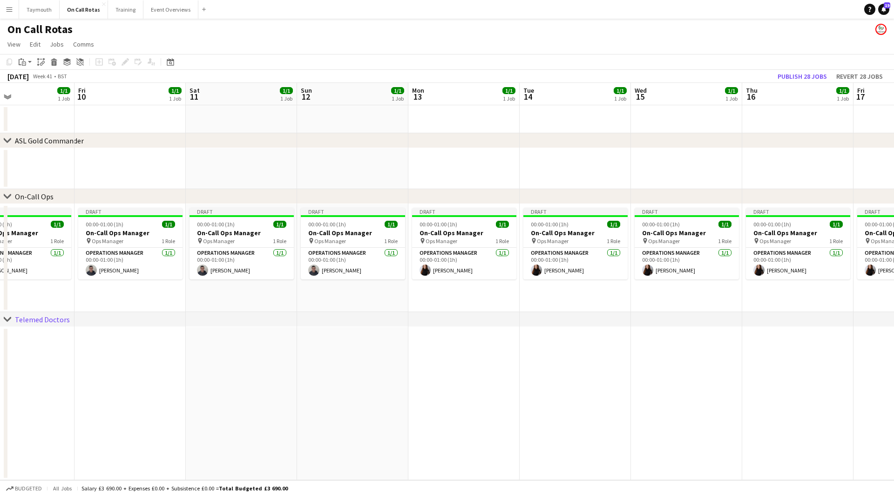
click at [741, 354] on app-calendar-viewport "Tue 7 1/1 1 Job Wed 8 1/1 1 Job Thu 9 1/1 1 Job Fri 10 1/1 1 Job Sat 11 1/1 1 J…" at bounding box center [447, 281] width 894 height 397
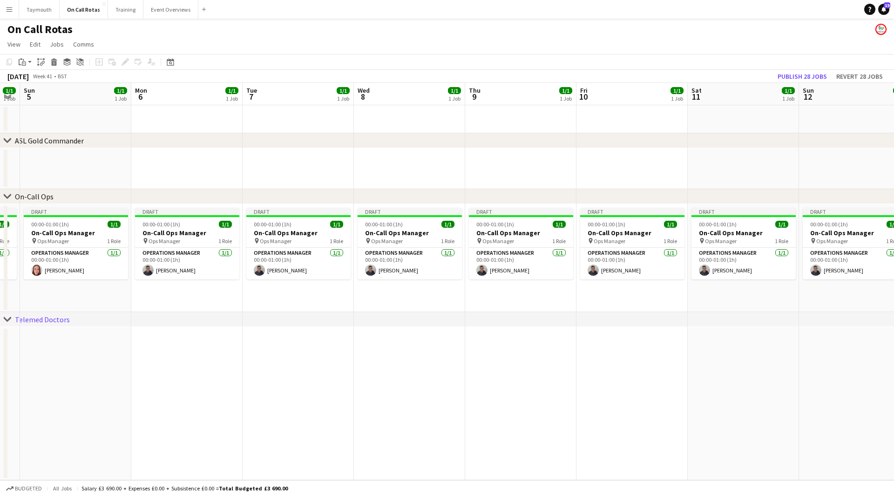
click at [869, 349] on app-calendar-viewport "Fri 3 1/1 1 Job Sat 4 1/1 1 Job Sun 5 1/1 1 Job Mon 6 1/1 1 Job Tue 7 1/1 1 Job…" at bounding box center [447, 281] width 894 height 397
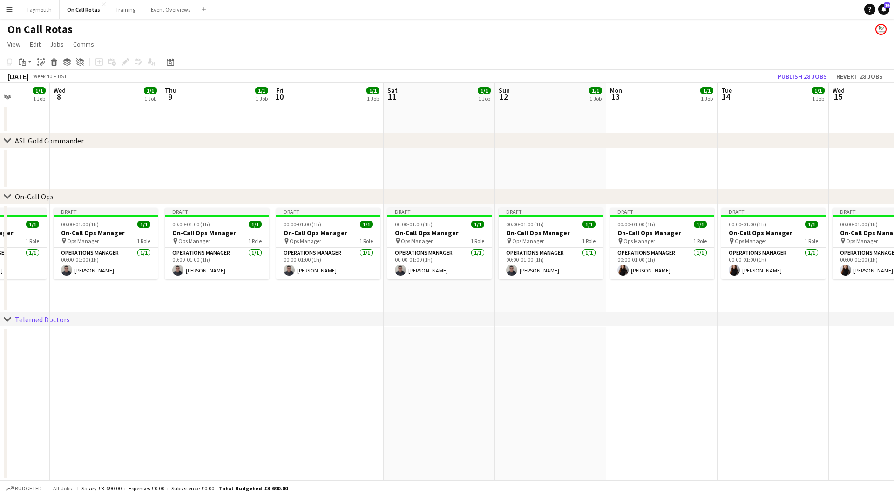
click at [27, 357] on app-calendar-viewport "Sat 4 1/1 1 Job Sun 5 1/1 1 Job Mon 6 1/1 1 Job Tue 7 1/1 1 Job Wed 8 1/1 1 Job…" at bounding box center [447, 281] width 894 height 397
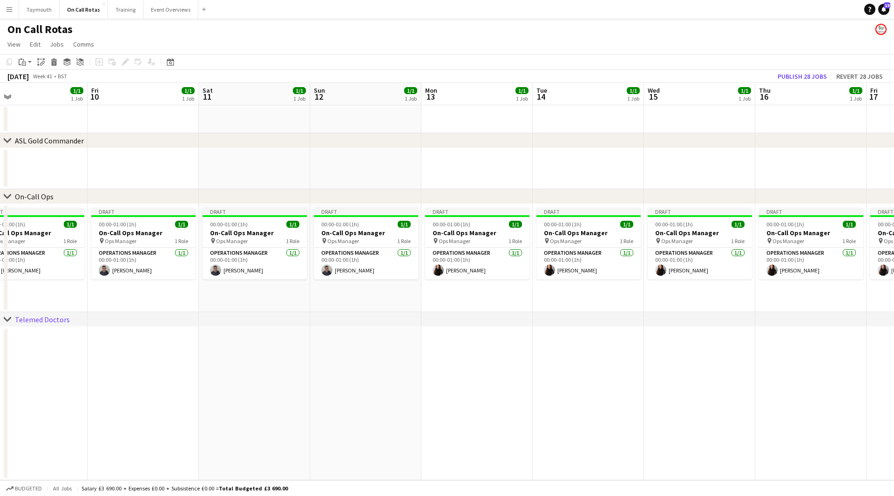
click at [106, 351] on app-calendar-viewport "Mon 6 1/1 1 Job Tue 7 1/1 1 Job Wed 8 1/1 1 Job Thu 9 1/1 1 Job Fri 10 1/1 1 Jo…" at bounding box center [447, 281] width 894 height 397
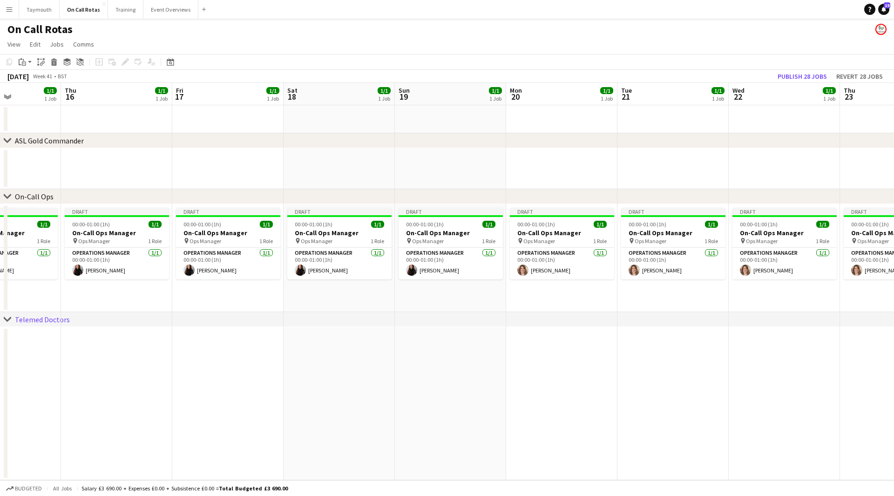
click at [214, 344] on app-calendar-viewport "Sun 12 1/1 1 Job Mon 13 1/1 1 Job Tue 14 1/1 1 Job Wed 15 1/1 1 Job Thu 16 1/1 …" at bounding box center [447, 281] width 894 height 397
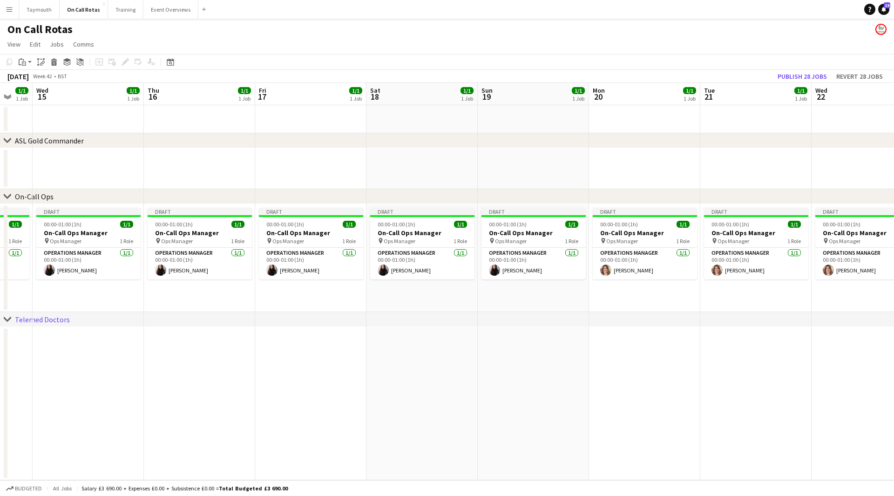
click at [303, 330] on app-calendar-viewport "Sun 12 1/1 1 Job Mon 13 1/1 1 Job Tue 14 1/1 1 Job Wed 15 1/1 1 Job Thu 16 1/1 …" at bounding box center [447, 281] width 894 height 397
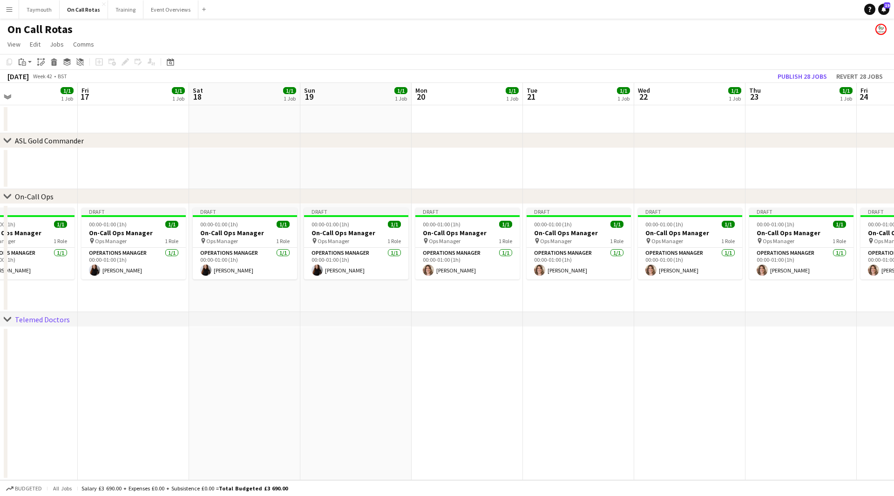
click at [258, 330] on div "chevron-right ASL Gold Commander chevron-right On-Call Ops chevron-right Teleme…" at bounding box center [447, 281] width 894 height 397
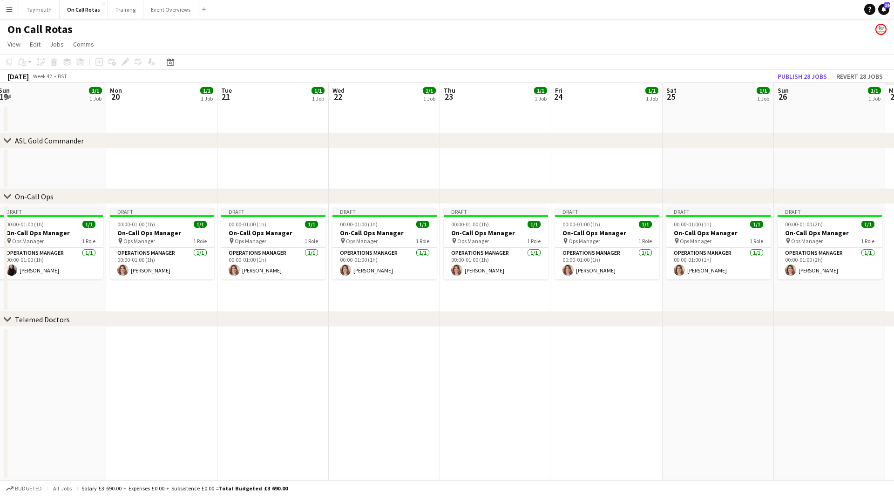
click at [301, 332] on app-calendar-viewport "Thu 16 1/1 1 Job Fri 17 1/1 1 Job Sat 18 1/1 1 Job Sun 19 1/1 1 Job Mon 20 1/1 …" at bounding box center [447, 281] width 894 height 397
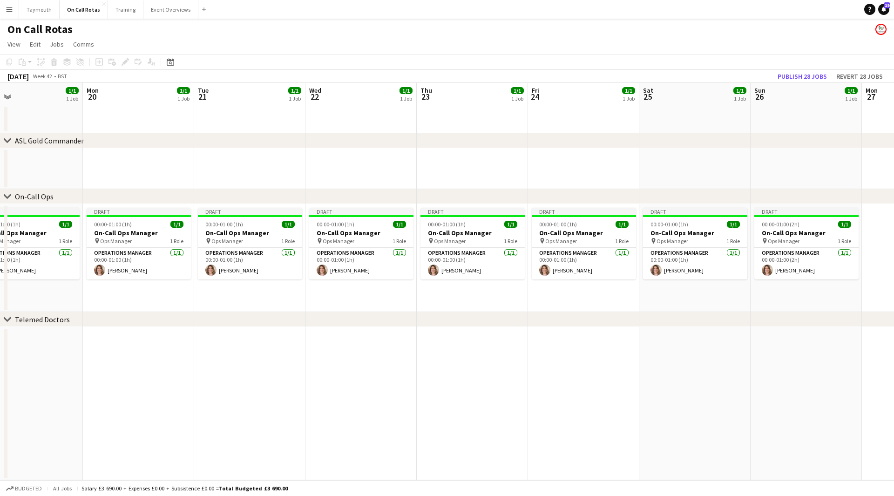
click at [260, 329] on app-calendar-viewport "Thu 16 1/1 1 Job Fri 17 1/1 1 Job Sat 18 1/1 1 Job Sun 19 1/1 1 Job Mon 20 1/1 …" at bounding box center [447, 281] width 894 height 397
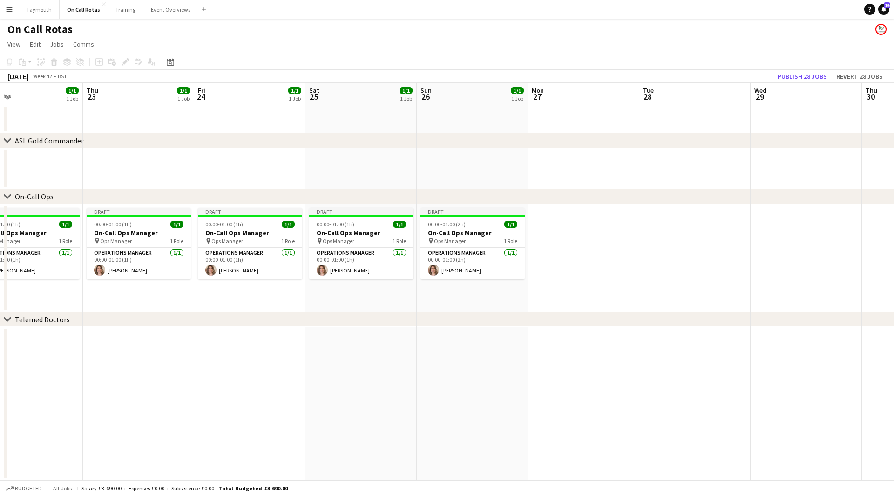
scroll to position [0, 371]
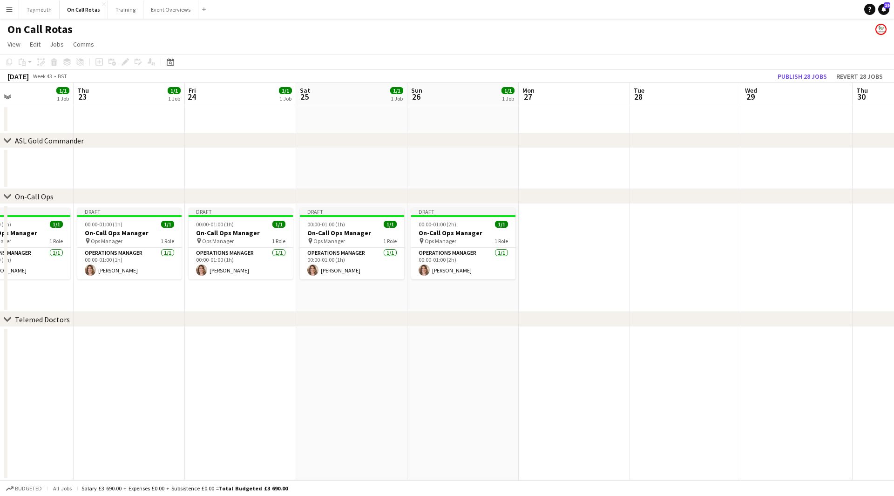
click at [370, 326] on div "chevron-right Telemed Doctors" at bounding box center [447, 319] width 894 height 15
click at [553, 253] on app-date-cell at bounding box center [574, 258] width 111 height 108
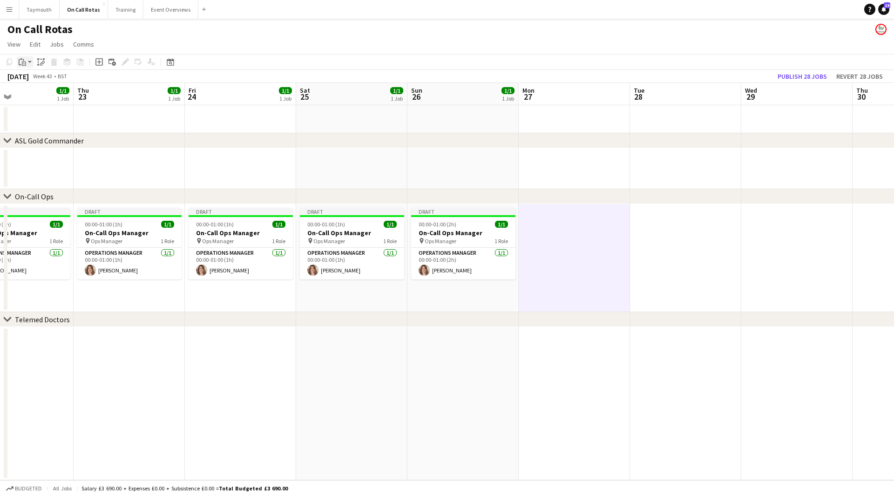
click at [26, 57] on div "Paste" at bounding box center [22, 61] width 11 height 11
click at [34, 94] on link "Paste with crew Ctrl+Shift+V" at bounding box center [69, 95] width 88 height 8
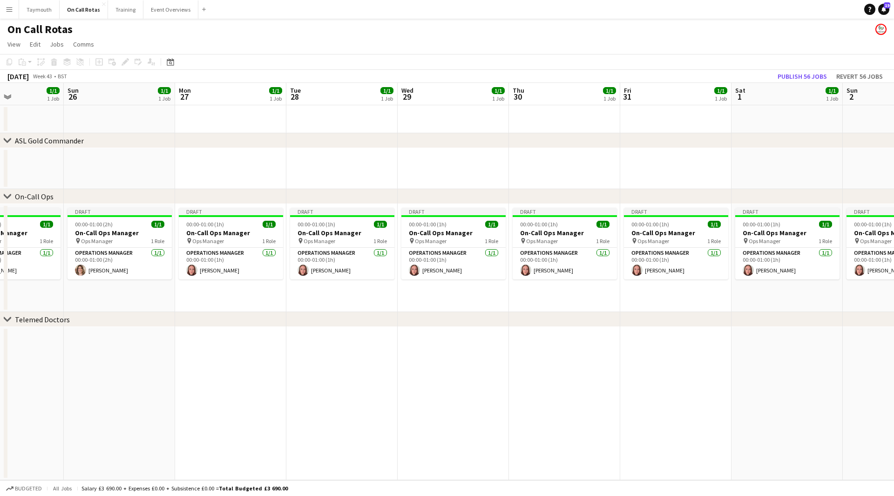
click at [299, 340] on app-calendar-viewport "Wed 22 1/1 1 Job Thu 23 1/1 1 Job Fri 24 1/1 1 Job Sat 25 1/1 1 Job Sun 26 1/1 …" at bounding box center [447, 281] width 894 height 397
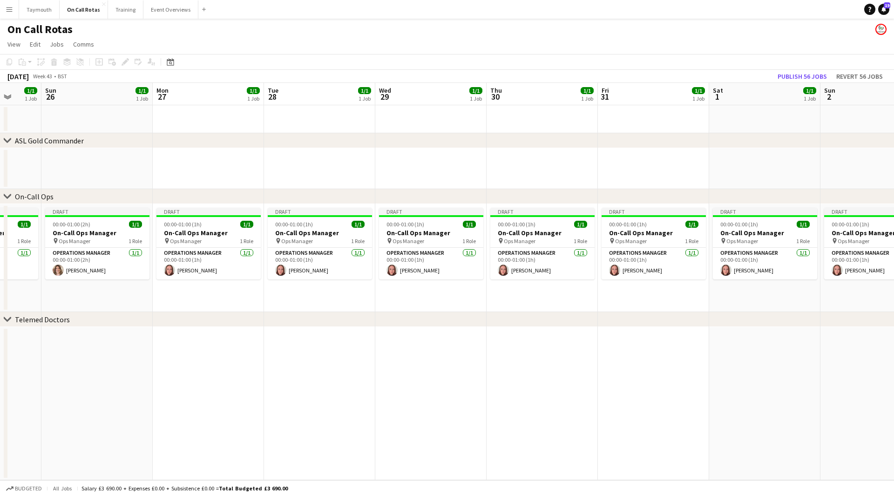
click at [280, 325] on div "chevron-right ASL Gold Commander chevron-right On-Call Ops chevron-right Teleme…" at bounding box center [447, 281] width 894 height 397
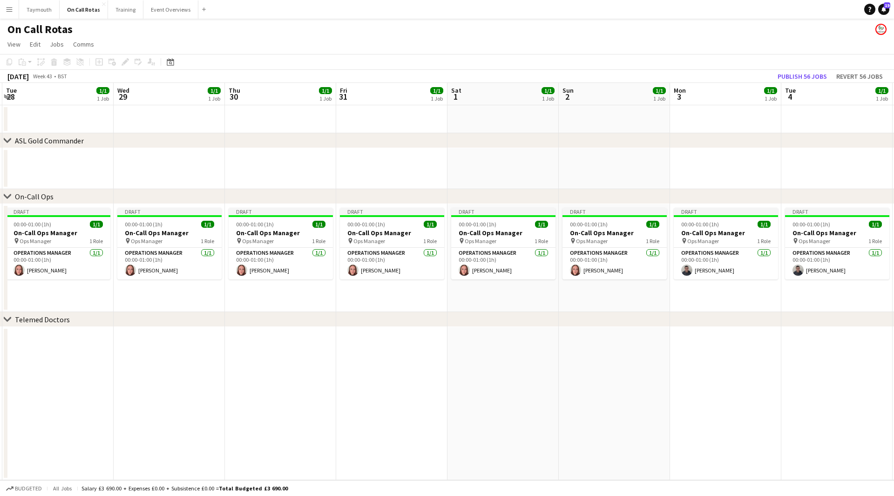
click at [338, 339] on app-calendar-viewport "Sat 25 1/1 1 Job Sun 26 1/1 1 Job Mon 27 1/1 1 Job Tue 28 1/1 1 Job Wed 29 1/1 …" at bounding box center [447, 281] width 894 height 397
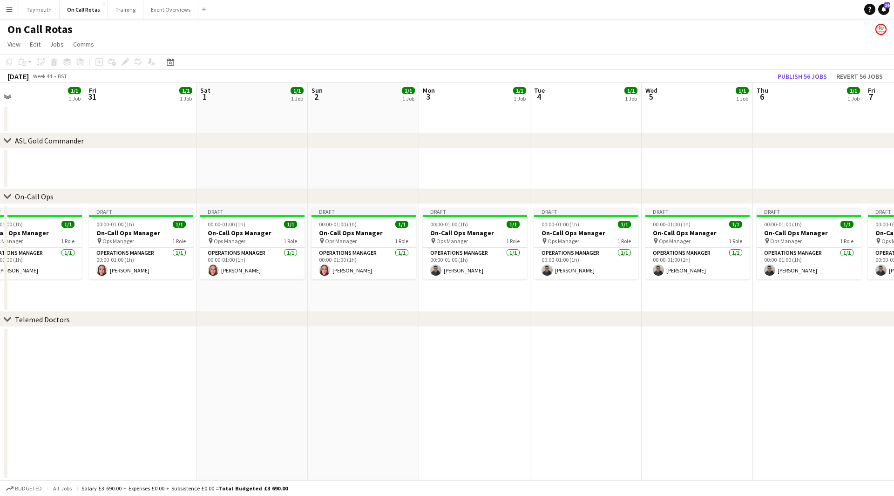
click at [288, 337] on div "chevron-right ASL Gold Commander chevron-right On-Call Ops chevron-right Teleme…" at bounding box center [447, 281] width 894 height 397
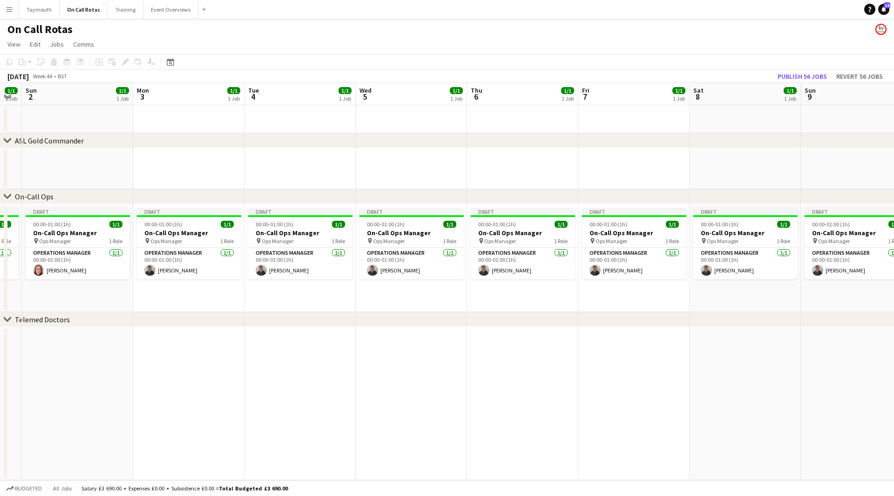
click at [272, 353] on app-calendar-viewport "Thu 30 1/1 1 Job Fri 31 1/1 1 Job Sat 1 1/1 1 Job Sun 2 1/1 1 Job Mon 3 1/1 1 J…" at bounding box center [447, 281] width 894 height 397
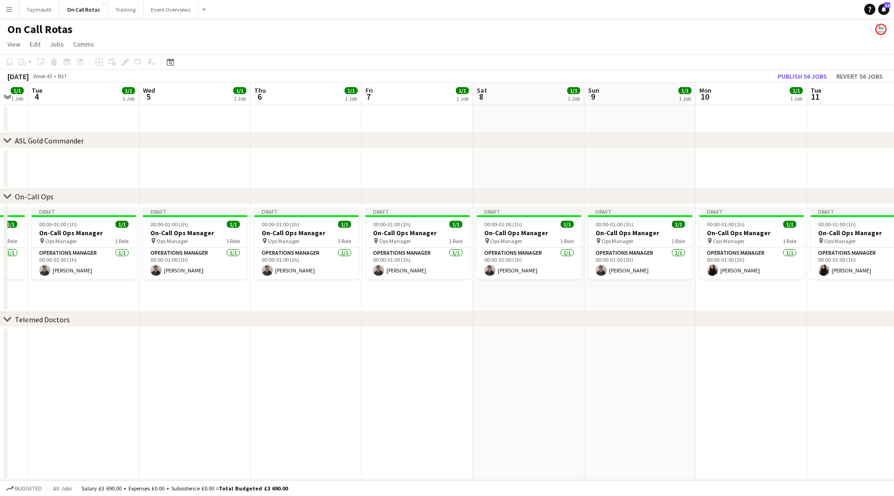
click at [265, 339] on app-calendar-viewport "Sat 1 1/1 1 Job Sun 2 1/1 1 Job Mon 3 1/1 1 Job Tue 4 1/1 1 Job Wed 5 1/1 1 Job…" at bounding box center [447, 281] width 894 height 397
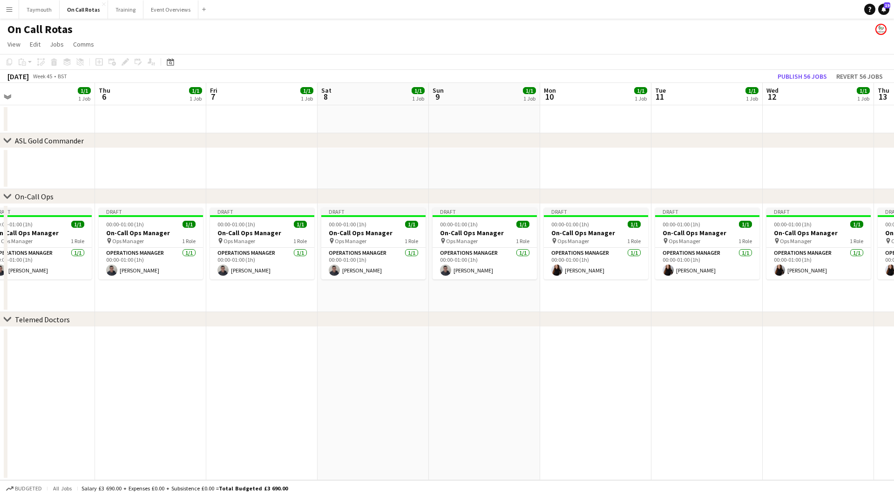
scroll to position [0, 316]
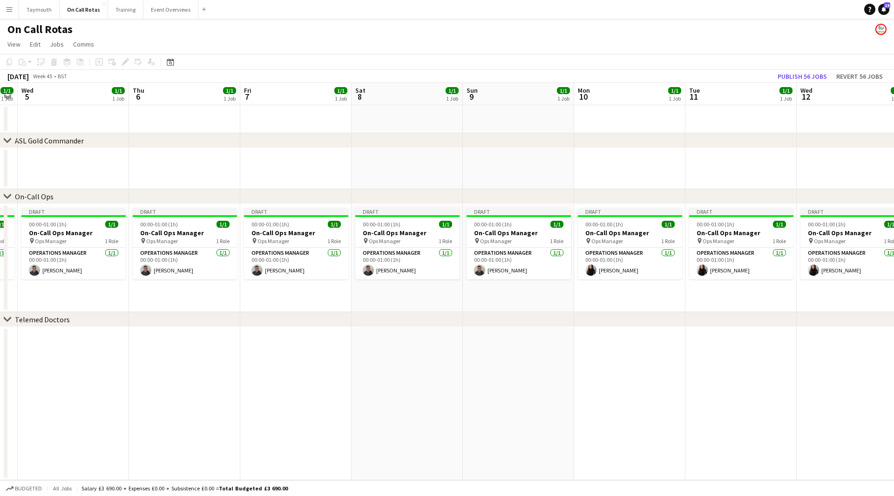
click at [369, 337] on app-calendar-viewport "Sun 2 1/1 1 Job Mon 3 1/1 1 Job Tue 4 1/1 1 Job Wed 5 1/1 1 Job Thu 6 1/1 1 Job…" at bounding box center [447, 281] width 894 height 397
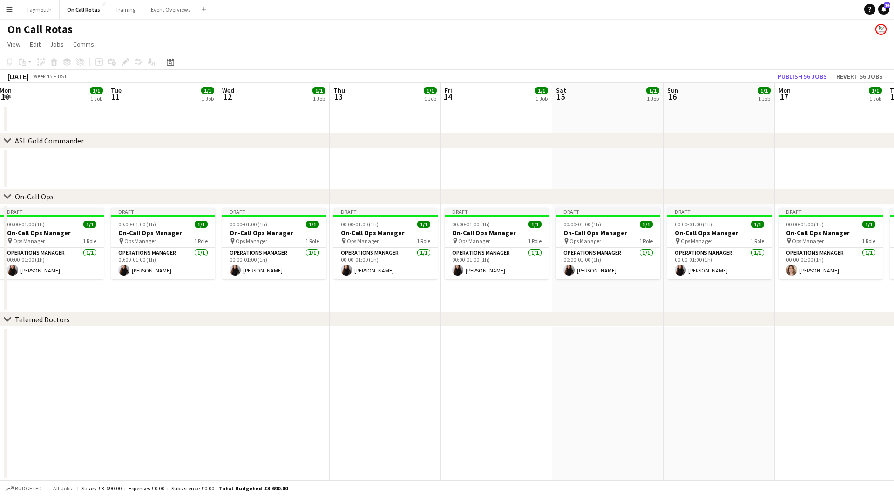
click at [233, 345] on app-calendar-viewport "Fri 7 1/1 1 Job Sat 8 1/1 1 Job Sun 9 1/1 1 Job Mon 10 1/1 1 Job Tue 11 1/1 1 J…" at bounding box center [447, 281] width 894 height 397
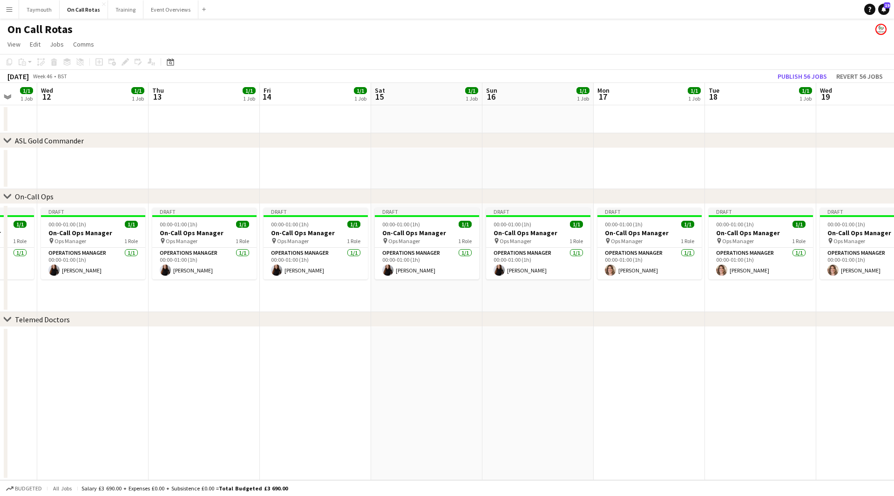
click at [245, 329] on app-calendar-viewport "Sun 9 1/1 1 Job Mon 10 1/1 1 Job Tue 11 1/1 1 Job Wed 12 1/1 1 Job Thu 13 1/1 1…" at bounding box center [447, 281] width 894 height 397
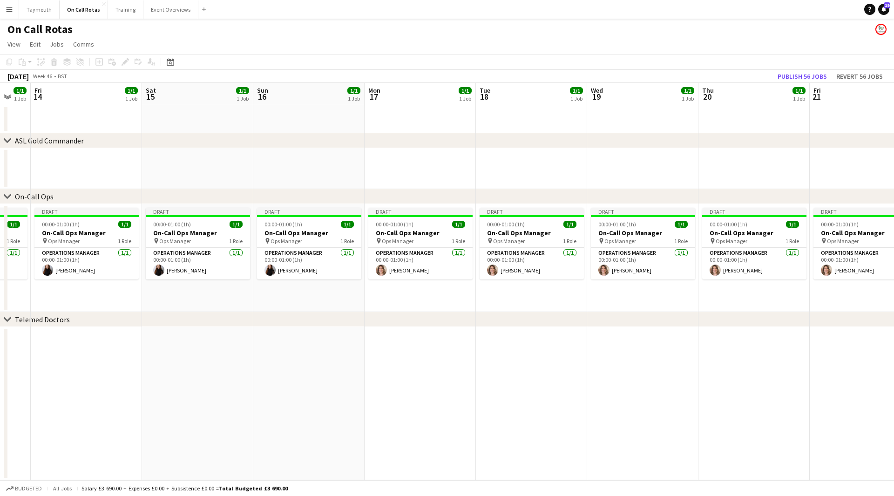
scroll to position [0, 354]
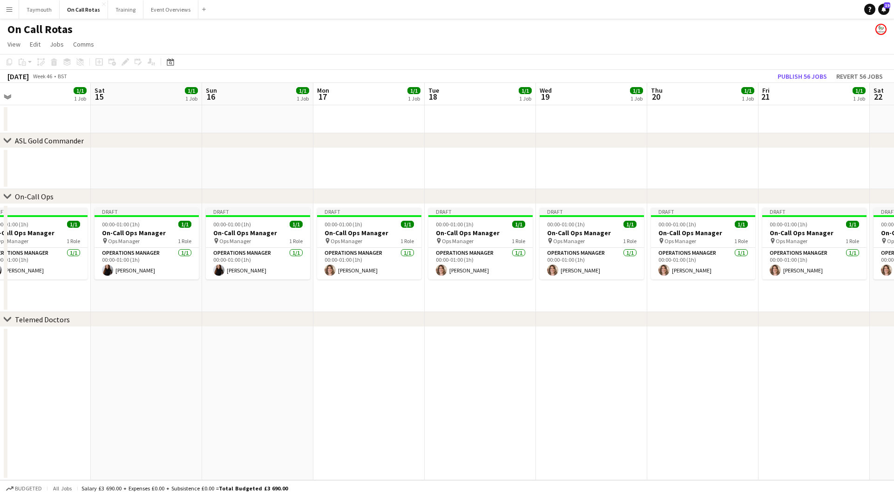
click at [338, 327] on app-calendar-viewport "Tue 11 1/1 1 Job Wed 12 1/1 1 Job Thu 13 1/1 1 Job Fri 14 1/1 1 Job Sat 15 1/1 …" at bounding box center [447, 281] width 894 height 397
click at [236, 314] on div "chevron-right Telemed Doctors" at bounding box center [447, 319] width 894 height 15
click at [234, 322] on div "chevron-right Telemed Doctors" at bounding box center [447, 319] width 894 height 15
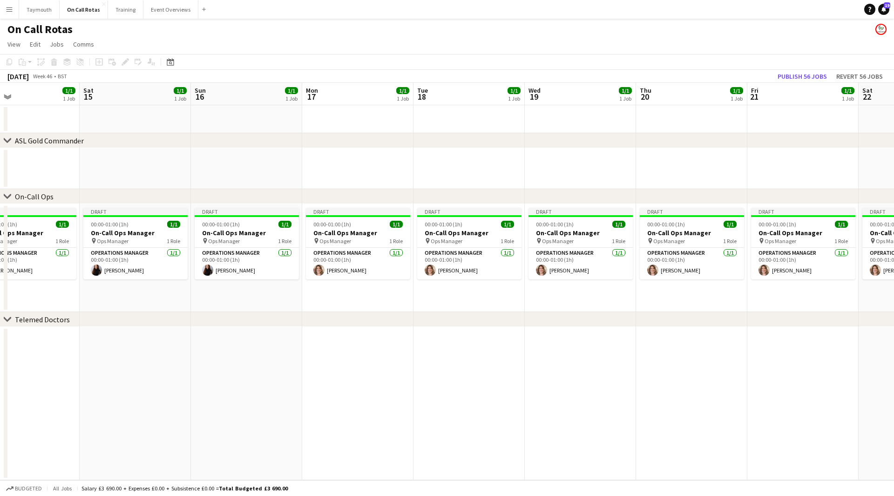
click at [200, 351] on app-calendar-viewport "Tue 11 1/1 1 Job Wed 12 1/1 1 Job Thu 13 1/1 1 Job Fri 14 1/1 1 Job Sat 15 1/1 …" at bounding box center [447, 281] width 894 height 397
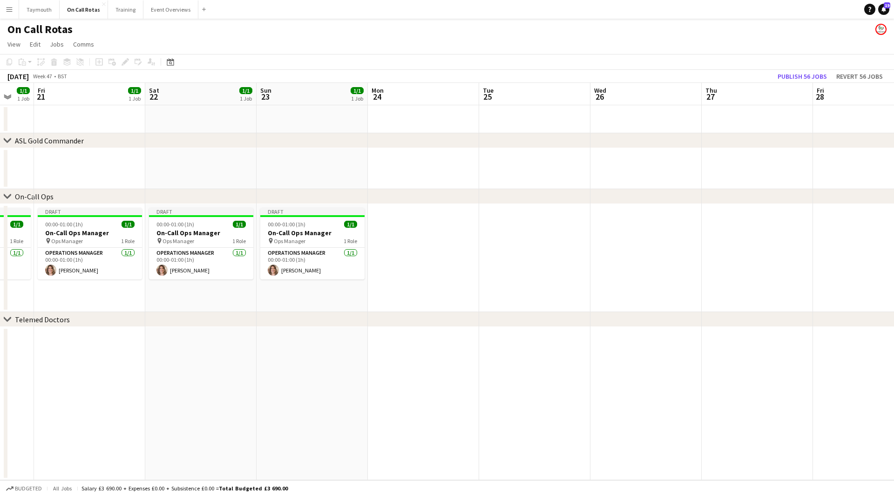
click at [301, 357] on app-calendar-viewport "Tue 18 1/1 1 Job Wed 19 1/1 1 Job Thu 20 1/1 1 Job Fri 21 1/1 1 Job Sat 22 1/1 …" at bounding box center [447, 281] width 894 height 397
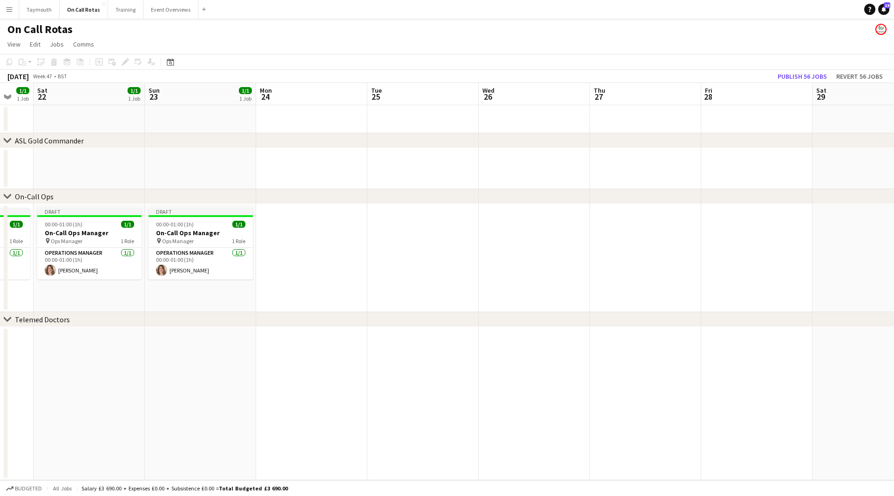
click at [319, 282] on app-date-cell at bounding box center [311, 258] width 111 height 108
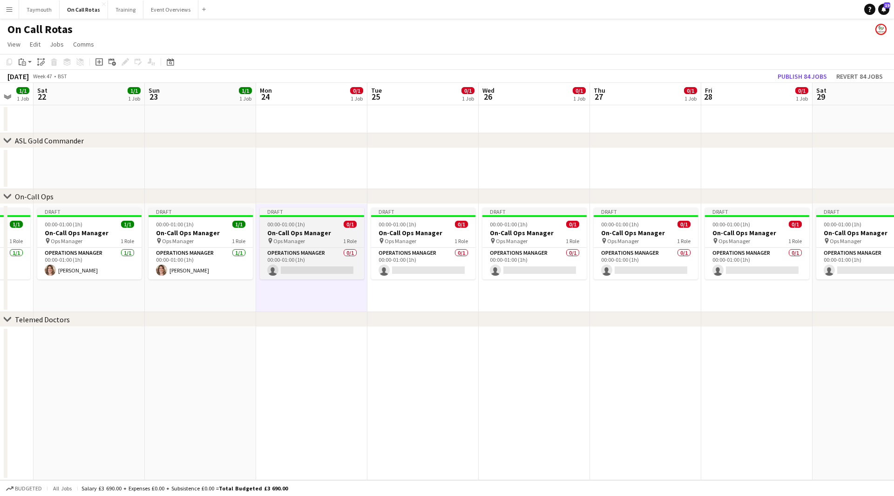
click at [305, 232] on h3 "On-Call Ops Manager" at bounding box center [312, 233] width 104 height 8
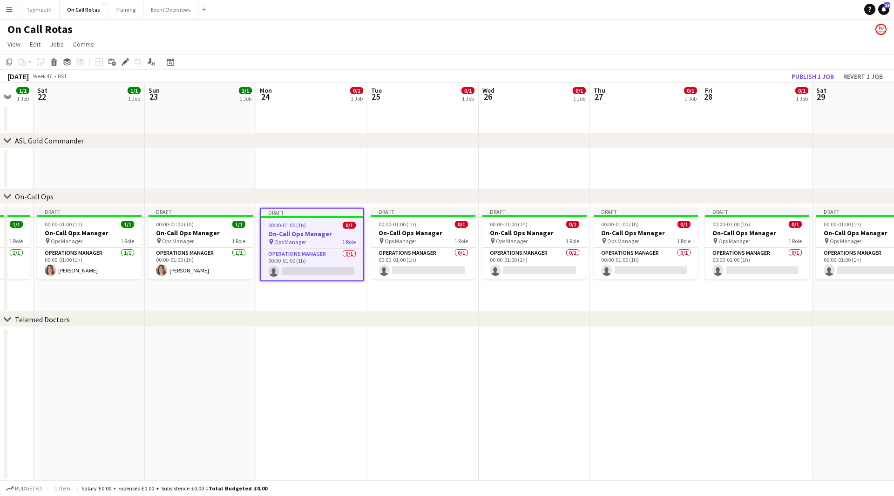
click at [115, 344] on app-calendar-viewport "Wed 19 1/1 1 Job Thu 20 1/1 1 Job Fri 21 1/1 1 Job Sat 22 1/1 1 Job Sun 23 1/1 …" at bounding box center [447, 281] width 894 height 397
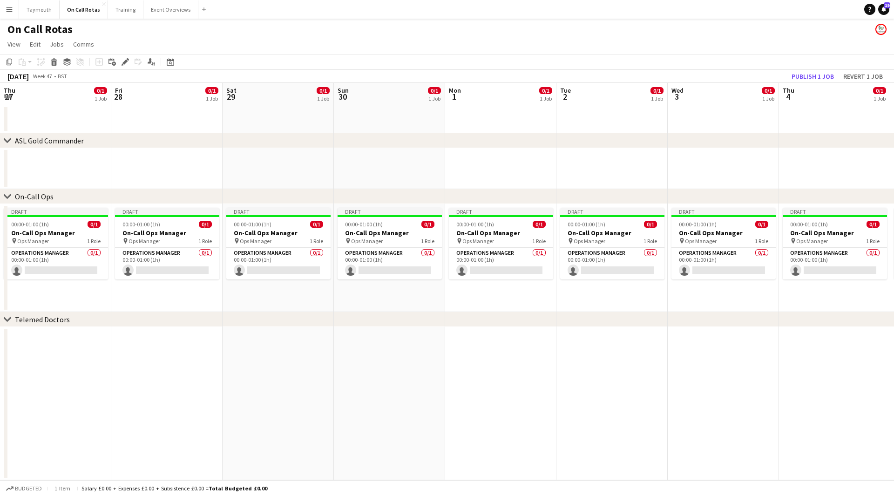
click at [350, 348] on app-calendar-viewport "Tue 25 0/1 1 Job Wed 26 0/1 1 Job Thu 27 0/1 1 Job Fri 28 0/1 1 Job Sat 29 0/1 …" at bounding box center [447, 281] width 894 height 397
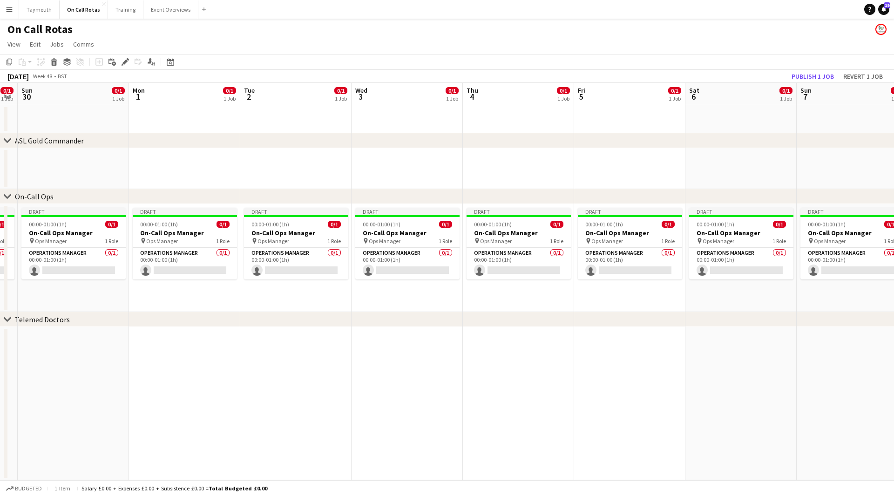
click at [196, 338] on div "chevron-right ASL Gold Commander chevron-right On-Call Ops chevron-right Teleme…" at bounding box center [447, 281] width 894 height 397
click at [387, 341] on div "chevron-right ASL Gold Commander chevron-right On-Call Ops chevron-right Teleme…" at bounding box center [447, 281] width 894 height 397
click at [398, 324] on div "chevron-right Telemed Doctors" at bounding box center [447, 319] width 894 height 15
click at [514, 316] on div "chevron-right Telemed Doctors" at bounding box center [447, 319] width 894 height 15
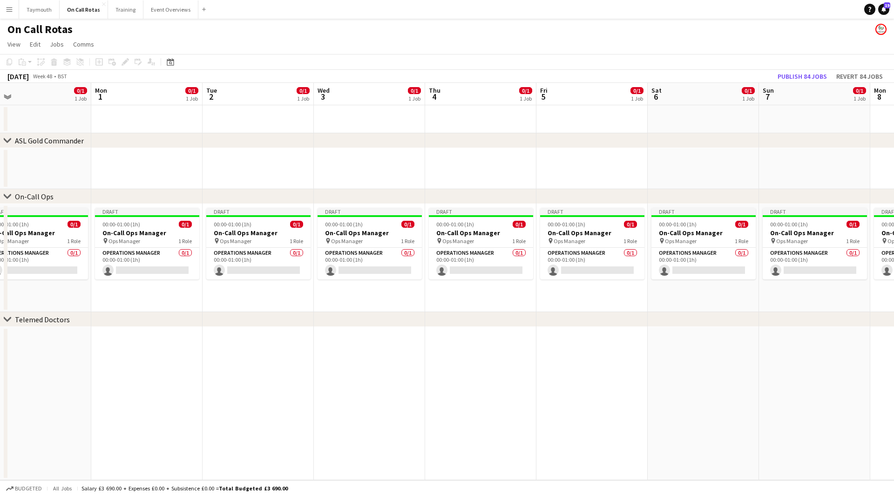
click at [344, 298] on app-calendar-viewport "Thu 27 0/1 1 Job Fri 28 0/1 1 Job Sat 29 0/1 1 Job Sun 30 0/1 1 Job Mon 1 0/1 1…" at bounding box center [447, 281] width 894 height 397
click at [331, 297] on app-calendar-viewport "Thu 4 0/1 1 Job Fri 5 0/1 1 Job Sat 6 0/1 1 Job Sun 7 0/1 1 Job Mon 8 0/1 1 Job…" at bounding box center [447, 281] width 894 height 397
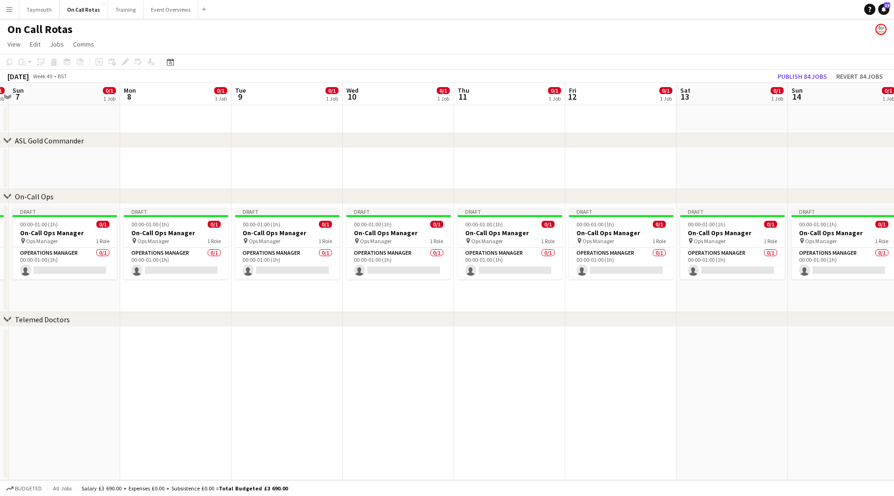
click at [303, 295] on app-calendar-viewport "Thu 4 0/1 1 Job Fri 5 0/1 1 Job Sat 6 0/1 1 Job Sun 7 0/1 1 Job Mon 8 0/1 1 Job…" at bounding box center [447, 281] width 894 height 397
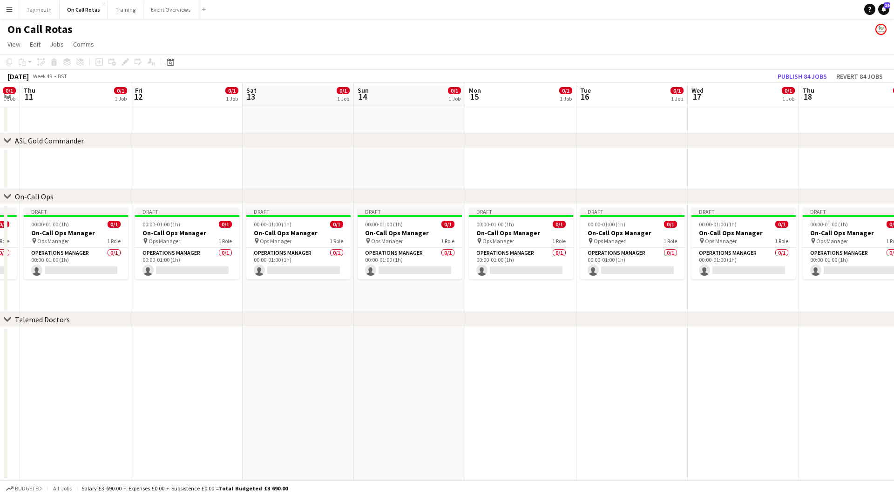
click at [332, 287] on app-calendar-viewport "Mon 8 0/1 1 Job Tue 9 0/1 1 Job Wed 10 0/1 1 Job Thu 11 0/1 1 Job Fri 12 0/1 1 …" at bounding box center [447, 281] width 894 height 397
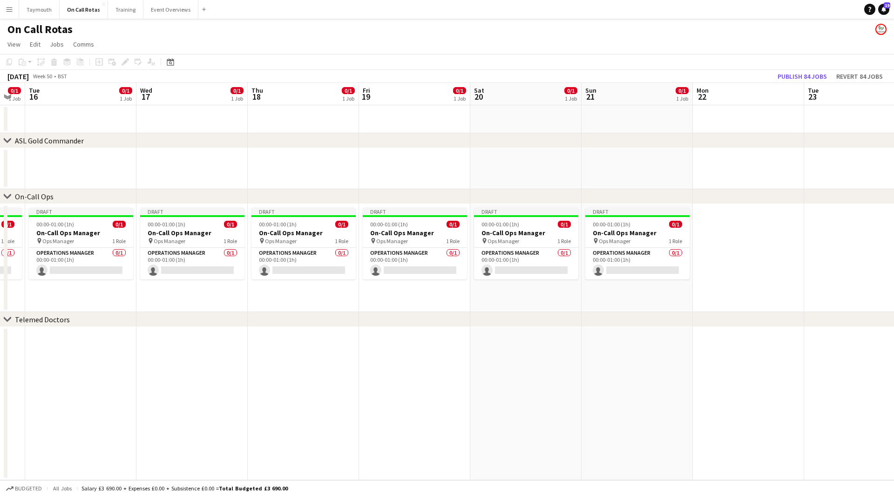
click at [290, 287] on app-calendar-viewport "Sat 13 0/1 1 Job Sun 14 0/1 1 Job Mon 15 0/1 1 Job Tue 16 0/1 1 Job Wed 17 0/1 …" at bounding box center [447, 281] width 894 height 397
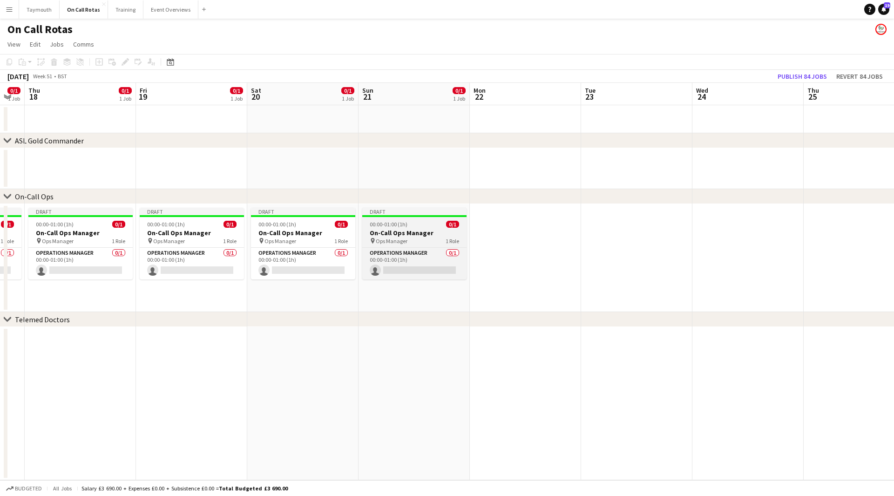
click at [455, 238] on span "1 Role" at bounding box center [451, 240] width 13 height 7
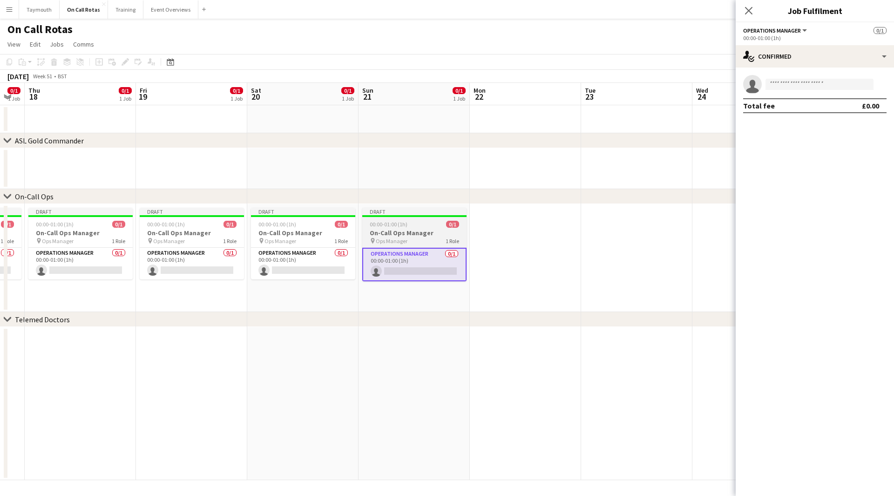
click at [410, 231] on h3 "On-Call Ops Manager" at bounding box center [414, 233] width 104 height 8
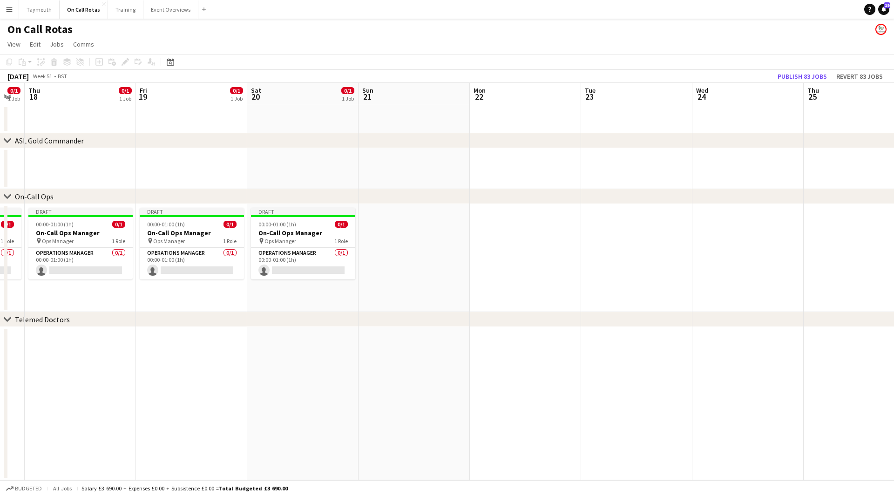
click at [352, 230] on app-calendar-viewport "Mon 15 0/1 1 Job Tue 16 0/1 1 Job Wed 17 0/1 1 Job Thu 18 0/1 1 Job Fri 19 0/1 …" at bounding box center [447, 281] width 894 height 397
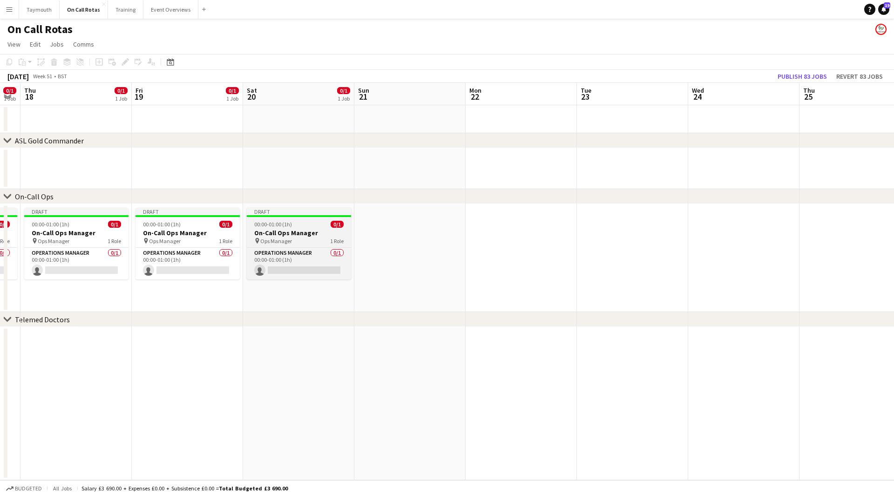
click at [337, 231] on h3 "On-Call Ops Manager" at bounding box center [299, 233] width 104 height 8
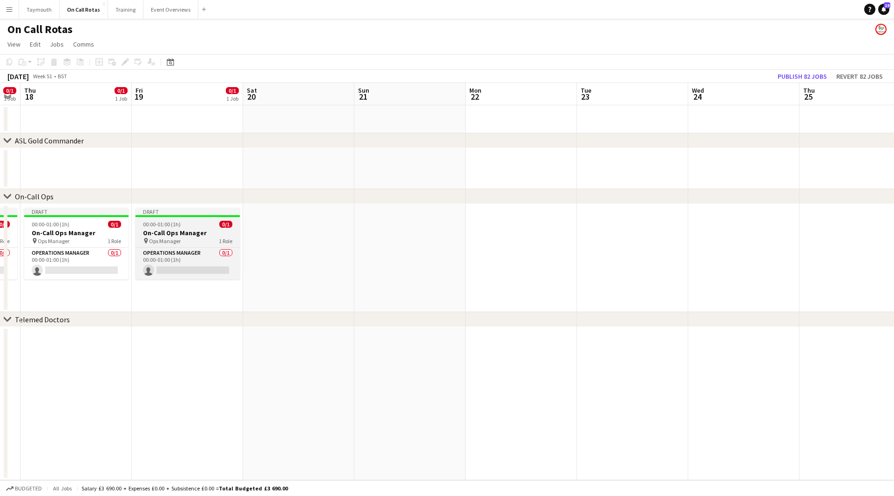
click at [198, 243] on div "pin Ops Manager 1 Role" at bounding box center [187, 240] width 104 height 7
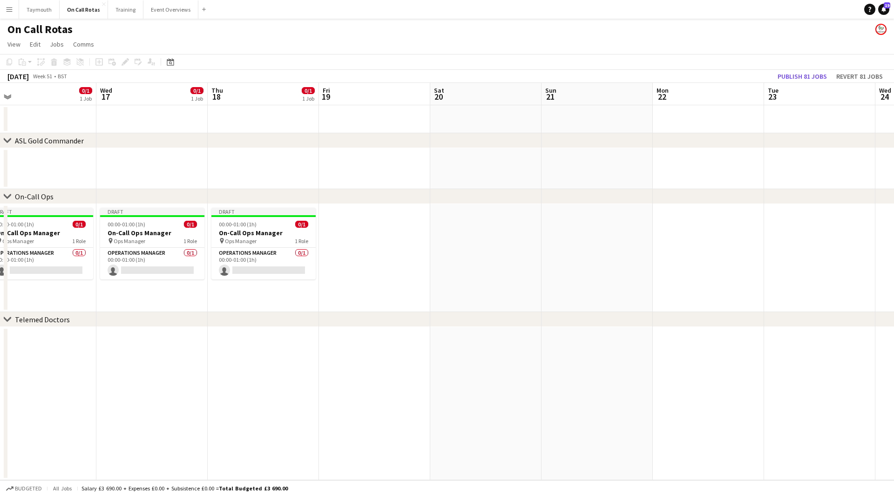
click at [557, 273] on app-calendar-viewport "Sun 14 0/1 1 Job Mon 15 0/1 1 Job Tue 16 0/1 1 Job Wed 17 0/1 1 Job Thu 18 0/1 …" at bounding box center [447, 281] width 894 height 397
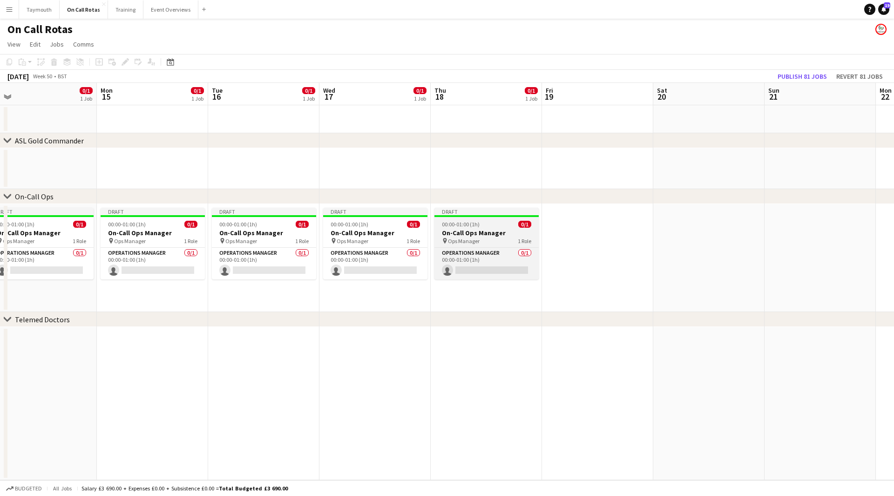
click at [478, 234] on h3 "On-Call Ops Manager" at bounding box center [486, 233] width 104 height 8
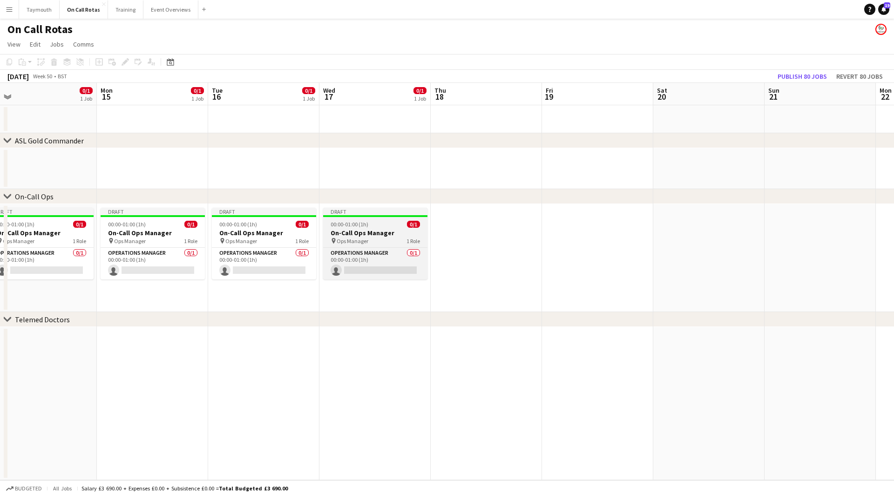
click at [406, 230] on h3 "On-Call Ops Manager" at bounding box center [375, 233] width 104 height 8
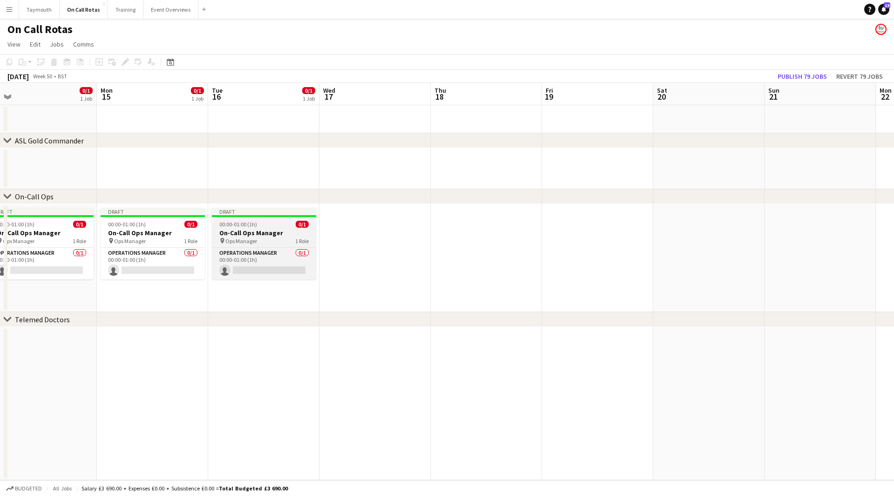
click at [288, 239] on div "pin Ops Manager 1 Role" at bounding box center [264, 240] width 104 height 7
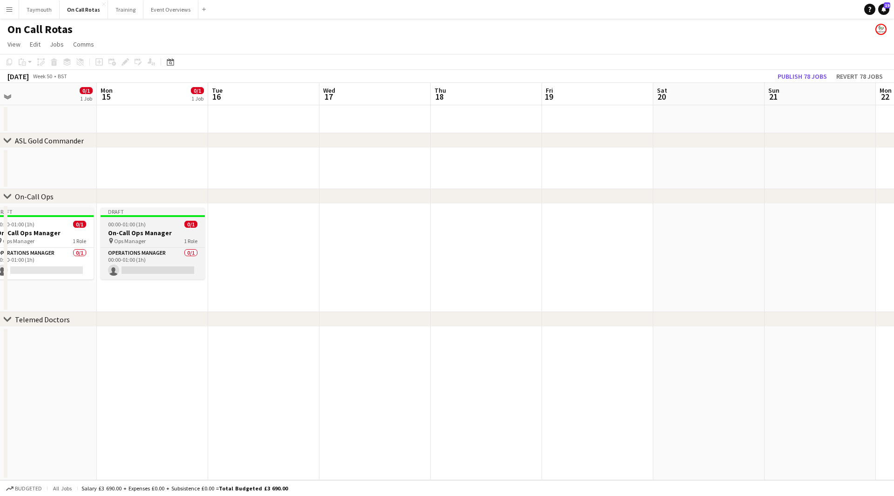
click at [181, 234] on h3 "On-Call Ops Manager" at bounding box center [153, 233] width 104 height 8
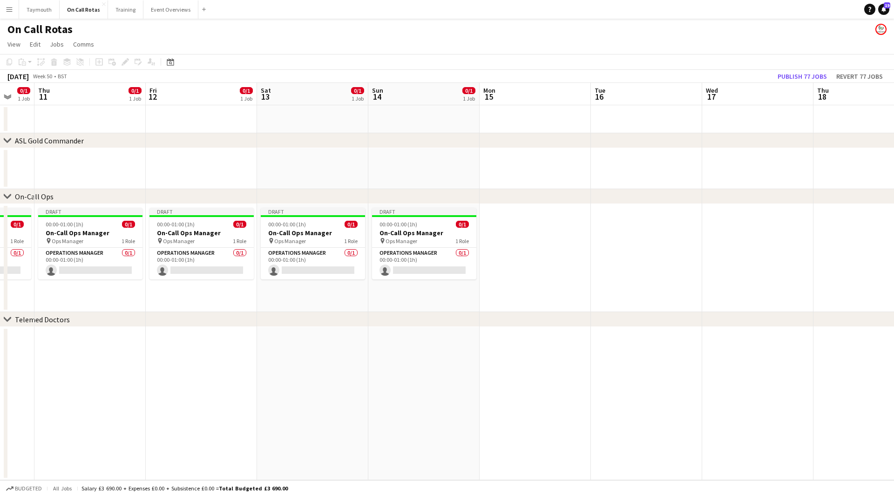
click at [555, 260] on app-calendar-viewport "Mon 8 0/1 1 Job Tue 9 0/1 1 Job Wed 10 0/1 1 Job Thu 11 0/1 1 Job Fri 12 0/1 1 …" at bounding box center [447, 281] width 894 height 397
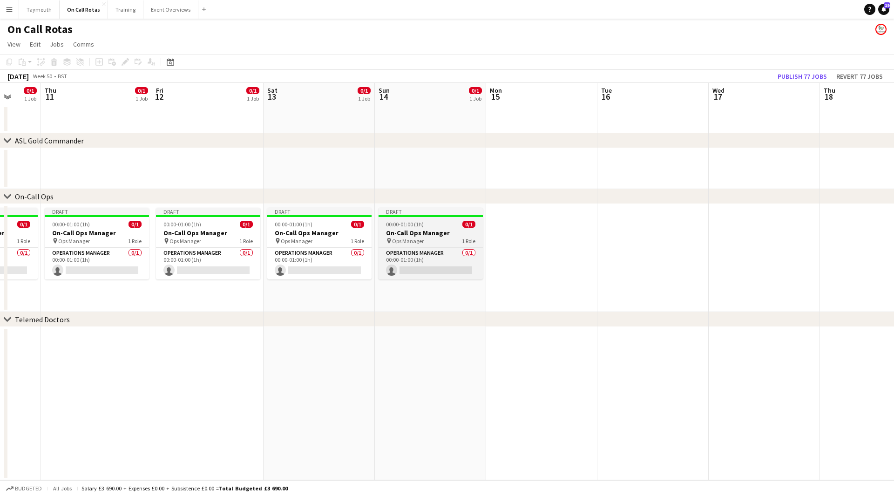
click at [398, 232] on h3 "On-Call Ops Manager" at bounding box center [430, 233] width 104 height 8
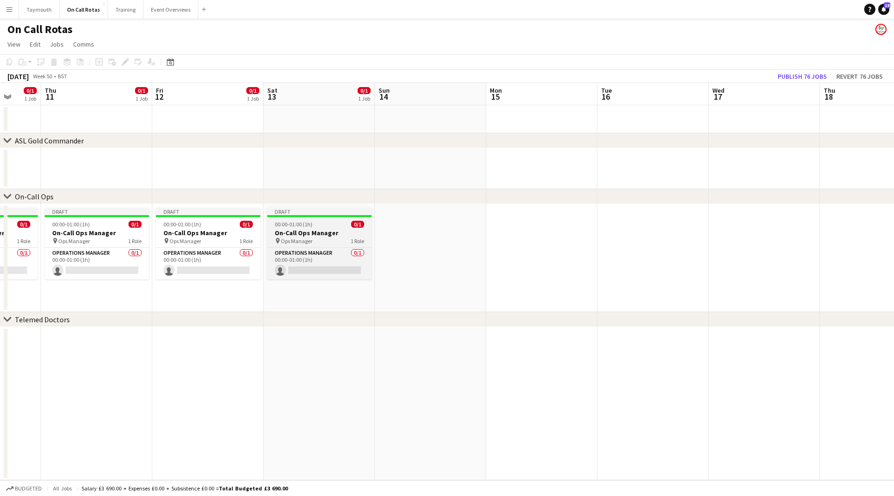
click at [328, 231] on h3 "On-Call Ops Manager" at bounding box center [319, 233] width 104 height 8
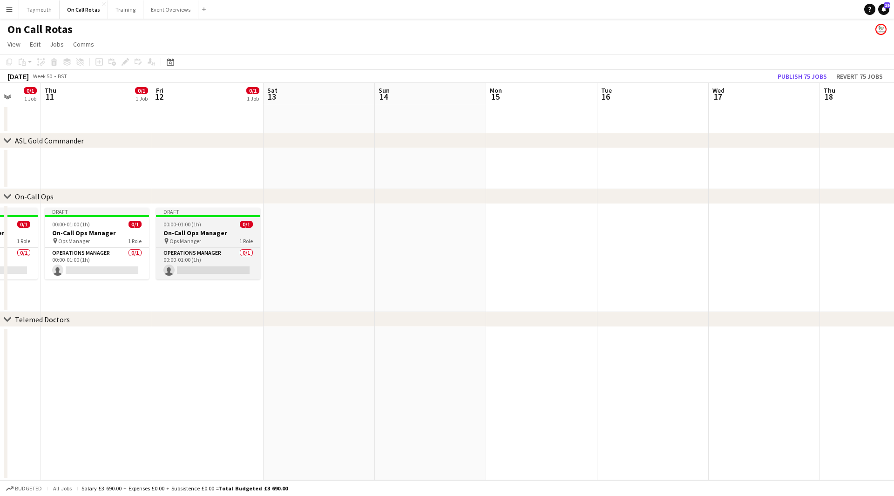
click at [235, 236] on h3 "On-Call Ops Manager" at bounding box center [208, 233] width 104 height 8
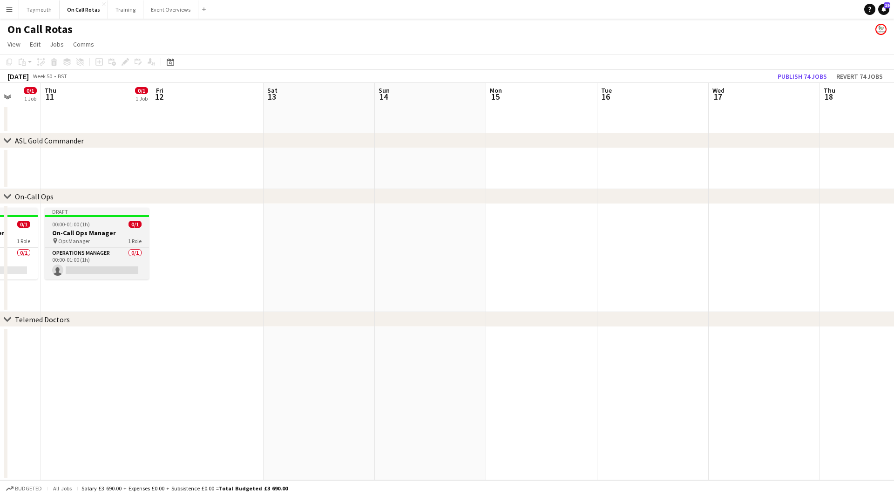
click at [127, 233] on h3 "On-Call Ops Manager" at bounding box center [97, 233] width 104 height 8
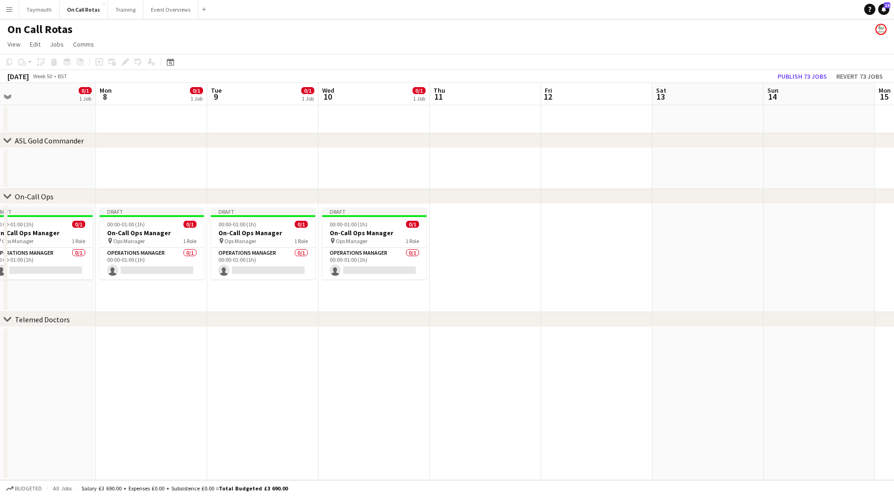
click at [612, 255] on app-calendar-viewport "Fri 5 0/1 1 Job Sat 6 0/1 1 Job Sun 7 0/1 1 Job Mon 8 0/1 1 Job Tue 9 0/1 1 Job…" at bounding box center [447, 281] width 894 height 397
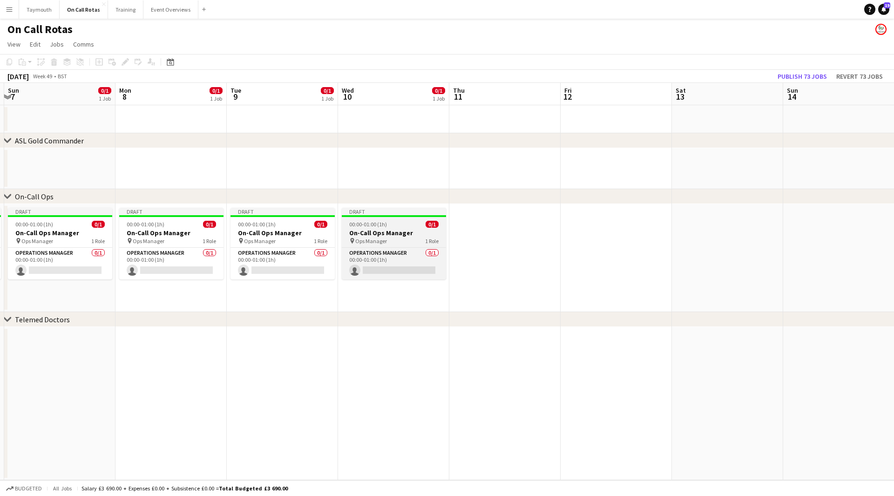
click at [391, 233] on h3 "On-Call Ops Manager" at bounding box center [394, 233] width 104 height 8
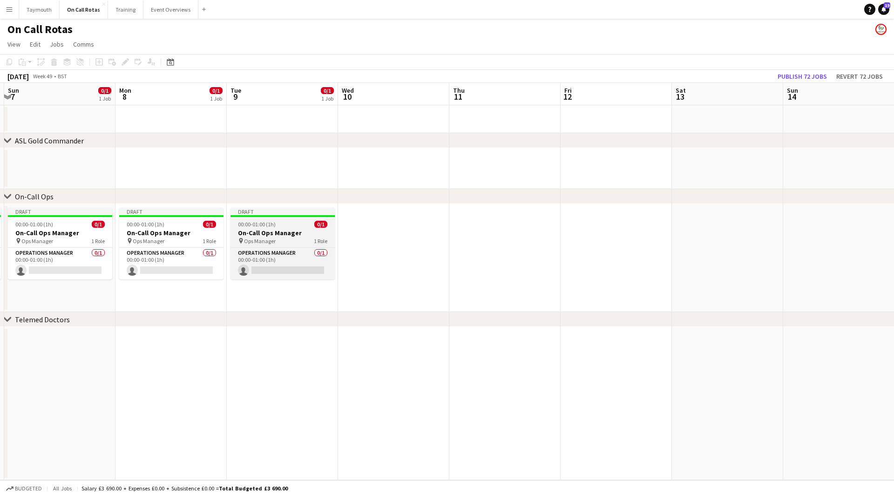
click at [302, 235] on h3 "On-Call Ops Manager" at bounding box center [282, 233] width 104 height 8
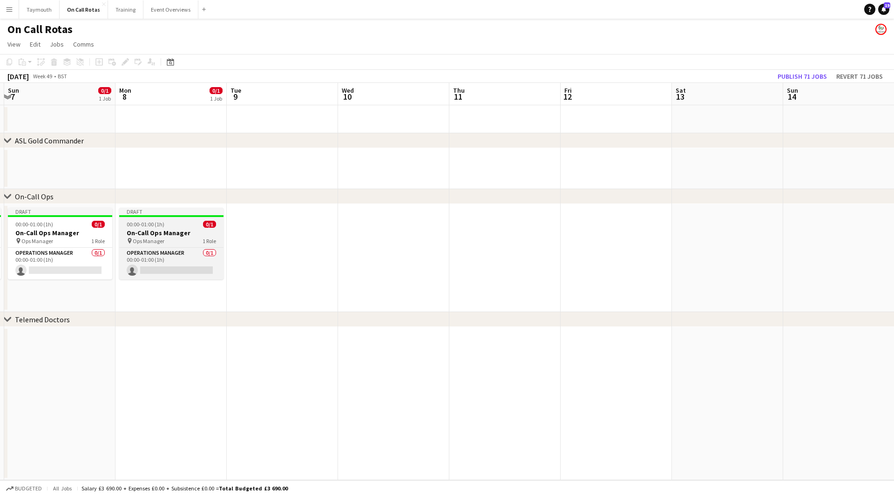
click at [196, 232] on h3 "On-Call Ops Manager" at bounding box center [171, 233] width 104 height 8
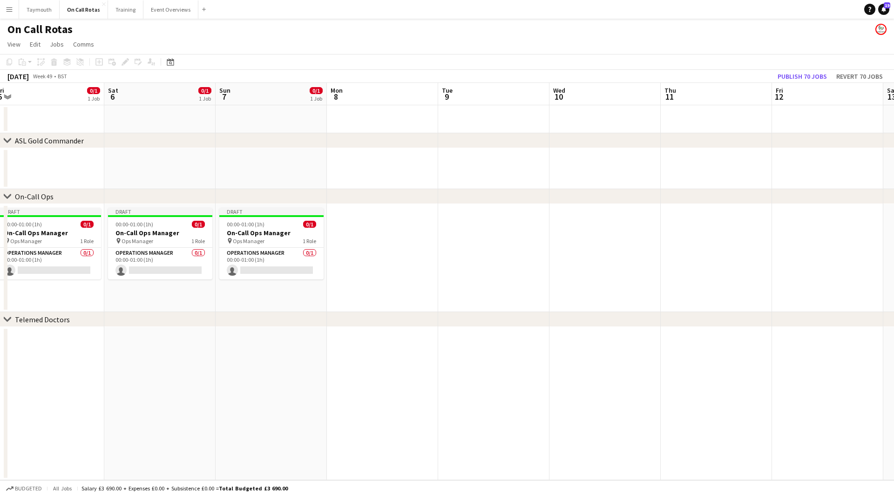
scroll to position [0, 188]
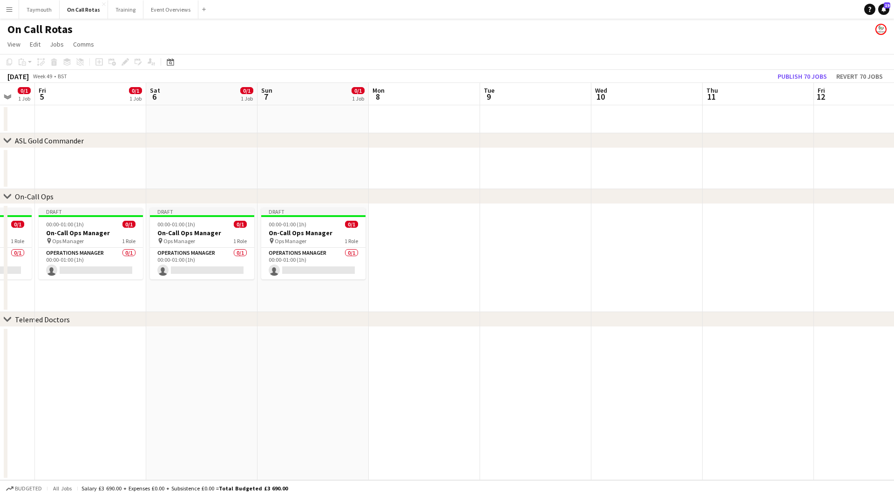
click at [462, 247] on app-calendar-viewport "Wed 3 0/1 1 Job Thu 4 0/1 1 Job Fri 5 0/1 1 Job Sat 6 0/1 1 Job Sun 7 0/1 1 Job…" at bounding box center [447, 281] width 894 height 397
click at [271, 233] on h3 "On-Call Ops Manager" at bounding box center [313, 233] width 104 height 8
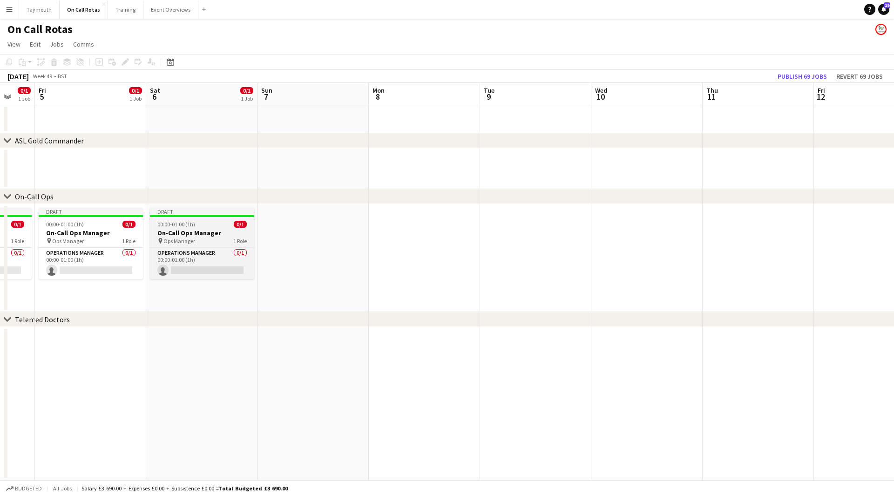
click at [192, 234] on h3 "On-Call Ops Manager" at bounding box center [202, 233] width 104 height 8
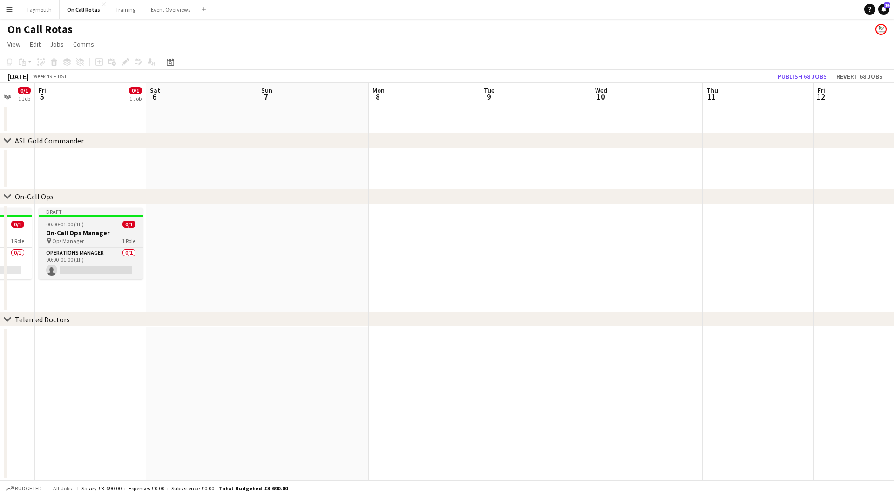
click at [110, 228] on app-job-card "Draft 00:00-01:00 (1h) 0/1 On-Call Ops Manager pin Ops Manager 1 Role Operation…" at bounding box center [91, 244] width 104 height 72
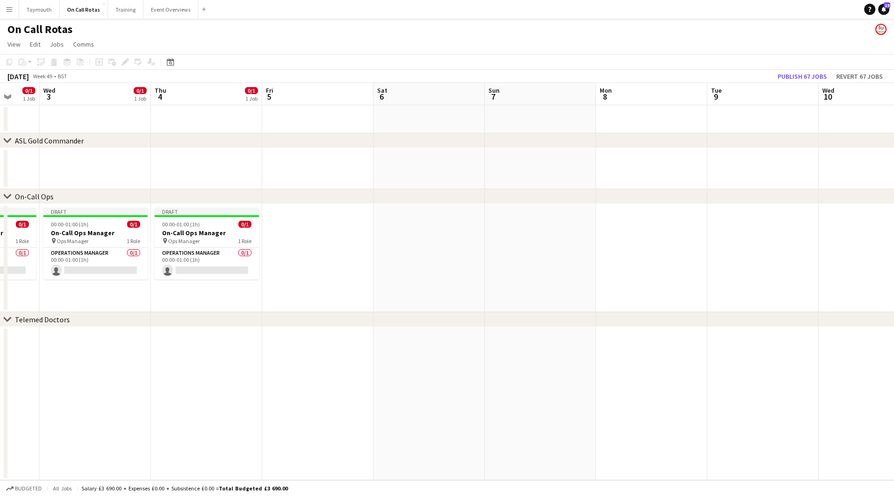
scroll to position [0, 294]
click at [427, 240] on app-calendar-viewport "Sun 30 0/1 1 Job Mon 1 0/1 1 Job Tue 2 0/1 1 Job Wed 3 0/1 1 Job Thu 4 0/1 1 Jo…" at bounding box center [447, 281] width 894 height 397
click at [216, 234] on h3 "On-Call Ops Manager" at bounding box center [207, 233] width 104 height 8
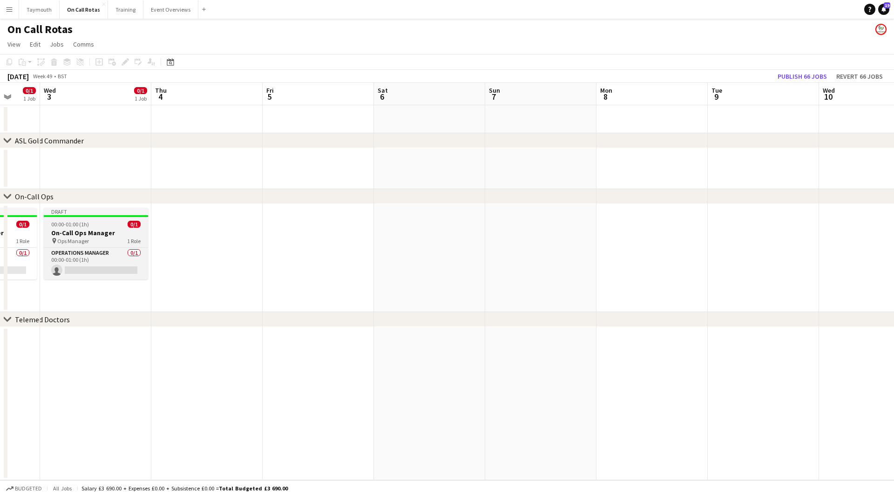
click at [123, 232] on h3 "On-Call Ops Manager" at bounding box center [96, 233] width 104 height 8
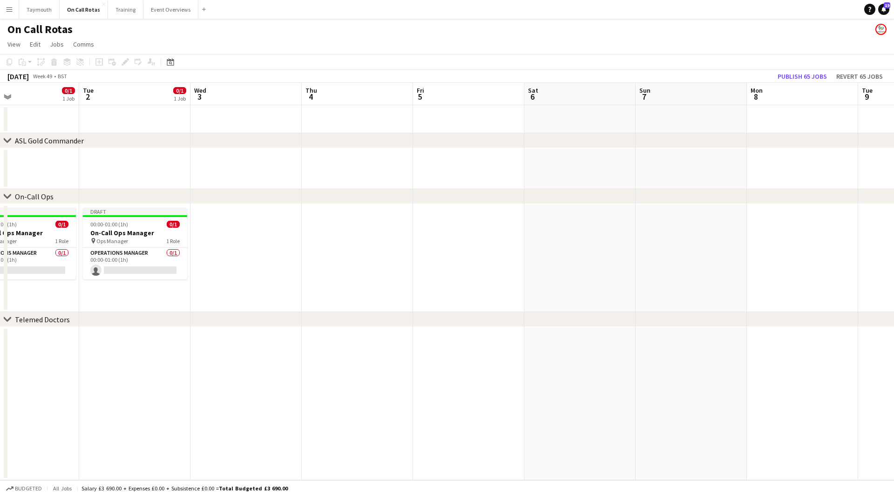
scroll to position [0, 253]
click at [442, 243] on app-calendar-viewport "Sat 29 0/1 1 Job Sun 30 0/1 1 Job Mon 1 0/1 1 Job Tue 2 0/1 1 Job Wed 3 Thu 4 F…" at bounding box center [447, 281] width 894 height 397
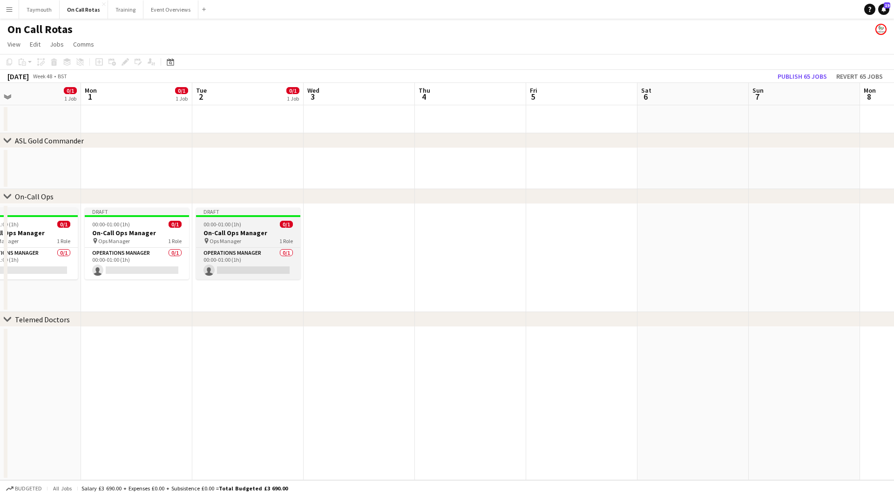
click at [233, 228] on span "00:00-01:00 (1h)" at bounding box center [222, 224] width 38 height 7
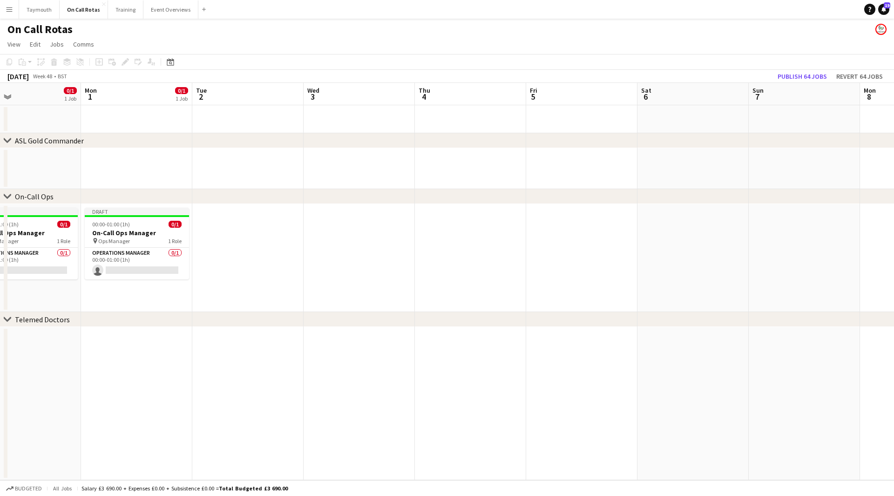
scroll to position [0, 277]
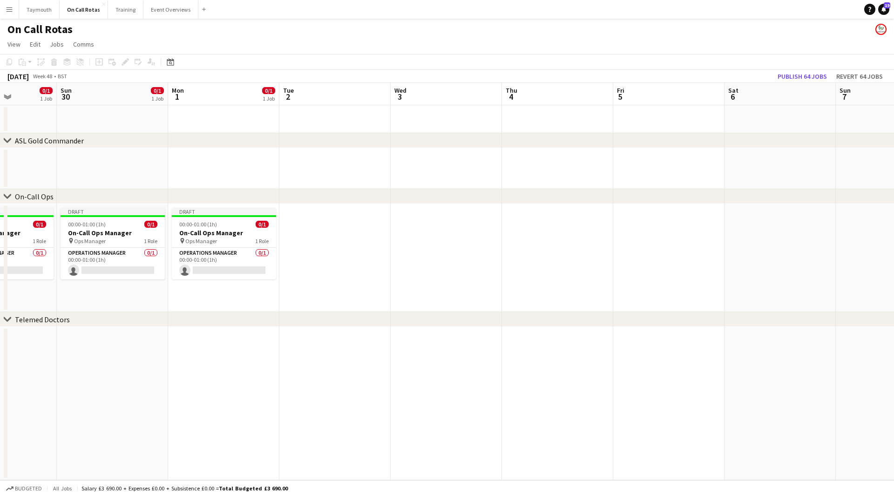
click at [322, 249] on app-calendar-viewport "Thu 27 0/1 1 Job Fri 28 0/1 1 Job Sat 29 0/1 1 Job Sun 30 0/1 1 Job Mon 1 0/1 1…" at bounding box center [447, 281] width 894 height 397
click at [219, 232] on h3 "On-Call Ops Manager" at bounding box center [224, 233] width 104 height 8
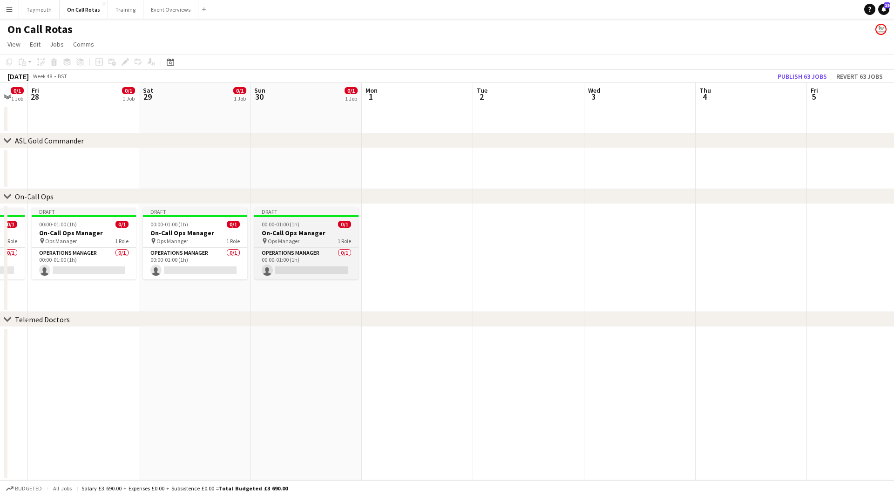
click at [501, 257] on app-calendar-viewport "Wed 26 0/1 1 Job Thu 27 0/1 1 Job Fri 28 0/1 1 Job Sat 29 0/1 1 Job Sun 30 0/1 …" at bounding box center [447, 281] width 894 height 397
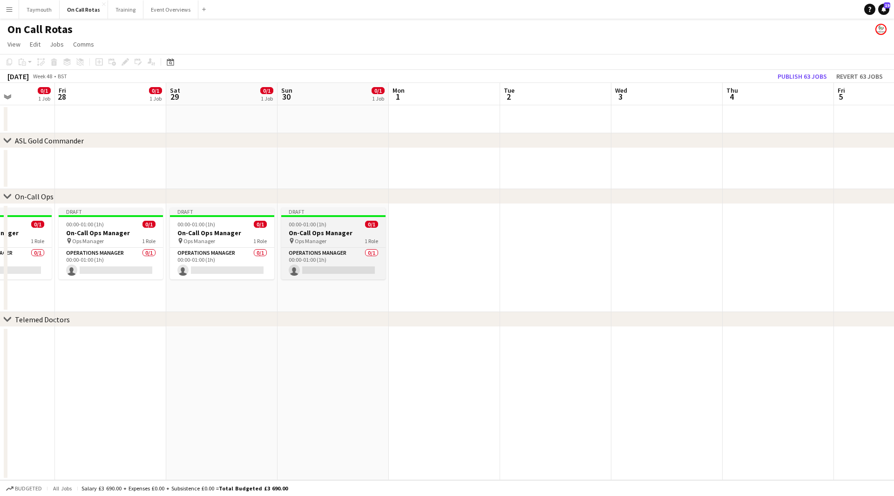
click at [331, 232] on h3 "On-Call Ops Manager" at bounding box center [333, 233] width 104 height 8
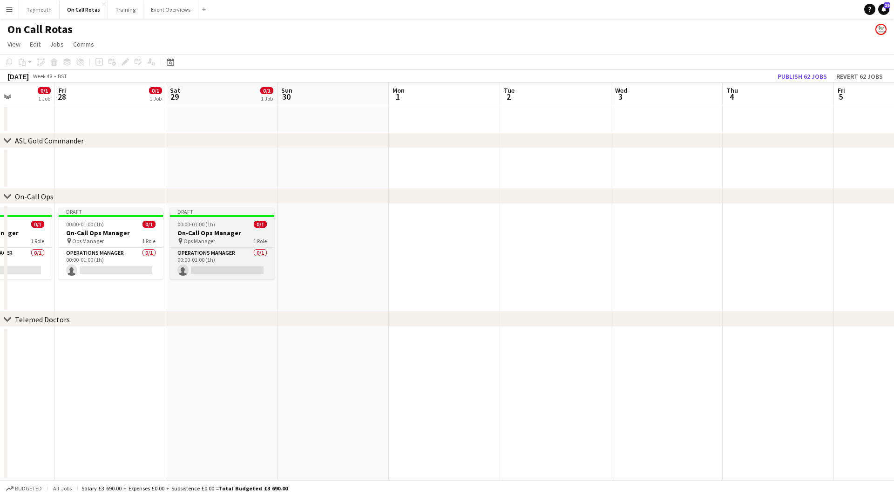
click at [219, 228] on app-job-card "Draft 00:00-01:00 (1h) 0/1 On-Call Ops Manager pin Ops Manager 1 Role Operation…" at bounding box center [222, 244] width 104 height 72
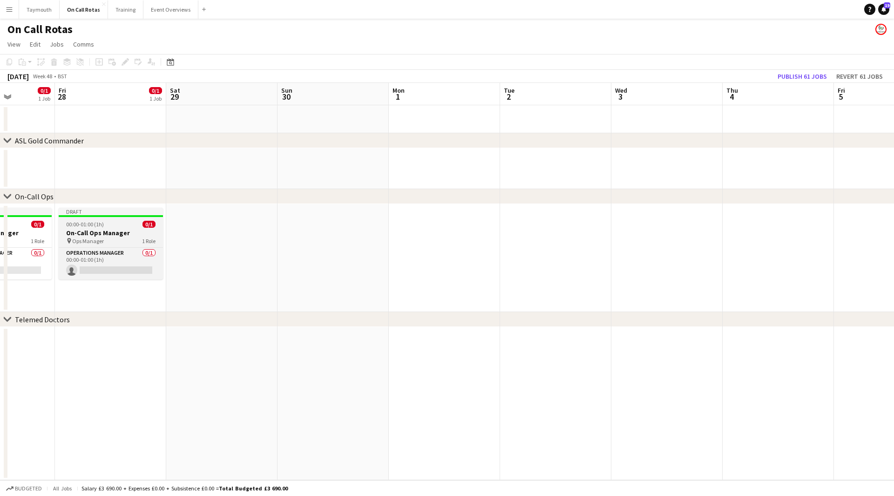
click at [134, 231] on h3 "On-Call Ops Manager" at bounding box center [111, 233] width 104 height 8
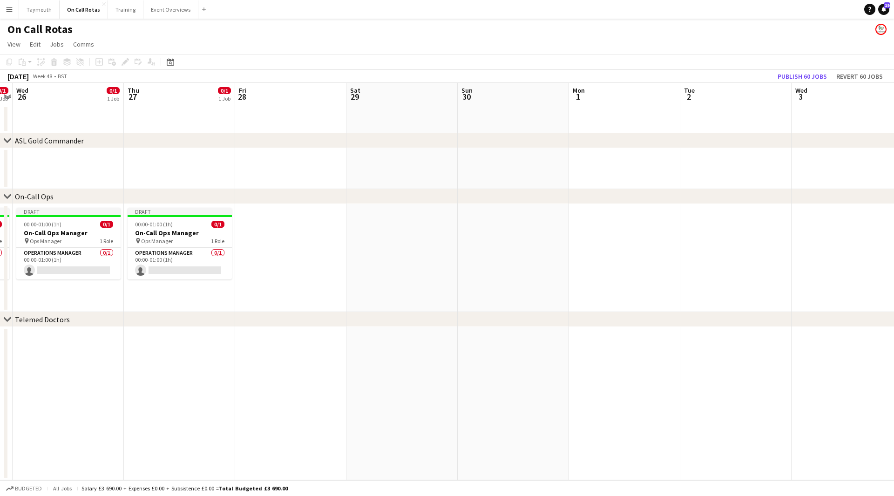
click at [523, 255] on app-calendar-viewport "Mon 24 0/1 1 Job Tue 25 0/1 1 Job Wed 26 0/1 1 Job Thu 27 0/1 1 Job Fri 28 Sat …" at bounding box center [447, 281] width 894 height 397
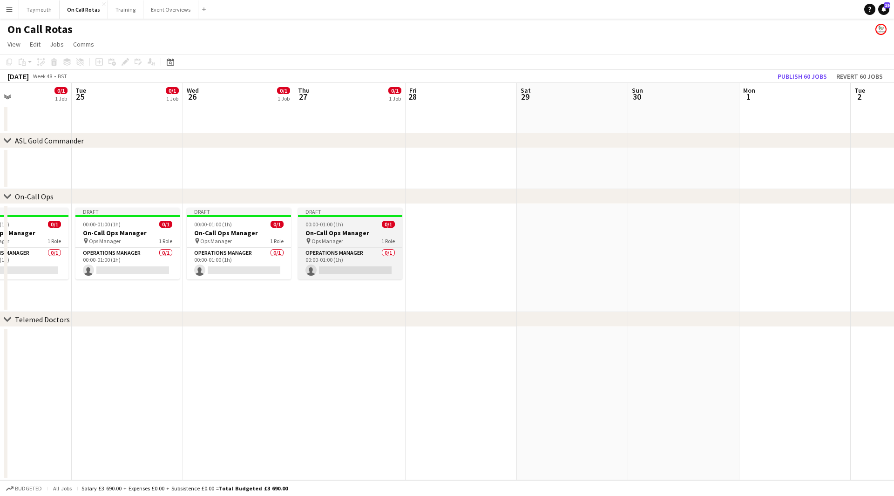
click at [321, 229] on h3 "On-Call Ops Manager" at bounding box center [350, 233] width 104 height 8
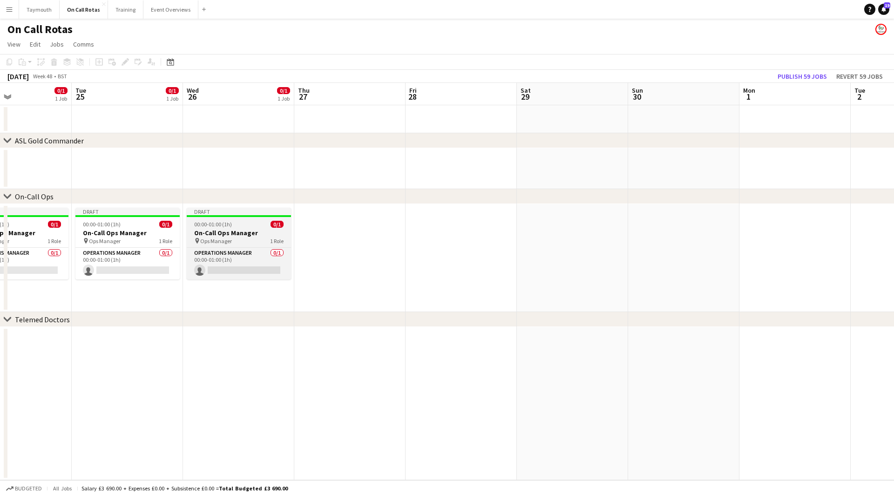
click at [243, 227] on div "00:00-01:00 (1h) 0/1" at bounding box center [239, 224] width 104 height 7
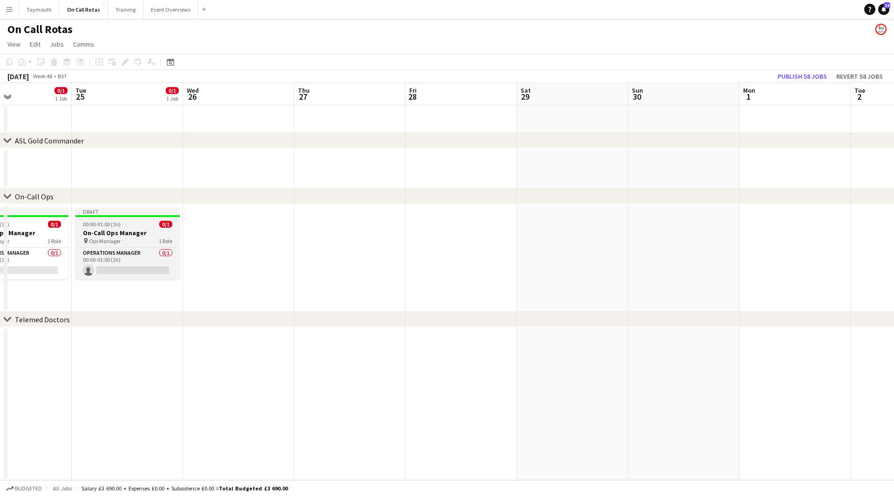
click at [139, 229] on h3 "On-Call Ops Manager" at bounding box center [127, 233] width 104 height 8
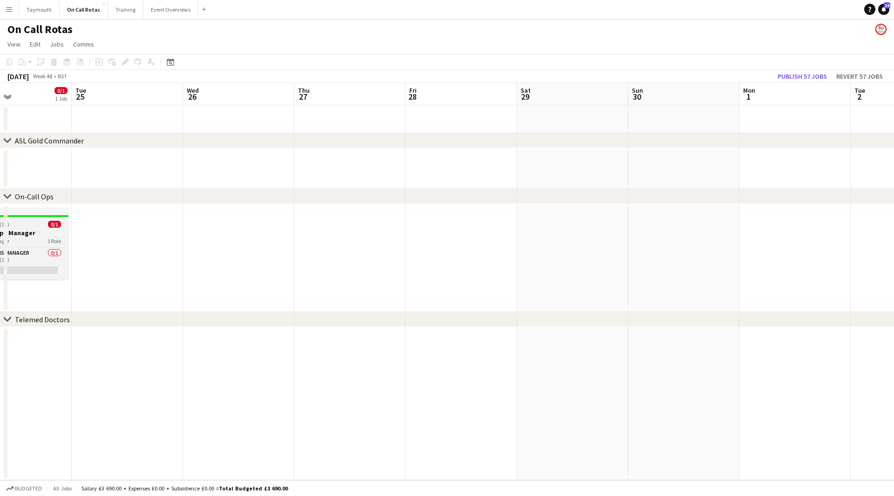
click at [39, 224] on div "00:00-01:00 (1h) 0/1" at bounding box center [16, 224] width 104 height 7
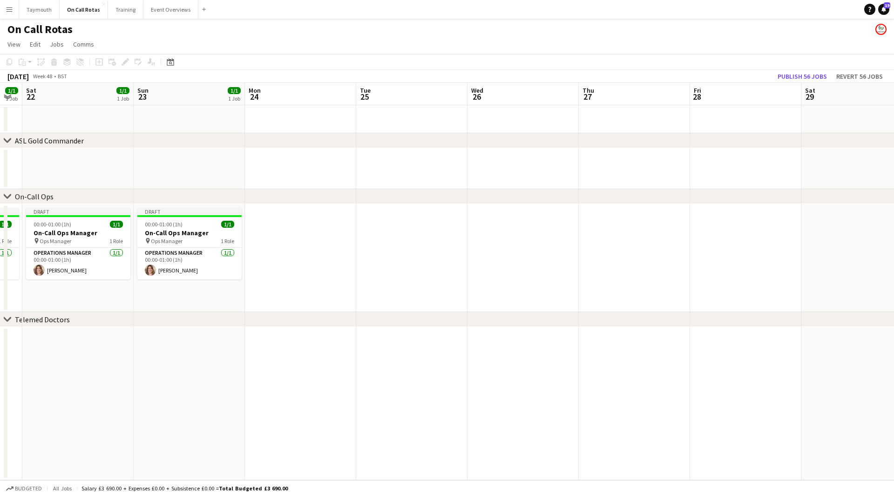
click at [509, 225] on app-calendar-viewport "Thu 20 1/1 1 Job Fri 21 1/1 1 Job Sat 22 1/1 1 Job Sun 23 1/1 1 Job Mon 24 Tue …" at bounding box center [447, 281] width 894 height 397
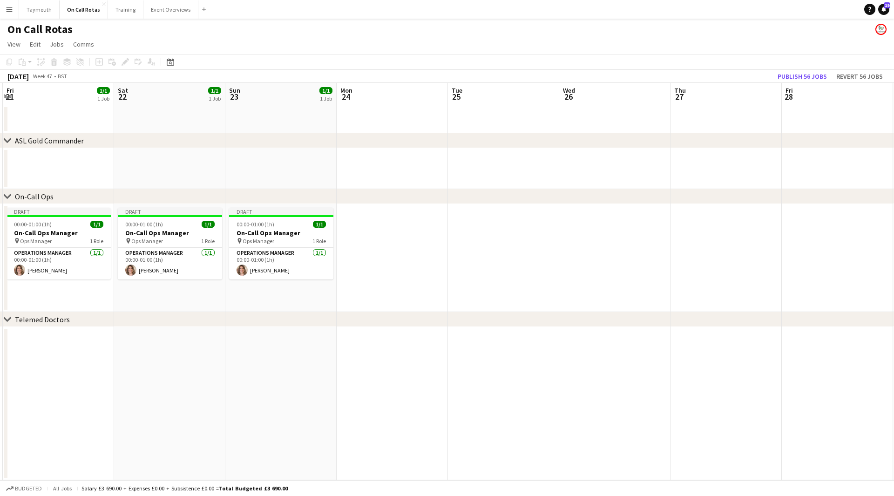
click at [376, 258] on app-date-cell at bounding box center [392, 258] width 111 height 108
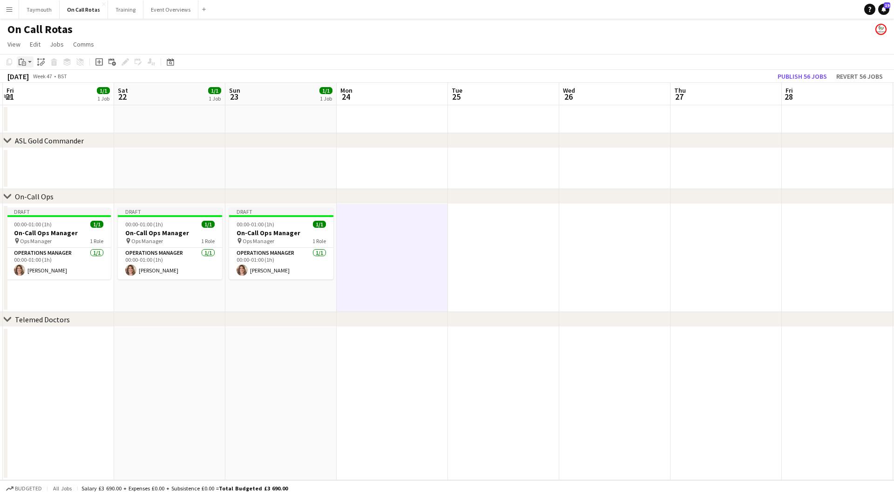
click at [21, 66] on icon "Paste" at bounding box center [22, 61] width 7 height 7
click at [32, 96] on link "Paste with crew Ctrl+Shift+V" at bounding box center [69, 95] width 88 height 8
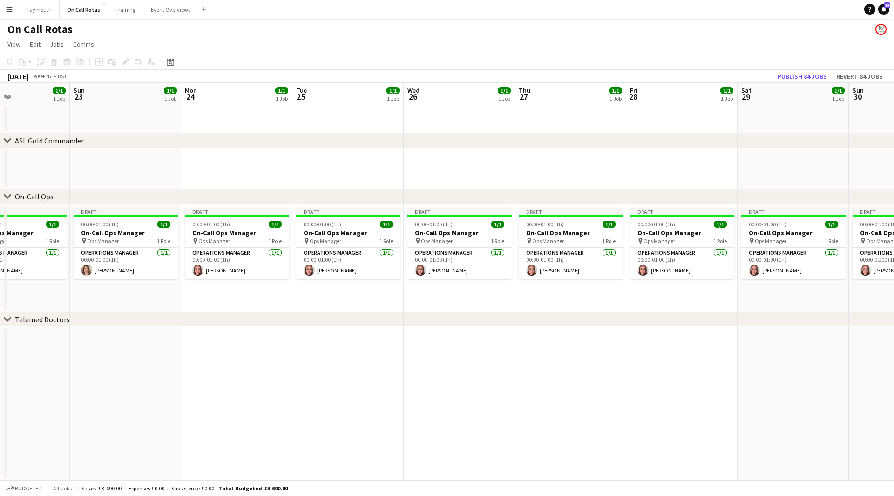
click at [135, 288] on app-calendar-viewport "Wed 19 1/1 1 Job Thu 20 1/1 1 Job Fri 21 1/1 1 Job Sat 22 1/1 1 Job Sun 23 1/1 …" at bounding box center [447, 281] width 894 height 397
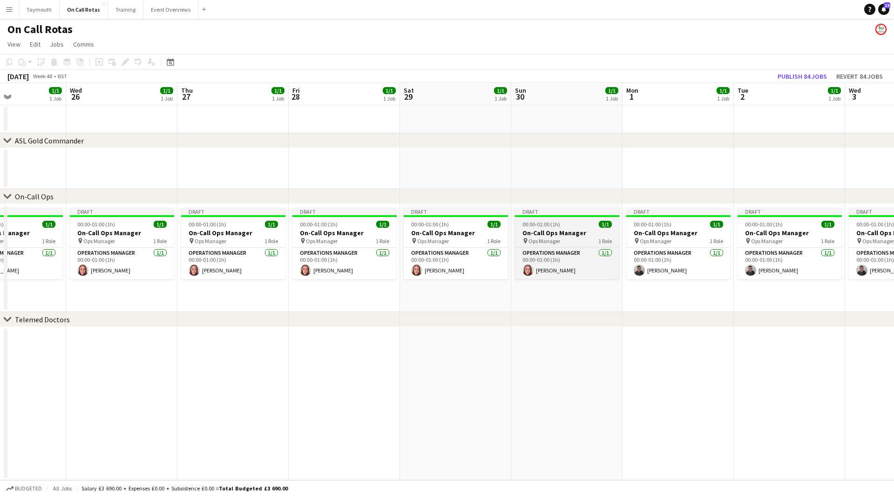
click at [561, 235] on h3 "On-Call Ops Manager" at bounding box center [567, 233] width 104 height 8
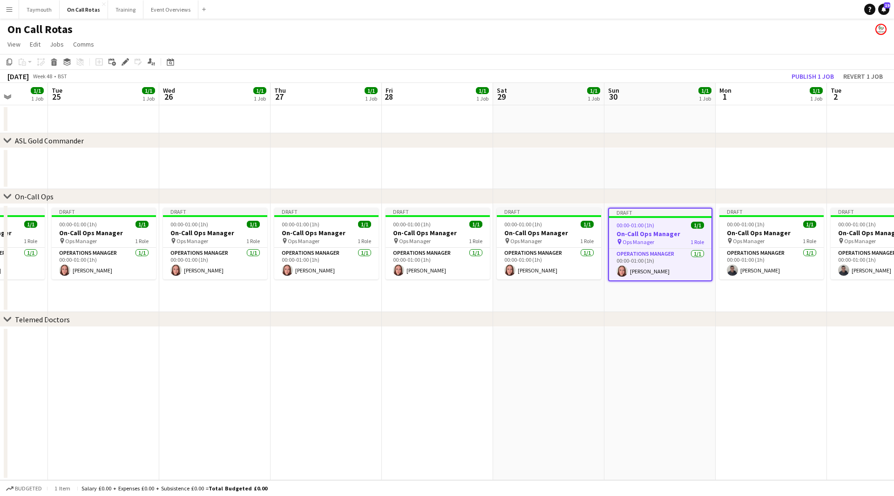
scroll to position [0, 262]
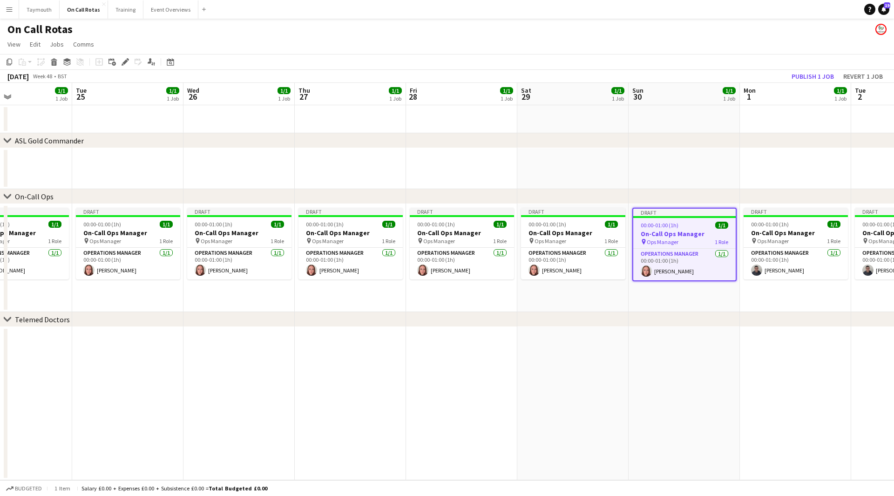
click at [258, 260] on app-calendar-viewport "Sat 22 1/1 1 Job Sun 23 1/1 1 Job Mon 24 1/1 1 Job Tue 25 1/1 1 Job Wed 26 1/1 …" at bounding box center [447, 281] width 894 height 397
click at [110, 230] on h3 "On-Call Ops Manager" at bounding box center [128, 233] width 104 height 8
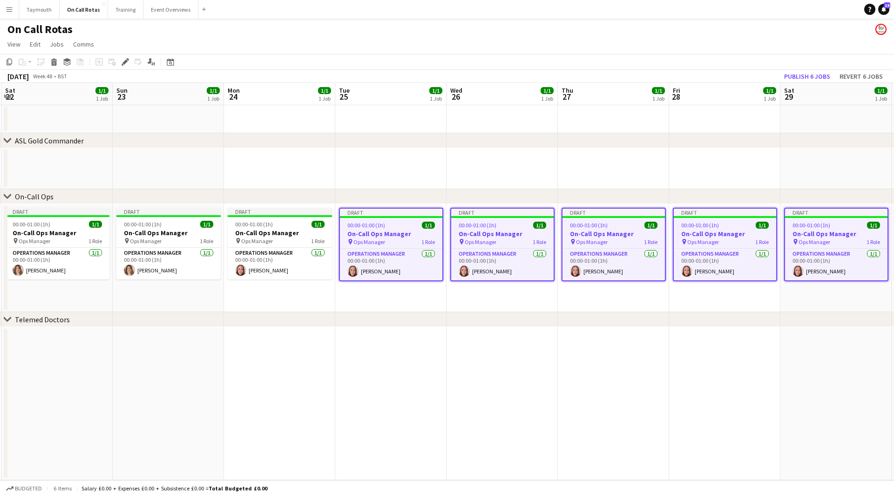
scroll to position [0, 196]
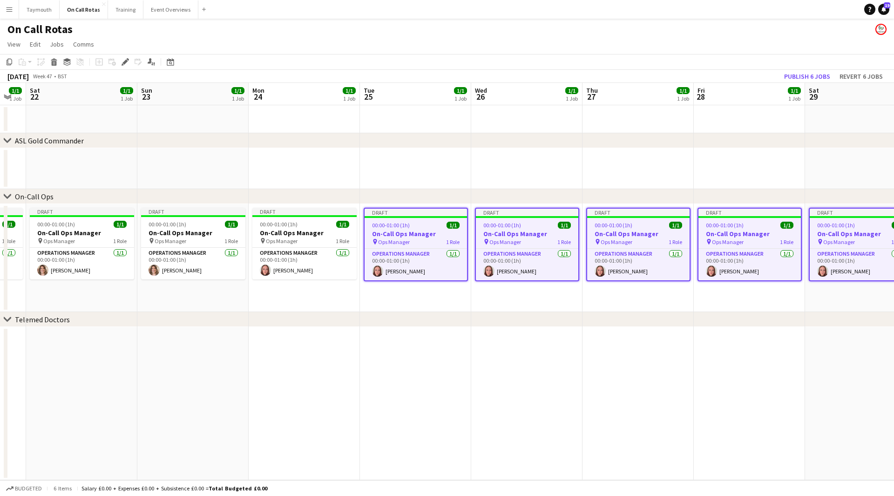
click at [407, 310] on app-calendar-viewport "Thu 20 1/1 1 Job Fri 21 1/1 1 Job Sat 22 1/1 1 Job Sun 23 1/1 1 Job Mon 24 1/1 …" at bounding box center [447, 281] width 894 height 397
click at [290, 224] on span "00:00-01:00 (1h)" at bounding box center [279, 224] width 38 height 7
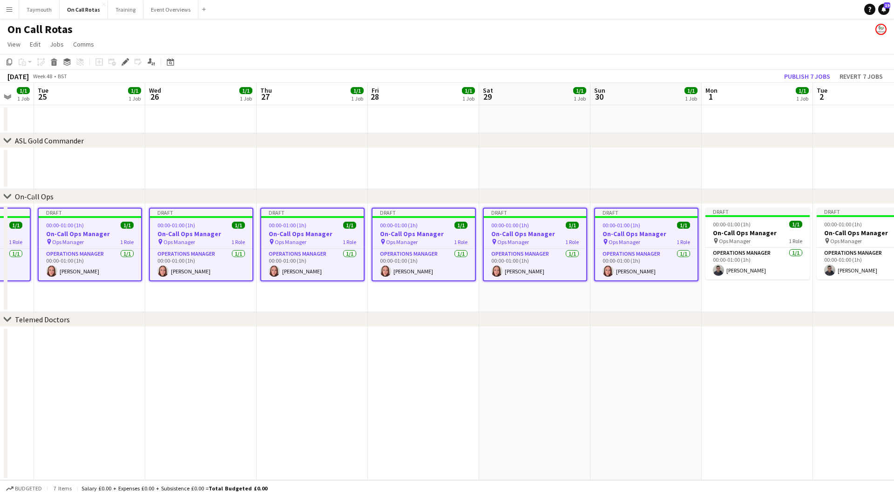
click at [165, 300] on app-calendar-viewport "Sat 22 1/1 1 Job Sun 23 1/1 1 Job Mon 24 1/1 1 Job Tue 25 1/1 1 Job Wed 26 1/1 …" at bounding box center [447, 281] width 894 height 397
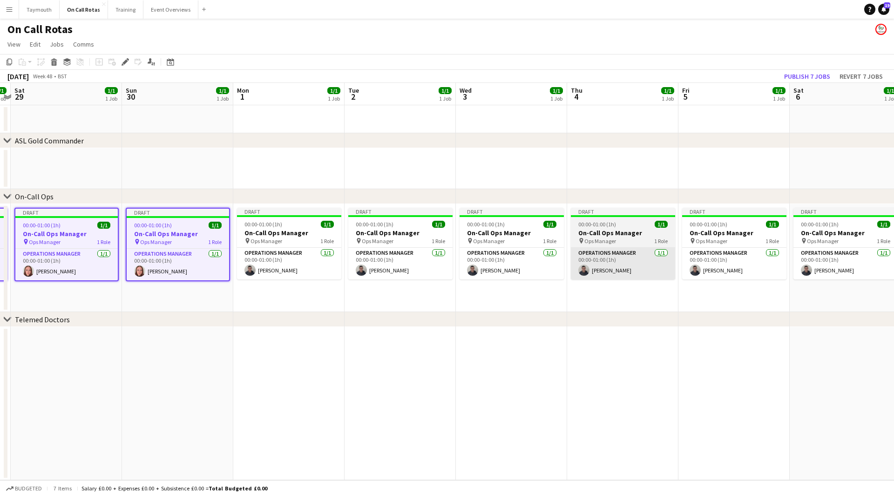
click at [233, 296] on app-calendar-viewport "Wed 26 1/1 1 Job Thu 27 1/1 1 Job Fri 28 1/1 1 Job Sat 29 1/1 1 Job Sun 30 1/1 …" at bounding box center [447, 281] width 894 height 397
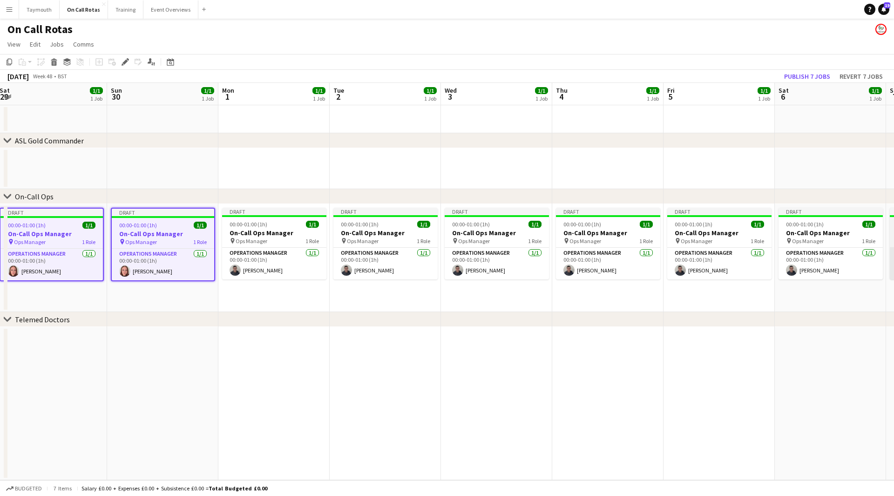
click at [189, 275] on app-calendar-viewport "Wed 26 1/1 1 Job Thu 27 1/1 1 Job Fri 28 1/1 1 Job Sat 29 1/1 1 Job Sun 30 1/1 …" at bounding box center [447, 281] width 894 height 397
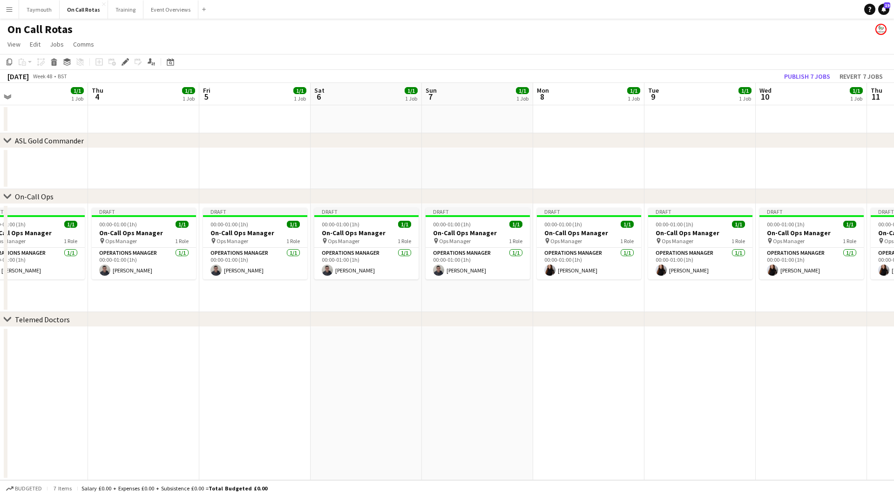
click at [249, 282] on app-calendar-viewport "Sun 30 1/1 1 Job Mon 1 1/1 1 Job Tue 2 1/1 1 Job Wed 3 1/1 1 Job Thu 4 1/1 1 Jo…" at bounding box center [447, 281] width 894 height 397
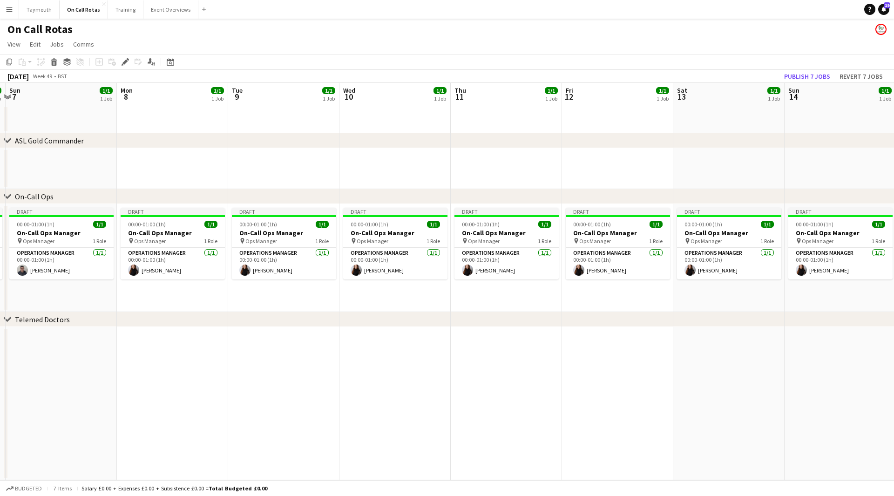
scroll to position [0, 293]
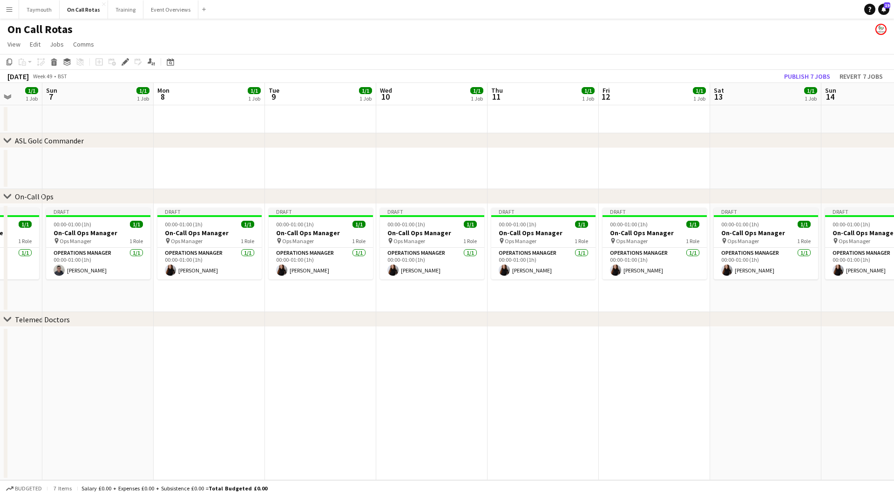
click at [309, 275] on app-calendar-viewport "Thu 4 1/1 1 Job Fri 5 1/1 1 Job Sat 6 1/1 1 Job Sun 7 1/1 1 Job Mon 8 1/1 1 Job…" at bounding box center [447, 281] width 894 height 397
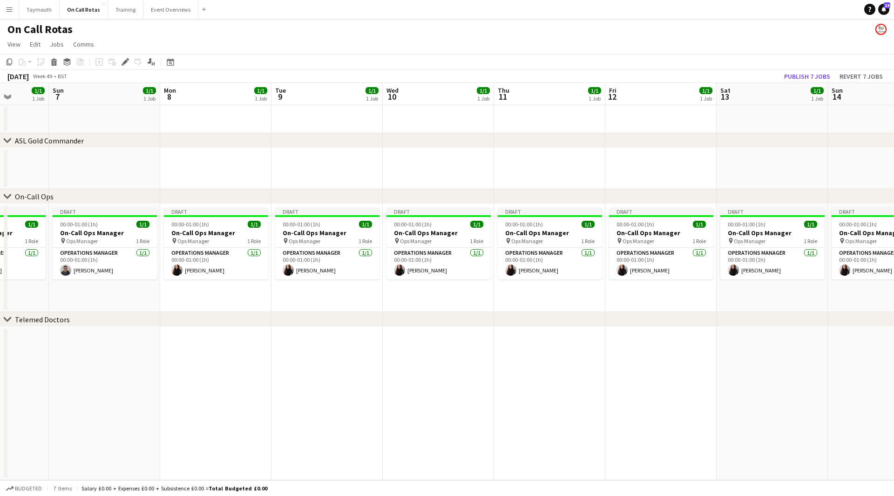
scroll to position [0, 206]
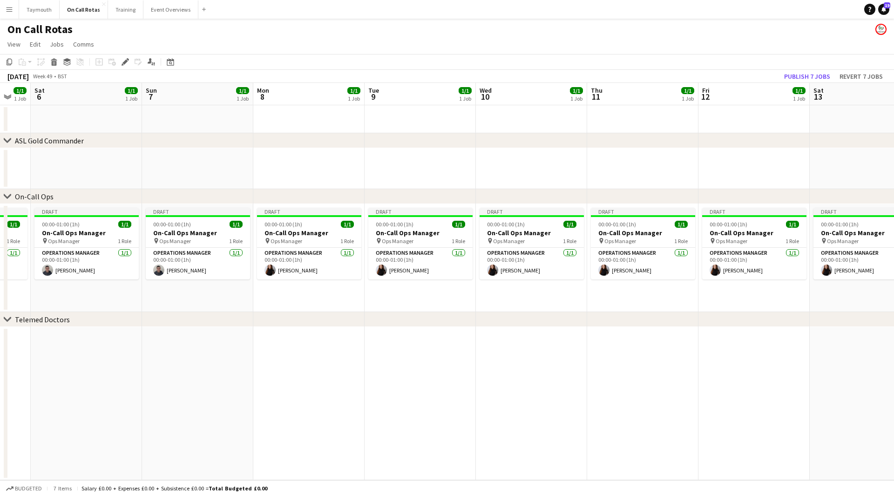
click at [476, 292] on app-calendar-viewport "Wed 3 1/1 1 Job Thu 4 1/1 1 Job Fri 5 1/1 1 Job Sat 6 1/1 1 Job Sun 7 1/1 1 Job…" at bounding box center [447, 281] width 894 height 397
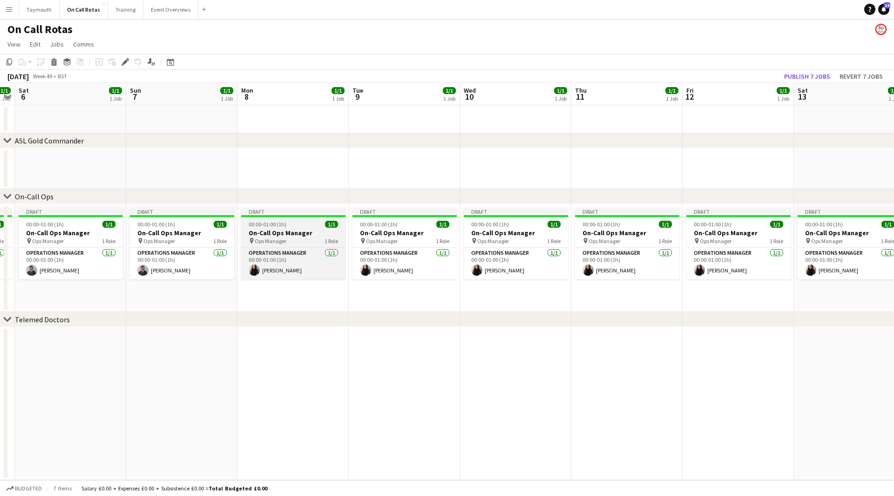
click at [289, 231] on h3 "On-Call Ops Manager" at bounding box center [293, 233] width 104 height 8
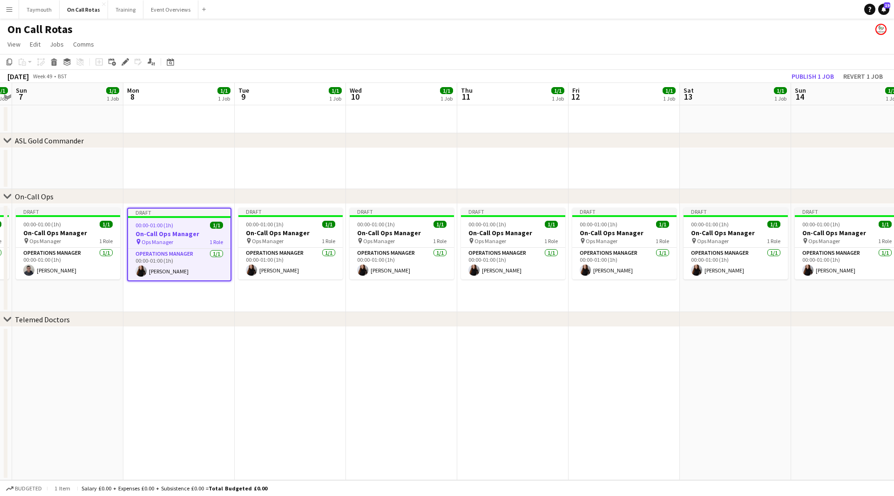
drag, startPoint x: 692, startPoint y: 297, endPoint x: 323, endPoint y: 297, distance: 368.6
click at [324, 298] on app-calendar-viewport "Wed 3 1/1 1 Job Thu 4 1/1 1 Job Fri 5 1/1 1 Job Sat 6 1/1 1 Job Sun 7 1/1 1 Job…" at bounding box center [447, 281] width 894 height 397
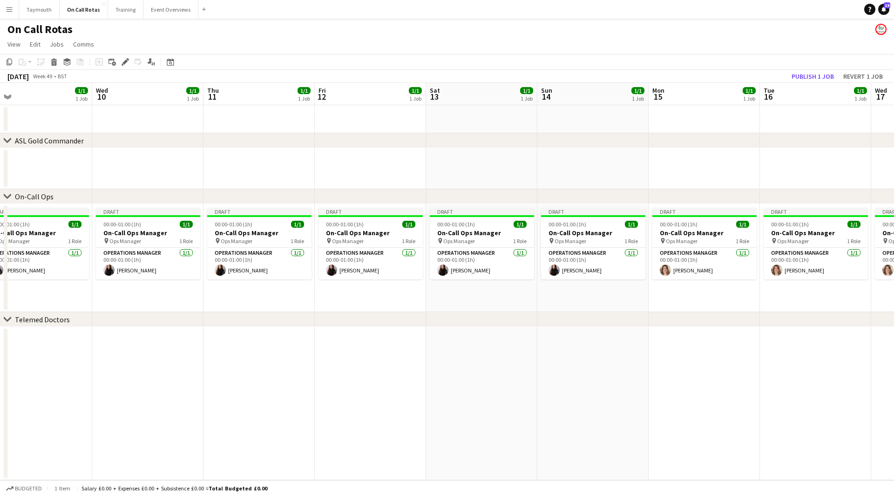
scroll to position [0, 326]
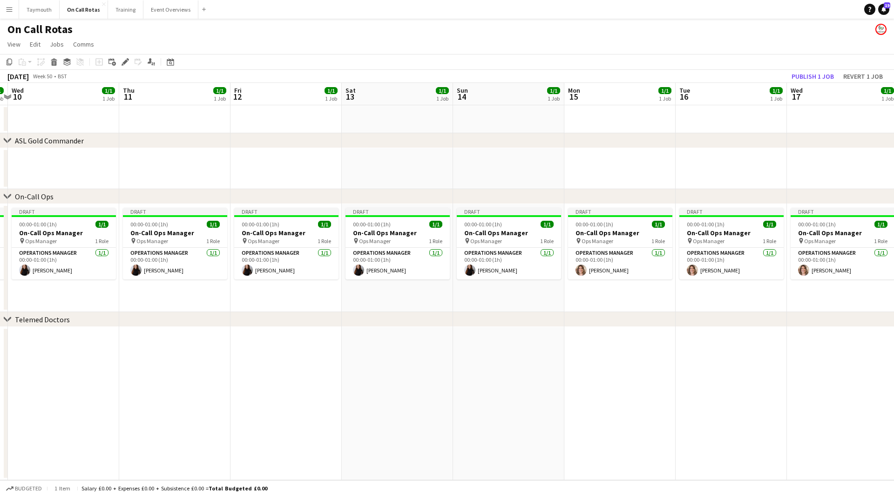
click at [501, 296] on app-calendar-viewport "Sun 7 1/1 1 Job Mon 8 1/1 1 Job Tue 9 1/1 1 Job Wed 10 1/1 1 Job Thu 11 1/1 1 J…" at bounding box center [447, 281] width 894 height 397
click at [524, 227] on div "00:00-01:00 (1h) 1/1" at bounding box center [509, 224] width 104 height 7
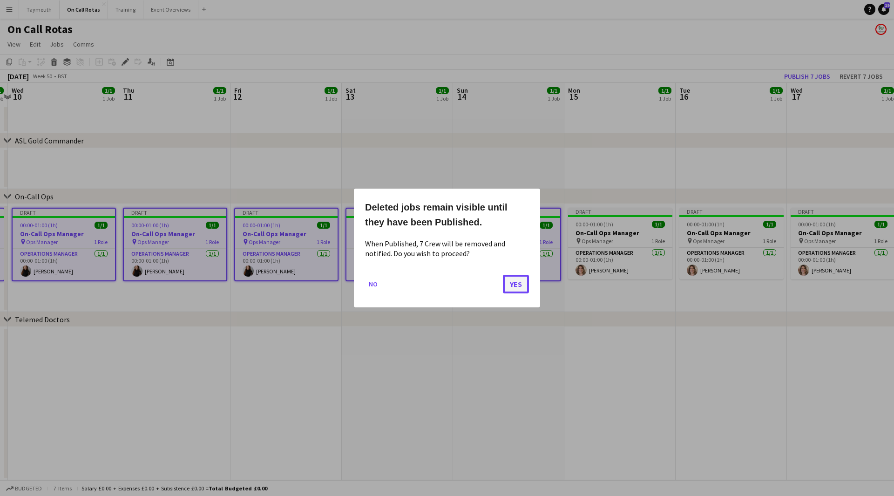
click at [508, 284] on button "Yes" at bounding box center [516, 284] width 26 height 19
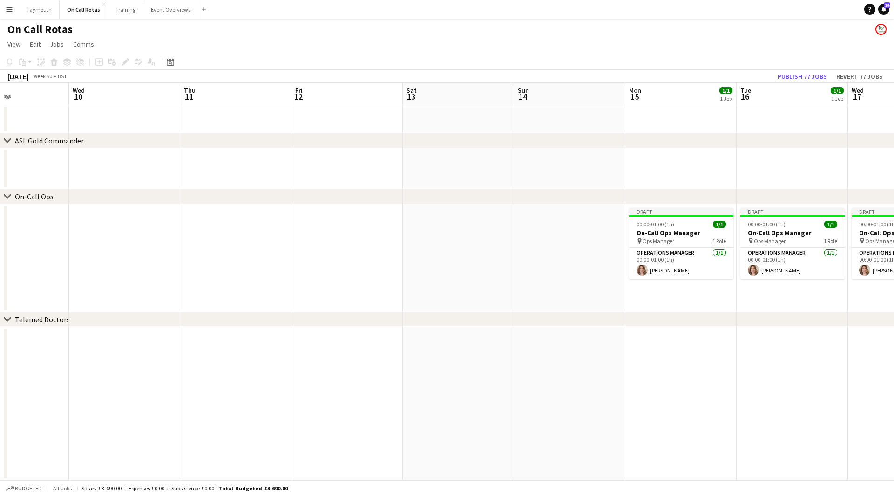
drag, startPoint x: 516, startPoint y: 287, endPoint x: 699, endPoint y: 283, distance: 182.5
click at [699, 283] on app-calendar-viewport "Sun 7 1/1 1 Job Mon 8 Tue 9 Wed 10 Thu 11 Fri 12 Sat 13 Sun 14 Mon 15 1/1 1 Job…" at bounding box center [447, 281] width 894 height 397
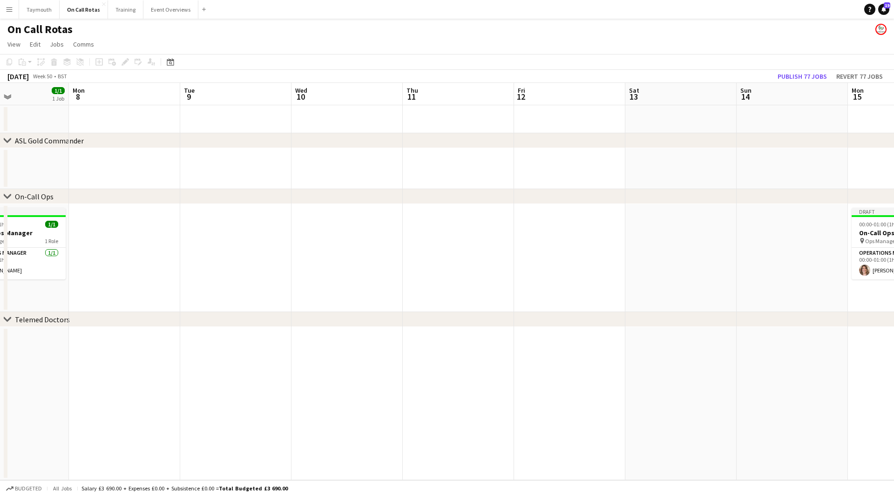
scroll to position [0, 204]
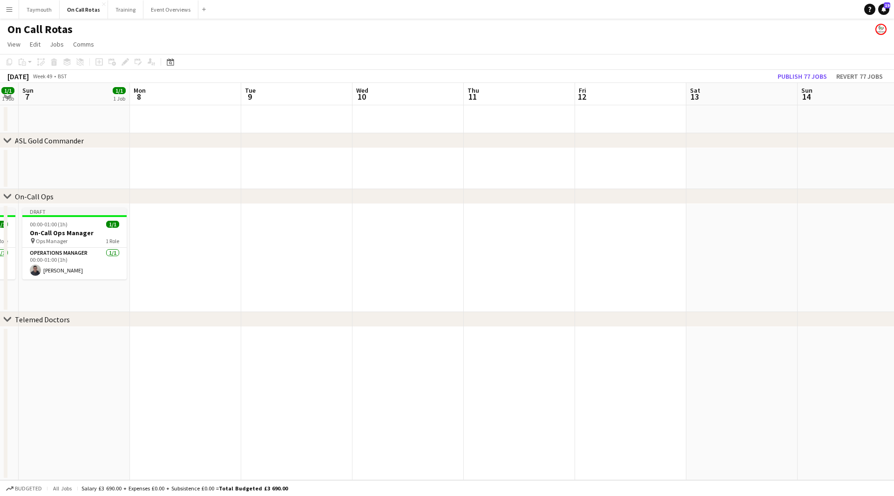
click at [209, 249] on app-date-cell at bounding box center [185, 258] width 111 height 108
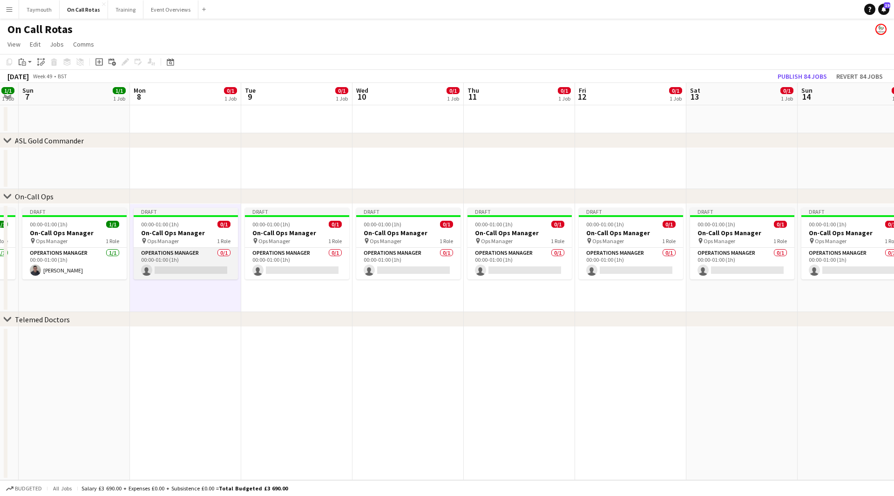
click at [200, 256] on app-card-role "Operations Manager 0/1 00:00-01:00 (1h) single-neutral-actions" at bounding box center [186, 264] width 104 height 32
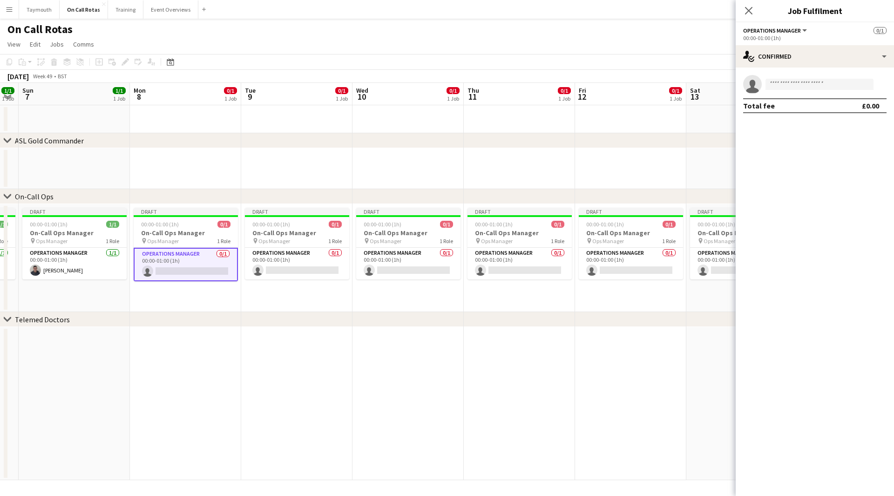
click at [505, 190] on div "chevron-right On-Call Ops" at bounding box center [447, 196] width 894 height 15
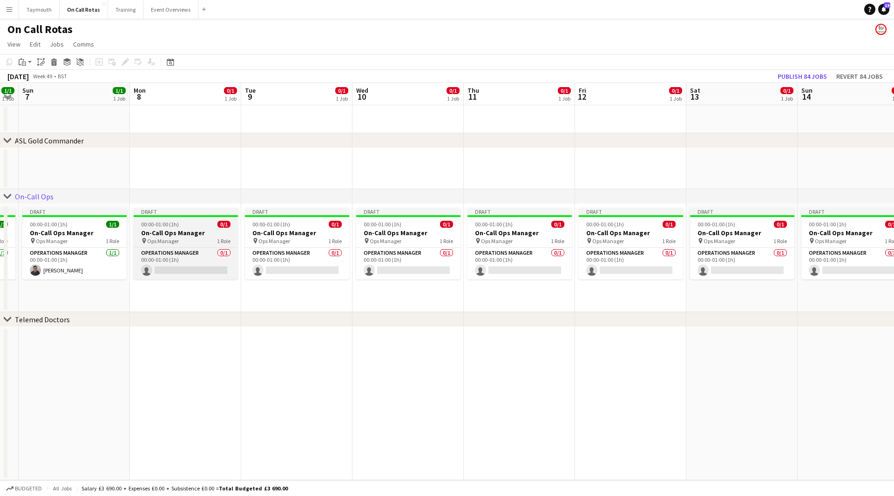
click at [198, 229] on h3 "On-Call Ops Manager" at bounding box center [186, 233] width 104 height 8
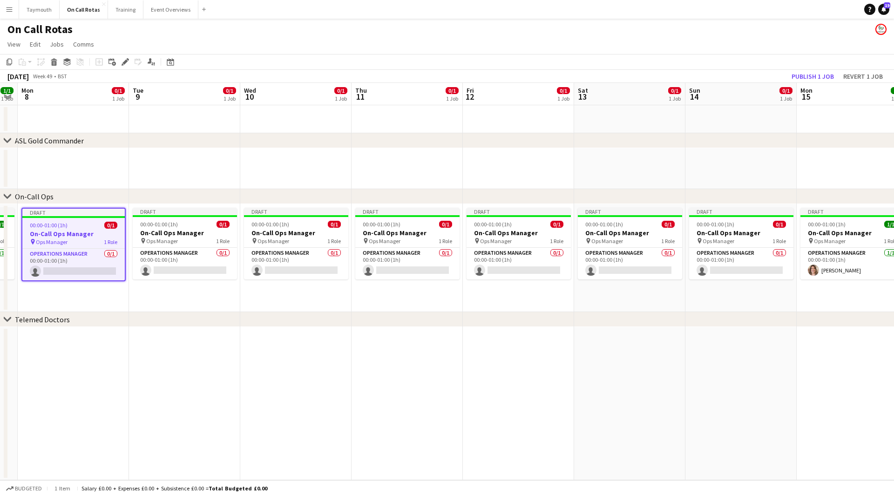
drag, startPoint x: 521, startPoint y: 308, endPoint x: 515, endPoint y: 303, distance: 8.2
click at [514, 304] on app-calendar-viewport "Fri 5 1/1 1 Job Sat 6 1/1 1 Job Sun 7 1/1 1 Job Mon 8 0/1 1 Job Tue 9 0/1 1 Job…" at bounding box center [447, 281] width 894 height 397
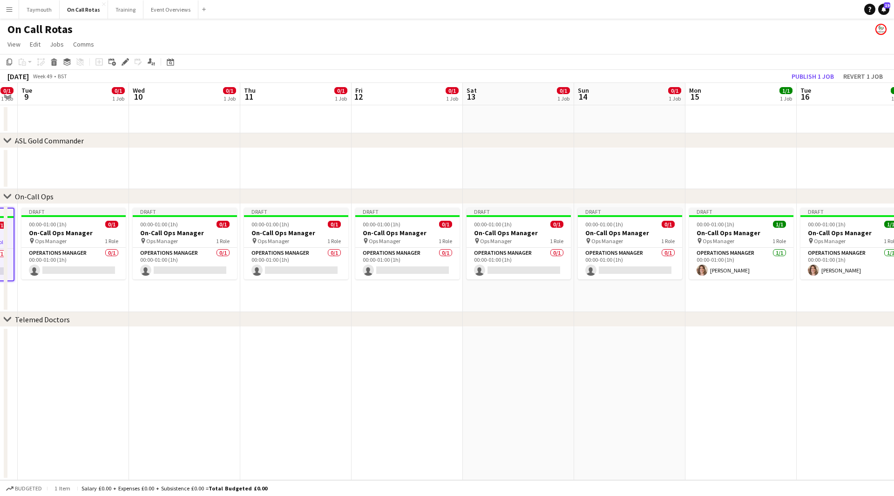
scroll to position [0, 317]
click at [661, 222] on span "0/1" at bounding box center [667, 224] width 13 height 7
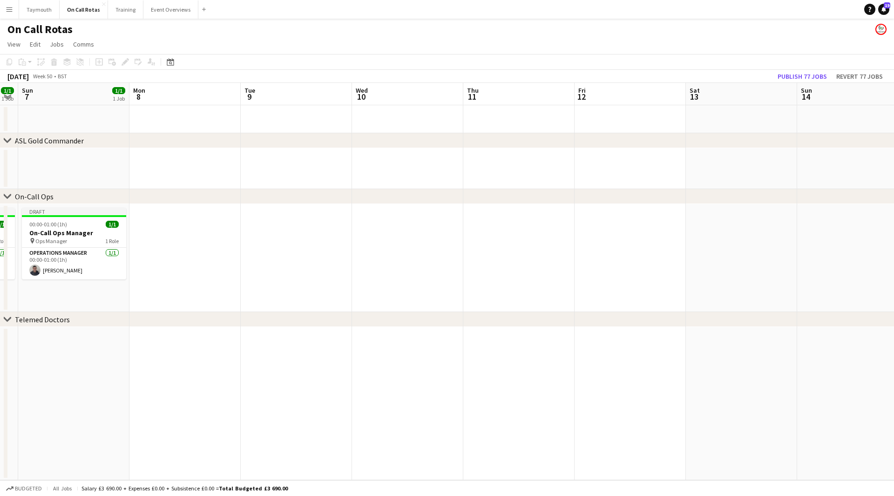
scroll to position [0, 271]
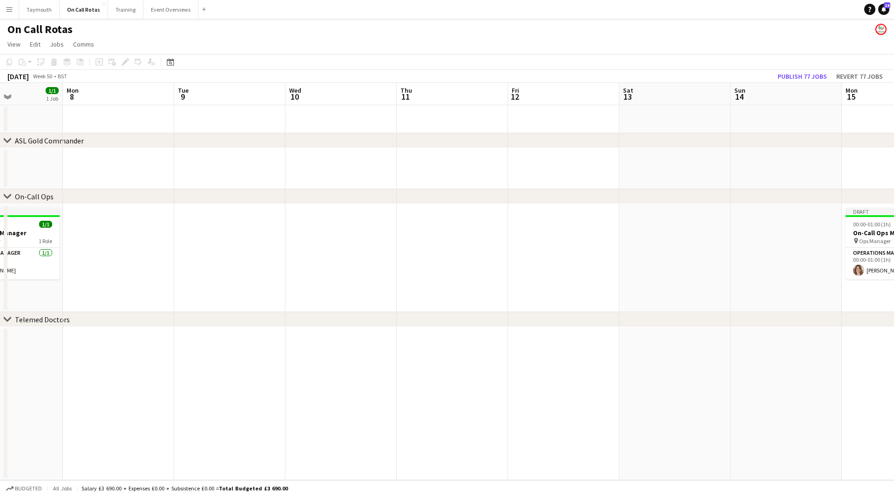
drag, startPoint x: 128, startPoint y: 235, endPoint x: 391, endPoint y: 255, distance: 263.7
click at [396, 255] on app-calendar-viewport "Fri 5 1/1 1 Job Sat 6 1/1 1 Job Sun 7 1/1 1 Job Mon 8 Tue 9 Wed 10 Thu 11 Fri 1…" at bounding box center [447, 281] width 894 height 397
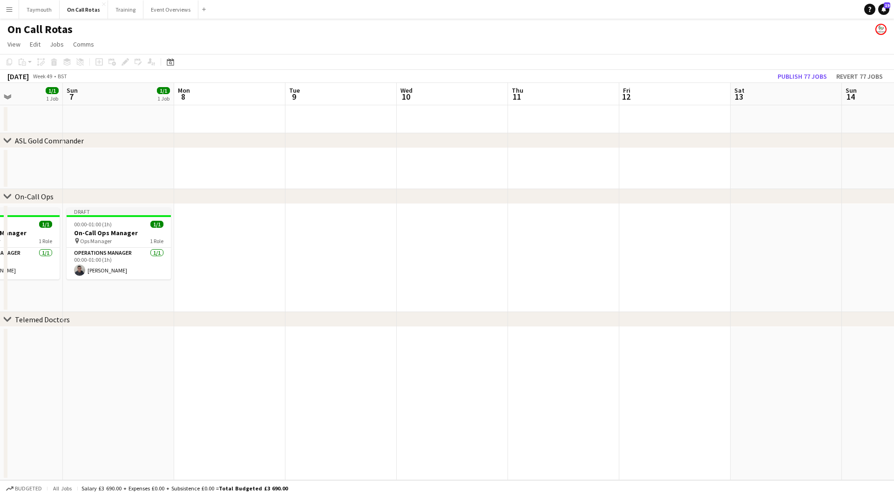
click at [216, 249] on app-date-cell at bounding box center [229, 258] width 111 height 108
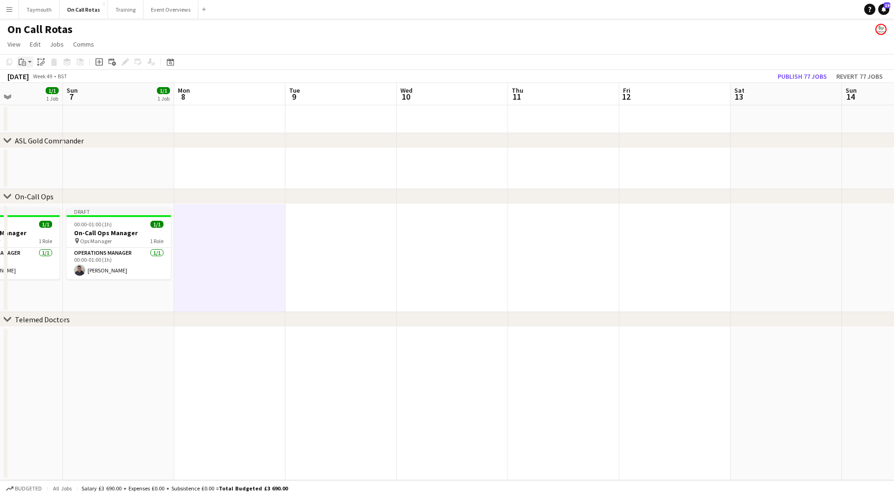
click at [22, 62] on icon "Paste" at bounding box center [22, 61] width 7 height 7
click at [29, 95] on link "Paste with crew Ctrl+Shift+V" at bounding box center [69, 95] width 88 height 8
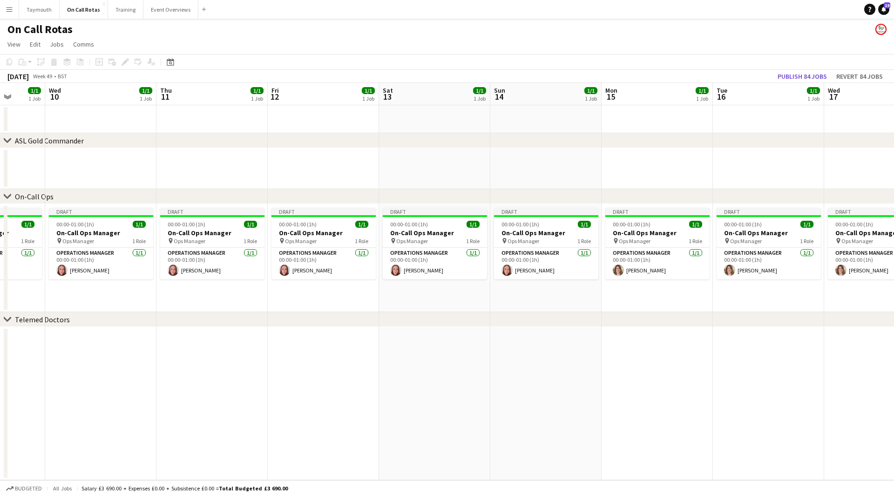
drag, startPoint x: 716, startPoint y: 162, endPoint x: 600, endPoint y: 163, distance: 116.4
click at [252, 184] on app-calendar-viewport "Sun 7 1/1 1 Job Mon 8 1/1 1 Job Tue 9 1/1 1 Job Wed 10 1/1 1 Job Thu 11 1/1 1 J…" at bounding box center [447, 281] width 894 height 397
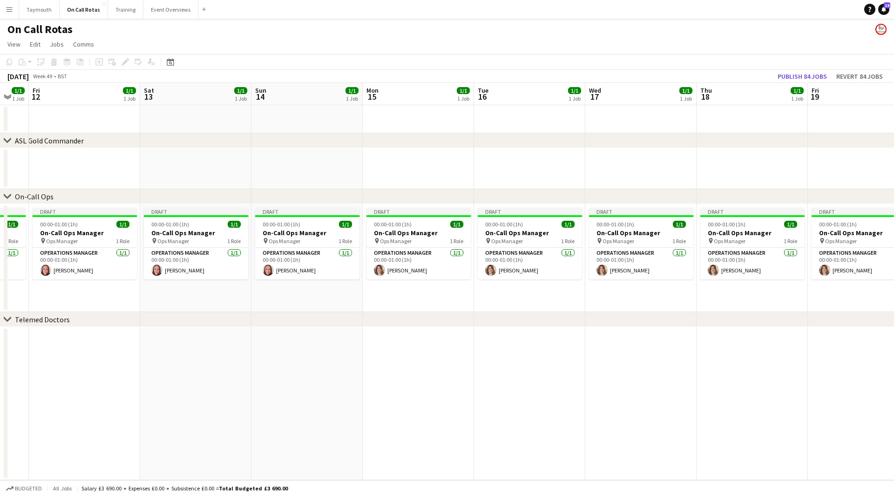
drag, startPoint x: 665, startPoint y: 158, endPoint x: 556, endPoint y: 155, distance: 109.0
click at [352, 172] on app-calendar-viewport "Mon 8 1/1 1 Job Tue 9 1/1 1 Job Wed 10 1/1 1 Job Thu 11 1/1 1 Job Fri 12 1/1 1 …" at bounding box center [447, 281] width 894 height 397
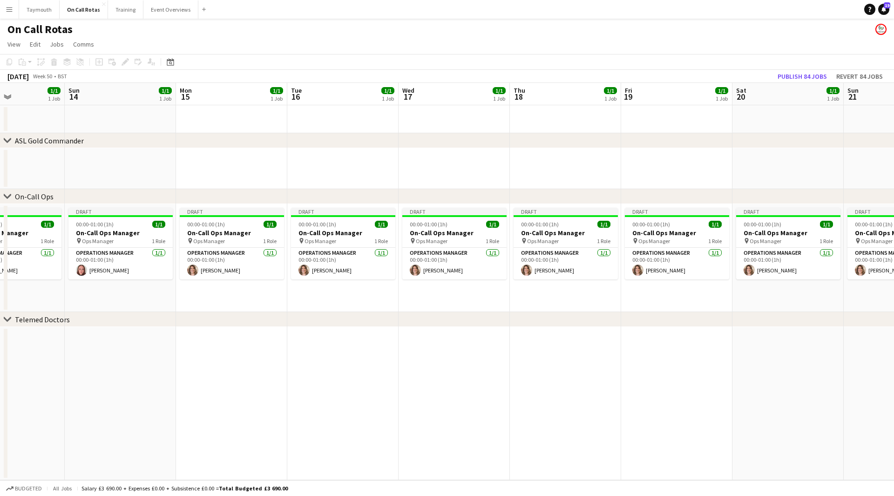
drag, startPoint x: 303, startPoint y: 163, endPoint x: 222, endPoint y: 158, distance: 80.2
click at [231, 163] on app-calendar-viewport "Thu 11 1/1 1 Job Fri 12 1/1 1 Job Sat 13 1/1 1 Job Sun 14 1/1 1 Job Mon 15 1/1 …" at bounding box center [447, 281] width 894 height 397
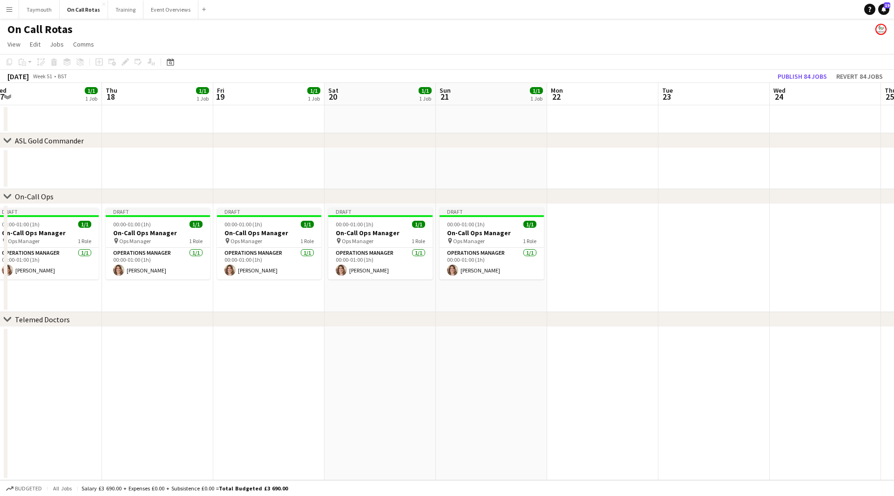
drag, startPoint x: 550, startPoint y: 157, endPoint x: 420, endPoint y: 172, distance: 130.7
click at [420, 172] on app-calendar-viewport "Sun 14 1/1 1 Job Mon 15 1/1 1 Job Tue 16 1/1 1 Job Wed 17 1/1 1 Job Thu 18 1/1 …" at bounding box center [447, 281] width 894 height 397
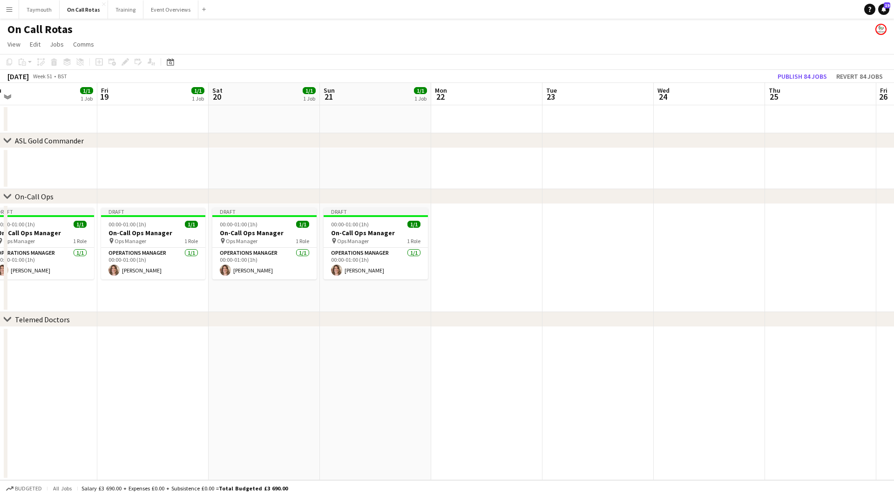
scroll to position [0, 351]
click at [638, 167] on app-calendar-viewport "Mon 15 1/1 1 Job Tue 16 1/1 1 Job Wed 17 1/1 1 Job Thu 18 1/1 1 Job Fri 19 1/1 …" at bounding box center [447, 281] width 894 height 397
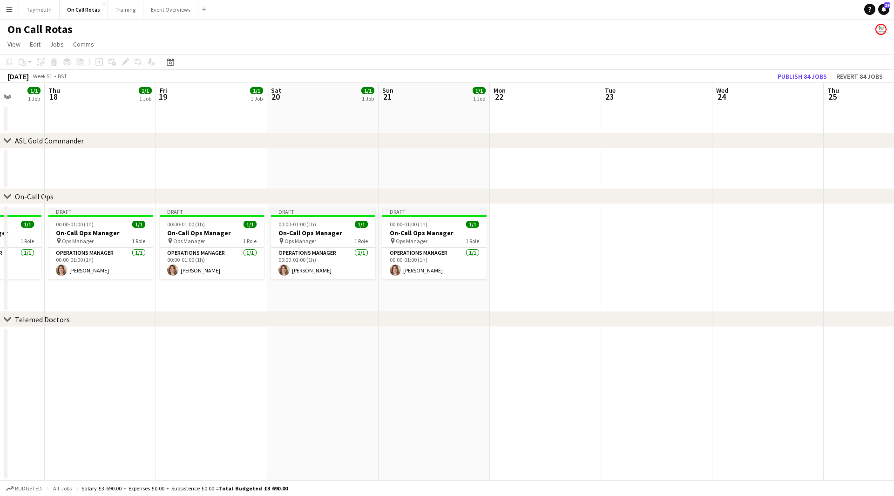
drag, startPoint x: 248, startPoint y: 170, endPoint x: 631, endPoint y: 158, distance: 383.3
click at [634, 158] on app-calendar-viewport "Mon 15 1/1 1 Job Tue 16 1/1 1 Job Wed 17 1/1 1 Job Thu 18 1/1 1 Job Fri 19 1/1 …" at bounding box center [447, 281] width 894 height 397
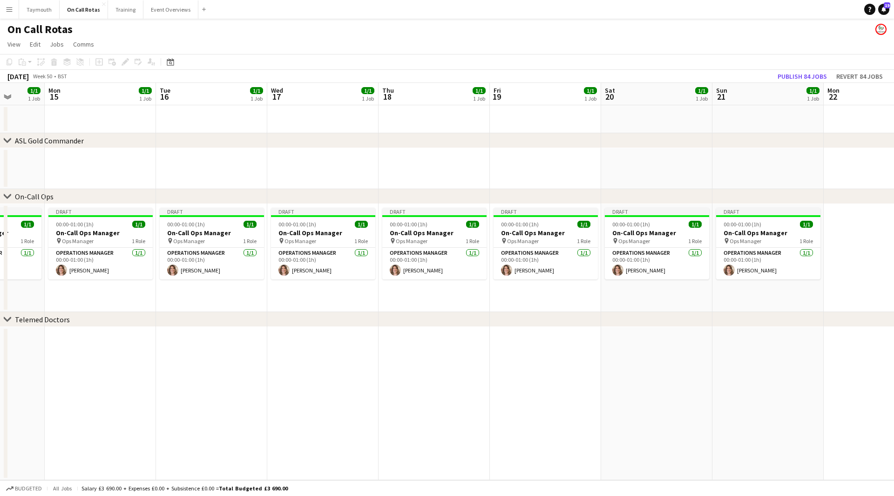
drag, startPoint x: 300, startPoint y: 190, endPoint x: 662, endPoint y: 176, distance: 362.4
click at [675, 176] on div "chevron-right ASL Gold Commander chevron-right On-Call Ops chevron-right Teleme…" at bounding box center [447, 281] width 894 height 397
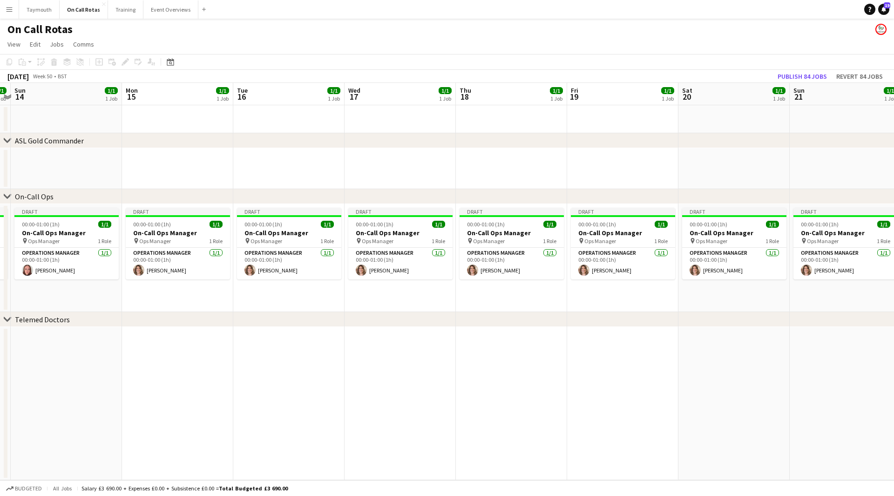
drag, startPoint x: 251, startPoint y: 185, endPoint x: 687, endPoint y: 164, distance: 436.2
click at [672, 165] on app-calendar-viewport "Fri 12 1/1 1 Job Sat 13 1/1 1 Job Sun 14 1/1 1 Job Mon 15 1/1 1 Job Tue 16 1/1 …" at bounding box center [447, 281] width 894 height 397
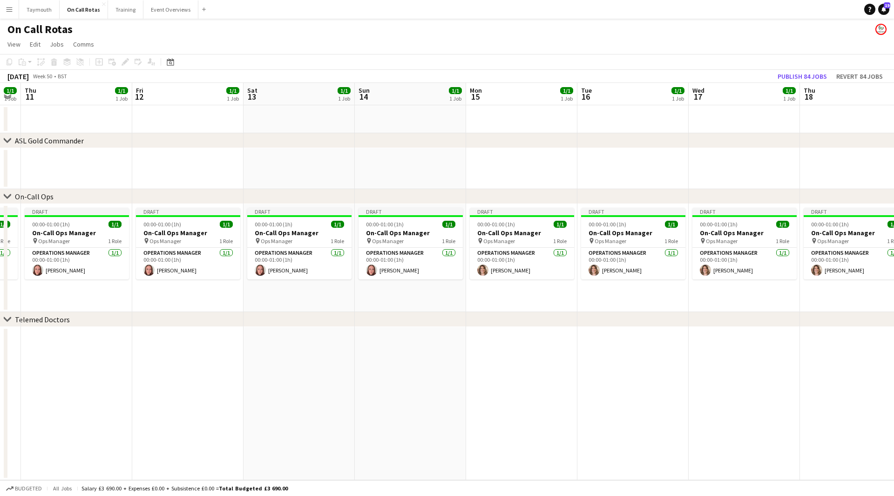
drag, startPoint x: 455, startPoint y: 163, endPoint x: 649, endPoint y: 156, distance: 193.7
click at [635, 156] on app-calendar-viewport "Tue 9 1/1 1 Job Wed 10 1/1 1 Job Thu 11 1/1 1 Job Fri 12 1/1 1 Job Sat 13 1/1 1…" at bounding box center [447, 281] width 894 height 397
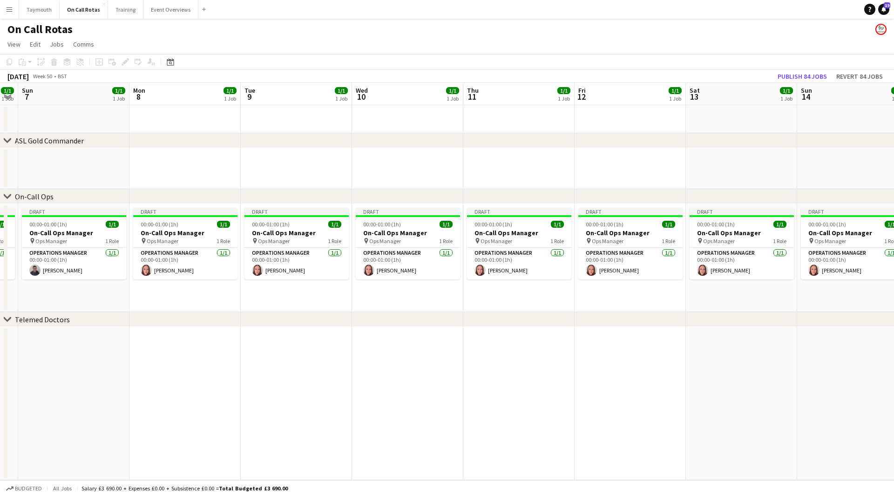
drag, startPoint x: 293, startPoint y: 175, endPoint x: 565, endPoint y: 171, distance: 272.3
click at [619, 165] on app-calendar-viewport "Fri 5 1/1 1 Job Sat 6 1/1 1 Job Sun 7 1/1 1 Job Mon 8 1/1 1 Job Tue 9 1/1 1 Job…" at bounding box center [447, 281] width 894 height 397
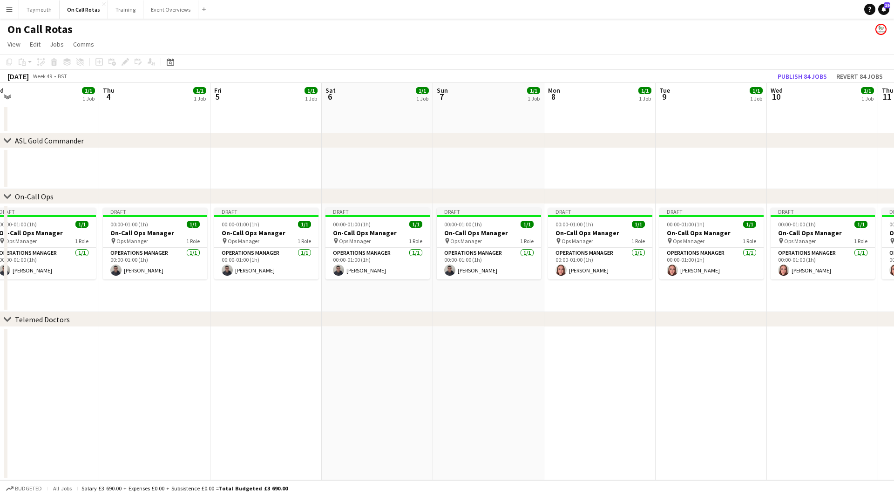
drag, startPoint x: 304, startPoint y: 172, endPoint x: 614, endPoint y: 156, distance: 310.4
click at [585, 158] on app-calendar-viewport "Mon 1 1/1 1 Job Tue 2 1/1 1 Job Wed 3 1/1 1 Job Thu 4 1/1 1 Job Fri 5 1/1 1 Job…" at bounding box center [447, 281] width 894 height 397
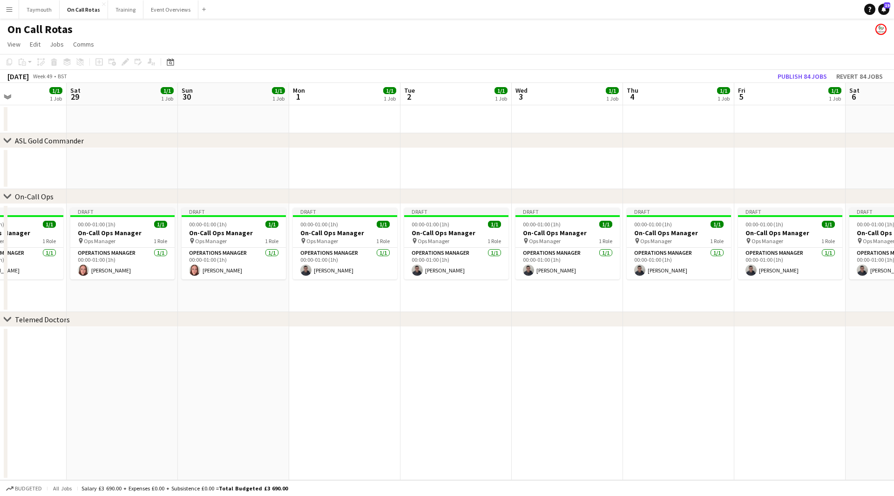
drag, startPoint x: 275, startPoint y: 167, endPoint x: 630, endPoint y: 155, distance: 355.3
click at [604, 156] on app-calendar-viewport "Thu 27 1/1 1 Job Fri 28 1/1 1 Job Sat 29 1/1 1 Job Sun 30 1/1 1 Job Mon 1 1/1 1…" at bounding box center [447, 281] width 894 height 397
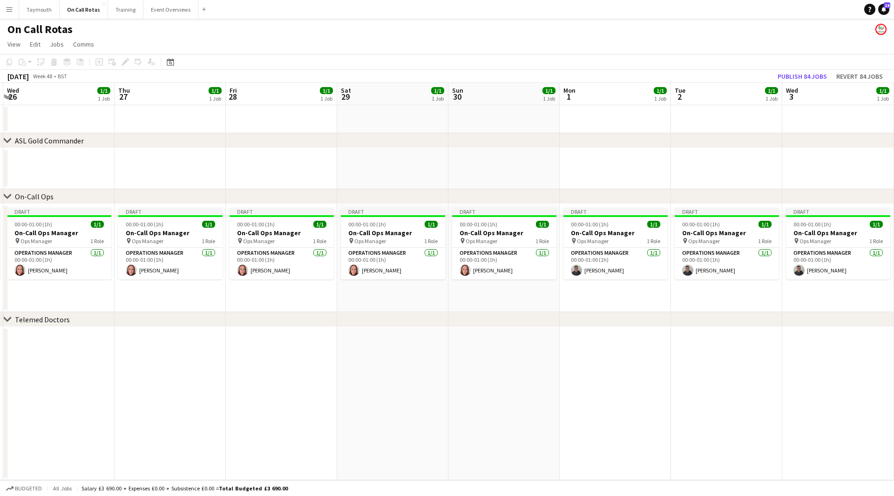
click at [600, 155] on app-calendar-viewport "Mon 24 1/1 1 Job Tue 25 1/1 1 Job Wed 26 1/1 1 Job Thu 27 1/1 1 Job Fri 28 1/1 …" at bounding box center [447, 281] width 894 height 397
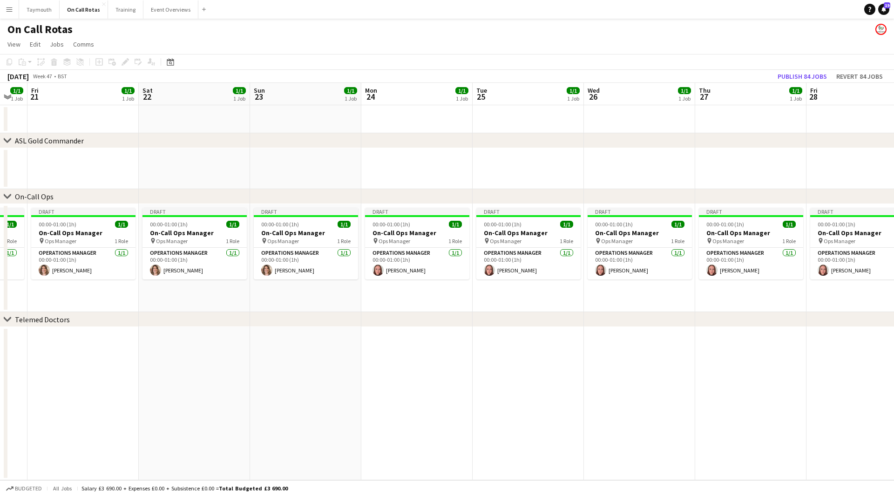
drag, startPoint x: 418, startPoint y: 171, endPoint x: 393, endPoint y: 174, distance: 25.8
click at [657, 161] on app-calendar-viewport "Wed 19 1/1 1 Job Thu 20 1/1 1 Job Fri 21 1/1 1 Job Sat 22 1/1 1 Job Sun 23 1/1 …" at bounding box center [447, 281] width 894 height 397
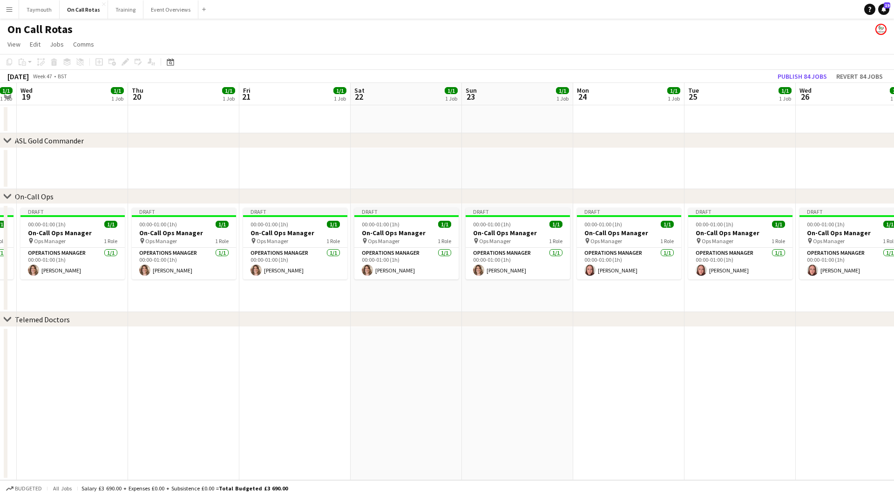
drag, startPoint x: 412, startPoint y: 168, endPoint x: 626, endPoint y: 163, distance: 213.7
click at [627, 164] on app-calendar-viewport "Mon 17 1/1 1 Job Tue 18 1/1 1 Job Wed 19 1/1 1 Job Thu 20 1/1 1 Job Fri 21 1/1 …" at bounding box center [447, 281] width 894 height 397
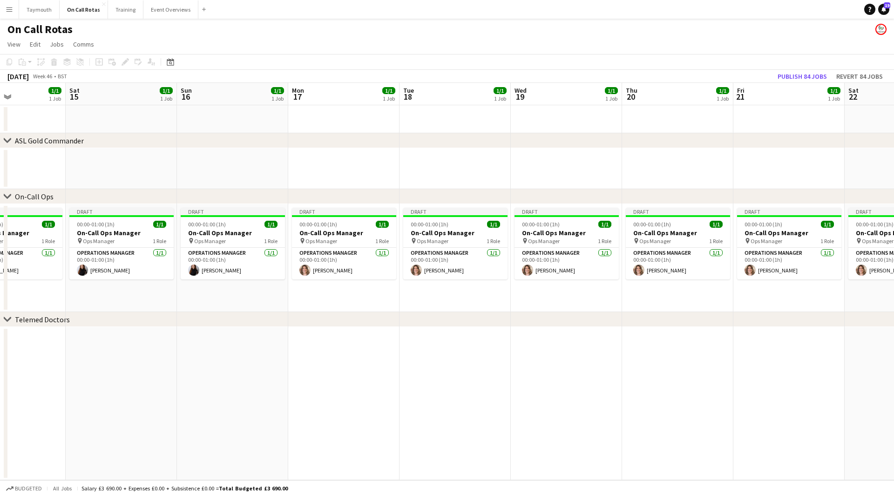
drag, startPoint x: 270, startPoint y: 171, endPoint x: 659, endPoint y: 157, distance: 388.9
click at [630, 158] on app-calendar-viewport "Wed 12 1/1 1 Job Thu 13 1/1 1 Job Fri 14 1/1 1 Job Sat 15 1/1 1 Job Sun 16 1/1 …" at bounding box center [447, 281] width 894 height 397
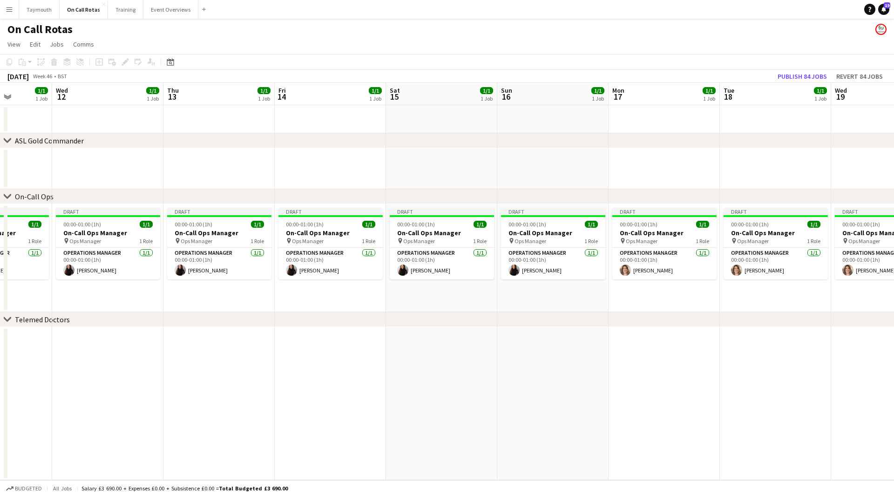
drag, startPoint x: 488, startPoint y: 165, endPoint x: 694, endPoint y: 156, distance: 205.9
click at [660, 158] on app-calendar-viewport "Sun 9 1/1 1 Job Mon 10 1/1 1 Job Tue 11 1/1 1 Job Wed 12 1/1 1 Job Thu 13 1/1 1…" at bounding box center [447, 281] width 894 height 397
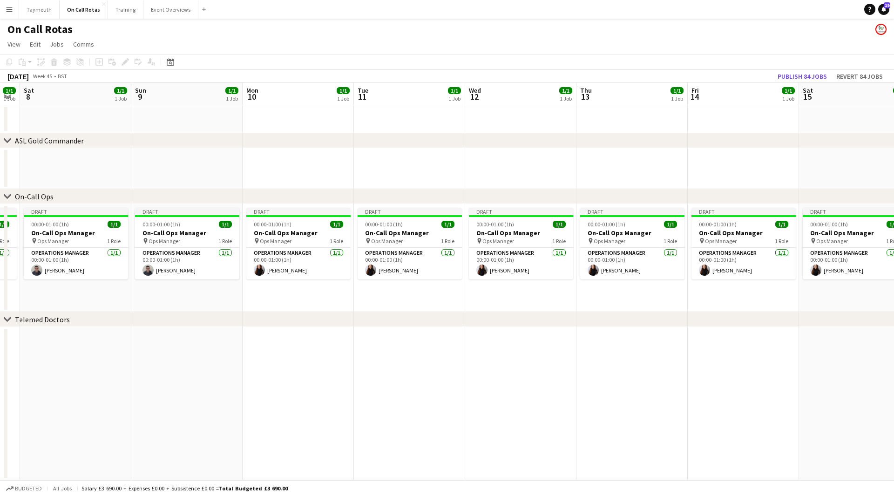
drag, startPoint x: 223, startPoint y: 172, endPoint x: 610, endPoint y: 164, distance: 387.4
click at [603, 164] on app-calendar-viewport "Thu 6 1/1 1 Job Fri 7 1/1 1 Job Sat 8 1/1 1 Job Sun 9 1/1 1 Job Mon 10 1/1 1 Jo…" at bounding box center [447, 281] width 894 height 397
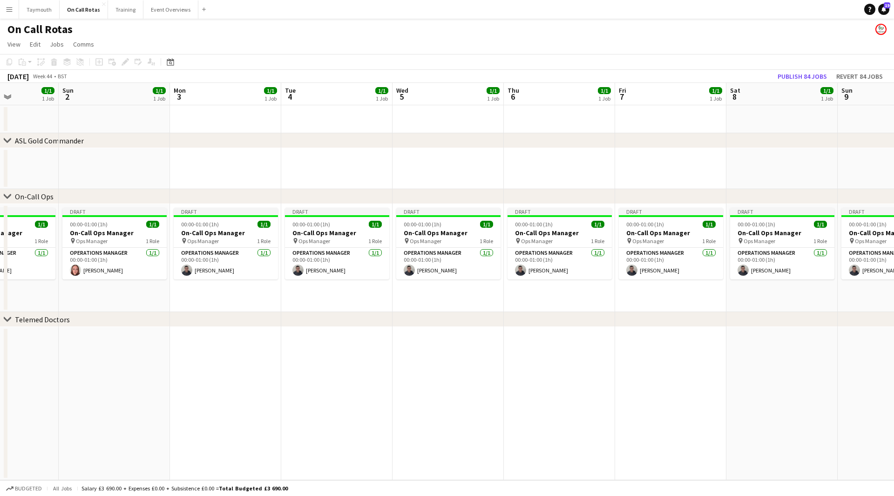
click at [672, 158] on app-calendar-viewport "Thu 30 1/1 1 Job Fri 31 1/1 1 Job Sat 1 1/1 1 Job Sun 2 1/1 1 Job Mon 3 1/1 1 J…" at bounding box center [447, 281] width 894 height 397
click at [606, 168] on app-calendar-viewport "Wed 29 1/1 1 Job Thu 30 1/1 1 Job Fri 31 1/1 1 Job Sat 1 1/1 1 Job Sun 2 1/1 1 …" at bounding box center [447, 281] width 894 height 397
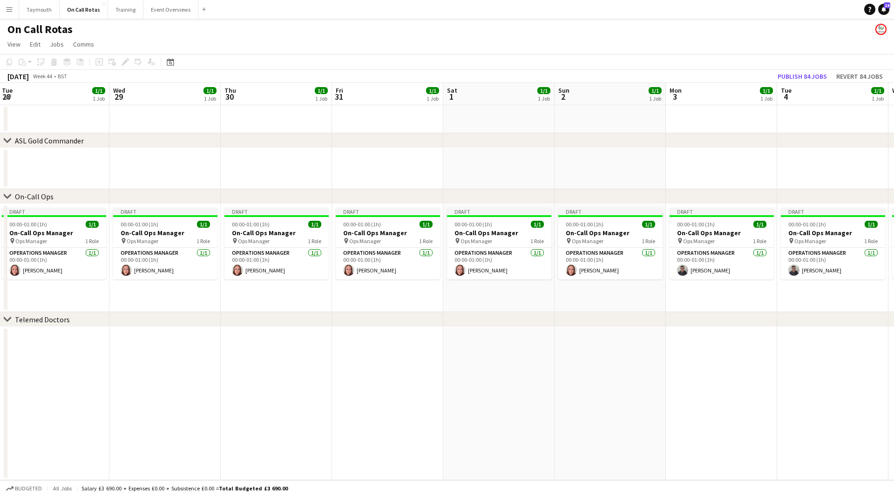
click at [579, 169] on app-calendar-viewport "Sun 26 1/1 1 Job Mon 27 1/1 1 Job Tue 28 1/1 1 Job Wed 29 1/1 1 Job Thu 30 1/1 …" at bounding box center [447, 281] width 894 height 397
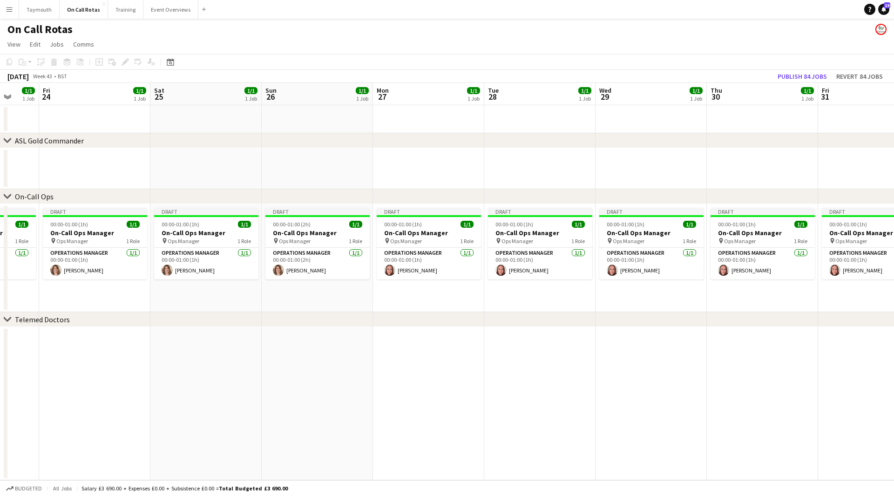
click at [538, 168] on app-calendar-viewport "Tue 21 1/1 1 Job Wed 22 1/1 1 Job Thu 23 1/1 1 Job Fri 24 1/1 1 Job Sat 25 1/1 …" at bounding box center [447, 281] width 894 height 397
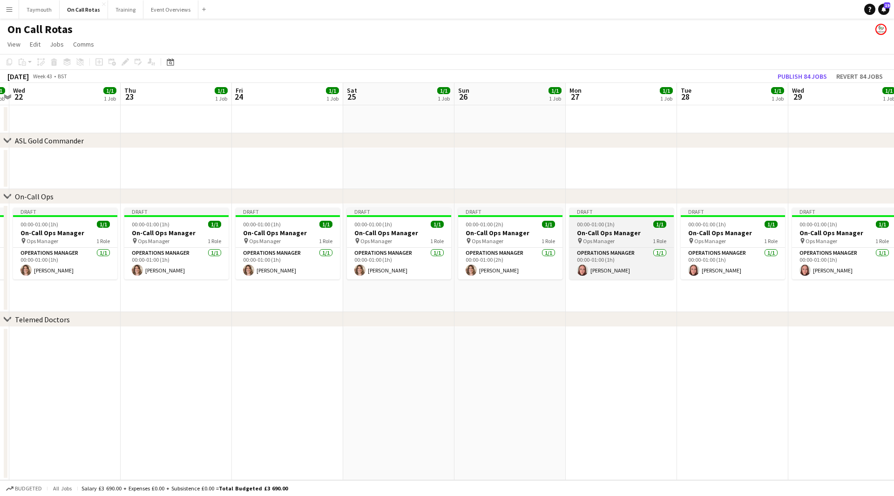
click at [605, 227] on span "00:00-01:00 (1h)" at bounding box center [596, 224] width 38 height 7
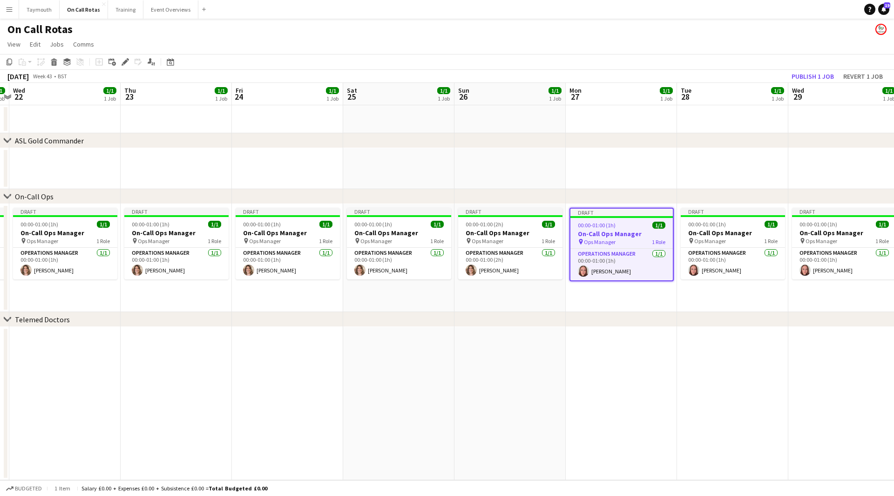
click at [200, 193] on div "chevron-right ASL Gold Commander chevron-right On-Call Ops chevron-right Teleme…" at bounding box center [447, 281] width 894 height 397
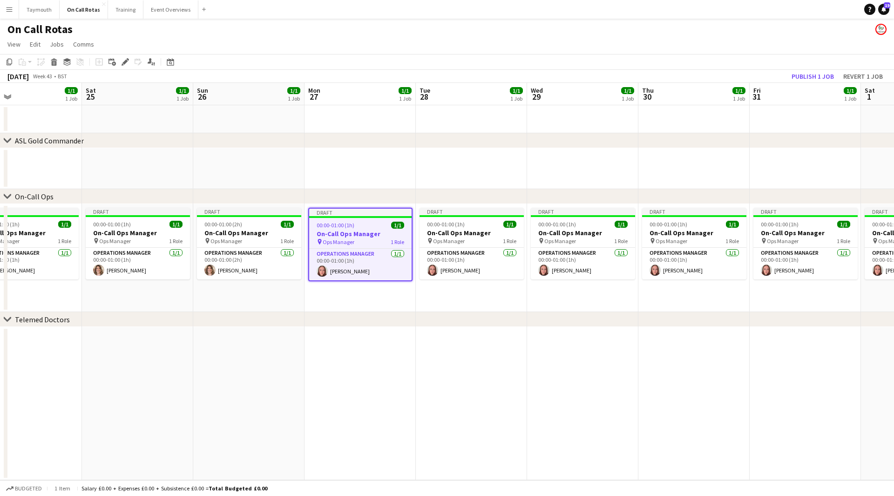
click at [266, 193] on div "chevron-right ASL Gold Commander chevron-right On-Call Ops chevron-right Teleme…" at bounding box center [447, 281] width 894 height 397
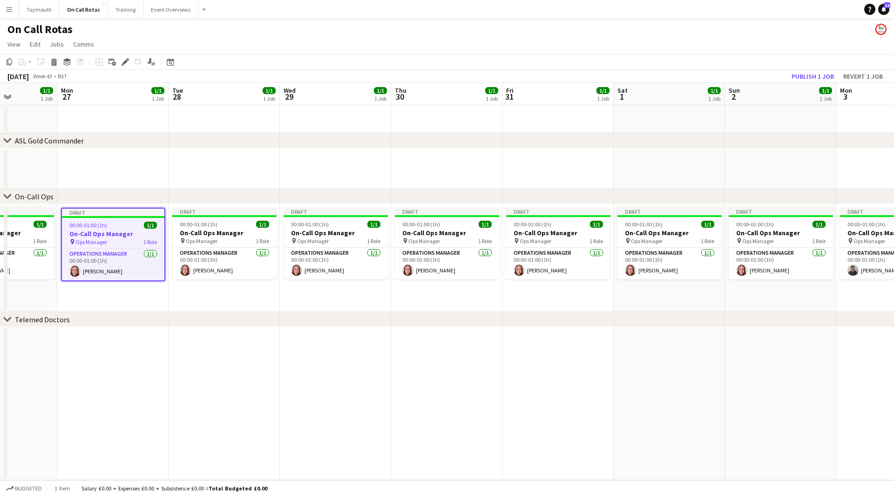
click at [276, 187] on app-calendar-viewport "Fri 24 1/1 1 Job Sat 25 1/1 1 Job Sun 26 1/1 1 Job Mon 27 1/1 1 Job Tue 28 1/1 …" at bounding box center [447, 281] width 894 height 397
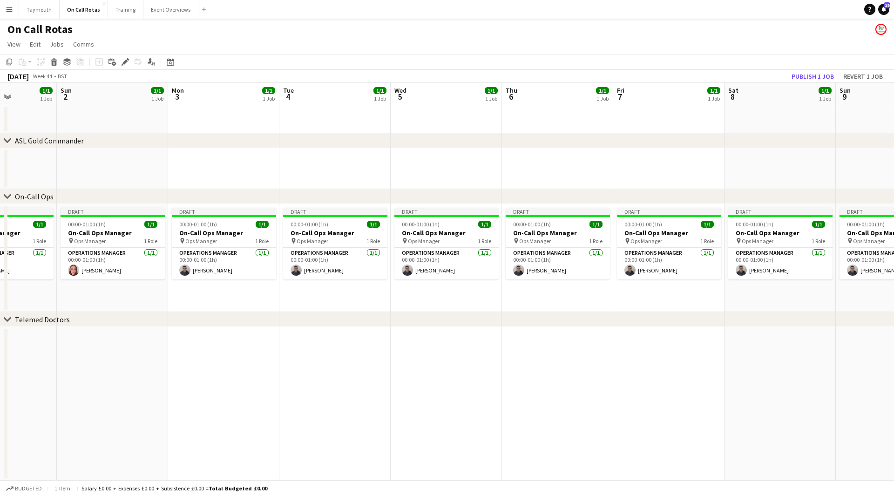
click at [169, 186] on app-calendar-viewport "Thu 30 1/1 1 Job Fri 31 1/1 1 Job Sat 1 1/1 1 Job Sun 2 1/1 1 Job Mon 3 1/1 1 J…" at bounding box center [447, 281] width 894 height 397
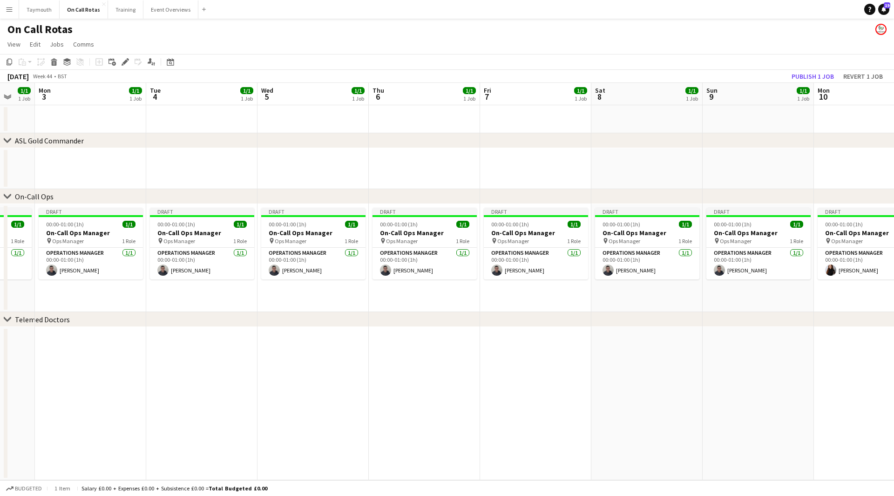
click at [267, 182] on app-calendar-viewport "Thu 30 1/1 1 Job Fri 31 1/1 1 Job Sat 1 1/1 1 Job Sun 2 1/1 1 Job Mon 3 1/1 1 J…" at bounding box center [447, 281] width 894 height 397
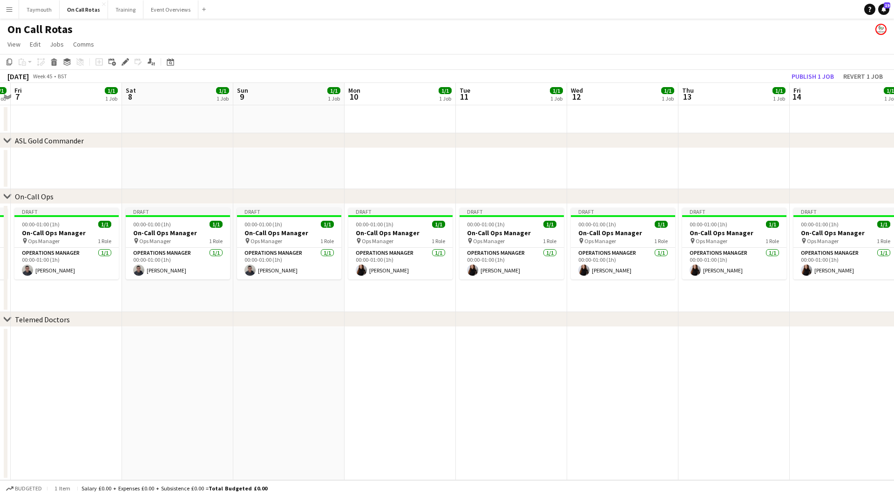
scroll to position [0, 290]
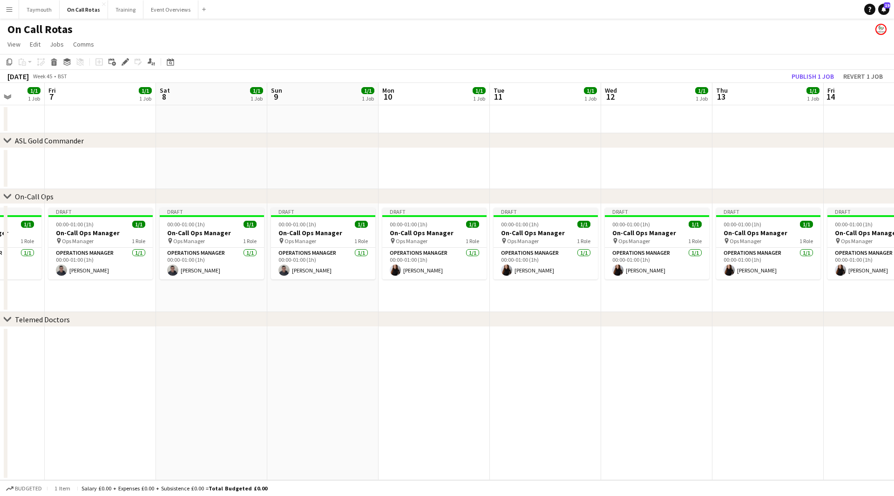
click at [261, 187] on app-calendar-viewport "Tue 4 1/1 1 Job Wed 5 1/1 1 Job Thu 6 1/1 1 Job Fri 7 1/1 1 Job Sat 8 1/1 1 Job…" at bounding box center [447, 281] width 894 height 397
click at [350, 222] on div "00:00-01:00 (1h) 1/1" at bounding box center [322, 224] width 104 height 7
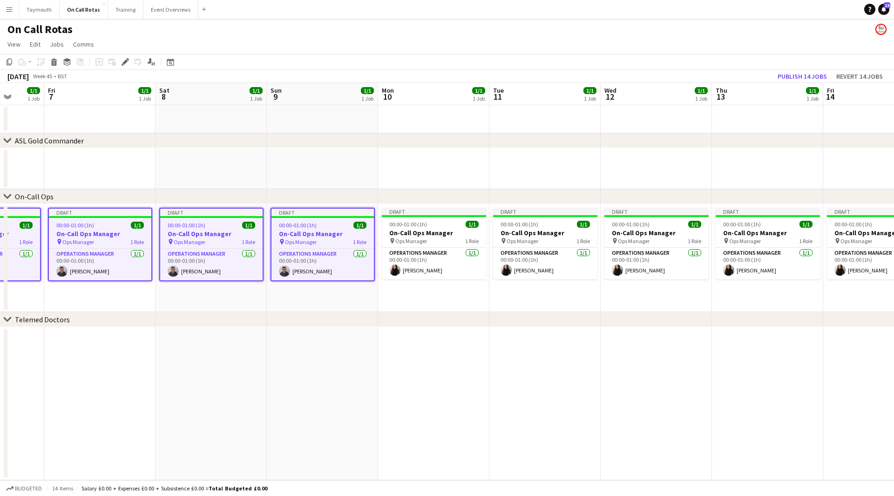
click at [226, 166] on app-calendar-viewport "Tue 4 1/1 1 Job Wed 5 1/1 1 Job Thu 6 1/1 1 Job Fri 7 1/1 1 Job Sat 8 1/1 1 Job…" at bounding box center [447, 281] width 894 height 397
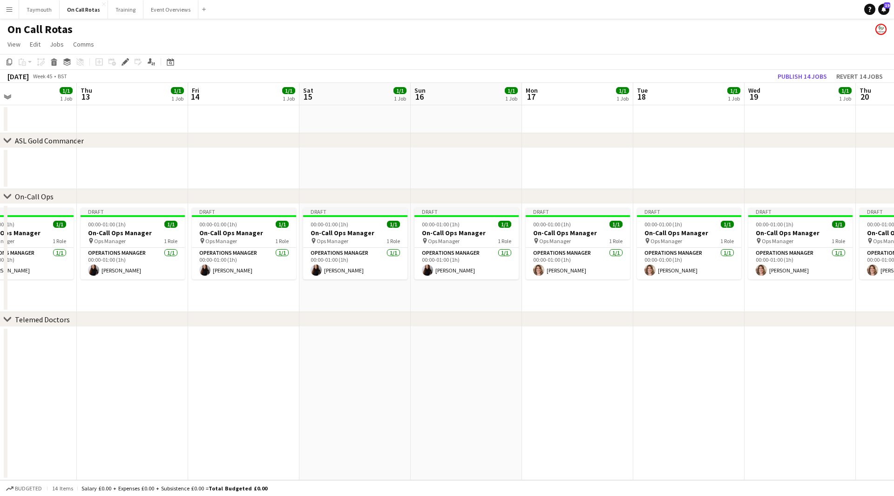
click at [337, 177] on div "chevron-right ASL Gold Commander chevron-right On-Call Ops chevron-right Teleme…" at bounding box center [447, 281] width 894 height 397
click at [419, 168] on app-calendar-viewport "Wed 12 1/1 1 Job Thu 13 1/1 1 Job Fri 14 1/1 1 Job Sat 15 1/1 1 Job Sun 16 1/1 …" at bounding box center [447, 281] width 894 height 397
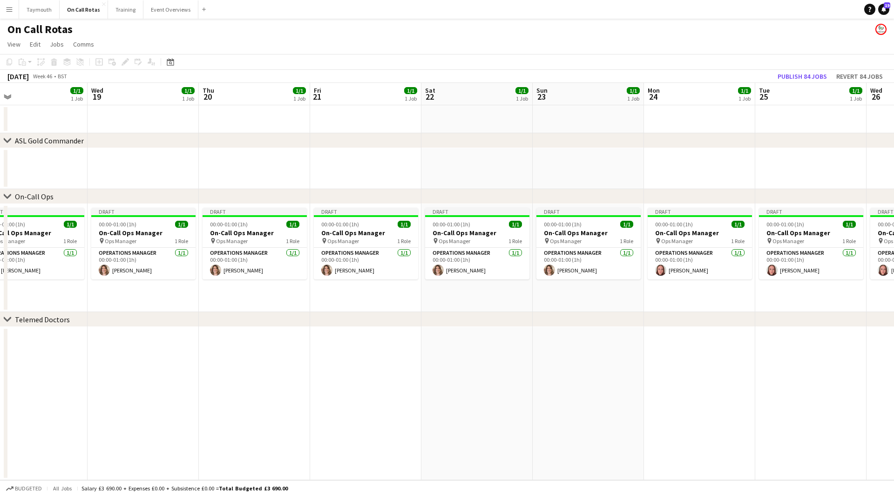
click at [283, 169] on app-calendar-viewport "Sat 15 1/1 1 Job Sun 16 1/1 1 Job Mon 17 1/1 1 Job Tue 18 1/1 1 Job Wed 19 1/1 …" at bounding box center [447, 281] width 894 height 397
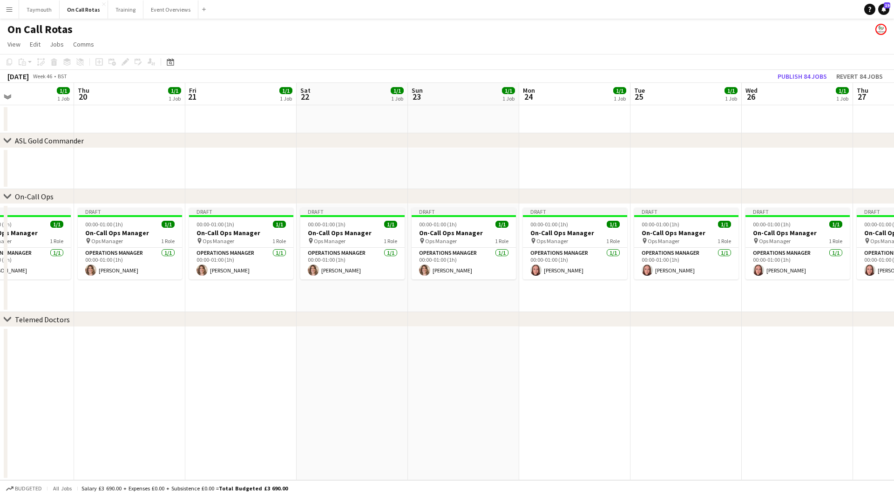
click at [171, 167] on app-calendar-viewport "Mon 17 1/1 1 Job Tue 18 1/1 1 Job Wed 19 1/1 1 Job Thu 20 1/1 1 Job Fri 21 1/1 …" at bounding box center [447, 281] width 894 height 397
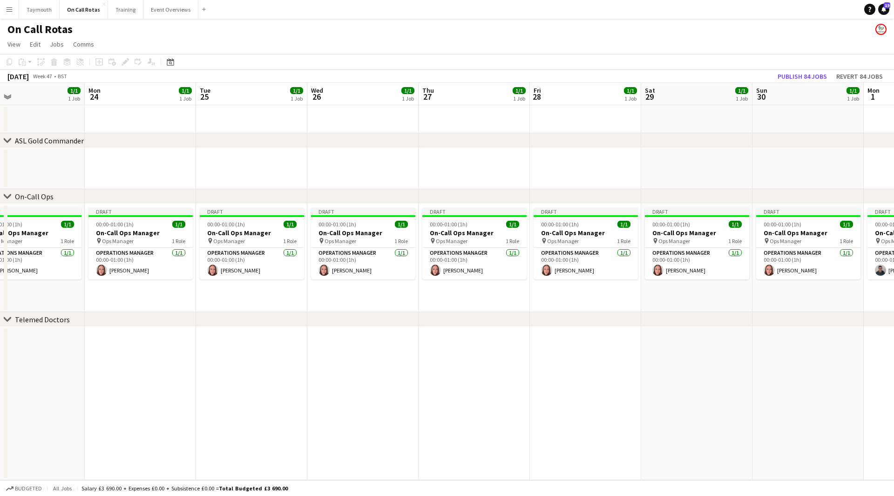
click at [285, 158] on app-calendar-viewport "Thu 20 1/1 1 Job Fri 21 1/1 1 Job Sat 22 1/1 1 Job Sun 23 1/1 1 Job Mon 24 1/1 …" at bounding box center [447, 281] width 894 height 397
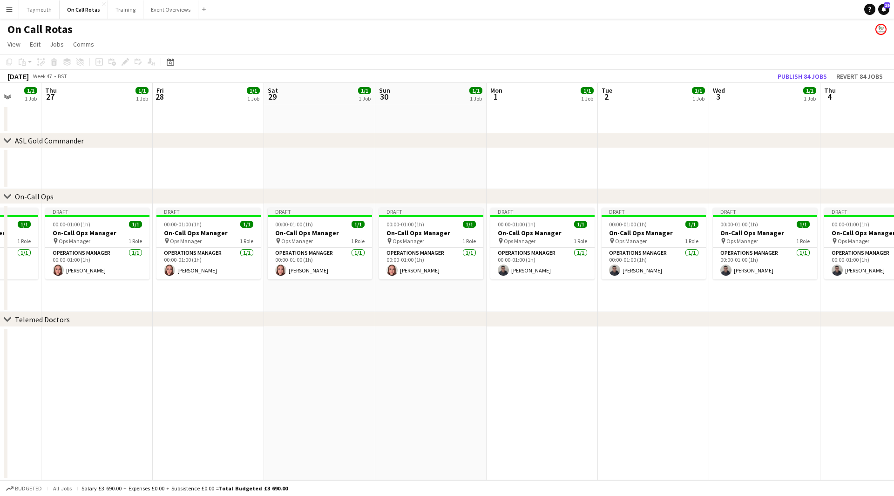
click at [246, 174] on app-calendar-viewport "Mon 24 1/1 1 Job Tue 25 1/1 1 Job Wed 26 1/1 1 Job Thu 27 1/1 1 Job Fri 28 1/1 …" at bounding box center [447, 281] width 894 height 397
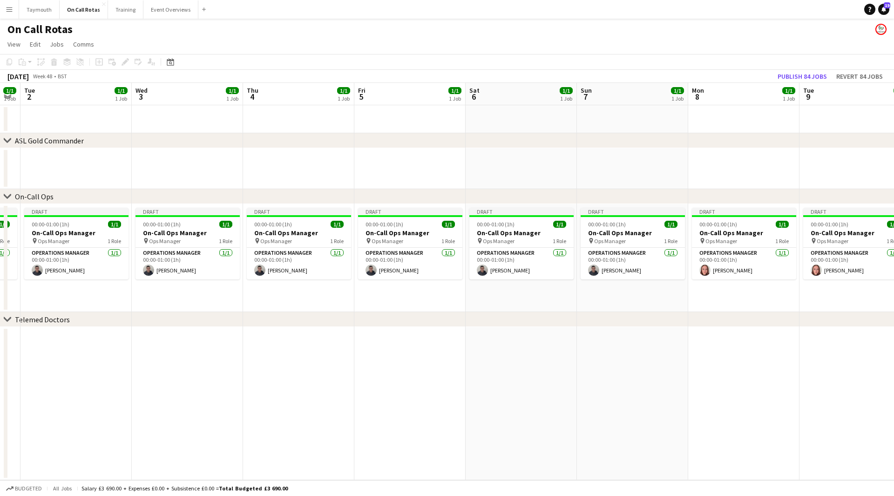
click at [193, 167] on app-calendar-viewport "Sat 29 1/1 1 Job Sun 30 1/1 1 Job Mon 1 1/1 1 Job Tue 2 1/1 1 Job Wed 3 1/1 1 J…" at bounding box center [447, 281] width 894 height 397
click at [235, 180] on app-calendar-viewport "Mon 1 1/1 1 Job Tue 2 1/1 1 Job Wed 3 1/1 1 Job Thu 4 1/1 1 Job Fri 5 1/1 1 Job…" at bounding box center [447, 281] width 894 height 397
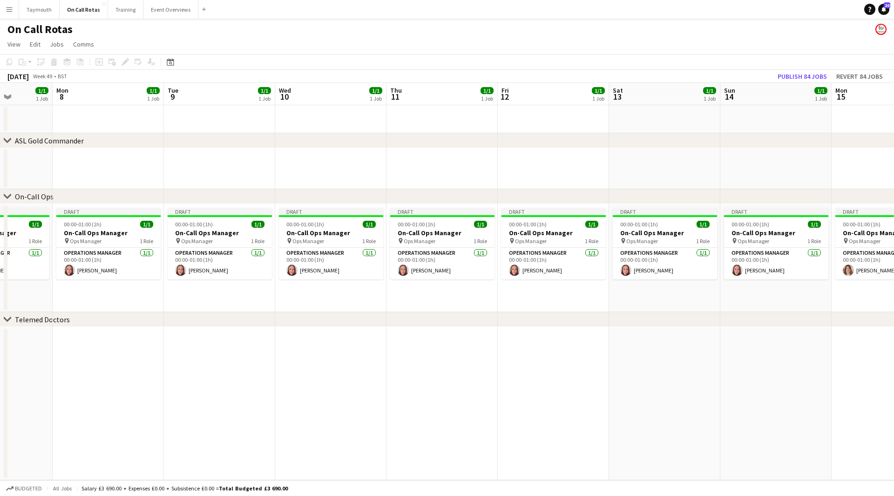
click at [289, 179] on app-calendar-viewport "Fri 5 1/1 1 Job Sat 6 1/1 1 Job Sun 7 1/1 1 Job Mon 8 1/1 1 Job Tue 9 1/1 1 Job…" at bounding box center [447, 281] width 894 height 397
click at [185, 198] on div "chevron-right ASL Gold Commander chevron-right On-Call Ops chevron-right Teleme…" at bounding box center [447, 281] width 894 height 397
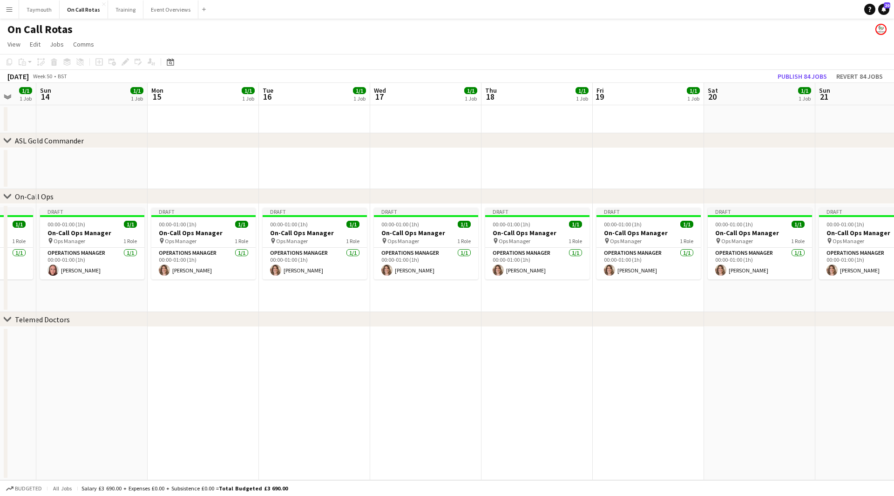
scroll to position [0, 309]
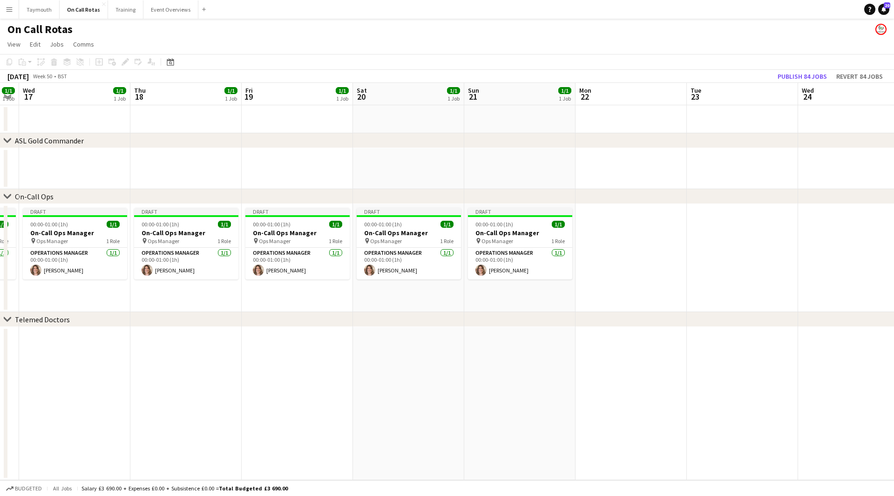
click at [199, 184] on app-calendar-viewport "Sun 14 1/1 1 Job Mon 15 1/1 1 Job Tue 16 1/1 1 Job Wed 17 1/1 1 Job Thu 18 1/1 …" at bounding box center [447, 281] width 894 height 397
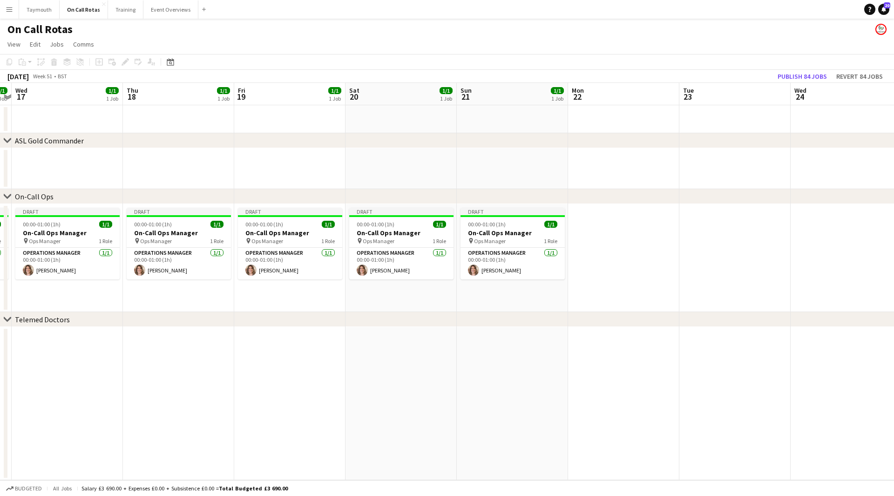
click at [604, 247] on app-date-cell at bounding box center [623, 258] width 111 height 108
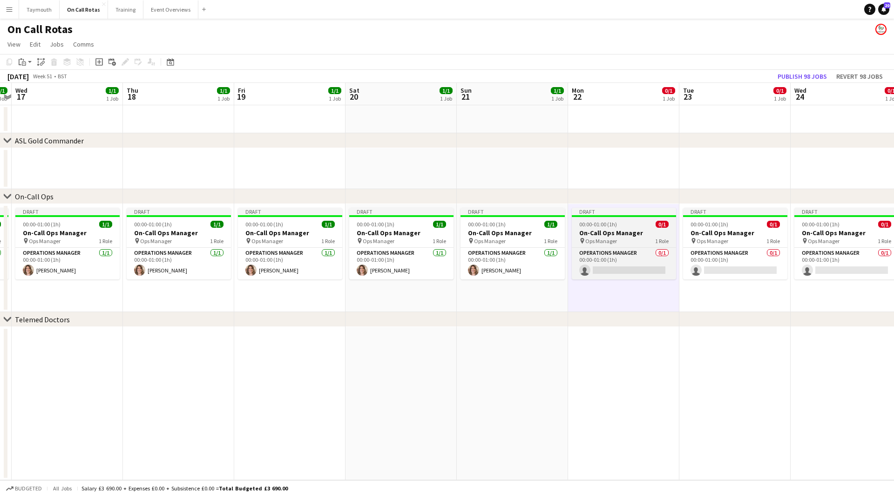
click at [643, 232] on h3 "On-Call Ops Manager" at bounding box center [624, 233] width 104 height 8
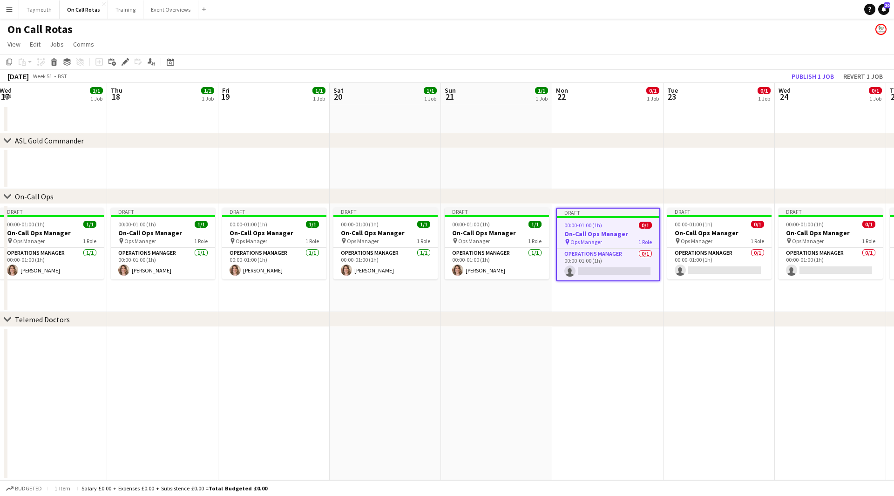
click at [281, 153] on app-calendar-viewport "Sun 14 1/1 1 Job Mon 15 1/1 1 Job Tue 16 1/1 1 Job Wed 17 1/1 1 Job Thu 18 1/1 …" at bounding box center [447, 281] width 894 height 397
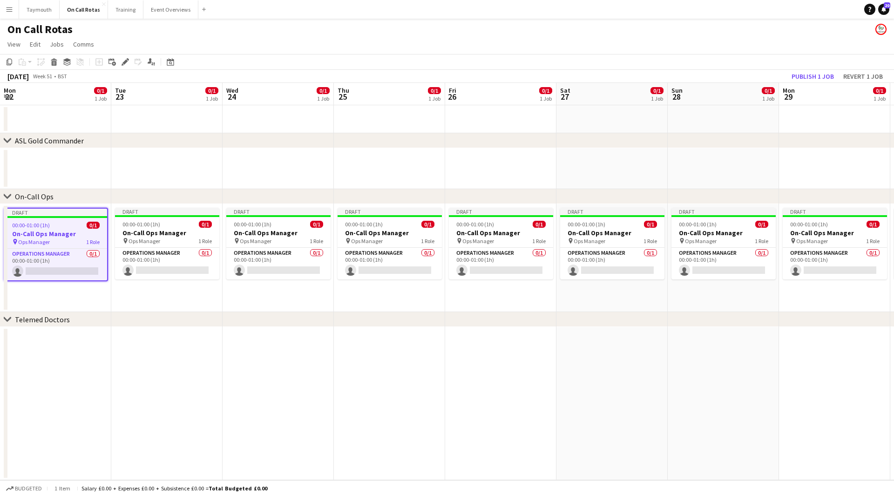
click at [429, 169] on div "chevron-right ASL Gold Commander chevron-right On-Call Ops chevron-right Teleme…" at bounding box center [447, 281] width 894 height 397
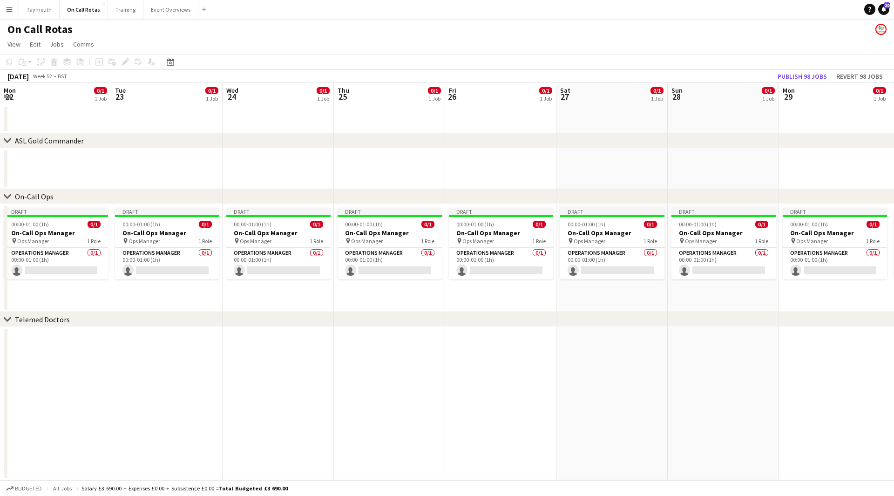
click at [342, 180] on app-calendar-viewport "Sat 20 1/1 1 Job Sun 21 1/1 1 Job Mon 22 0/1 1 Job Tue 23 0/1 1 Job Wed 24 0/1 …" at bounding box center [447, 281] width 894 height 397
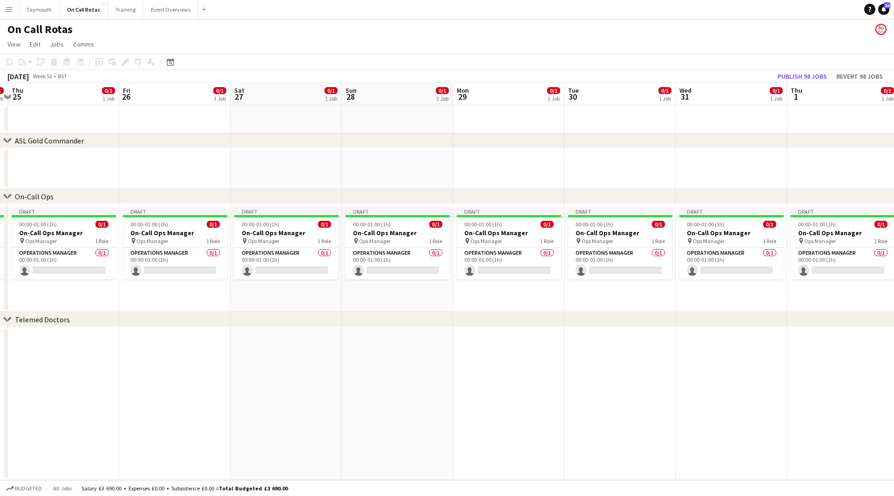
click at [170, 172] on app-calendar-viewport "Mon 22 0/1 1 Job Tue 23 0/1 1 Job Wed 24 0/1 1 Job Thu 25 0/1 1 Job Fri 26 0/1 …" at bounding box center [447, 281] width 894 height 397
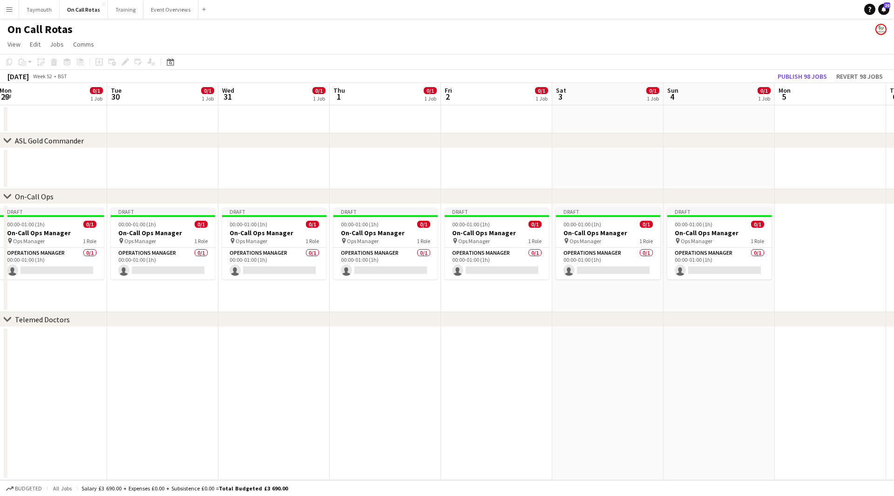
scroll to position [0, 301]
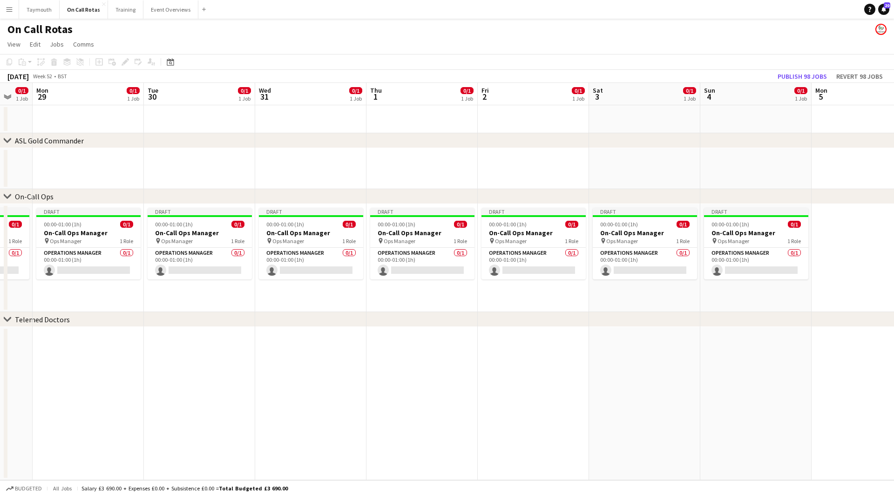
click at [456, 179] on app-calendar-viewport "Fri 26 0/1 1 Job Sat 27 0/1 1 Job Sun 28 0/1 1 Job Mon 29 0/1 1 Job Tue 30 0/1 …" at bounding box center [447, 281] width 894 height 397
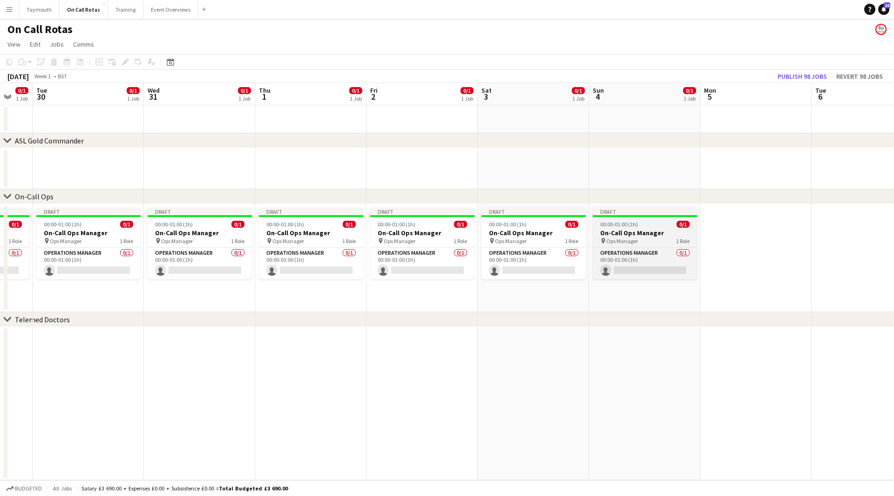
click at [663, 225] on div "00:00-01:00 (1h) 0/1" at bounding box center [645, 224] width 104 height 7
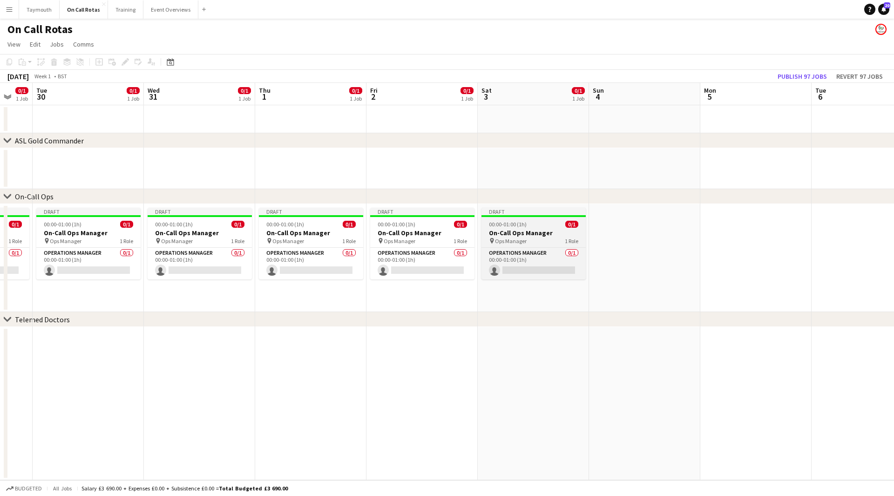
click at [564, 226] on div "00:00-01:00 (1h) 0/1" at bounding box center [533, 224] width 104 height 7
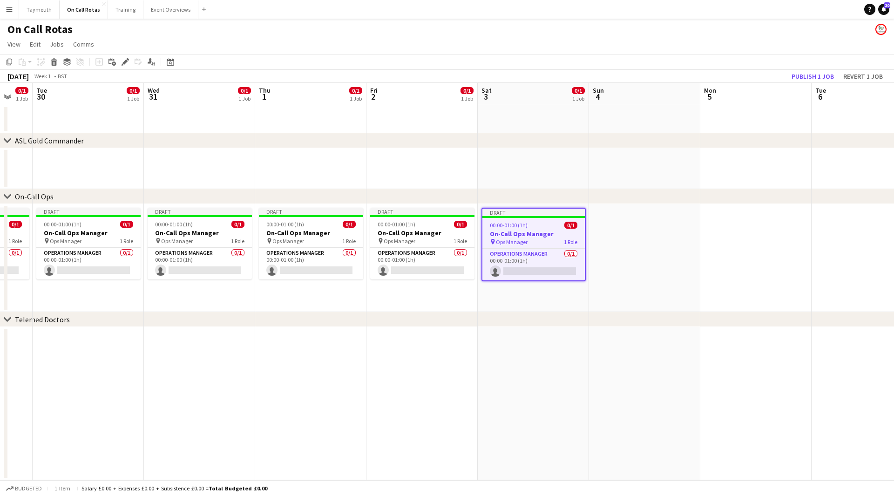
click at [790, 282] on app-calendar-viewport "Sat 27 0/1 1 Job Sun 28 0/1 1 Job Mon 29 0/1 1 Job Tue 30 0/1 1 Job Wed 31 0/1 …" at bounding box center [447, 281] width 894 height 397
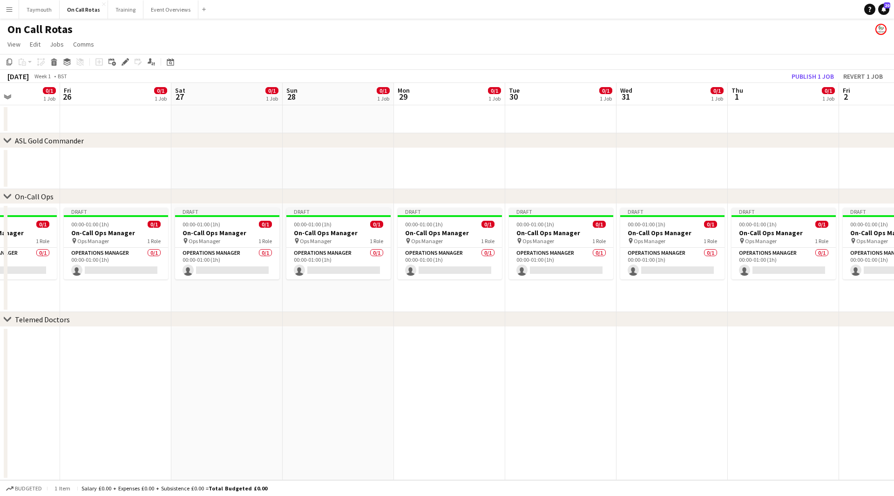
click at [632, 315] on div "chevron-right Telemed Doctors" at bounding box center [447, 319] width 894 height 15
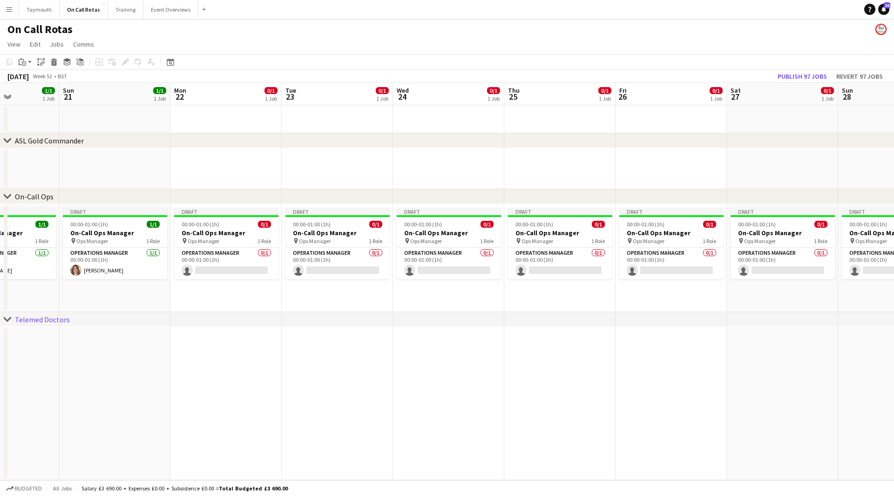
click at [699, 296] on app-calendar-viewport "Thu 18 1/1 1 Job Fri 19 1/1 1 Job Sat 20 1/1 1 Job Sun 21 1/1 1 Job Mon 22 0/1 …" at bounding box center [447, 281] width 894 height 397
click at [245, 224] on div "00:00-01:00 (1h) 0/1" at bounding box center [227, 224] width 104 height 7
click at [321, 229] on h3 "On-Call Ops Manager" at bounding box center [338, 233] width 104 height 8
click at [247, 228] on app-job-card "Draft 00:00-01:00 (1h) 0/1 On-Call Ops Manager pin Ops Manager 1 Role Operation…" at bounding box center [227, 244] width 104 height 72
click at [249, 229] on h3 "On-Call Ops Manager" at bounding box center [227, 233] width 104 height 8
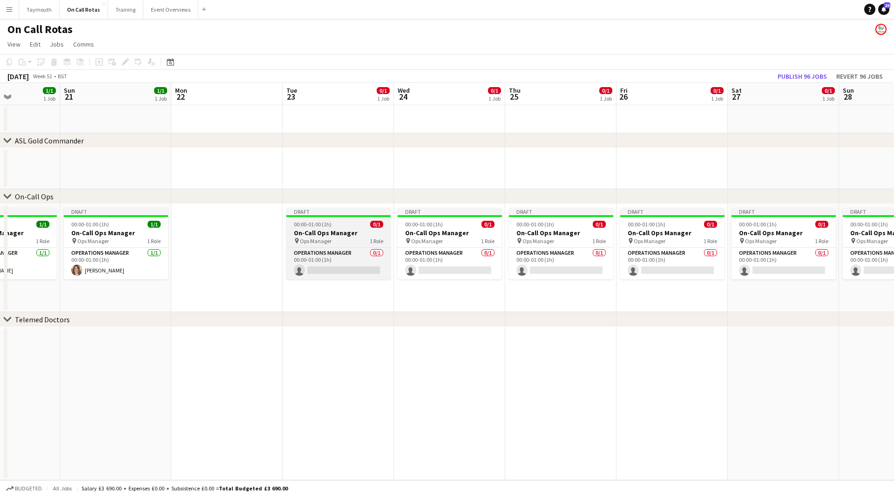
click at [336, 229] on h3 "On-Call Ops Manager" at bounding box center [338, 233] width 104 height 8
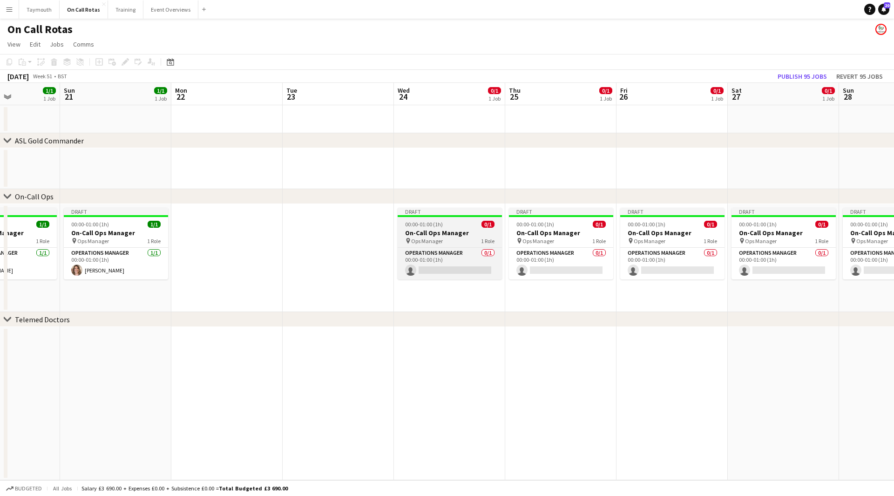
click at [451, 229] on h3 "On-Call Ops Manager" at bounding box center [450, 233] width 104 height 8
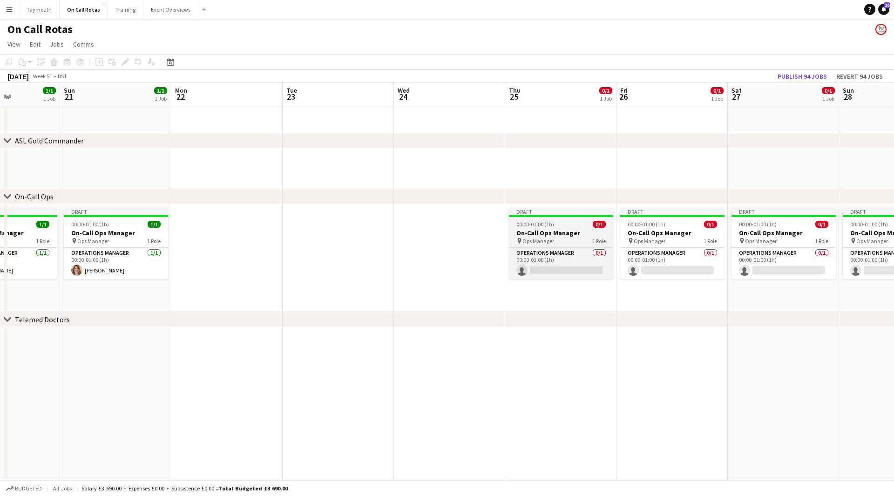
click at [561, 230] on h3 "On-Call Ops Manager" at bounding box center [561, 233] width 104 height 8
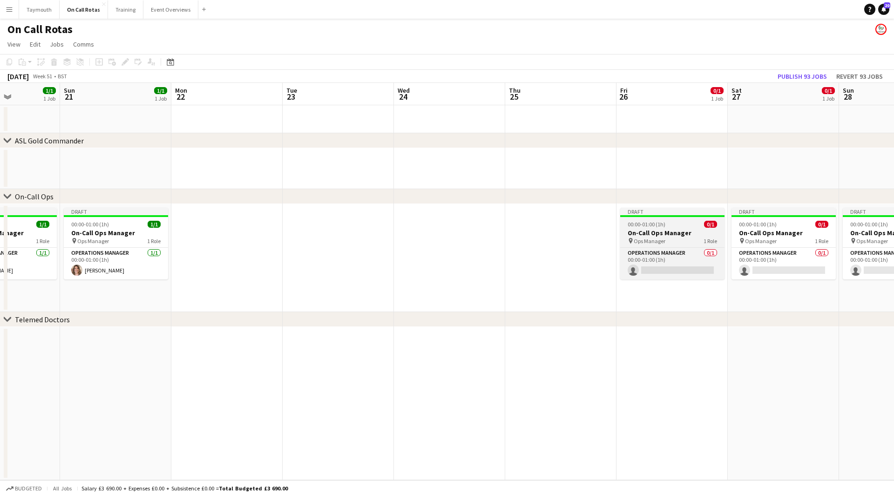
click at [684, 223] on div "00:00-01:00 (1h) 0/1" at bounding box center [672, 224] width 104 height 7
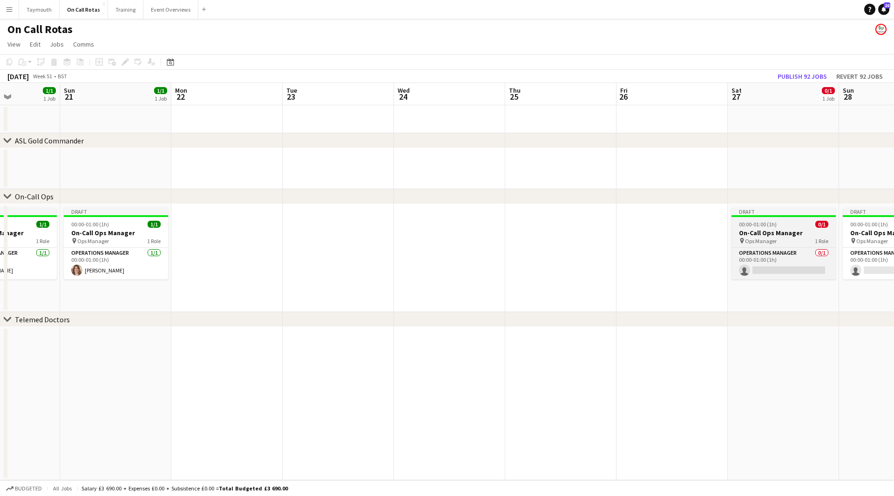
click at [779, 228] on app-job-card "Draft 00:00-01:00 (1h) 0/1 On-Call Ops Manager pin Ops Manager 1 Role Operation…" at bounding box center [783, 244] width 104 height 72
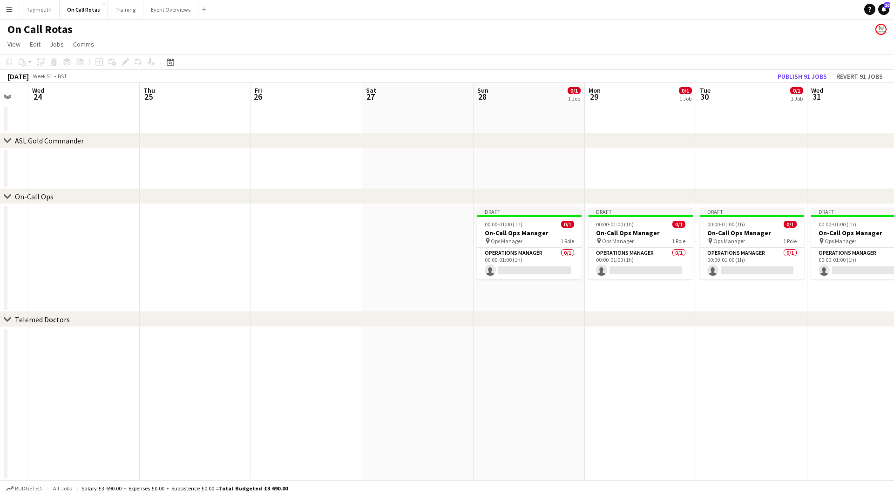
click at [253, 241] on app-calendar-viewport "Sat 20 1/1 1 Job Sun 21 1/1 1 Job Mon 22 Tue 23 Wed 24 Thu 25 Fri 26 Sat 27 Sun…" at bounding box center [447, 281] width 894 height 397
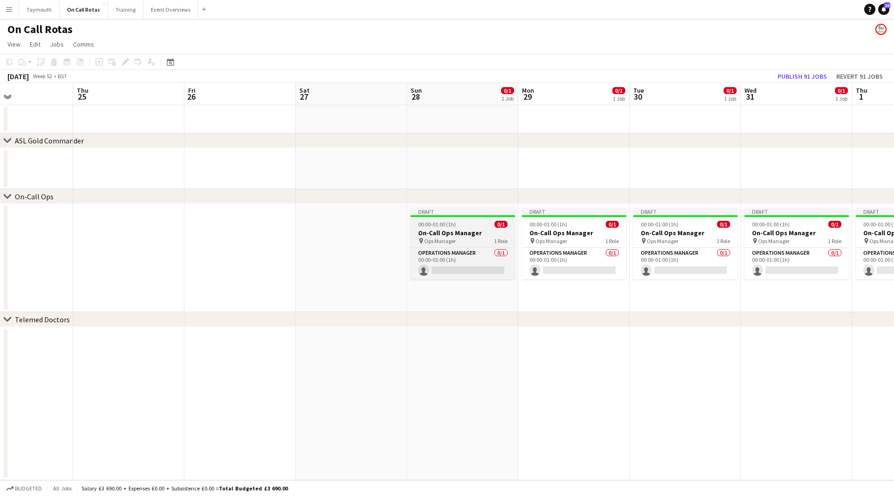
click at [482, 236] on h3 "On-Call Ops Manager" at bounding box center [463, 233] width 104 height 8
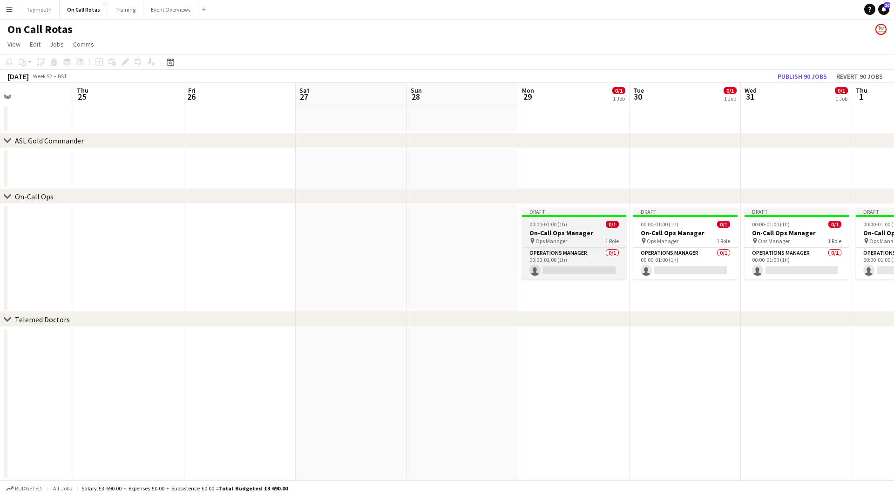
click at [584, 236] on h3 "On-Call Ops Manager" at bounding box center [574, 233] width 104 height 8
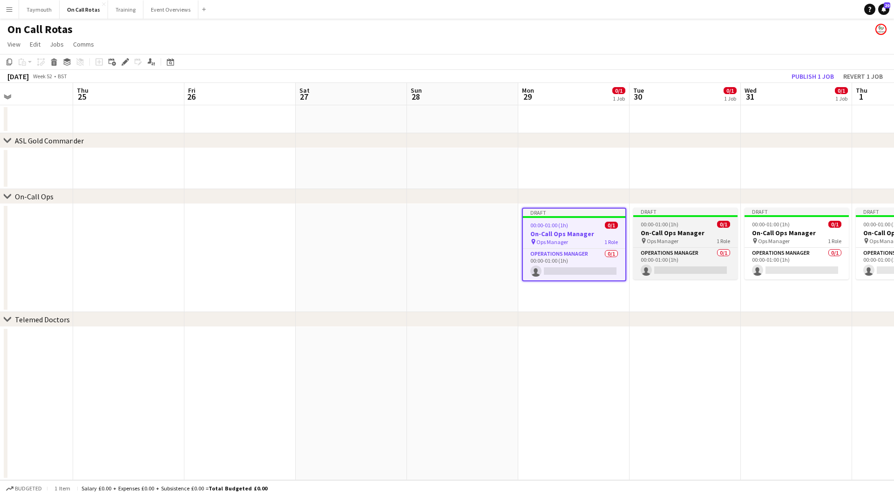
click at [667, 230] on h3 "On-Call Ops Manager" at bounding box center [685, 233] width 104 height 8
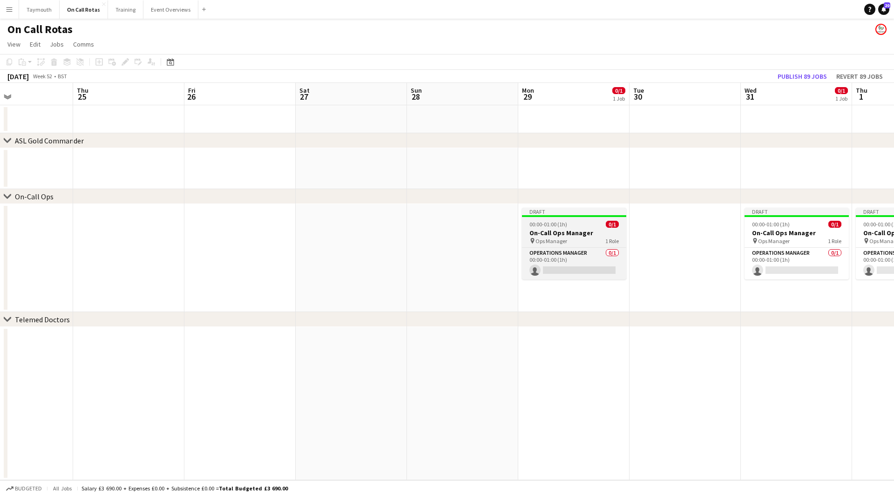
click at [603, 234] on h3 "On-Call Ops Manager" at bounding box center [574, 233] width 104 height 8
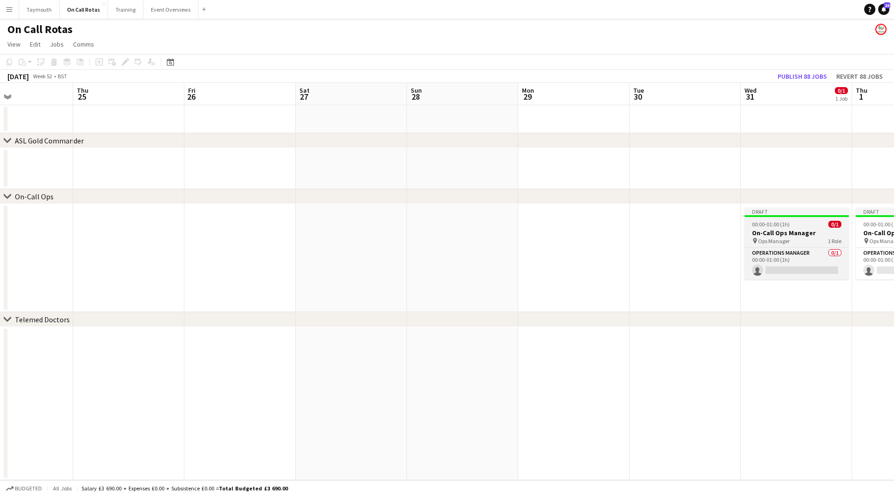
click at [772, 228] on app-job-card "Draft 00:00-01:00 (1h) 0/1 On-Call Ops Manager pin Ops Manager 1 Role Operation…" at bounding box center [796, 244] width 104 height 72
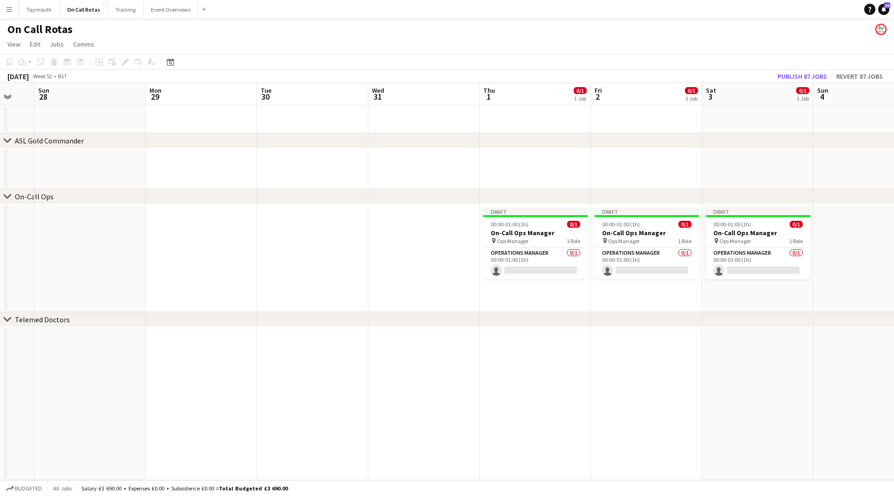
click at [417, 248] on app-calendar-viewport "Wed 24 Thu 25 Fri 26 Sat 27 Sun 28 Mon 29 Tue 30 Wed 31 Thu 1 0/1 1 Job Fri 2 0…" at bounding box center [447, 281] width 894 height 397
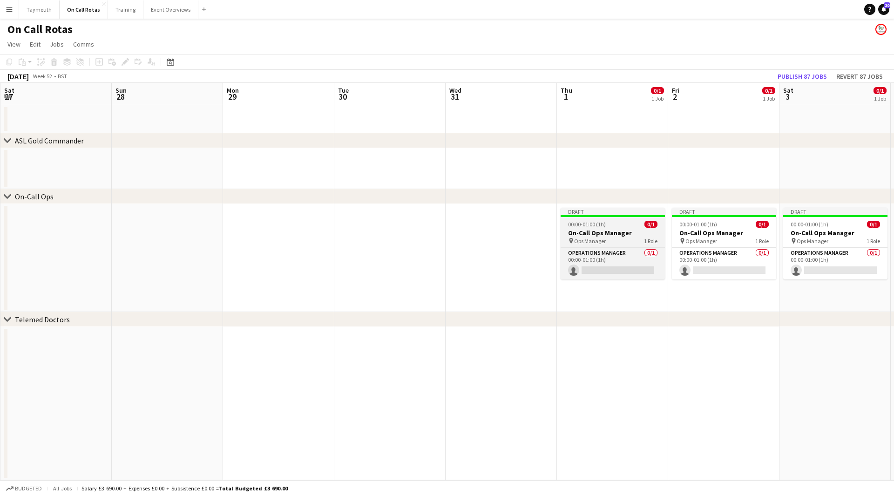
click at [614, 230] on h3 "On-Call Ops Manager" at bounding box center [612, 233] width 104 height 8
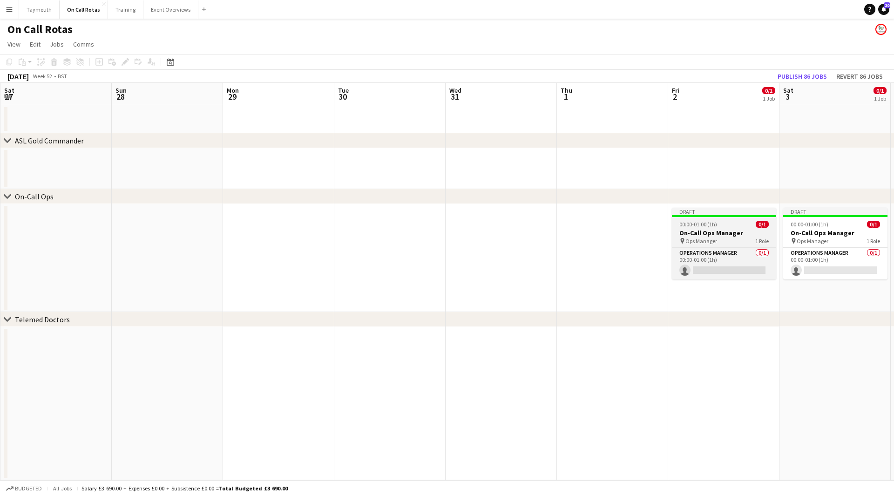
click at [719, 232] on h3 "On-Call Ops Manager" at bounding box center [724, 233] width 104 height 8
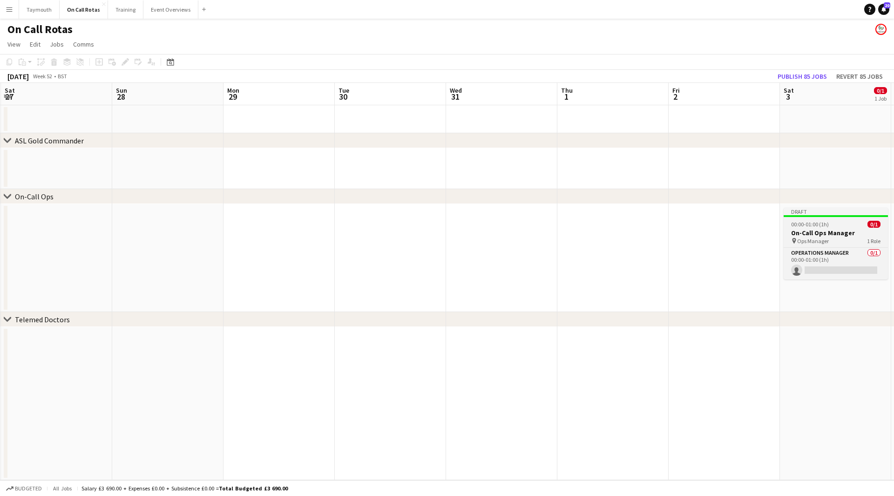
click at [796, 221] on span "00:00-01:00 (1h)" at bounding box center [810, 224] width 38 height 7
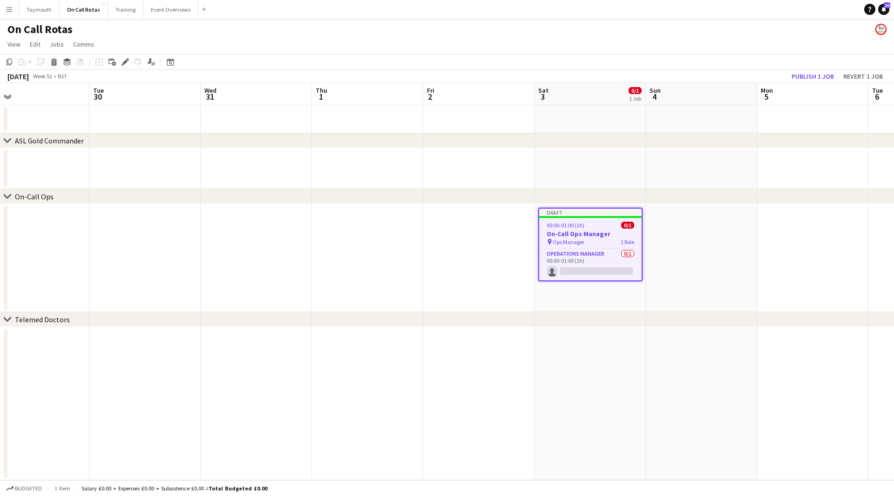
click at [459, 237] on app-calendar-viewport "Fri 26 Sat 27 Sun 28 Mon 29 Tue 30 Wed 31 Thu 1 Fri 2 Sat 3 0/1 1 Job Sun 4 Mon…" at bounding box center [447, 281] width 894 height 397
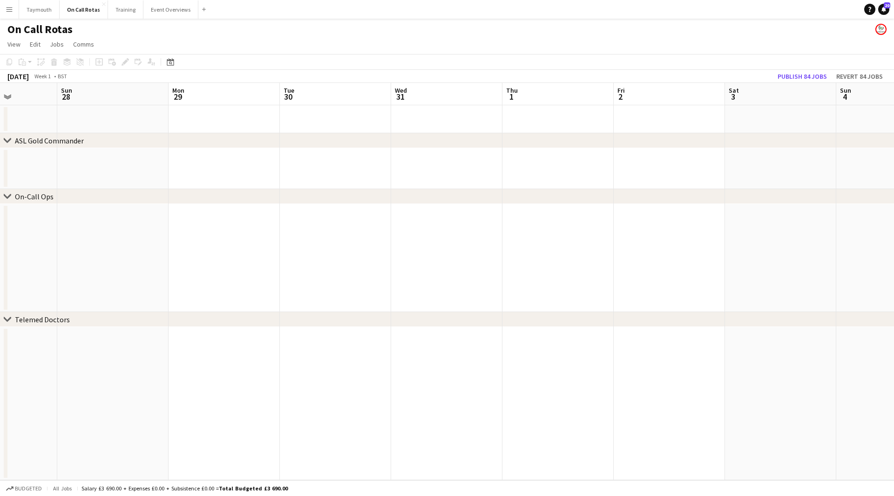
click at [763, 249] on app-calendar-viewport "Thu 25 Fri 26 Sat 27 Sun 28 Mon 29 Tue 30 Wed 31 Thu 1 Fri 2 Sat 3 Sun 4 Mon 5 …" at bounding box center [447, 281] width 894 height 397
click at [627, 258] on app-calendar-viewport "Wed 24 Thu 25 Fri 26 Sat 27 Sun 28 Mon 29 Tue 30 Wed 31 Thu 1 Fri 2 Sat 3 Sun 4…" at bounding box center [447, 281] width 894 height 397
click at [475, 255] on app-calendar-viewport "Sat 20 1/1 1 Job Sun 21 1/1 1 Job Mon 22 Tue 23 Wed 24 Thu 25 Fri 26 Sat 27 Sun…" at bounding box center [447, 281] width 894 height 397
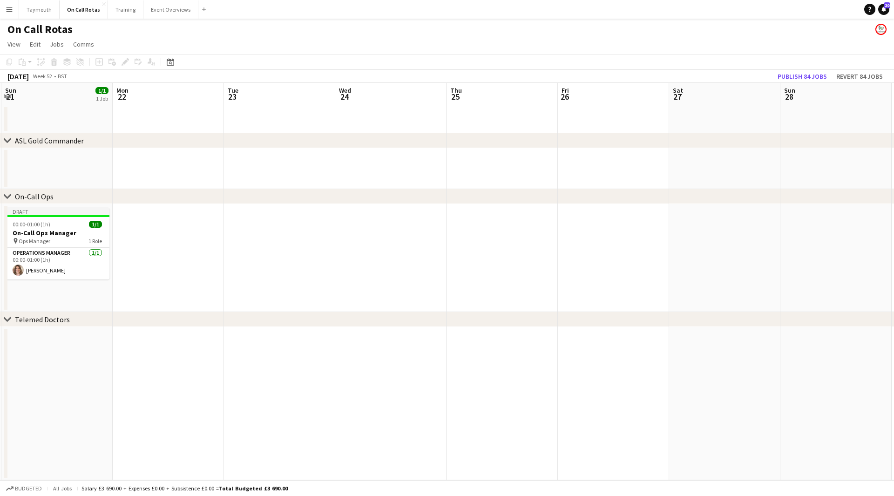
click at [250, 253] on app-calendar-viewport "Fri 19 1/1 1 Job Sat 20 1/1 1 Job Sun 21 1/1 1 Job Mon 22 Tue 23 Wed 24 Thu 25 …" at bounding box center [447, 281] width 894 height 397
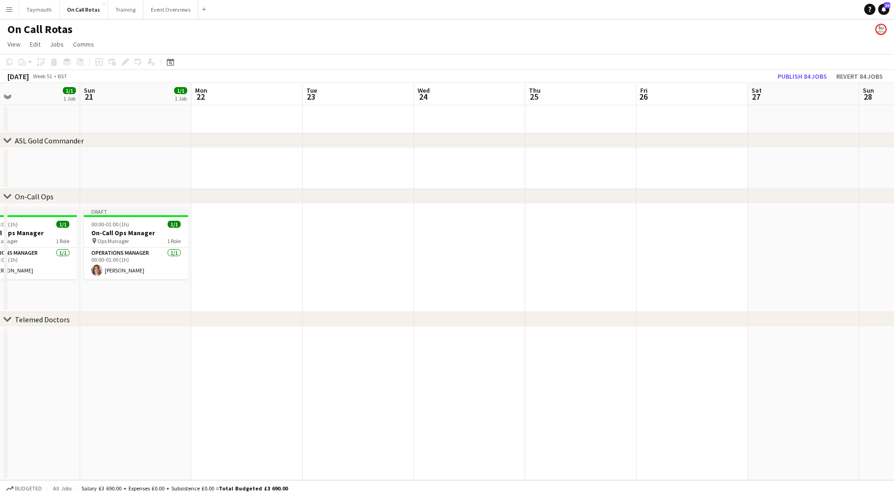
click at [228, 252] on app-date-cell at bounding box center [246, 258] width 111 height 108
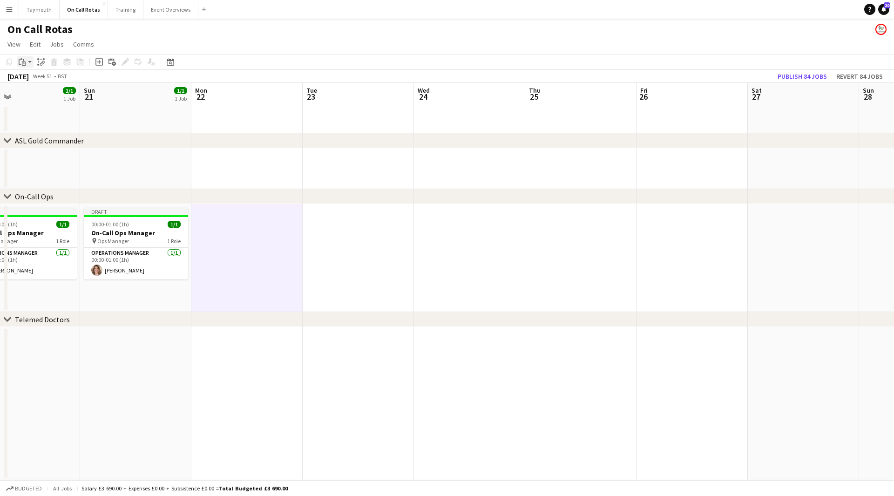
click at [23, 62] on icon "Paste" at bounding box center [22, 61] width 7 height 7
click at [32, 97] on link "Paste with crew Ctrl+Shift+V" at bounding box center [69, 95] width 88 height 8
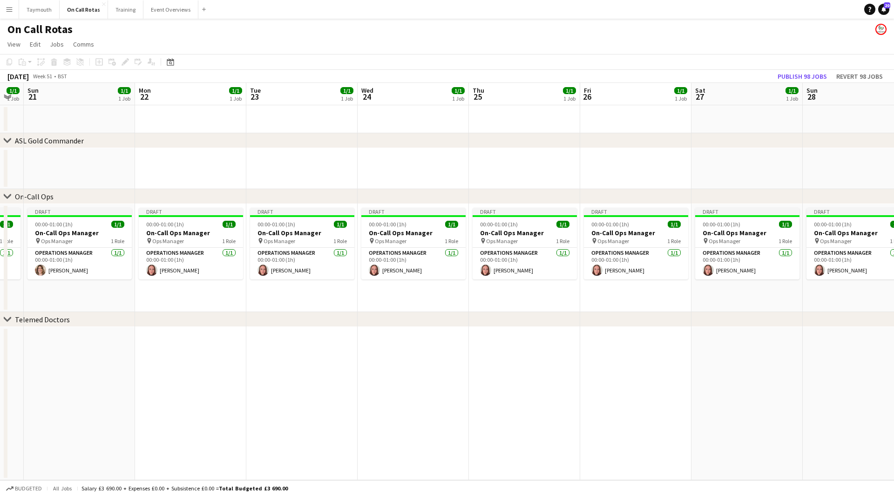
click at [102, 196] on div "chevron-right ASL Gold Commander chevron-right On-Call Ops chevron-right Teleme…" at bounding box center [447, 281] width 894 height 397
click at [373, 204] on div "chevron-right On-Call Ops" at bounding box center [447, 196] width 894 height 15
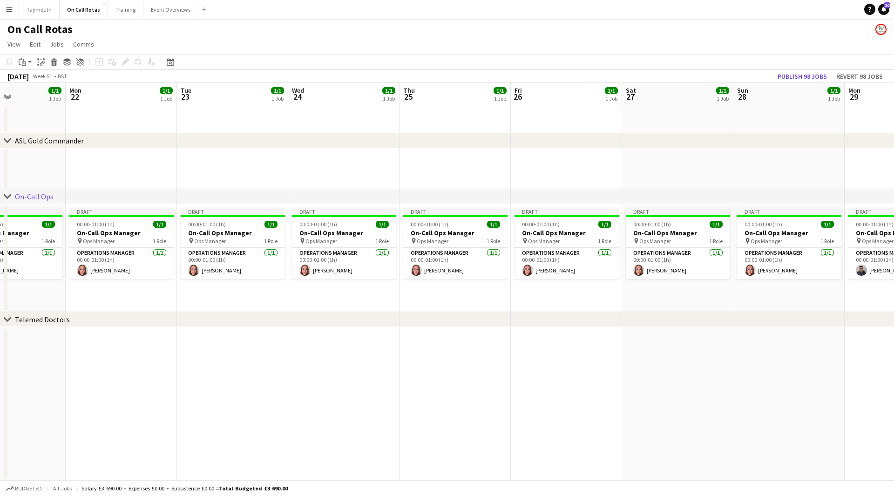
click at [450, 180] on app-calendar-viewport "Fri 19 1/1 1 Job Sat 20 1/1 1 Job Sun 21 1/1 1 Job Mon 22 1/1 1 Job Tue 23 1/1 …" at bounding box center [447, 281] width 894 height 397
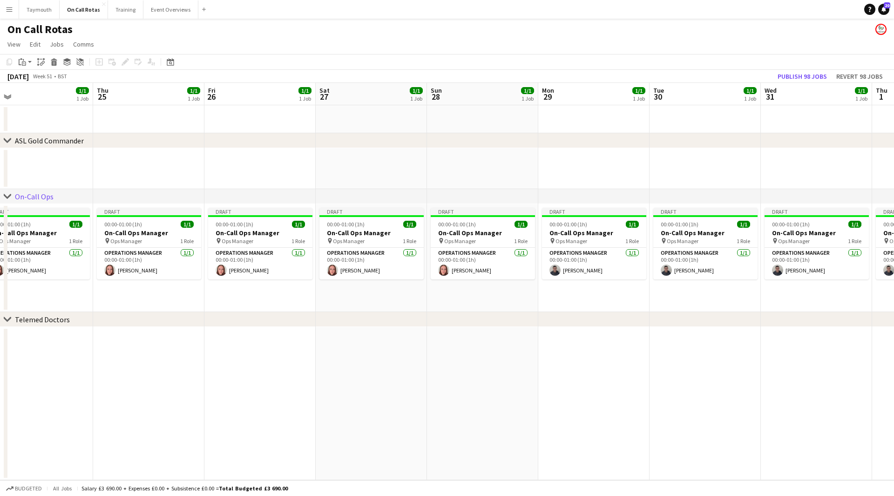
click at [496, 159] on app-calendar-viewport "Sun 21 1/1 1 Job Mon 22 1/1 1 Job Tue 23 1/1 1 Job Wed 24 1/1 1 Job Thu 25 1/1 …" at bounding box center [447, 281] width 894 height 397
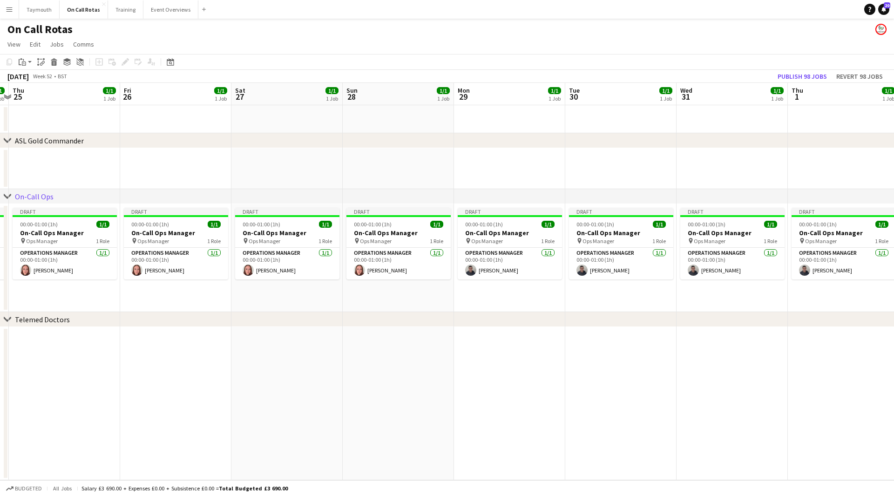
click at [252, 160] on app-calendar-viewport "Mon 22 1/1 1 Job Tue 23 1/1 1 Job Wed 24 1/1 1 Job Thu 25 1/1 1 Job Fri 26 1/1 …" at bounding box center [447, 281] width 894 height 397
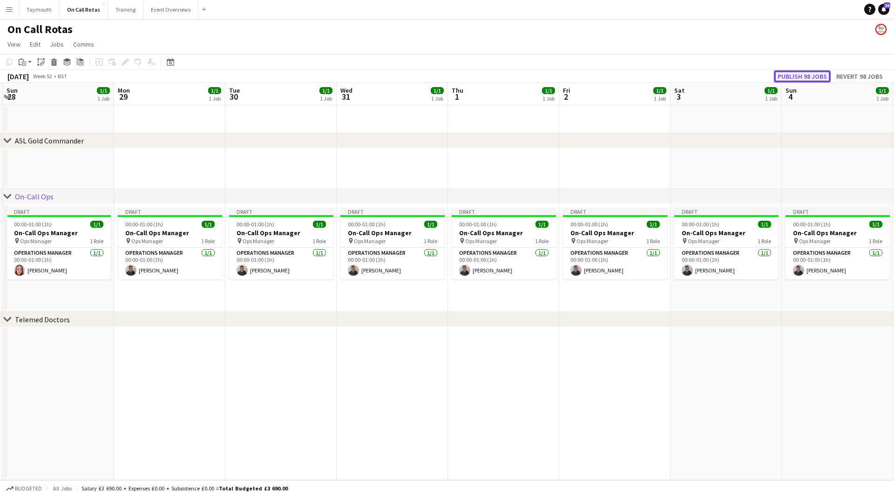
click at [814, 74] on button "Publish 98 jobs" at bounding box center [802, 76] width 57 height 12
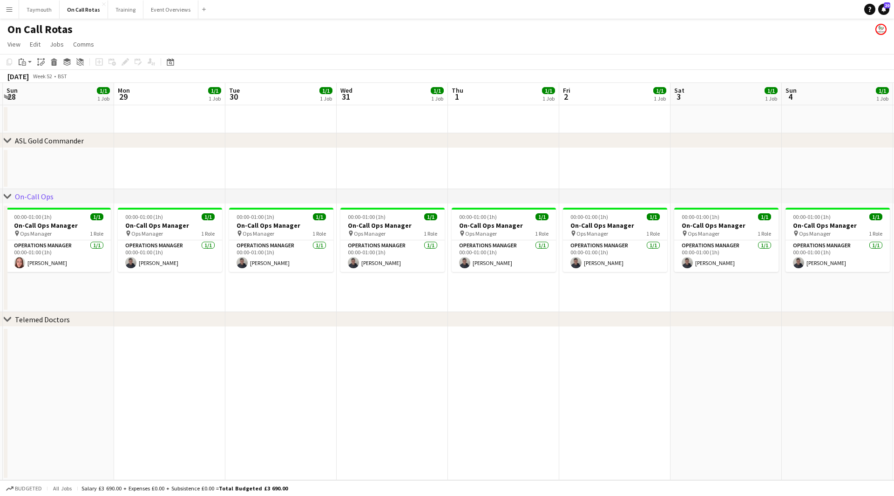
click at [207, 302] on app-date-cell "00:00-01:00 (1h) 1/1 On-Call Ops Manager pin Ops Manager 1 Role Operations Mana…" at bounding box center [169, 258] width 111 height 108
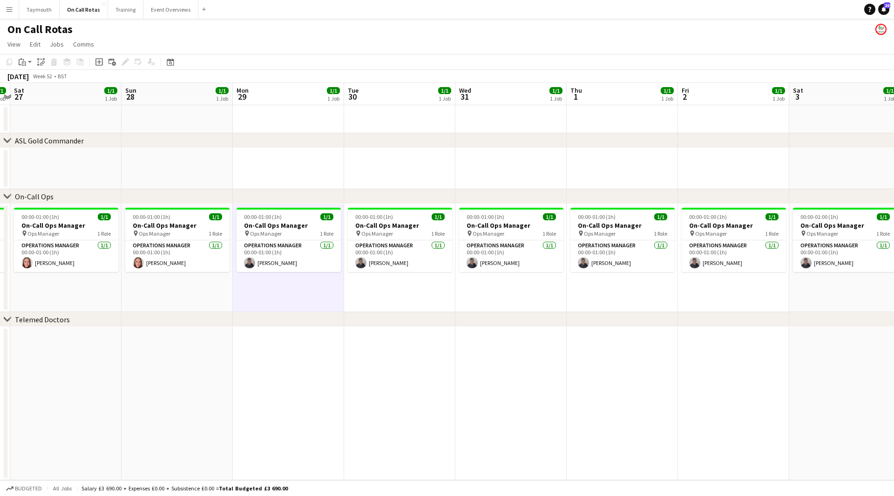
drag, startPoint x: 123, startPoint y: 293, endPoint x: 323, endPoint y: 291, distance: 199.7
click at [323, 291] on app-calendar-viewport "Thu 25 1/1 1 Job Fri 26 1/1 1 Job Sat 27 1/1 1 Job Sun 28 1/1 1 Job Mon 29 1/1 …" at bounding box center [447, 281] width 894 height 397
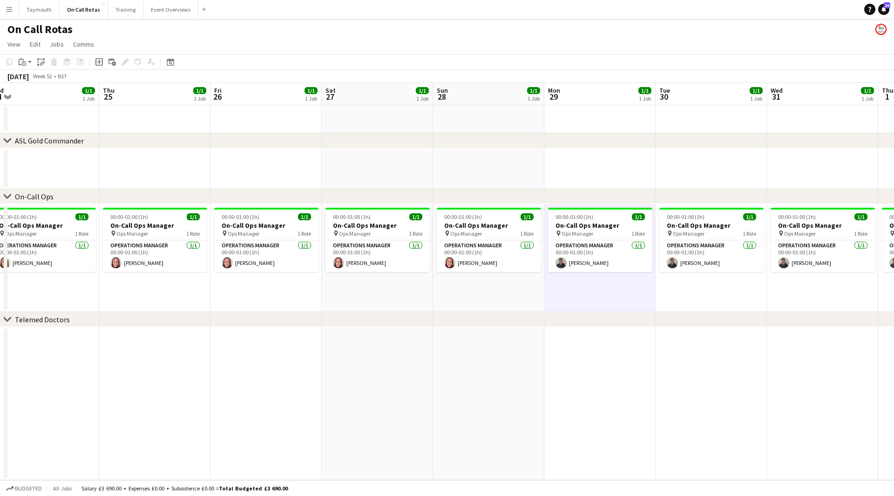
scroll to position [0, 220]
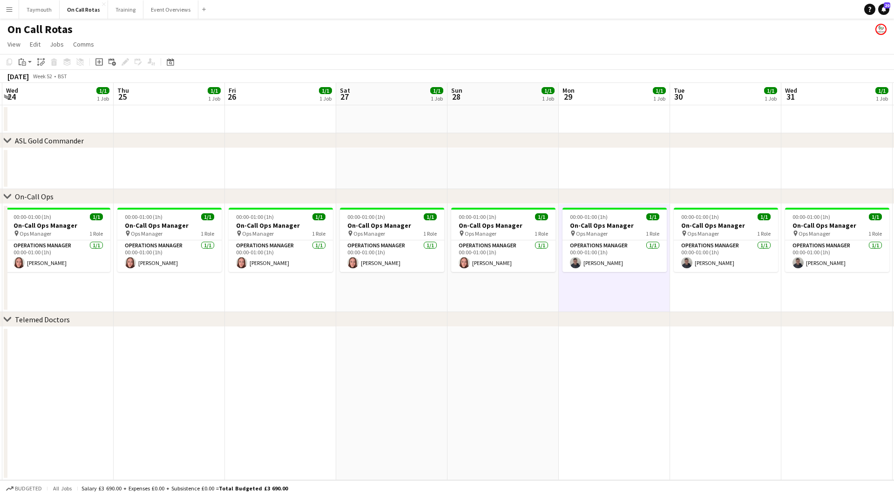
drag, startPoint x: 212, startPoint y: 296, endPoint x: 426, endPoint y: 290, distance: 214.2
click at [426, 290] on app-calendar-viewport "Mon 22 1/1 1 Job Tue 23 1/1 1 Job Wed 24 1/1 1 Job Thu 25 1/1 1 Job Fri 26 1/1 …" at bounding box center [447, 281] width 894 height 397
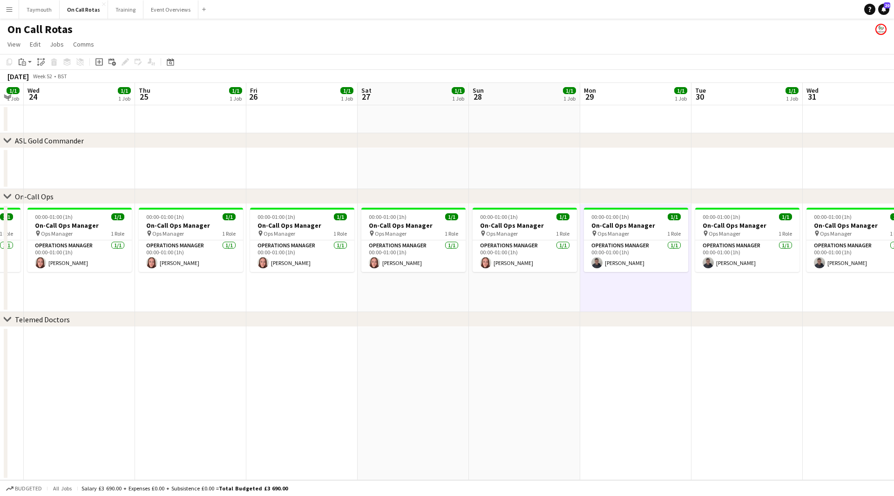
drag, startPoint x: 211, startPoint y: 296, endPoint x: 449, endPoint y: 292, distance: 238.3
click at [454, 293] on app-calendar-viewport "Mon 22 1/1 1 Job Tue 23 1/1 1 Job Wed 24 1/1 1 Job Thu 25 1/1 1 Job Fri 26 1/1 …" at bounding box center [447, 281] width 894 height 397
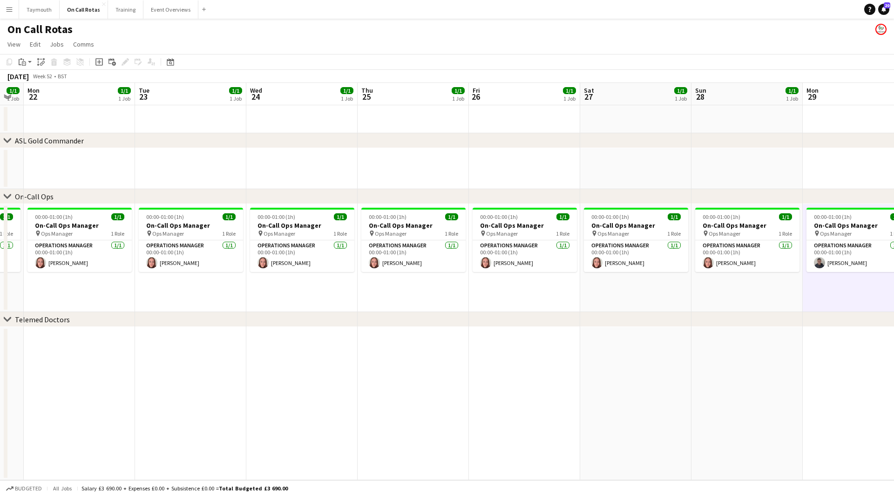
scroll to position [0, 200]
click at [171, 11] on button "Event Overviews Close" at bounding box center [170, 9] width 55 height 18
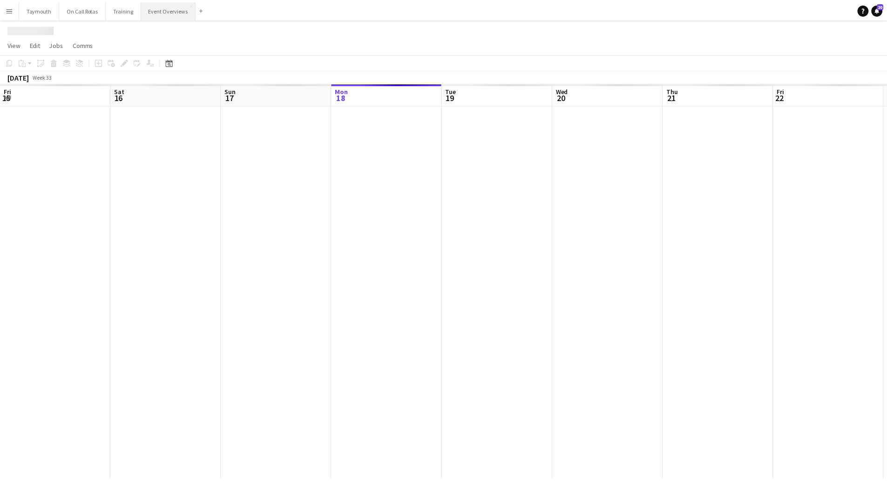
scroll to position [0, 222]
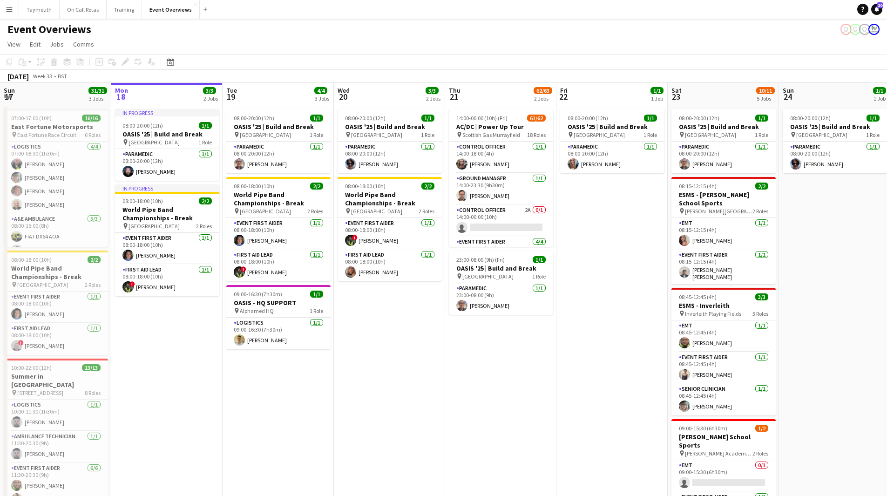
click at [194, 343] on app-date-cell "In progress 08:00-20:00 (12h) 1/1 OASIS '25 | Build and Break pin [GEOGRAPHIC_D…" at bounding box center [166, 388] width 111 height 567
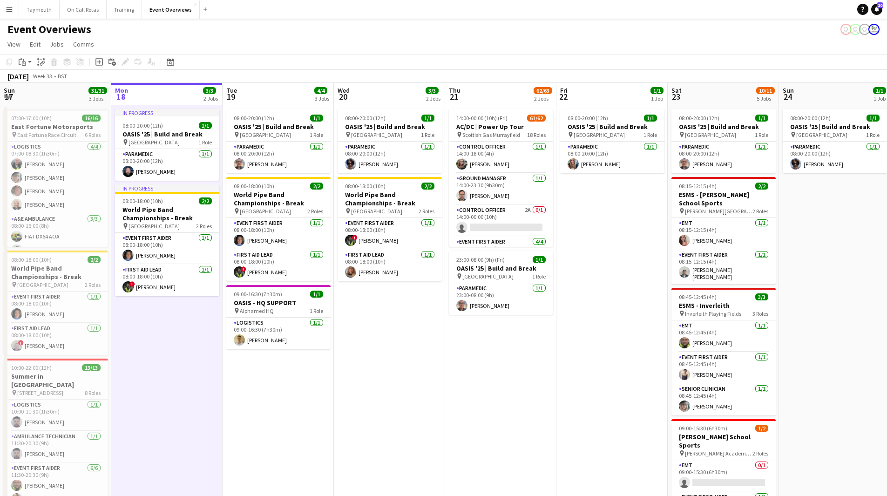
click at [453, 379] on app-date-cell "14:00-00:00 (10h) (Fri) 61/62 AC/DC | Power Up Tour pin Scottish Gas Murrayfiel…" at bounding box center [500, 388] width 111 height 567
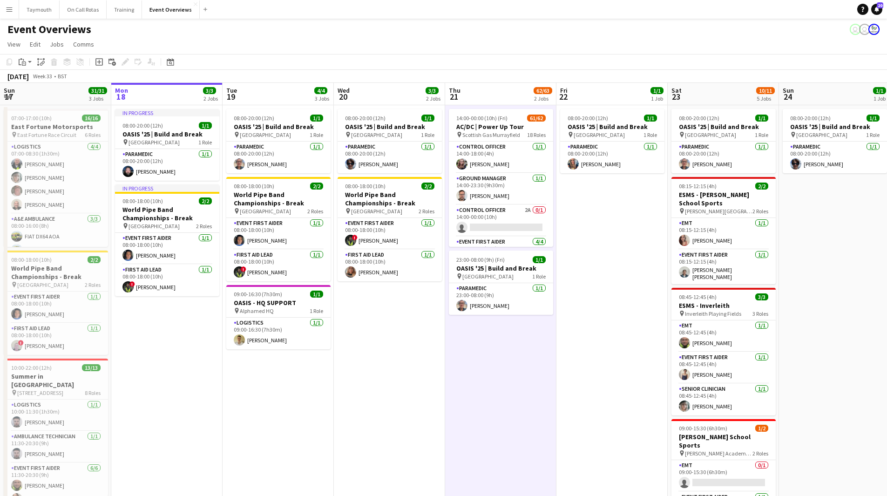
drag, startPoint x: 381, startPoint y: 407, endPoint x: 247, endPoint y: 407, distance: 134.5
click at [180, 410] on app-calendar-viewport "Fri 15 36/36 3 Jobs Sat 16 68/69 3 Jobs Sun 17 31/31 3 Jobs Mon 18 3/3 2 Jobs T…" at bounding box center [443, 378] width 887 height 590
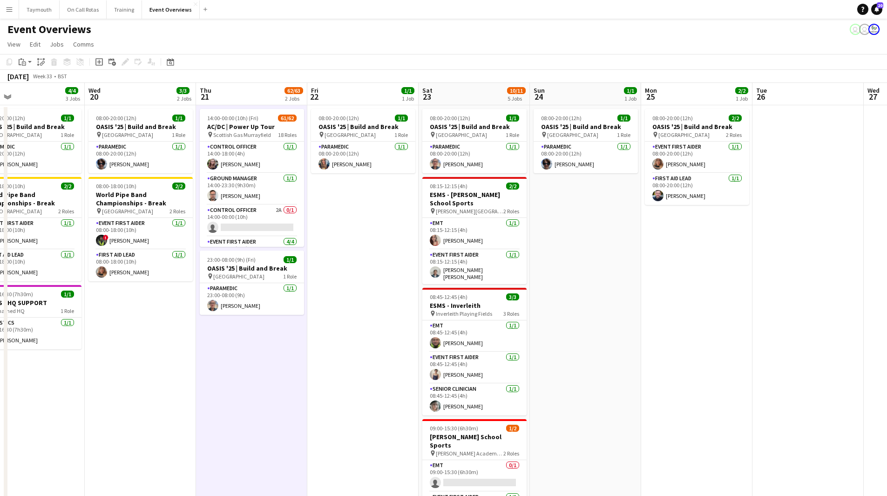
drag, startPoint x: 537, startPoint y: 406, endPoint x: 100, endPoint y: 404, distance: 436.6
click at [107, 404] on app-calendar-viewport "Sun 17 31/31 3 Jobs Mon 18 3/3 2 Jobs Tue 19 4/4 3 Jobs Wed 20 3/3 2 Jobs Thu 2…" at bounding box center [443, 378] width 887 height 590
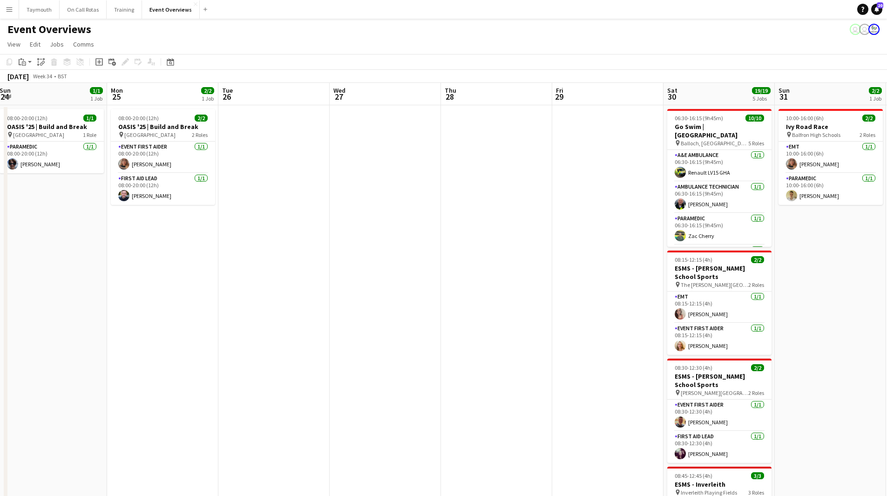
drag, startPoint x: 411, startPoint y: 398, endPoint x: 299, endPoint y: 396, distance: 111.7
click at [194, 402] on app-calendar-viewport "Thu 21 62/63 2 Jobs Fri 22 1/1 1 Job Sat 23 10/11 5 Jobs Sun 24 1/1 1 Job Mon 2…" at bounding box center [443, 399] width 887 height 632
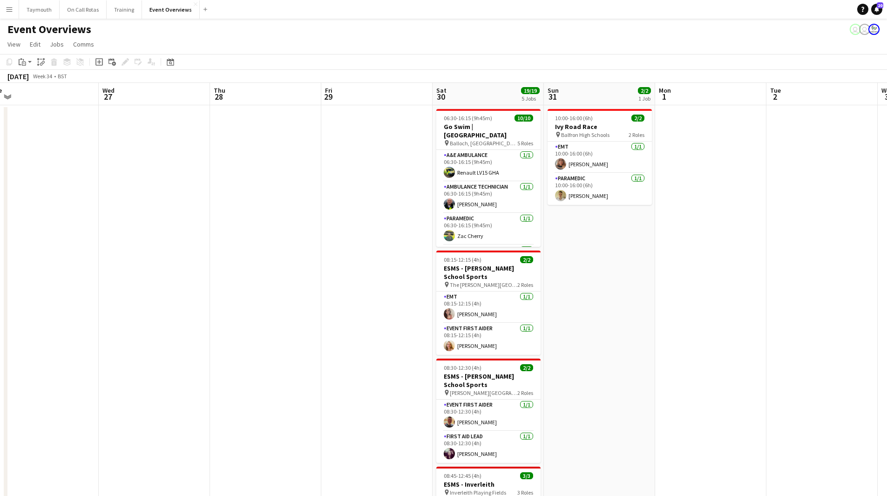
drag, startPoint x: 240, startPoint y: 393, endPoint x: 184, endPoint y: 389, distance: 56.0
click at [61, 393] on app-calendar-viewport "Sat 23 10/11 5 Jobs Sun 24 1/1 1 Job Mon 25 2/2 1 Job Tue 26 Wed 27 Thu 28 Fri …" at bounding box center [443, 399] width 887 height 632
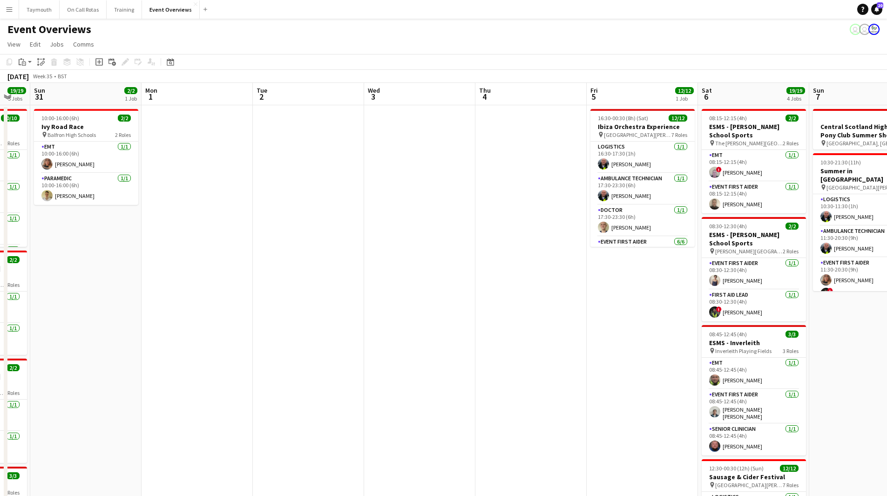
drag, startPoint x: 433, startPoint y: 390, endPoint x: 313, endPoint y: 407, distance: 121.7
click at [313, 407] on app-calendar-viewport "Thu 28 Fri 29 Sat 30 19/19 5 Jobs Sun 31 2/2 1 Job Mon 1 Tue 2 Wed 3 Thu 4 Fri …" at bounding box center [443, 399] width 887 height 632
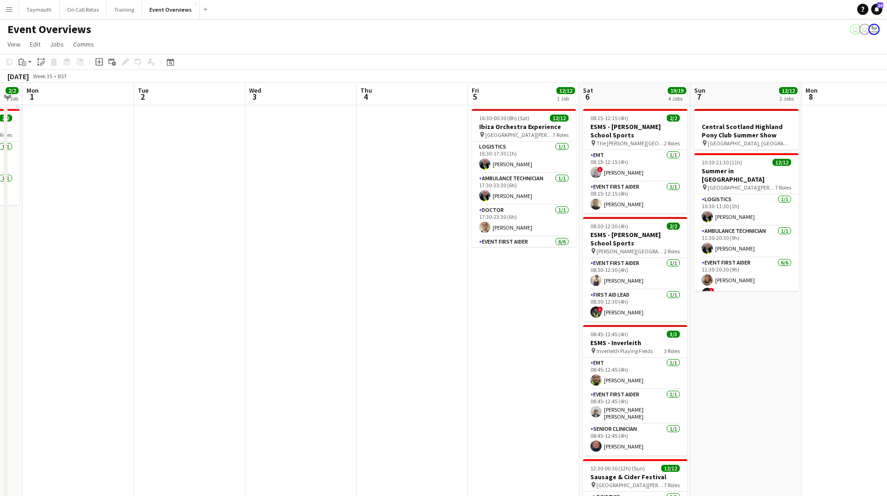
scroll to position [0, 312]
drag, startPoint x: 426, startPoint y: 360, endPoint x: 315, endPoint y: 362, distance: 111.3
click at [315, 362] on app-calendar-viewport "Fri 29 Sat 30 19/19 5 Jobs Sun 31 2/2 1 Job Mon 1 Tue 2 Wed 3 Thu 4 Fri 5 12/12…" at bounding box center [443, 399] width 887 height 632
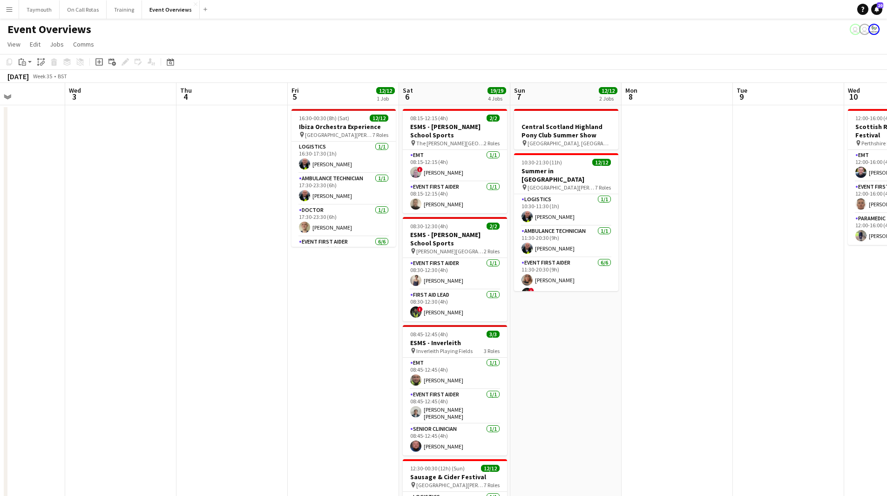
drag, startPoint x: 491, startPoint y: 377, endPoint x: 256, endPoint y: 371, distance: 234.6
click at [267, 374] on app-calendar-viewport "Sun 31 2/2 1 Job Mon 1 Tue 2 Wed 3 Thu 4 Fri 5 12/12 1 Job Sat 6 19/19 4 Jobs S…" at bounding box center [443, 399] width 887 height 632
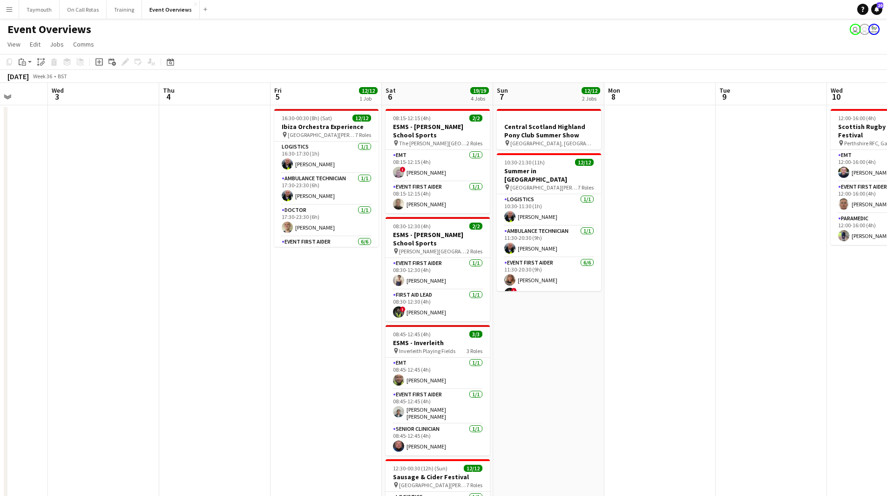
drag, startPoint x: 318, startPoint y: 347, endPoint x: 223, endPoint y: 354, distance: 95.6
click at [223, 354] on app-calendar-viewport "Sun 31 2/2 1 Job Mon 1 Tue 2 Wed 3 Thu 4 Fri 5 12/12 1 Job Sat 6 19/19 4 Jobs S…" at bounding box center [443, 399] width 887 height 632
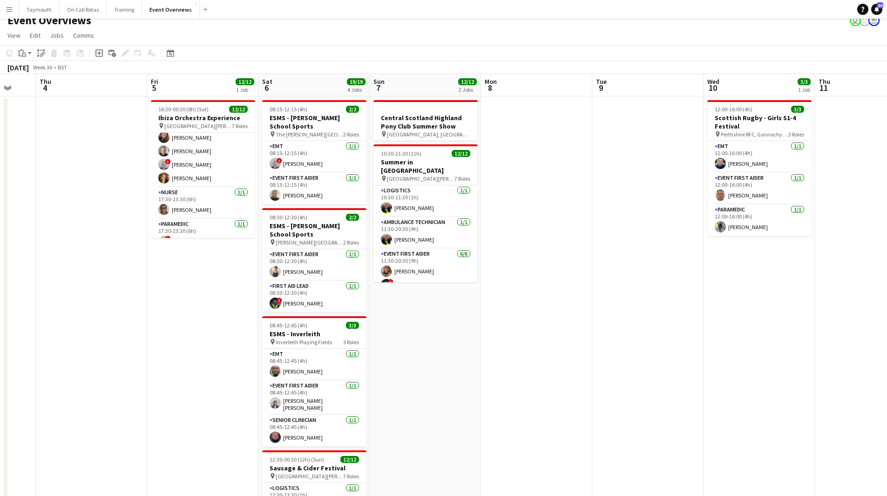
scroll to position [0, 0]
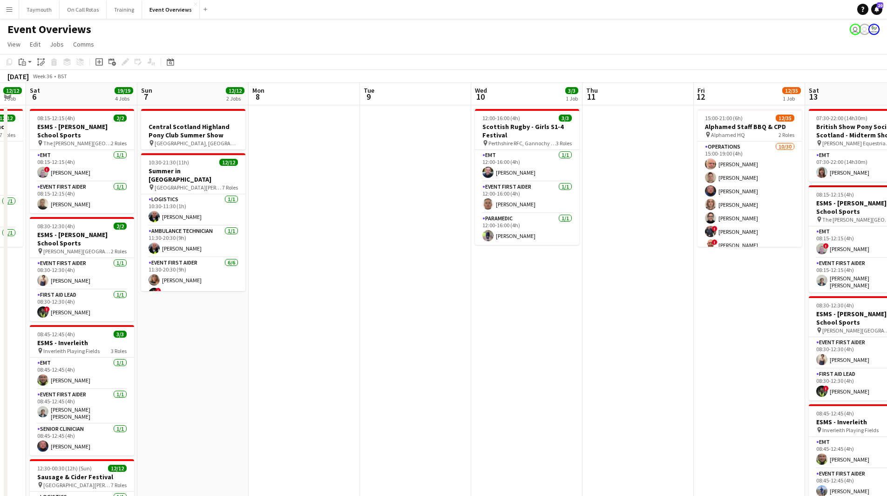
drag, startPoint x: 620, startPoint y: 369, endPoint x: 388, endPoint y: 398, distance: 234.1
click at [388, 398] on app-calendar-viewport "Wed 3 Thu 4 Fri 5 12/12 1 Job Sat 6 19/19 4 Jobs Sun 7 12/12 2 Jobs Mon 8 Tue 9…" at bounding box center [443, 399] width 887 height 632
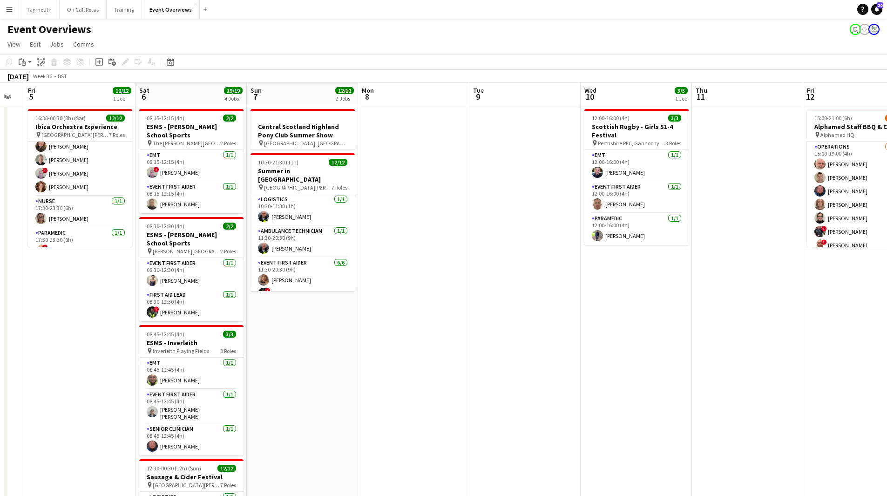
drag, startPoint x: 472, startPoint y: 394, endPoint x: 577, endPoint y: 391, distance: 105.2
click at [577, 391] on app-calendar-viewport "Wed 3 Thu 4 Fri 5 12/12 1 Job Sat 6 19/19 4 Jobs Sun 7 12/12 2 Jobs Mon 8 Tue 9…" at bounding box center [443, 399] width 887 height 632
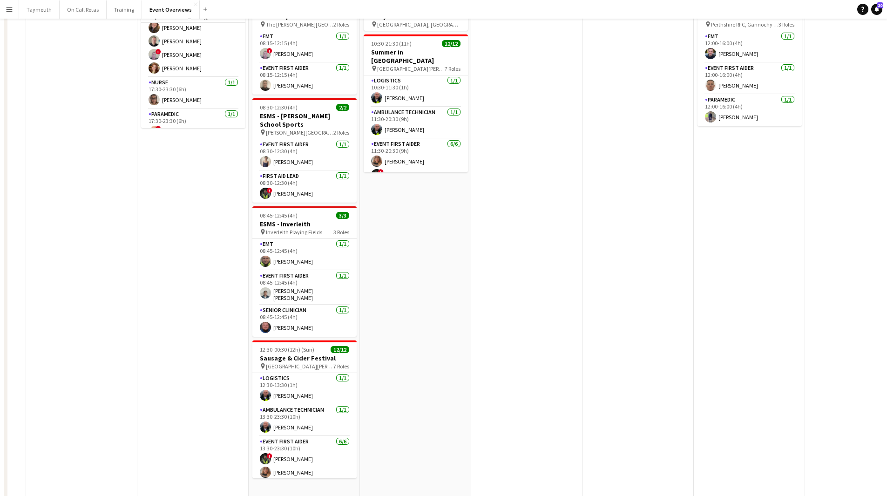
scroll to position [0, 0]
